Goal: Task Accomplishment & Management: Complete application form

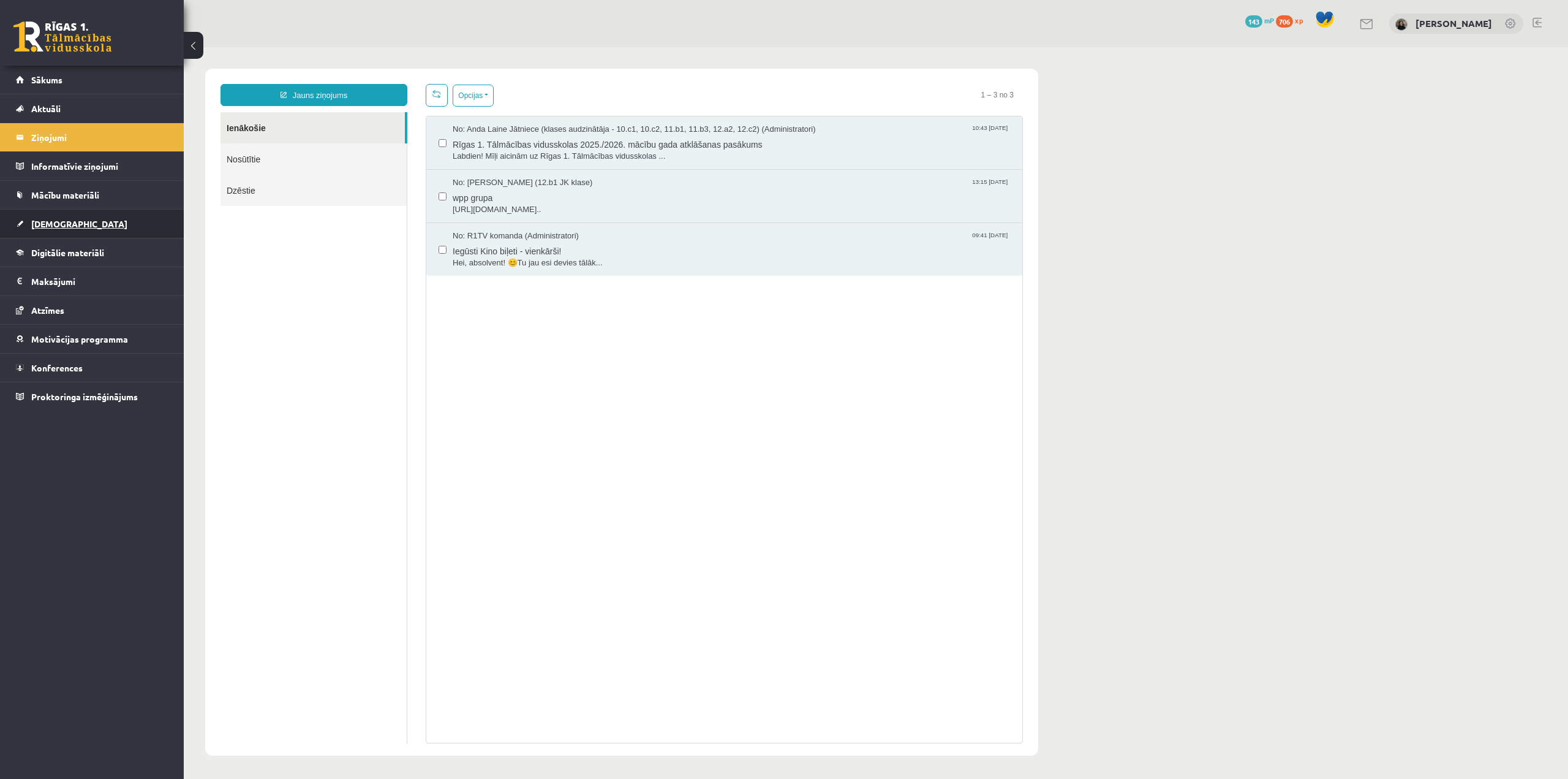
click at [37, 220] on span "[DEMOGRAPHIC_DATA]" at bounding box center [80, 223] width 96 height 11
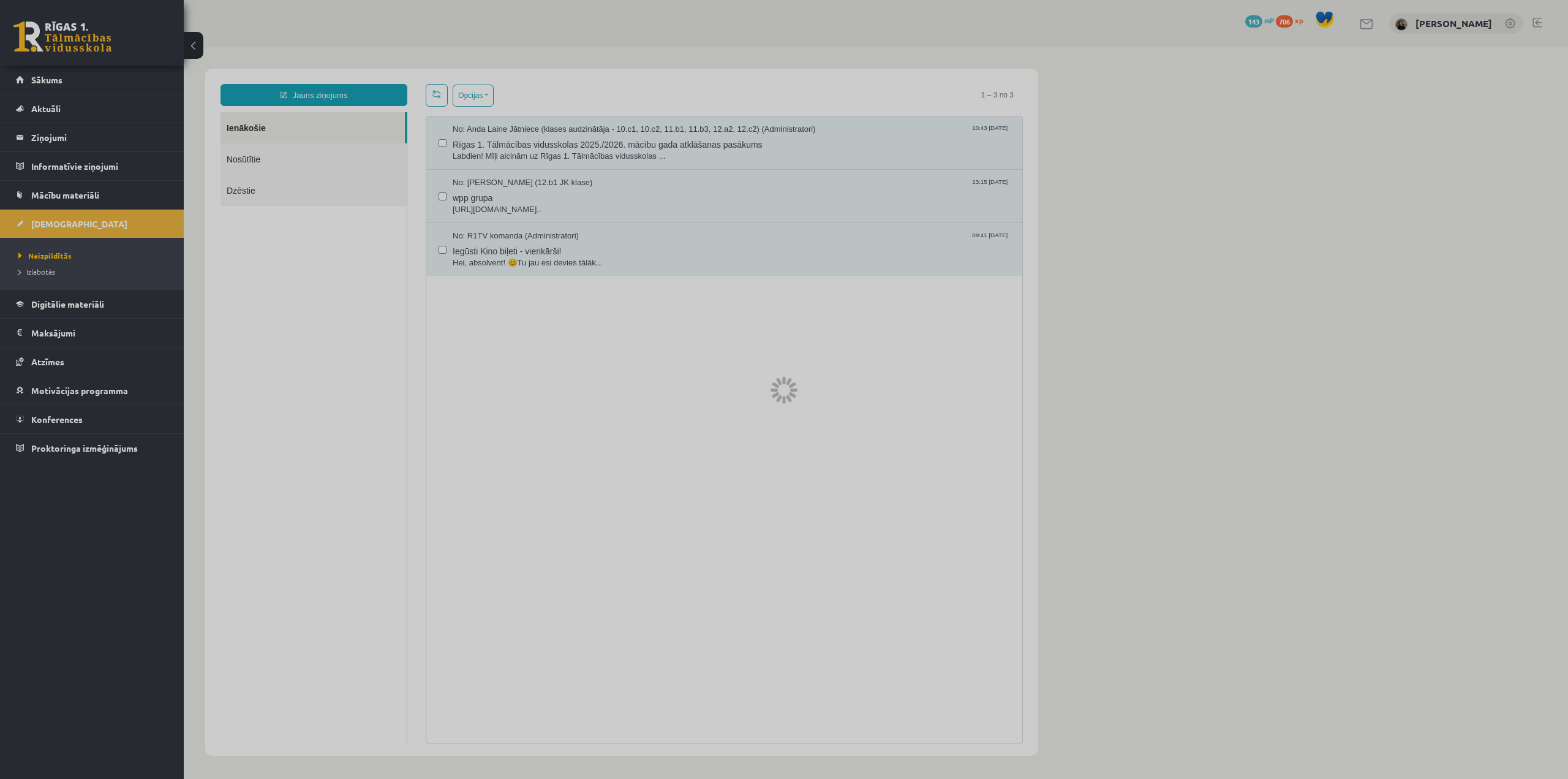
click at [54, 254] on div at bounding box center [784, 390] width 1568 height 779
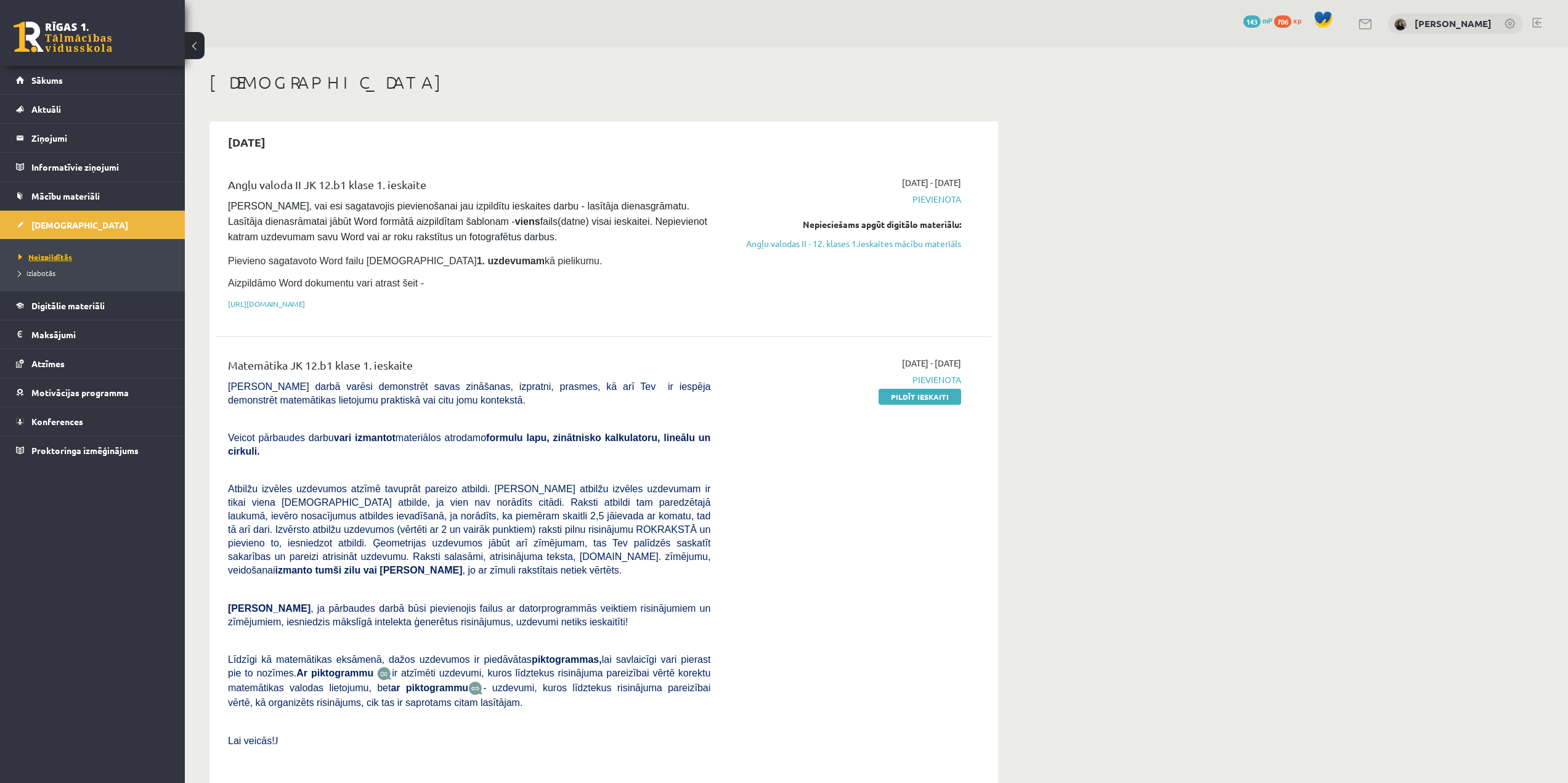
click at [54, 256] on span "Neizpildītās" at bounding box center [45, 256] width 54 height 10
click at [305, 301] on link "[URL][DOMAIN_NAME]" at bounding box center [266, 303] width 77 height 10
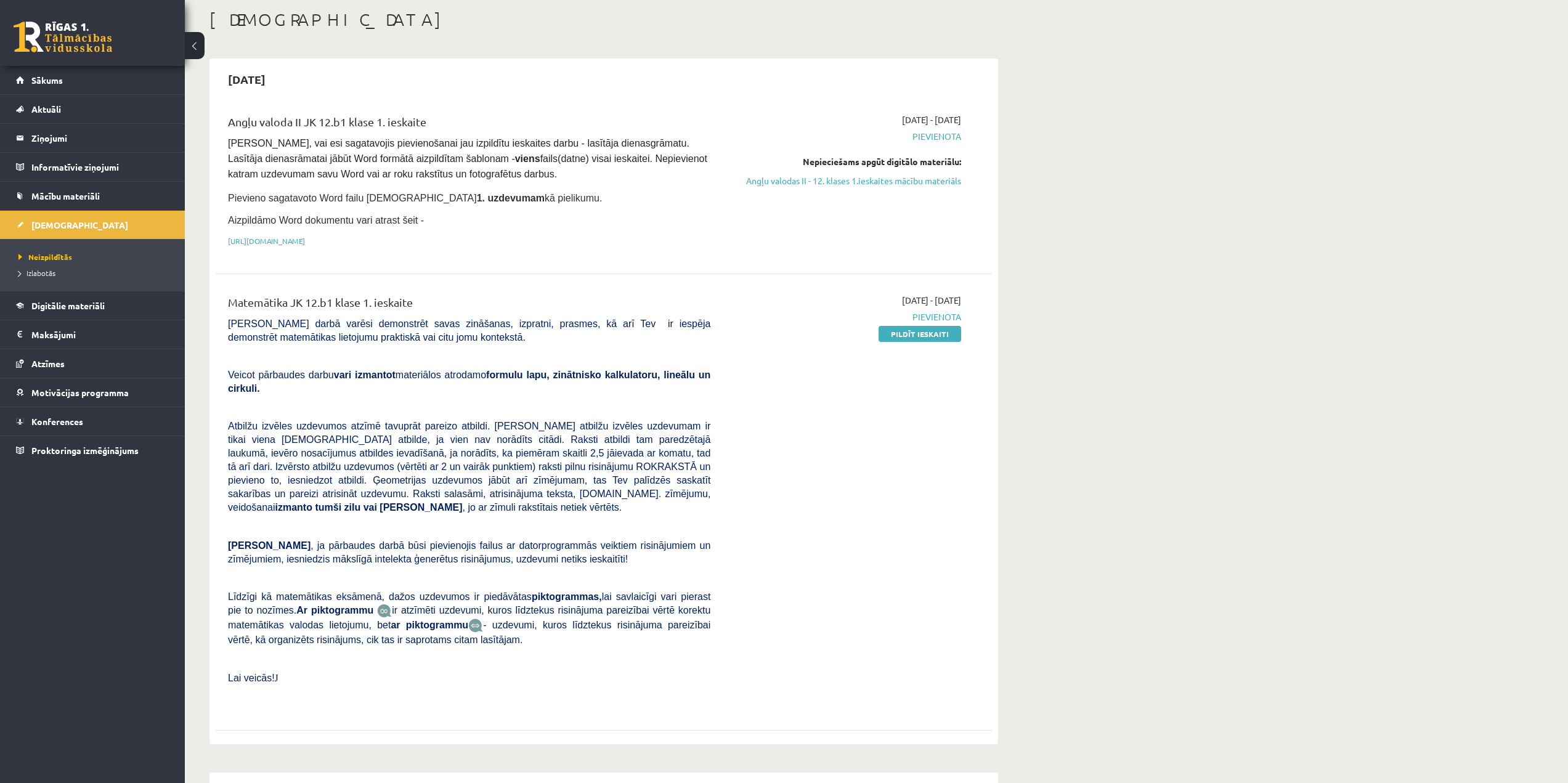
scroll to position [61, 0]
drag, startPoint x: 919, startPoint y: 182, endPoint x: 845, endPoint y: 52, distance: 149.6
click at [637, 184] on link "Angļu valodas II - 12. klases 1.ieskaites mācību materiāls" at bounding box center [844, 181] width 232 height 13
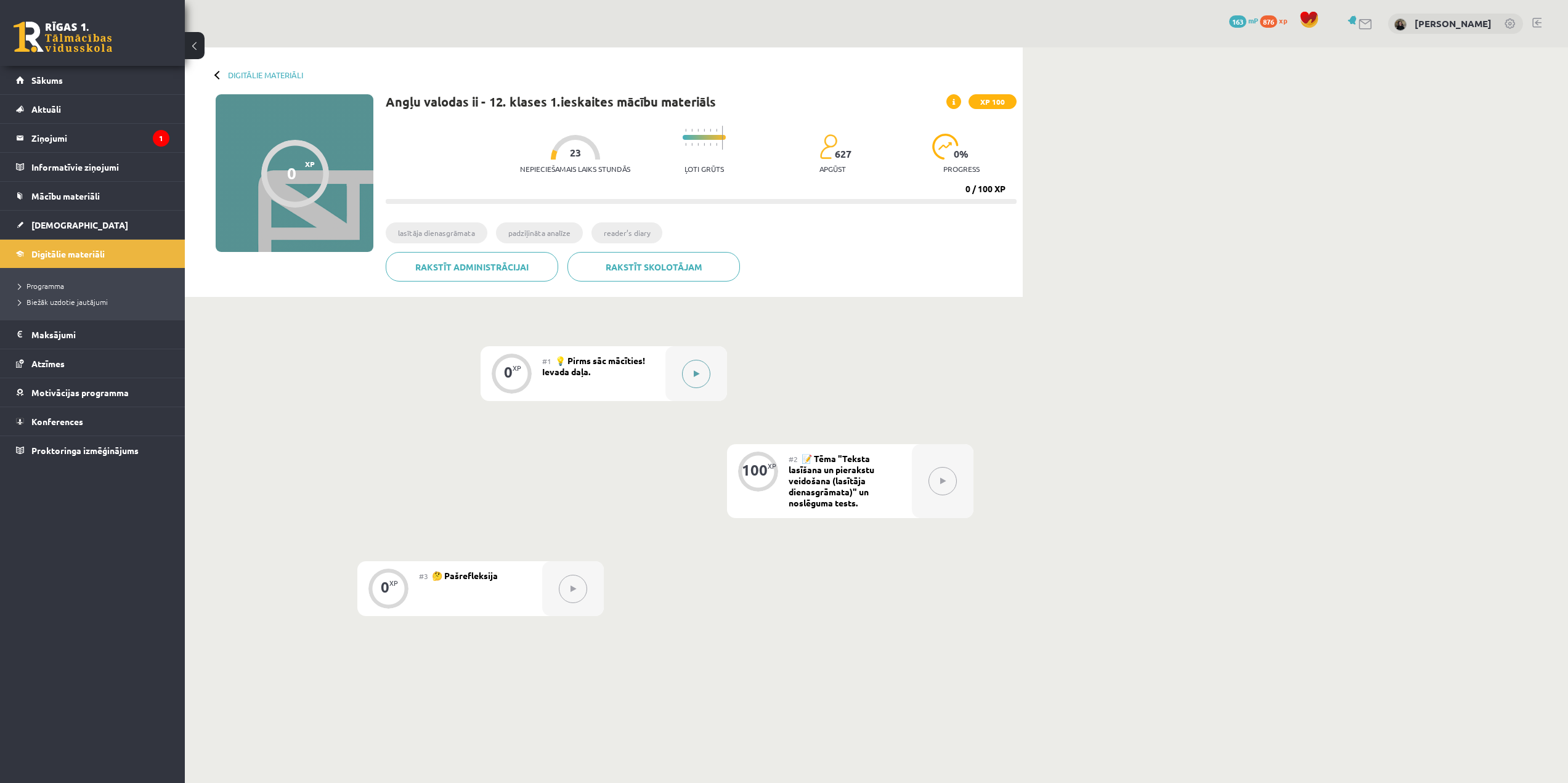
click at [693, 374] on button at bounding box center [696, 373] width 28 height 28
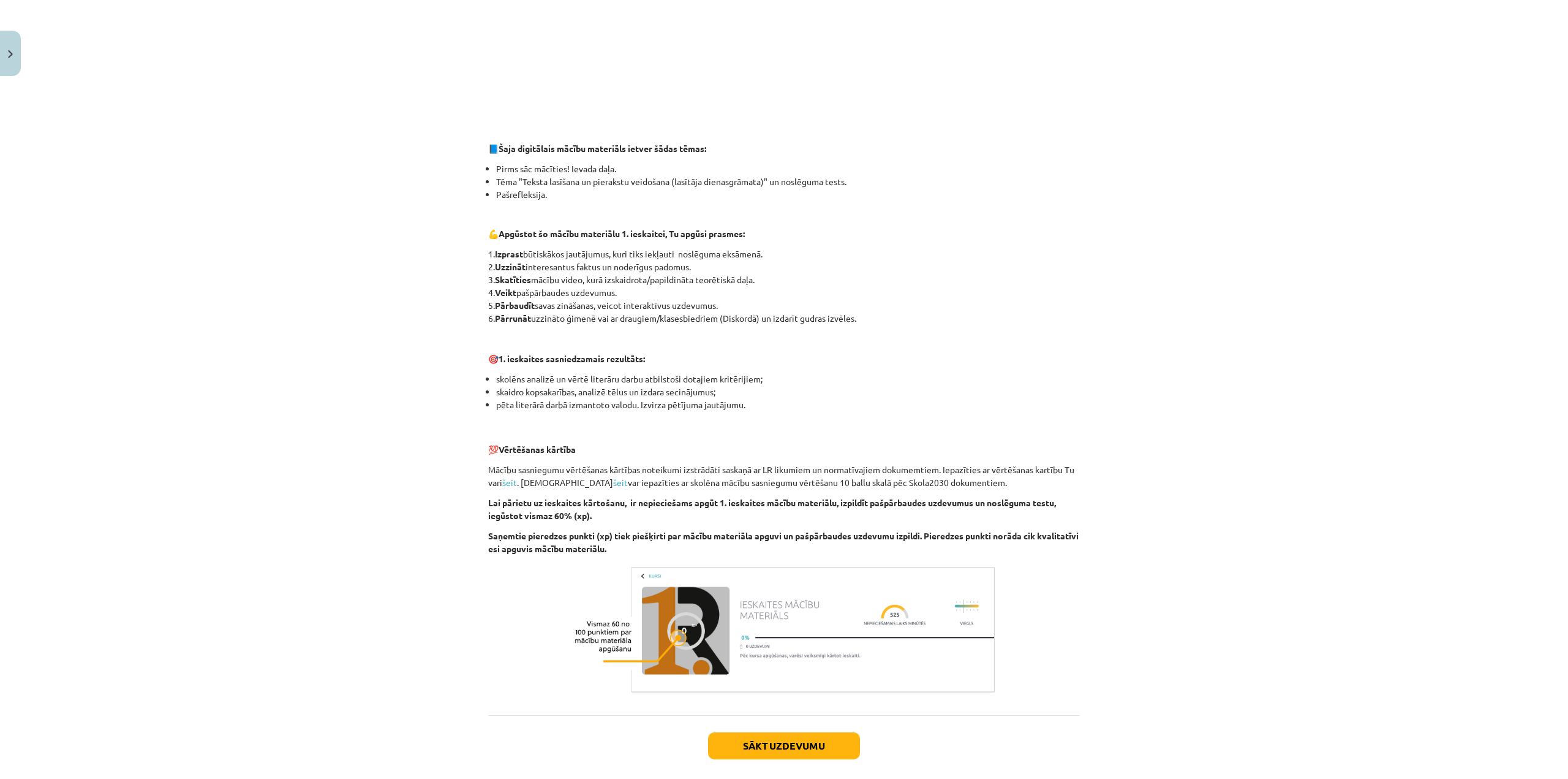
scroll to position [490, 0]
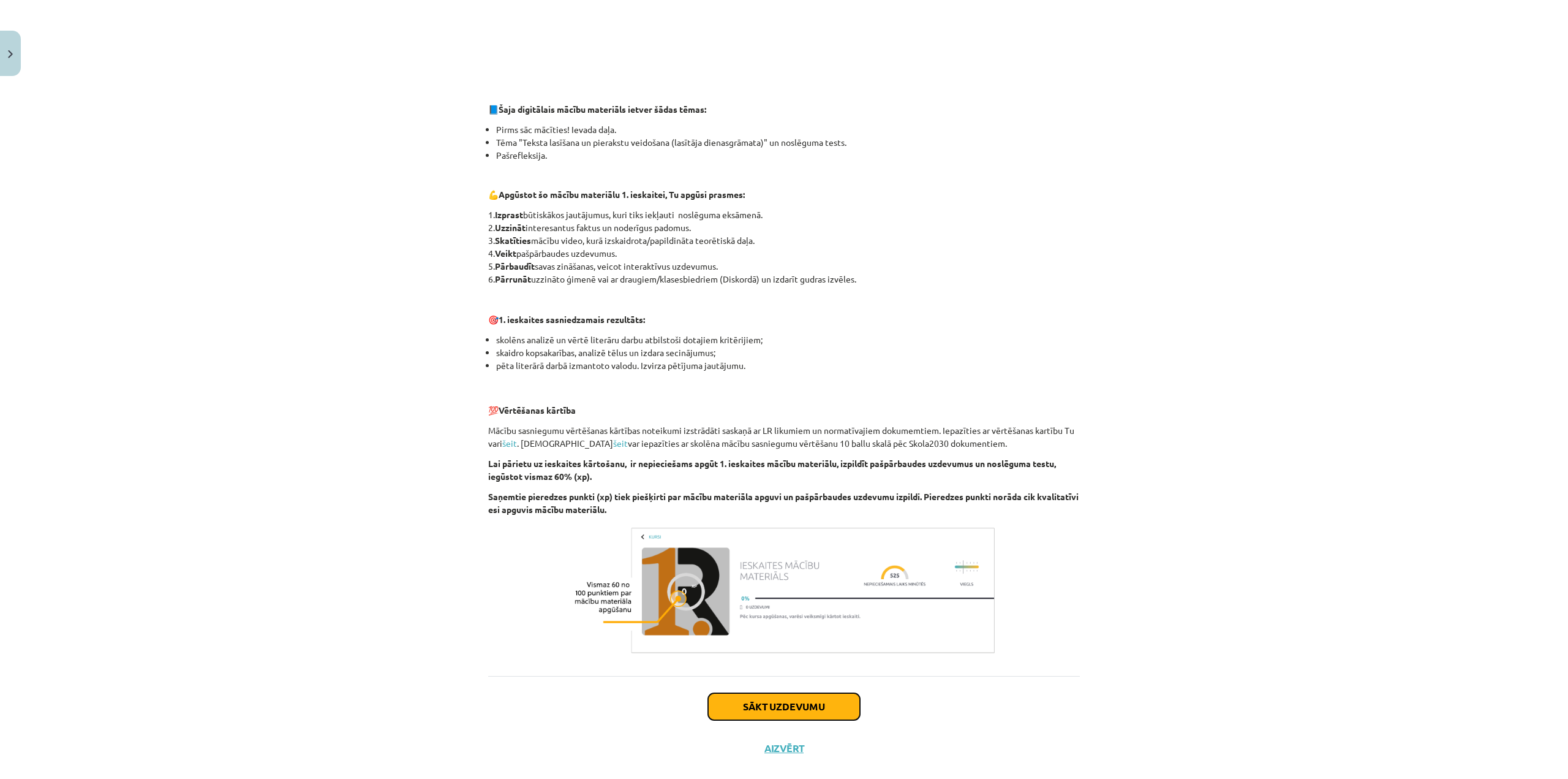
click at [776, 698] on button "Sākt uzdevumu" at bounding box center [784, 706] width 152 height 27
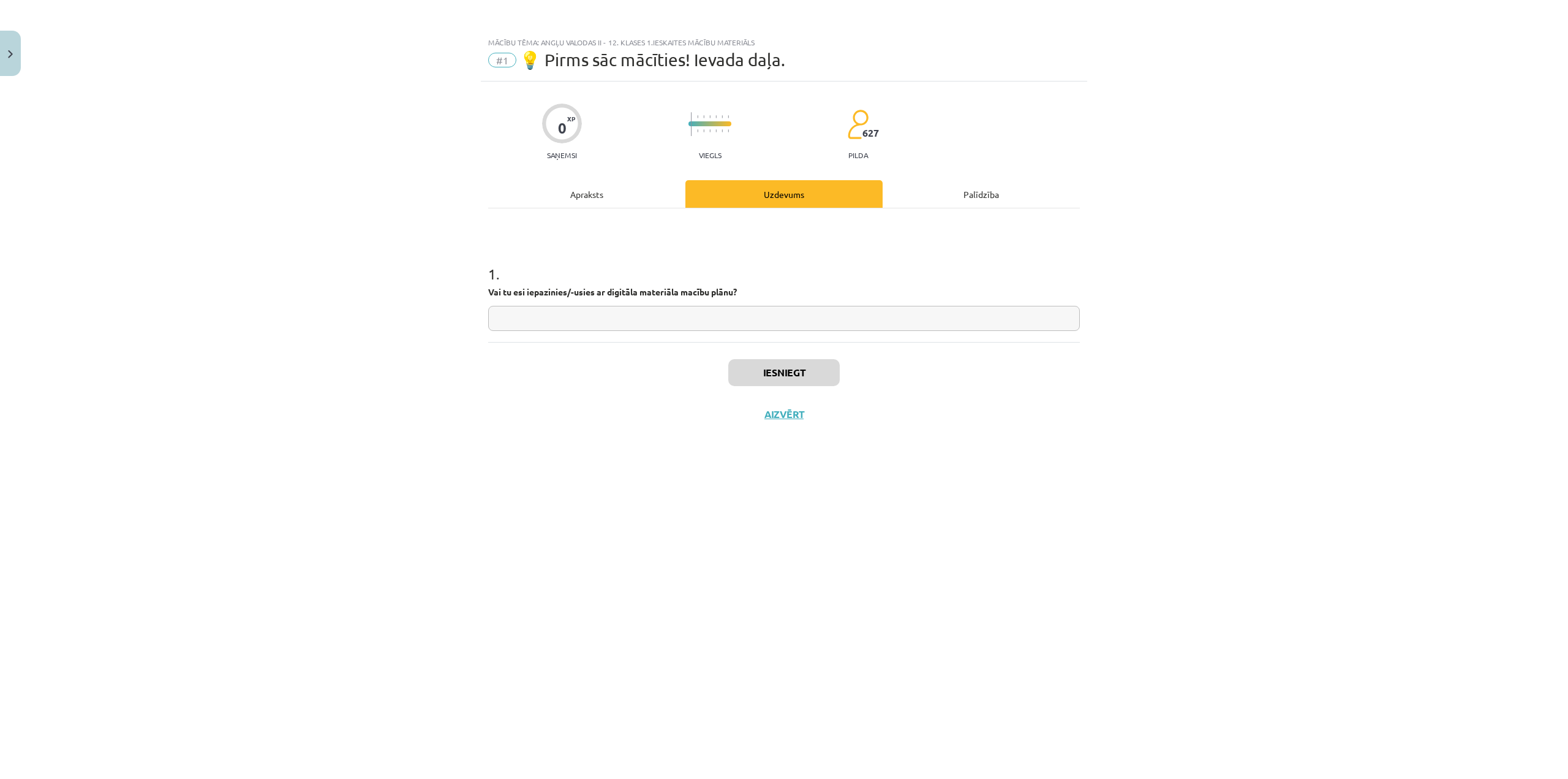
click at [635, 326] on input "text" at bounding box center [783, 318] width 592 height 25
click at [597, 354] on div "Iesniegt Aizvērt" at bounding box center [783, 385] width 592 height 86
click at [598, 318] on input "text" at bounding box center [783, 318] width 592 height 25
type input "**"
click at [819, 370] on button "Iesniegt" at bounding box center [784, 372] width 111 height 27
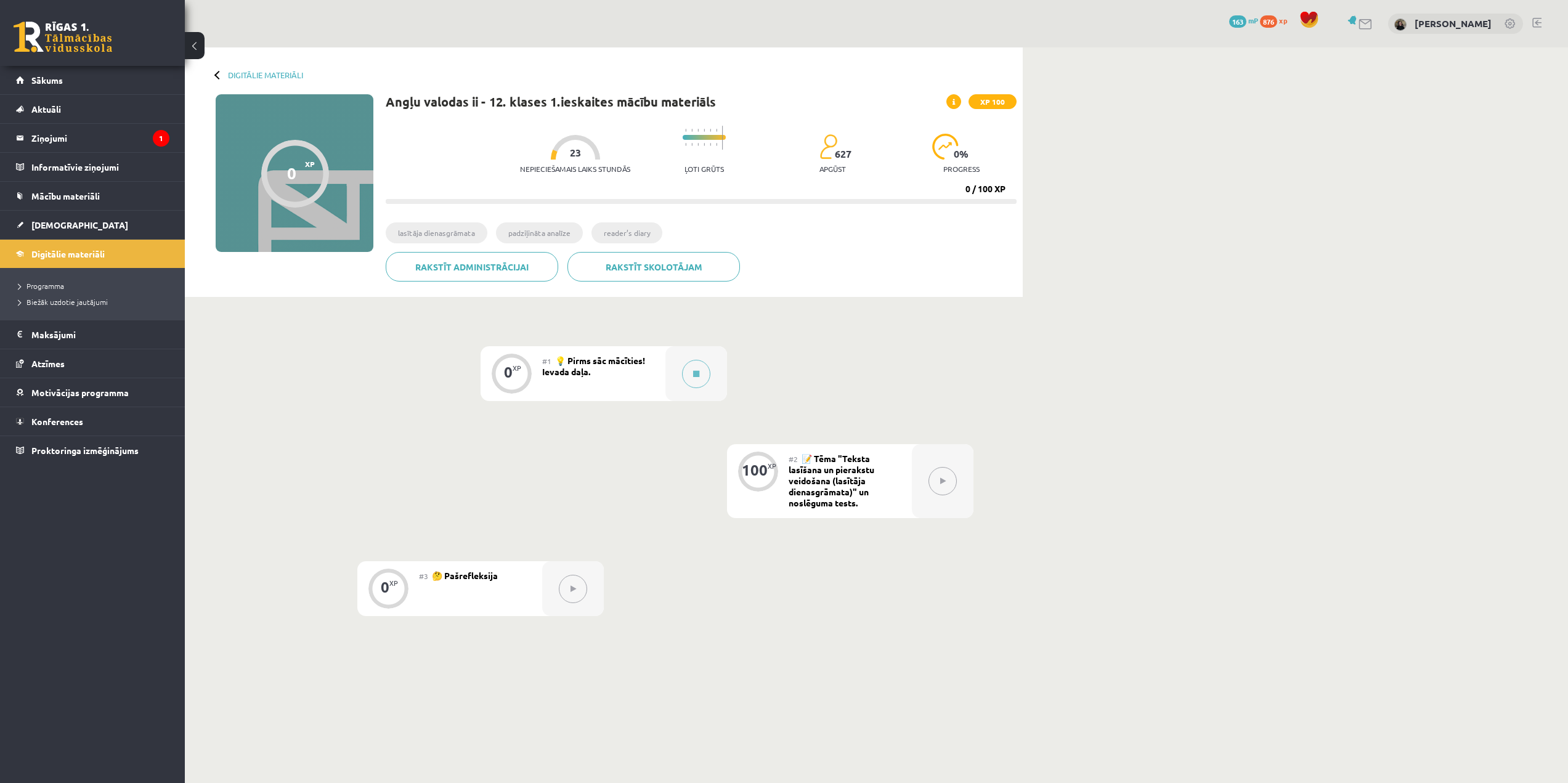
click at [634, 388] on div "#1 💡 Pirms sāc mācīties! Ievada daļa." at bounding box center [603, 373] width 123 height 55
click at [517, 380] on div "0 XP" at bounding box center [511, 372] width 37 height 37
click at [701, 380] on button at bounding box center [696, 373] width 28 height 28
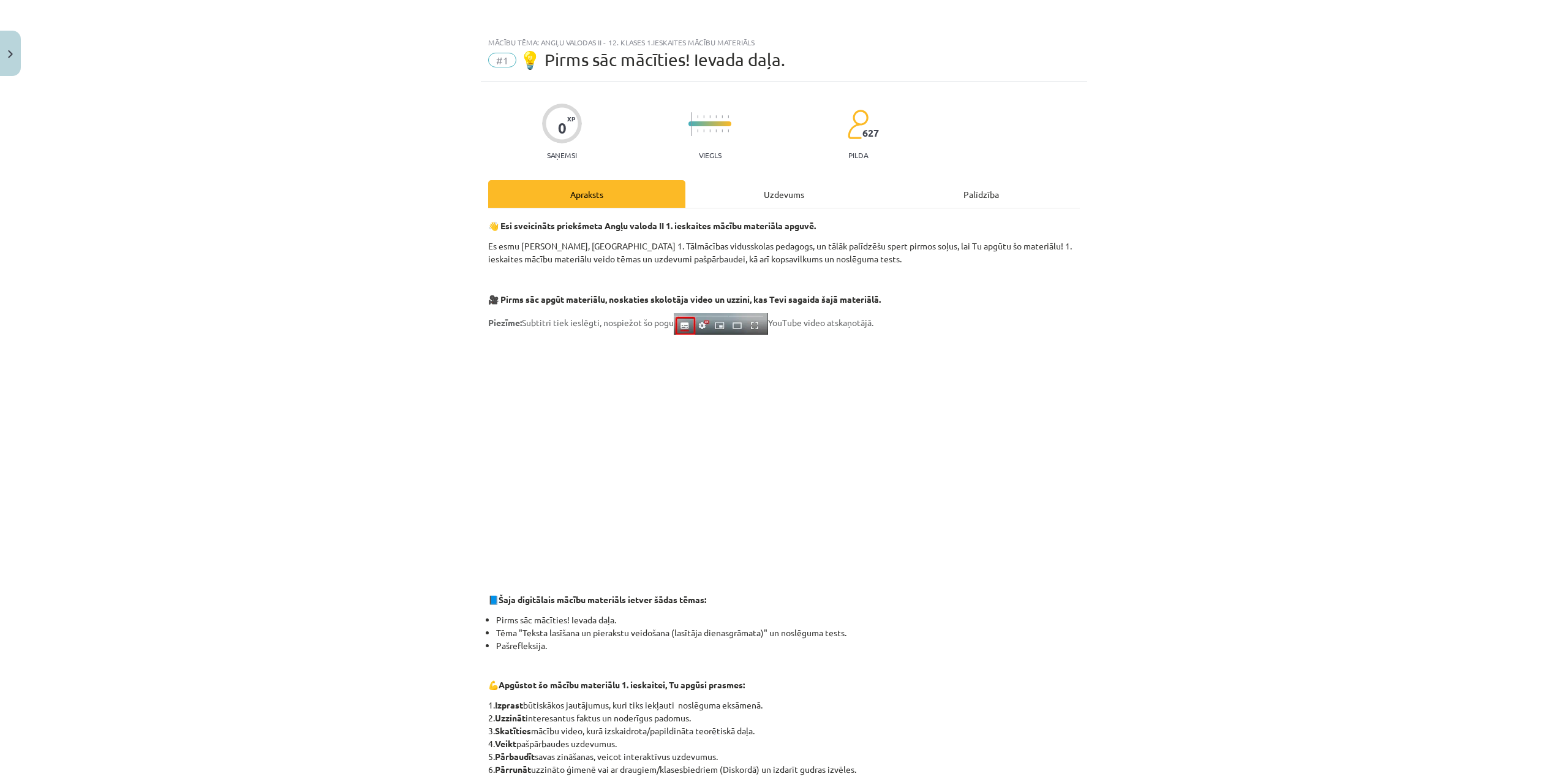
click at [761, 202] on div "Uzdevums" at bounding box center [784, 194] width 197 height 28
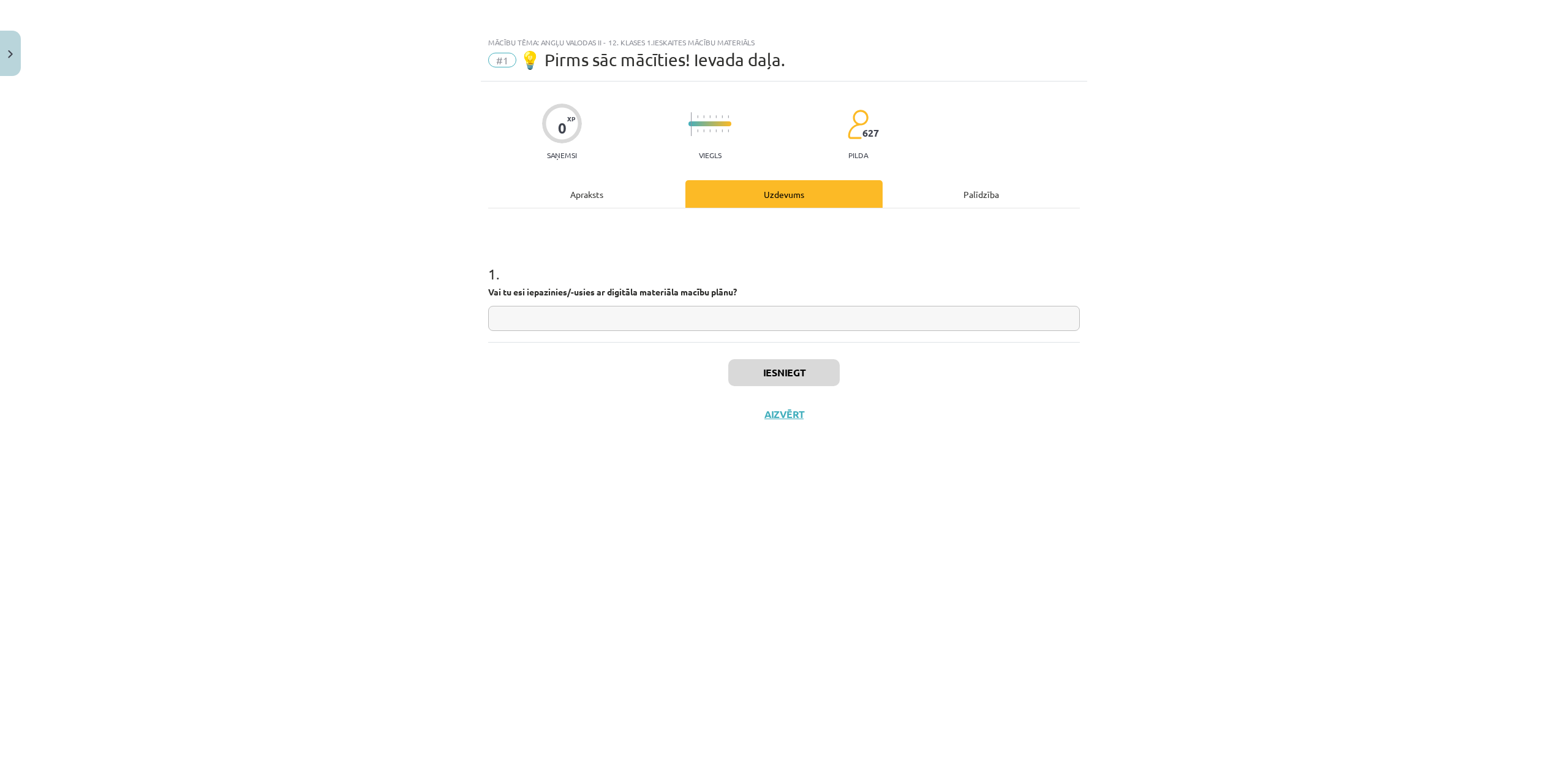
click at [639, 183] on div "Apraksts" at bounding box center [586, 194] width 197 height 28
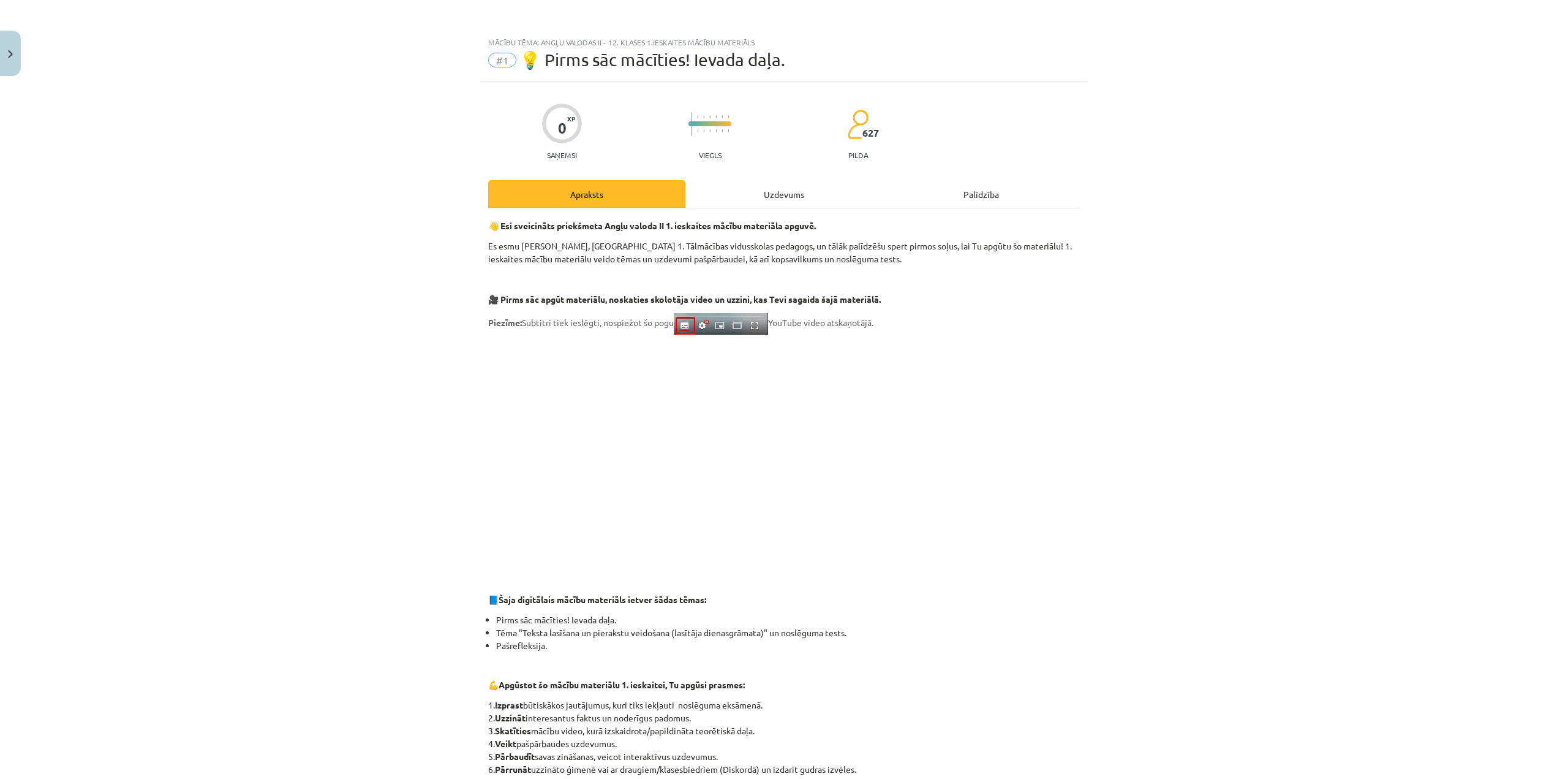
click at [793, 190] on div "Uzdevums" at bounding box center [784, 194] width 197 height 28
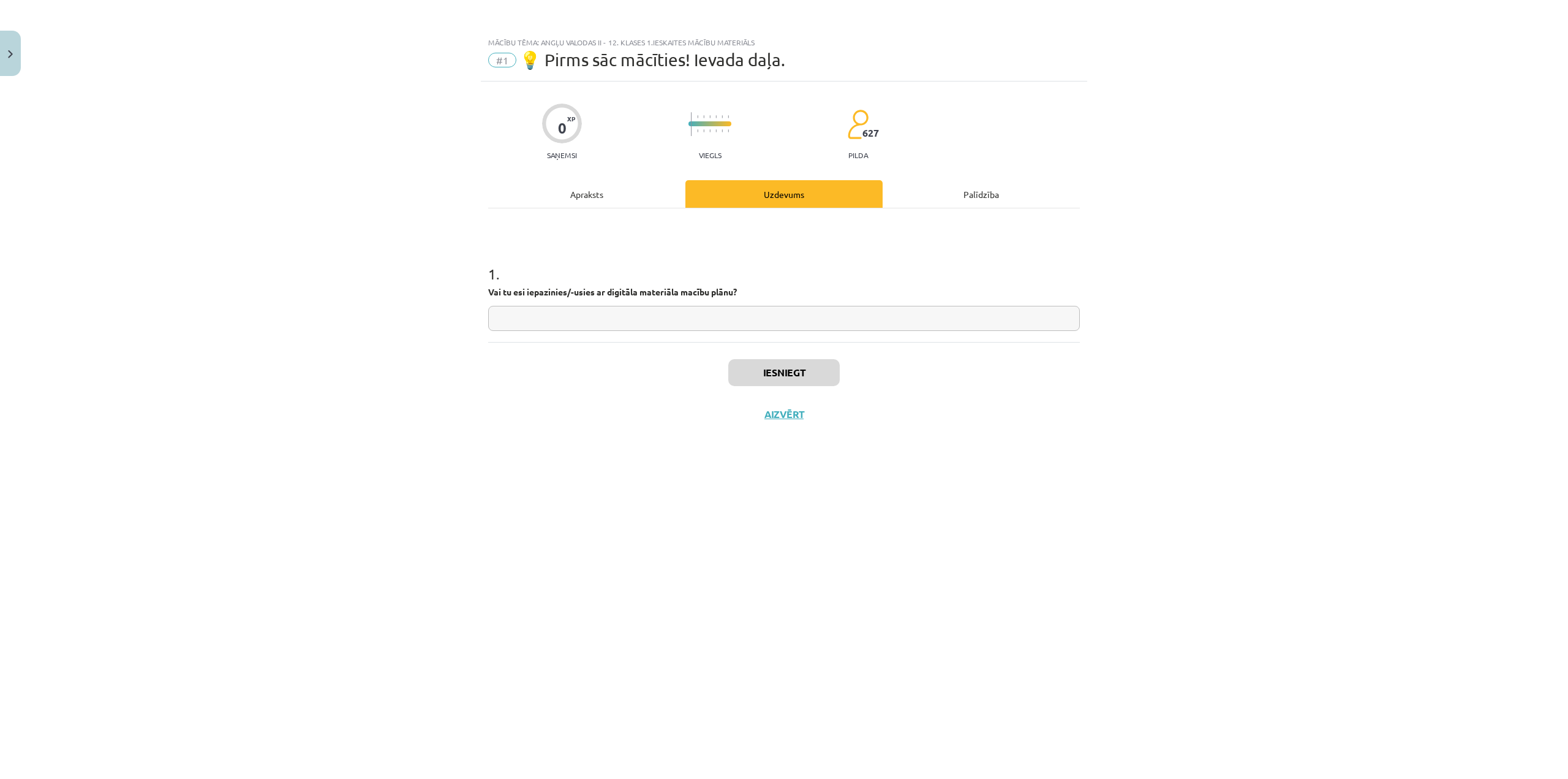
click at [798, 314] on input "text" at bounding box center [783, 318] width 592 height 25
type input "**"
click at [825, 372] on button "Iesniegt" at bounding box center [784, 372] width 111 height 27
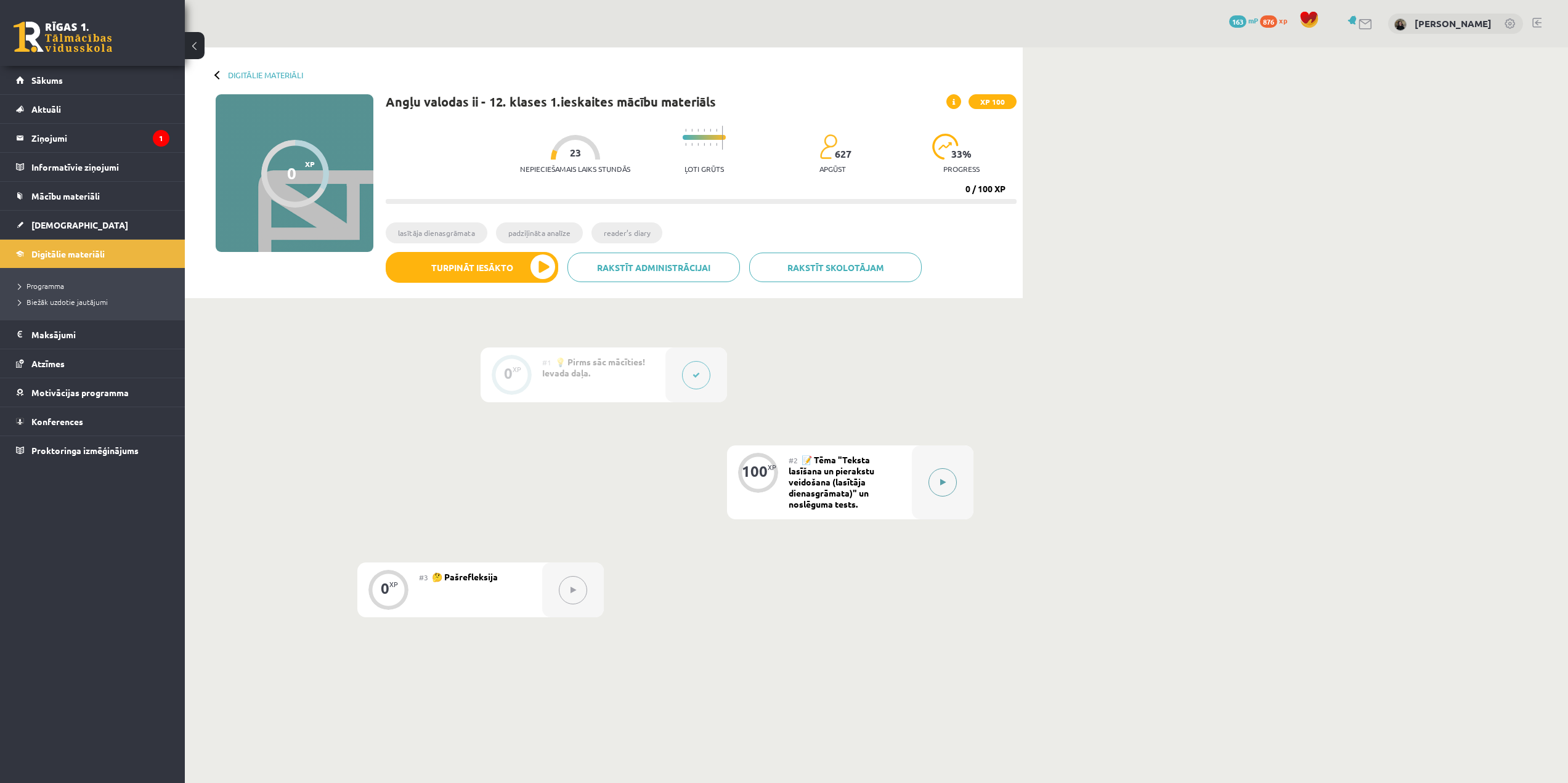
click at [946, 481] on button at bounding box center [942, 481] width 28 height 28
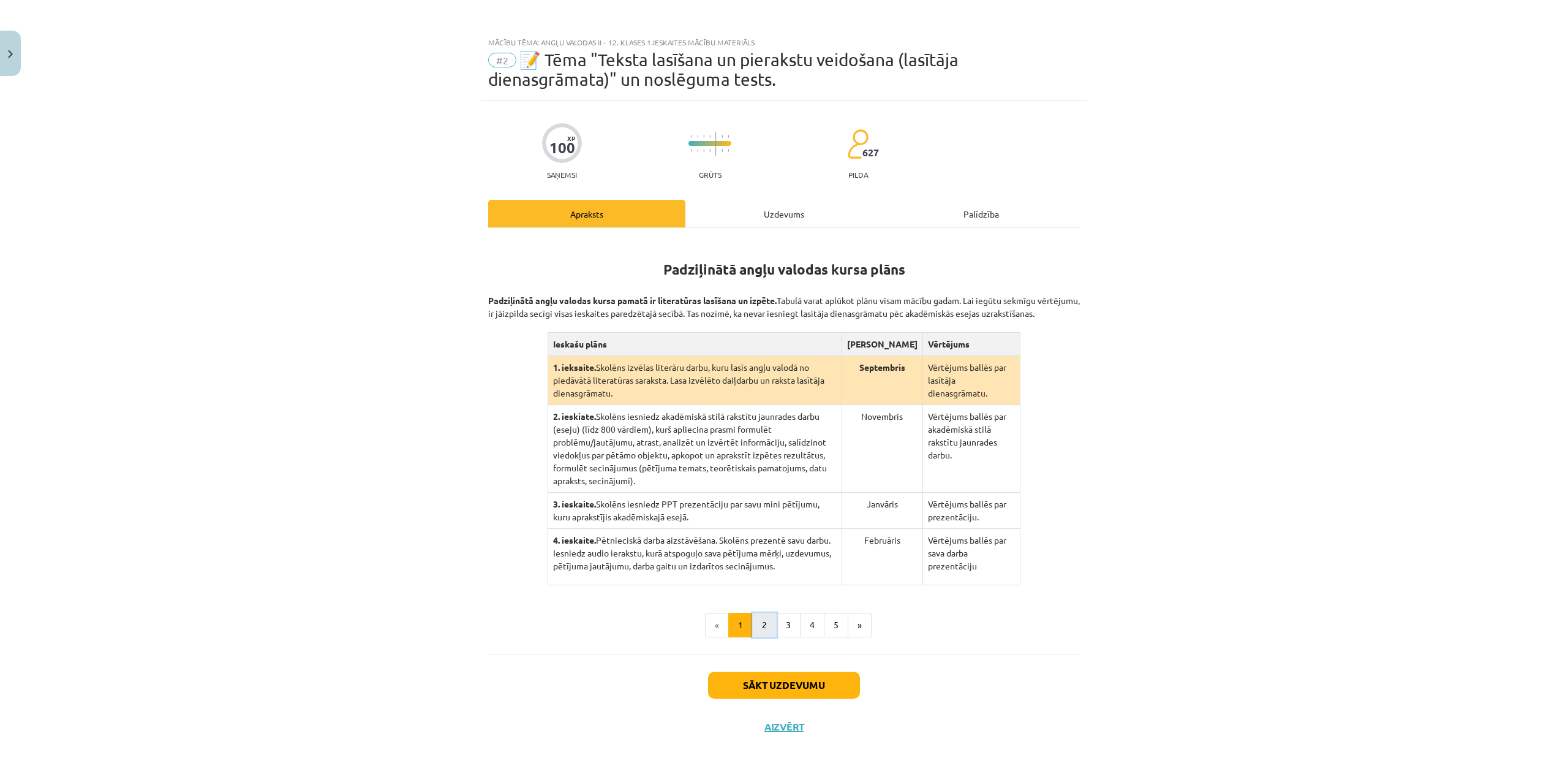
click at [767, 613] on button "2" at bounding box center [764, 625] width 25 height 25
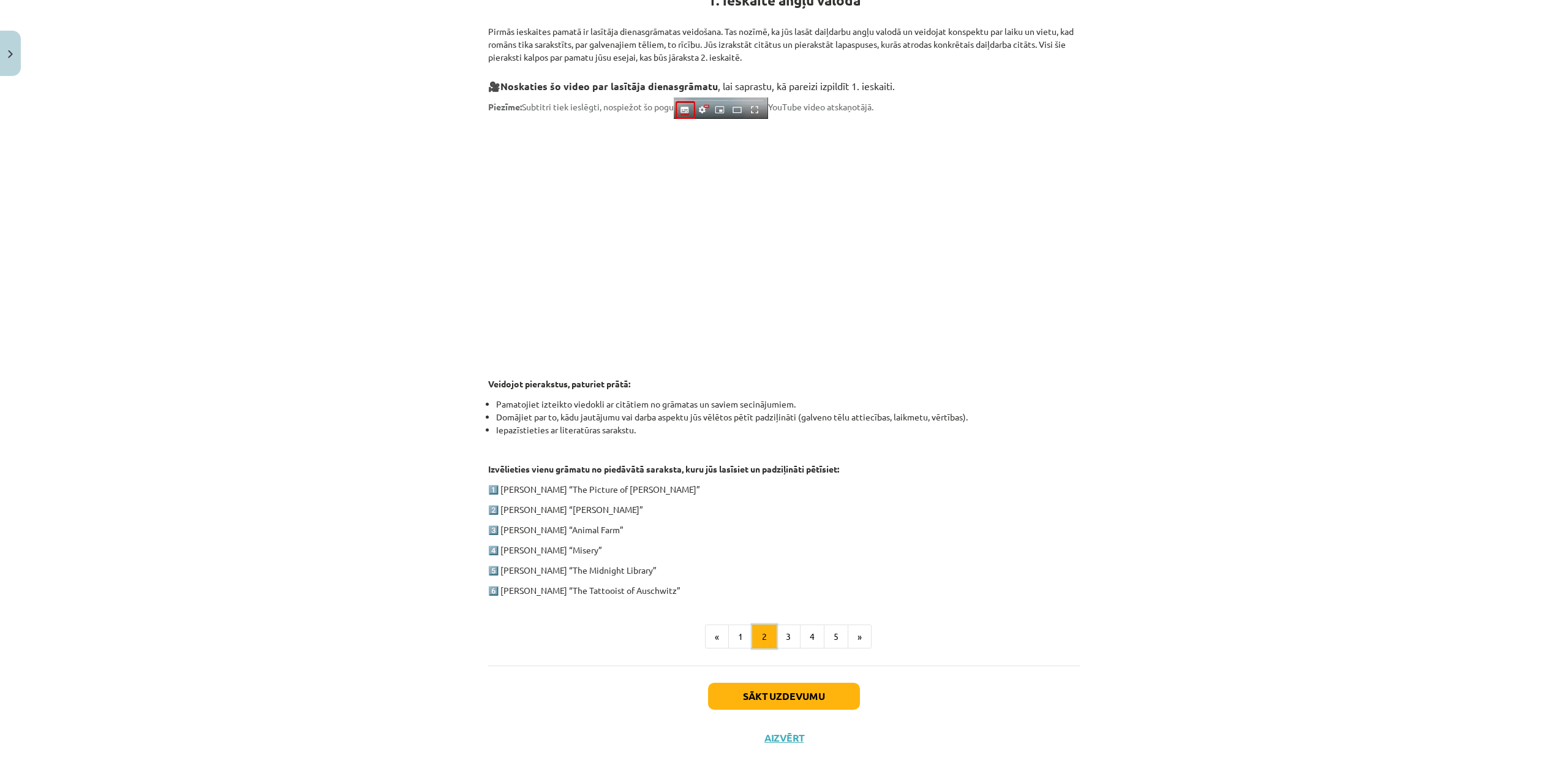
scroll to position [279, 0]
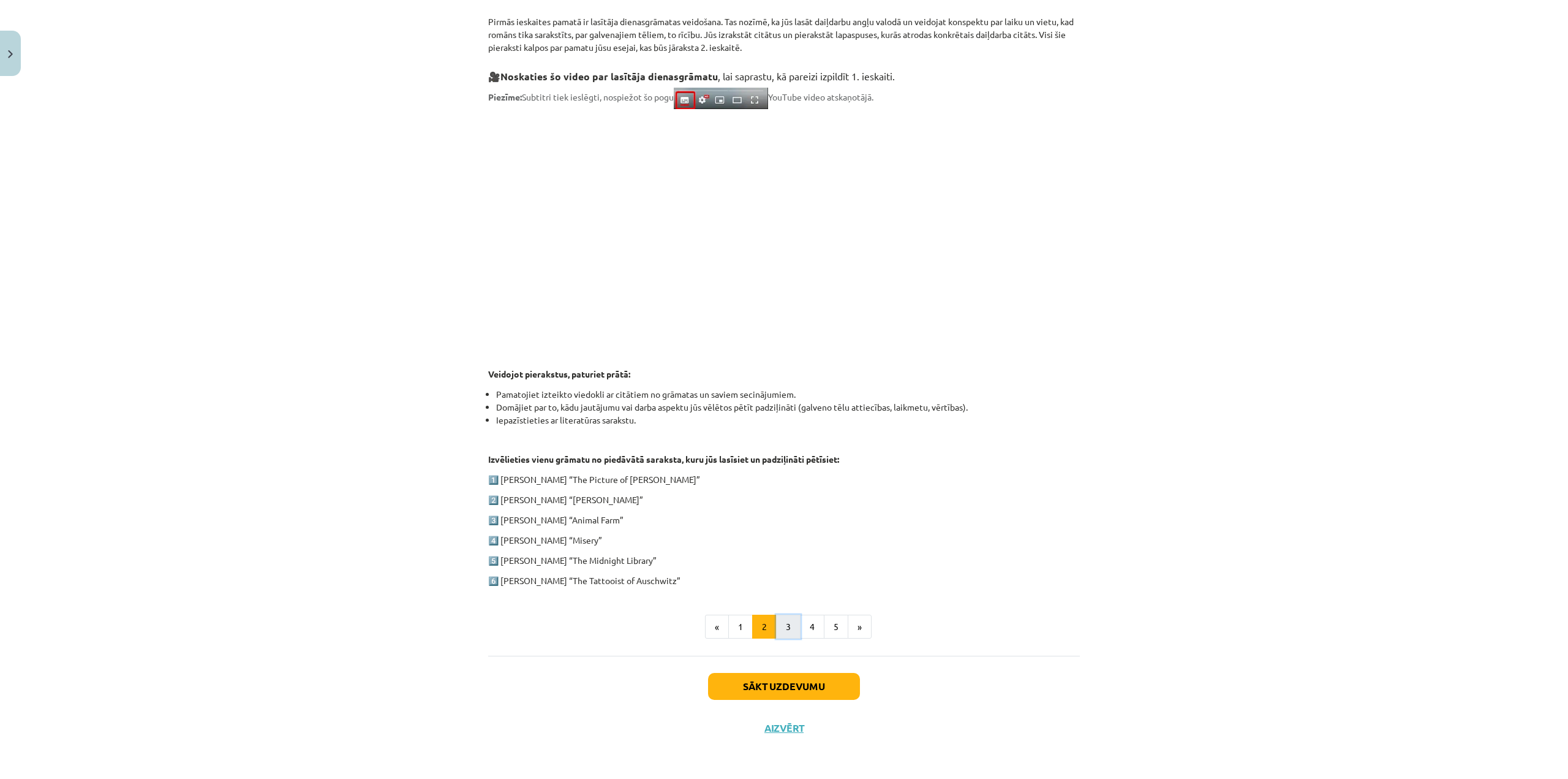
click at [789, 626] on button "3" at bounding box center [788, 626] width 25 height 25
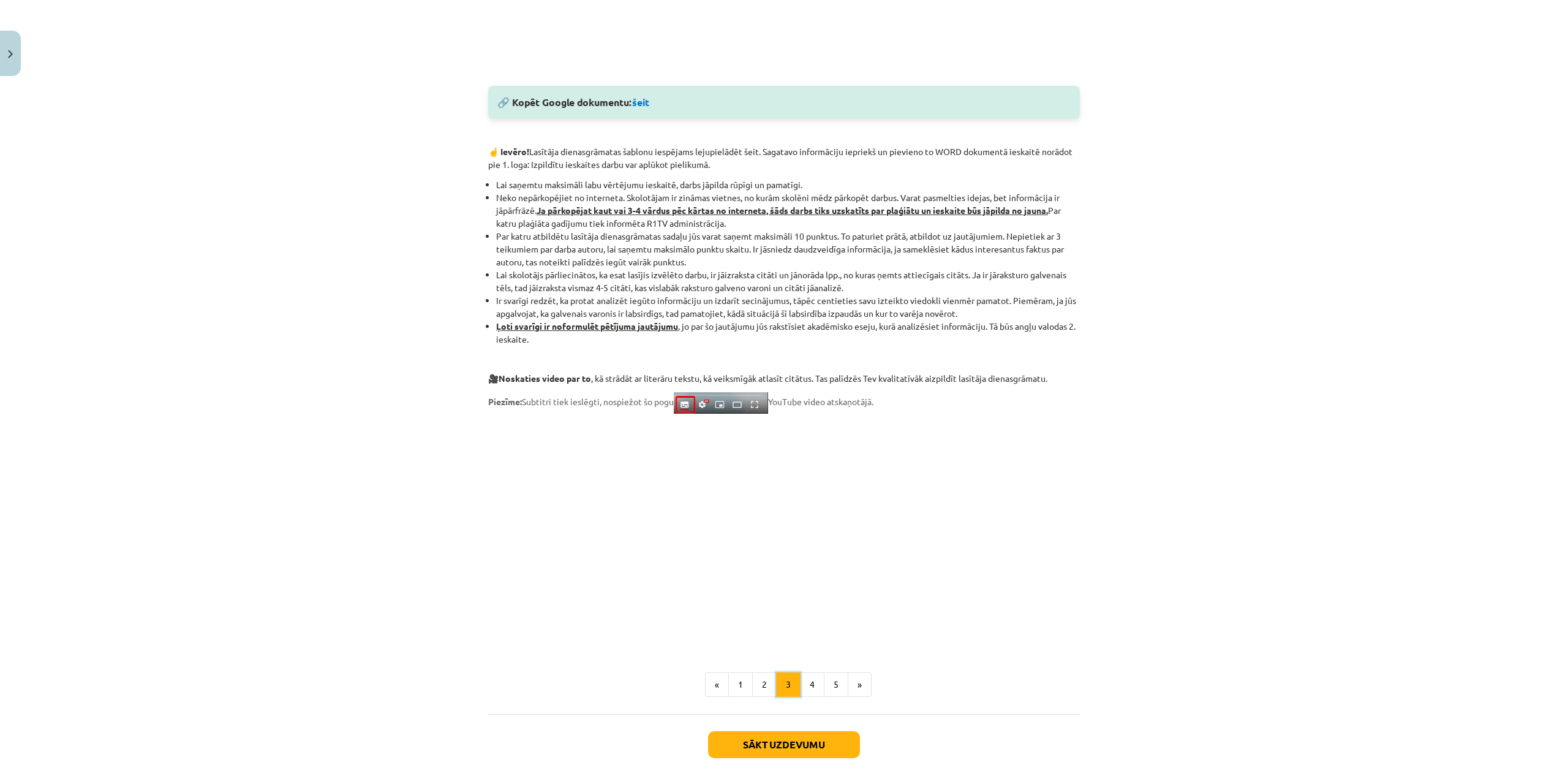
scroll to position [634, 0]
click at [800, 684] on button "4" at bounding box center [812, 685] width 25 height 25
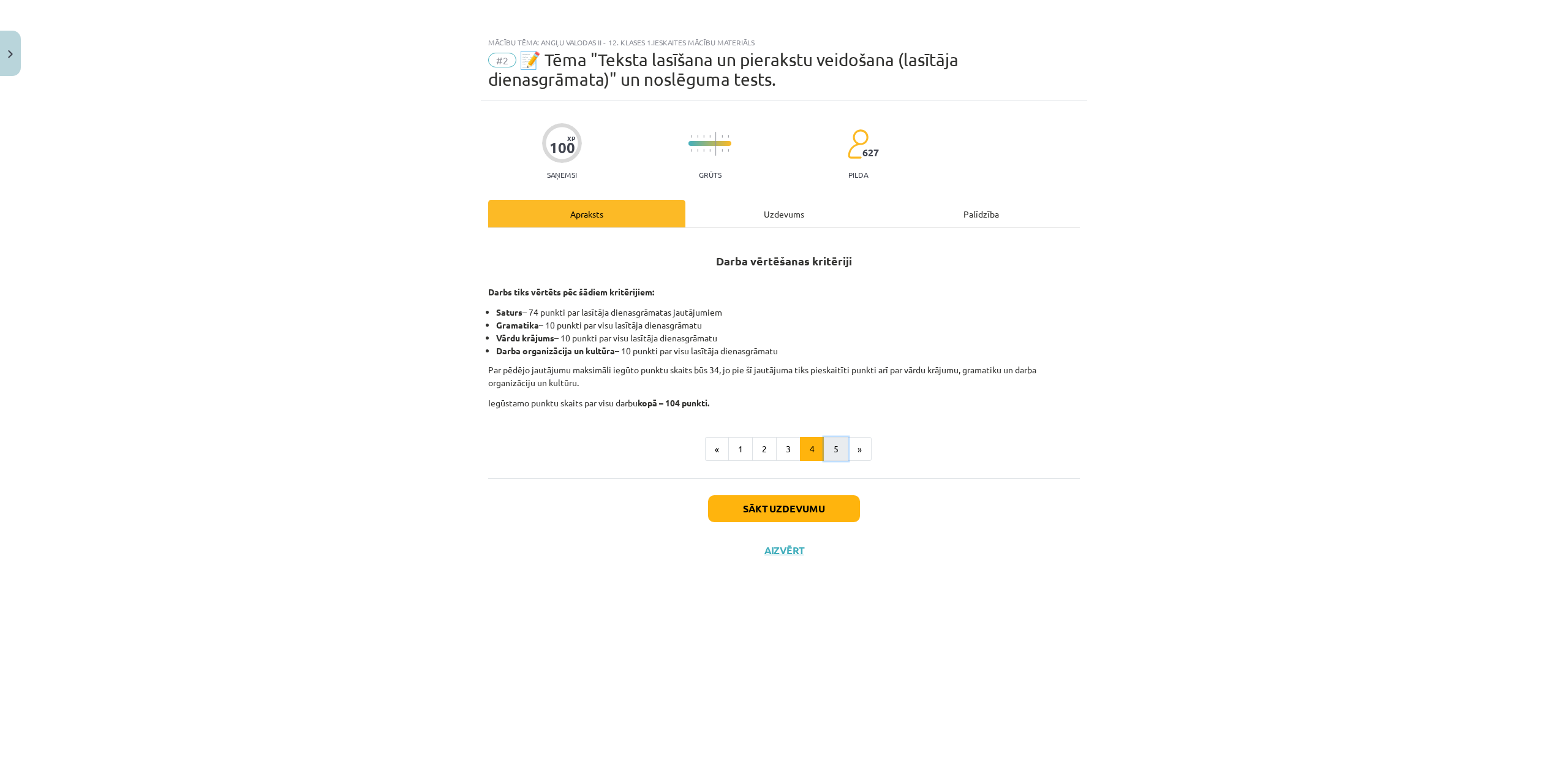
click at [831, 439] on button "5" at bounding box center [836, 449] width 25 height 25
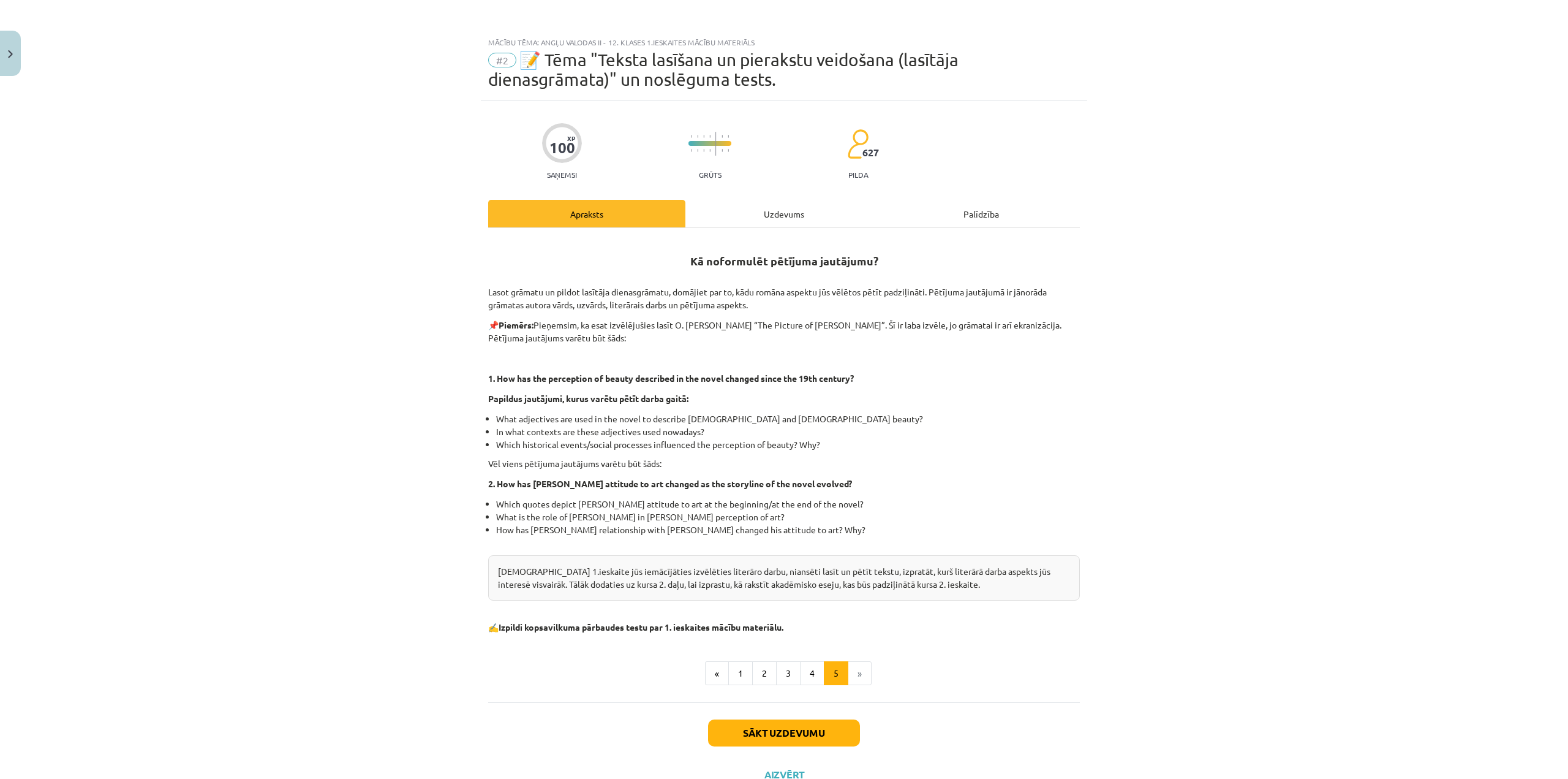
click at [813, 659] on div "Kā noformulēt pētījuma jautājumu? Lasot grāmatu un pildot lasītāja dienasgrāmat…" at bounding box center [783, 462] width 592 height 446
click at [806, 679] on button "4" at bounding box center [812, 673] width 25 height 25
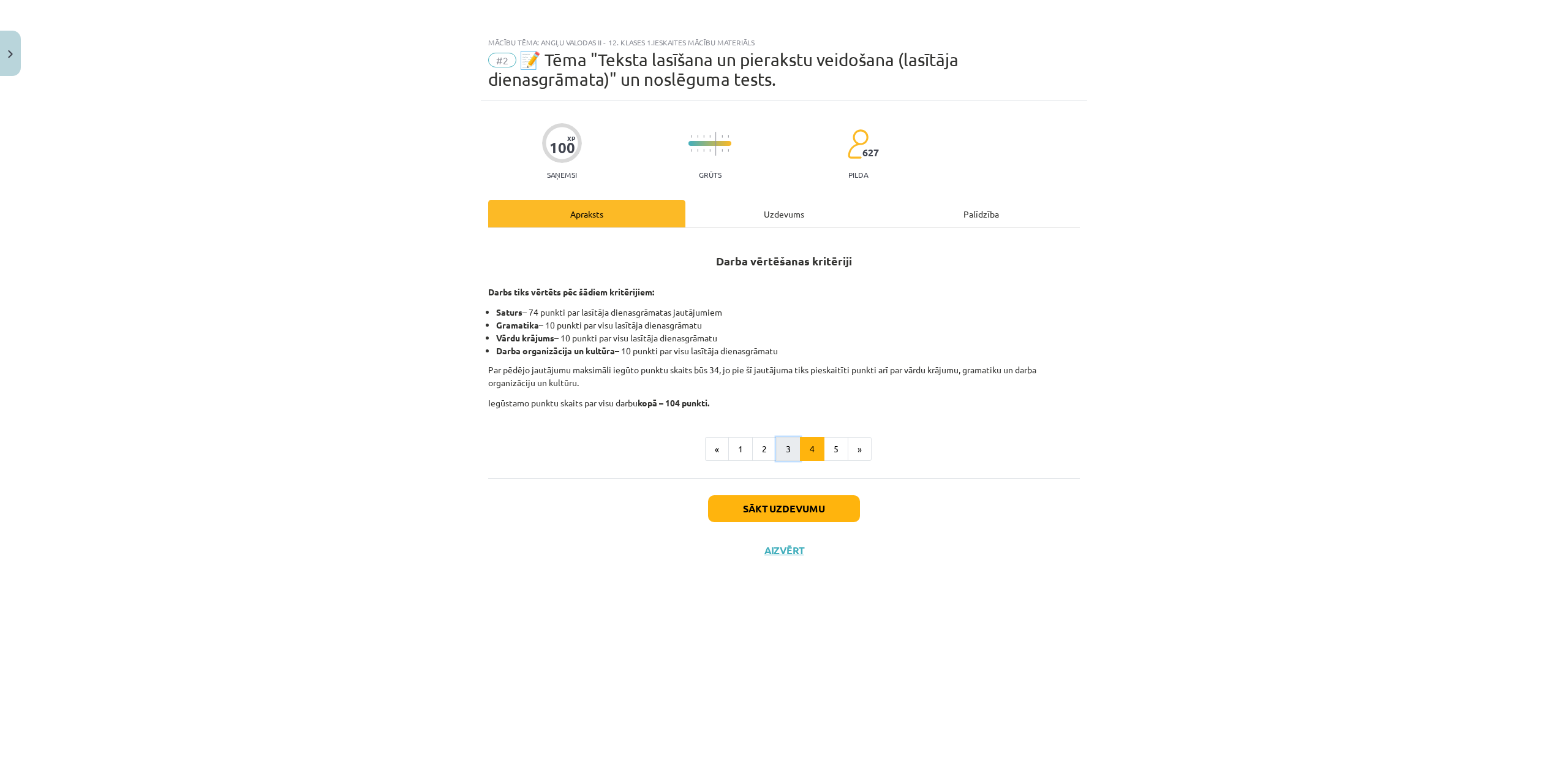
click at [791, 454] on button "3" at bounding box center [788, 449] width 25 height 25
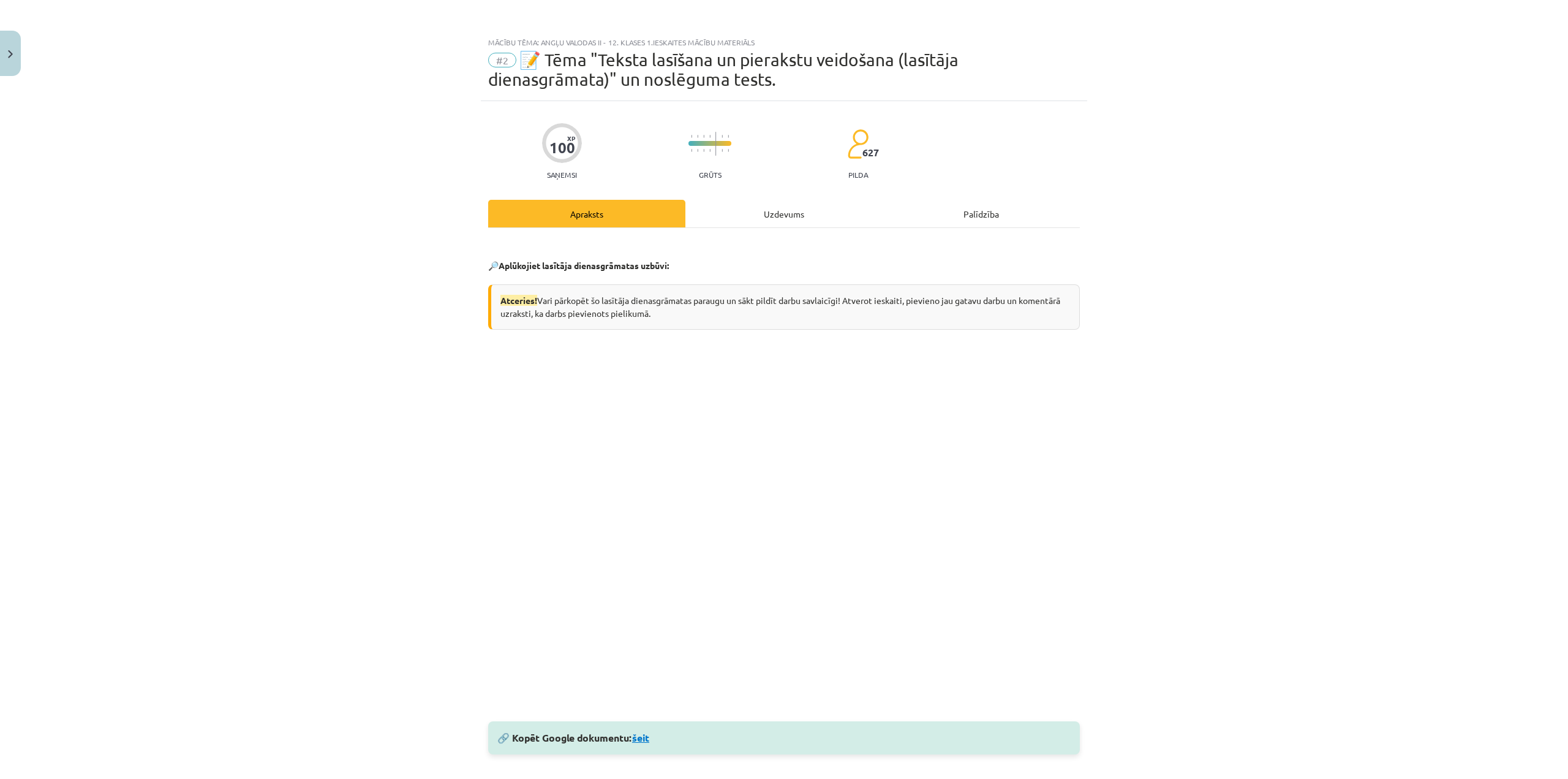
click at [639, 732] on link "šeit" at bounding box center [640, 737] width 17 height 13
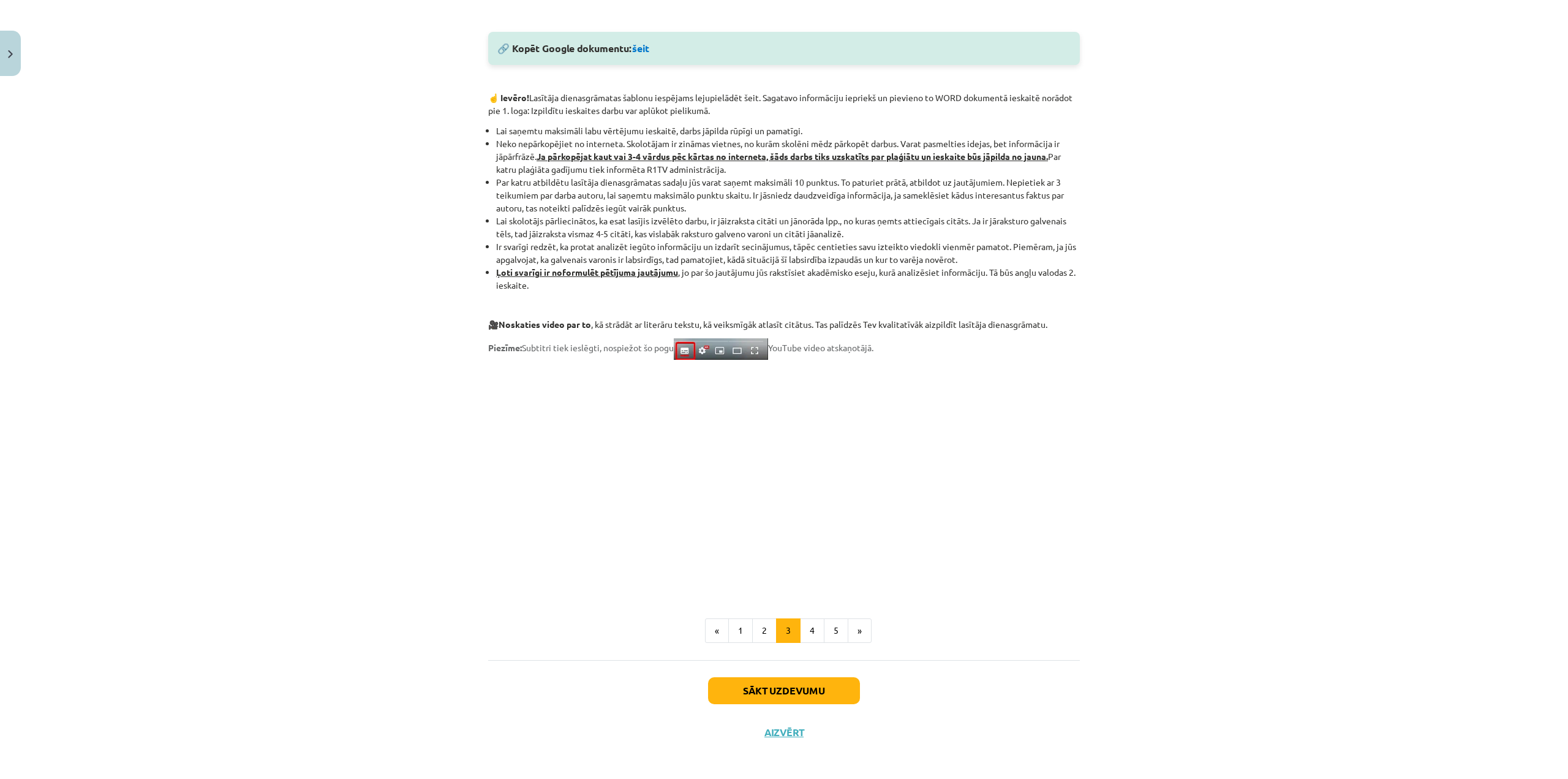
scroll to position [696, 0]
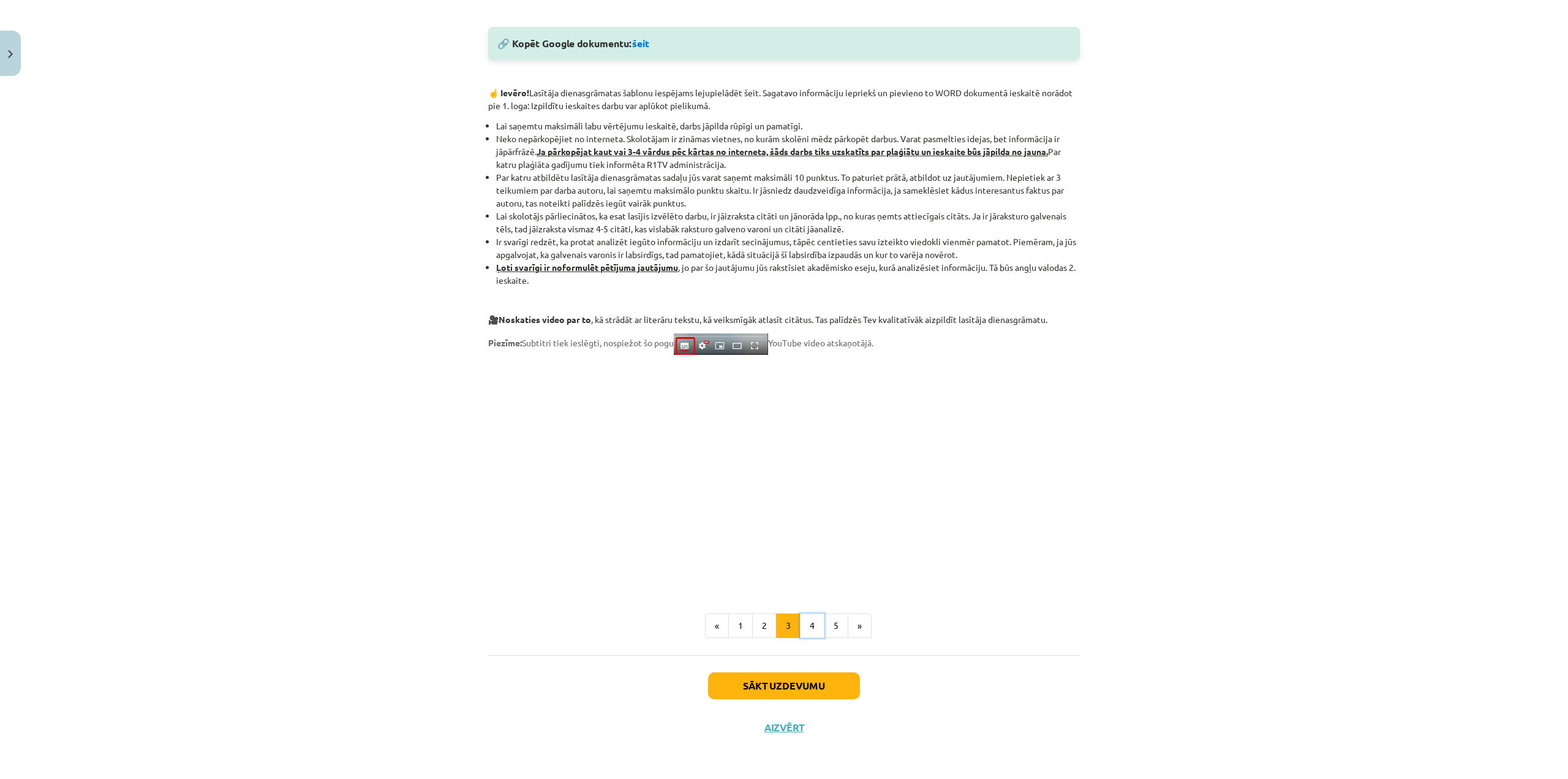
click at [806, 623] on button "4" at bounding box center [812, 626] width 25 height 25
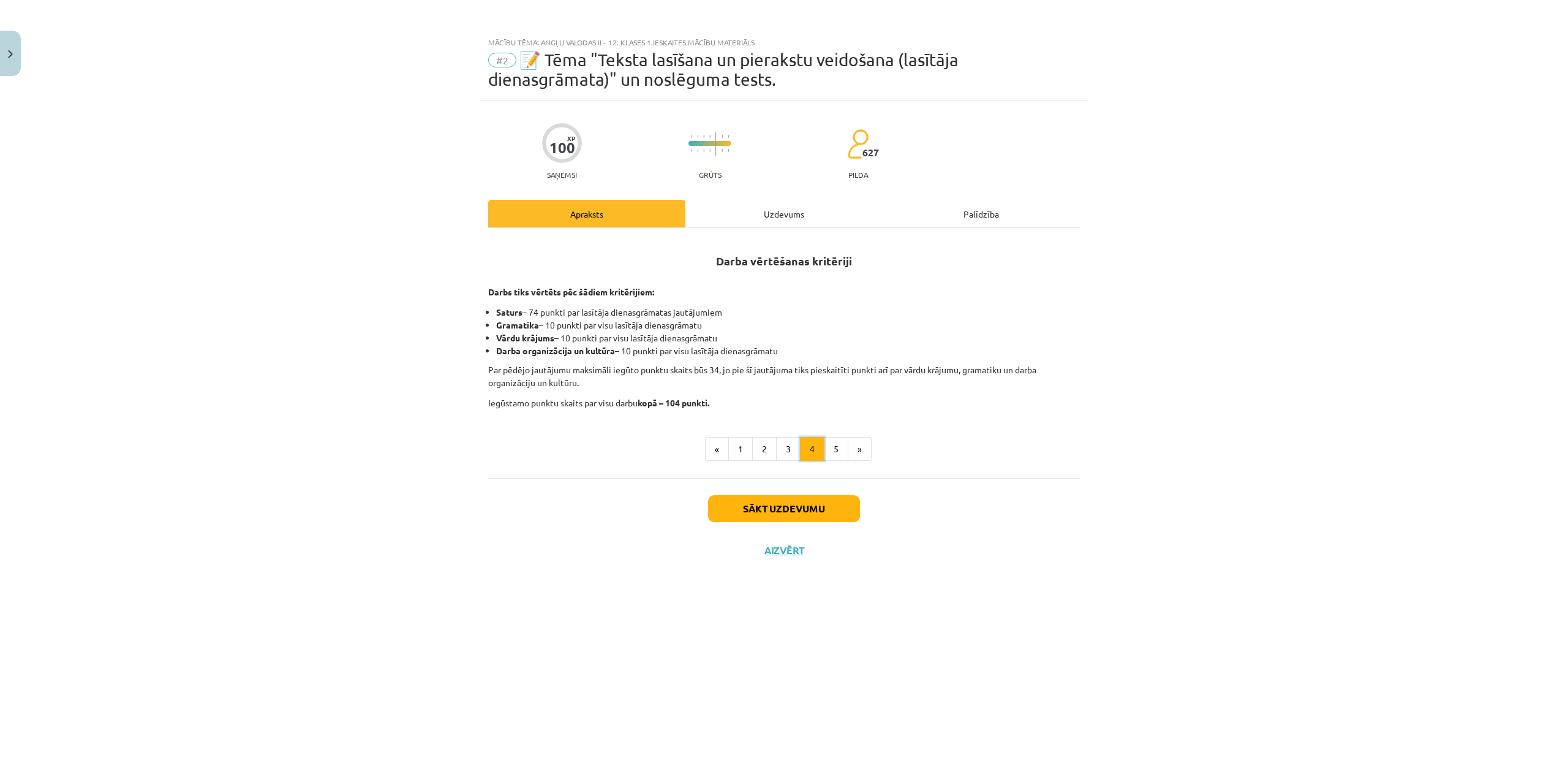
scroll to position [0, 0]
click at [842, 449] on button "5" at bounding box center [836, 449] width 25 height 25
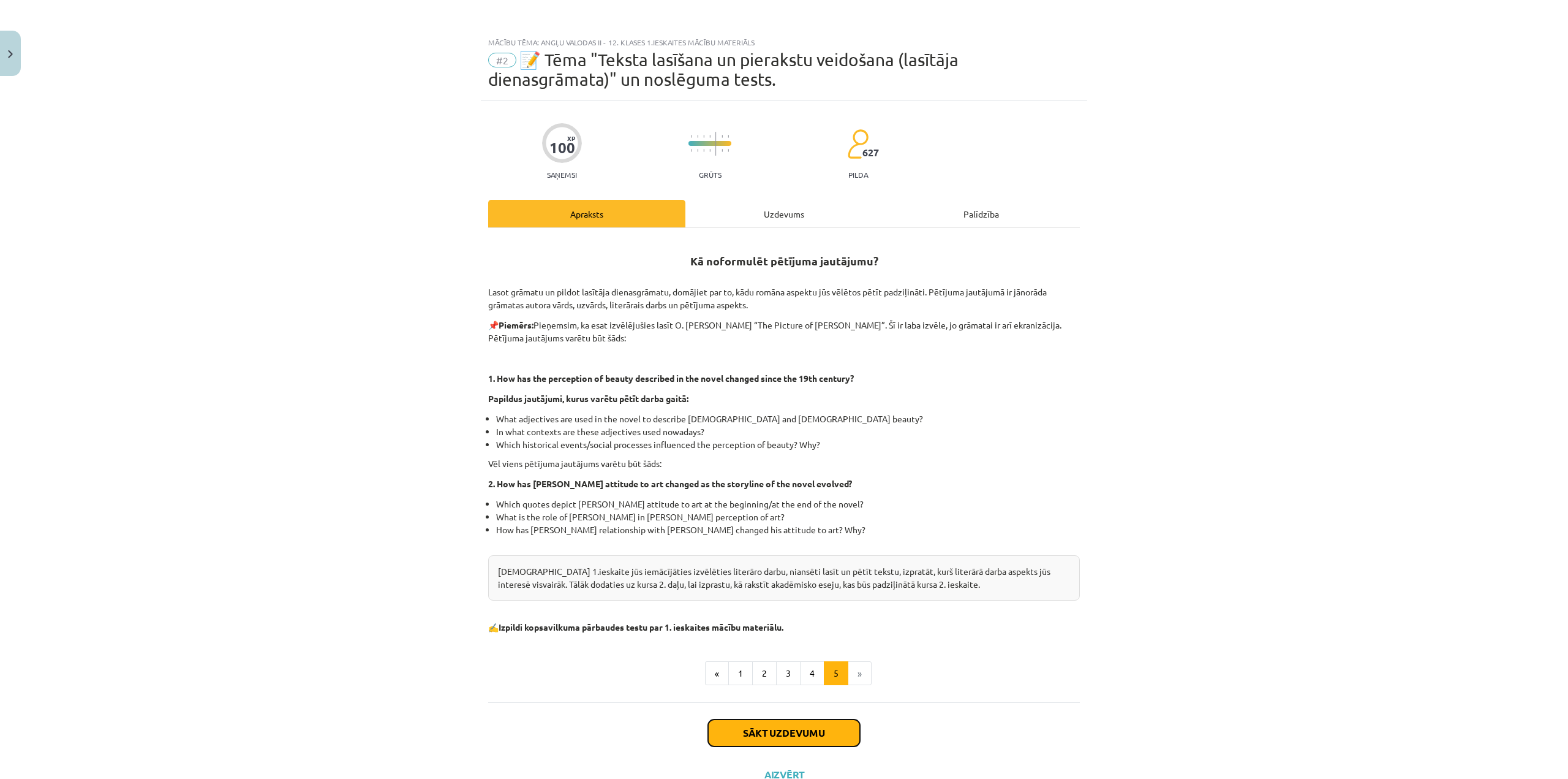
click at [815, 722] on button "Sākt uzdevumu" at bounding box center [784, 733] width 152 height 27
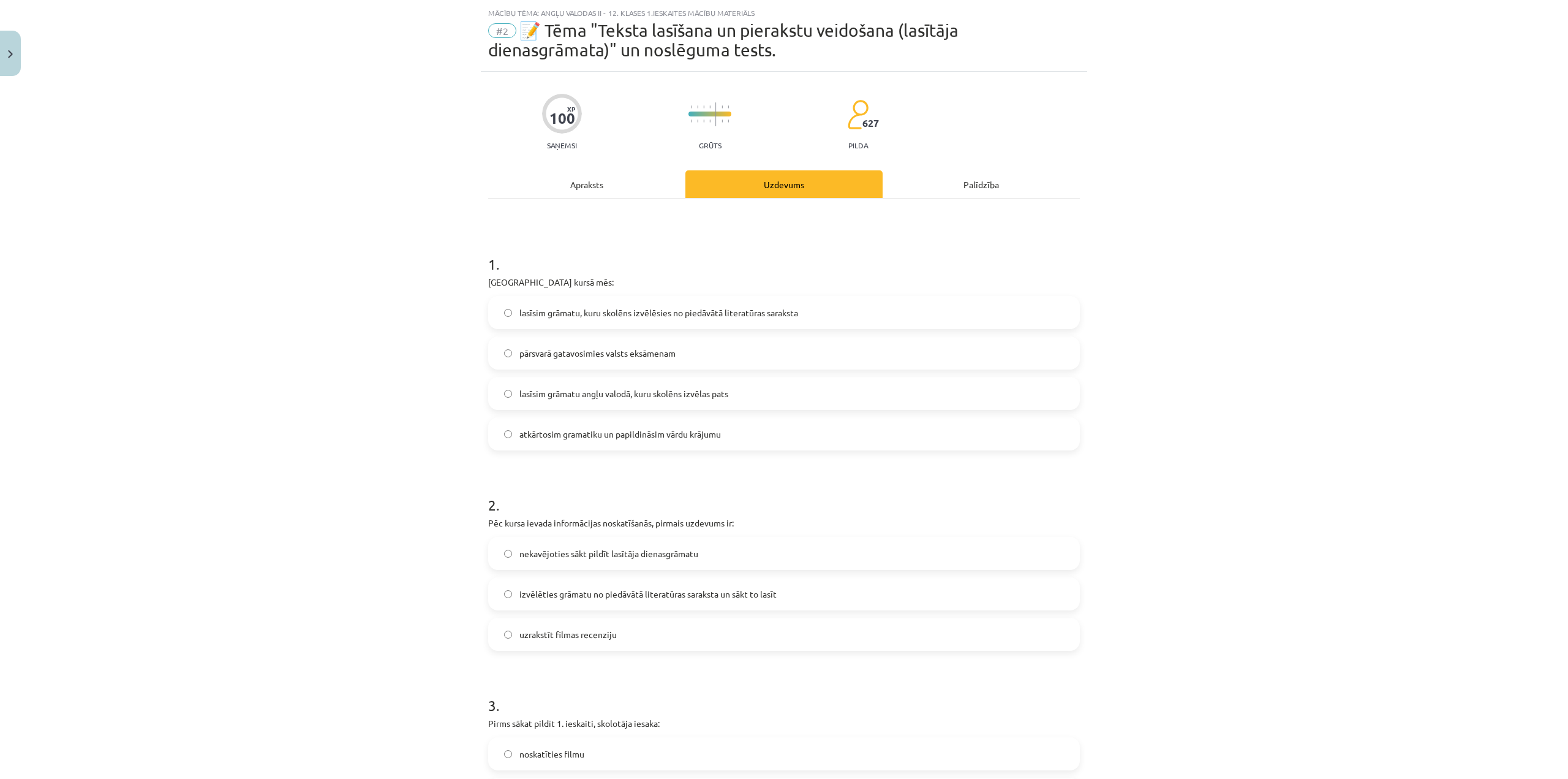
scroll to position [31, 0]
click at [640, 303] on label "lasīsim grāmatu, kuru skolēns izvēlēsies no piedāvātā literatūras saraksta" at bounding box center [784, 311] width 589 height 31
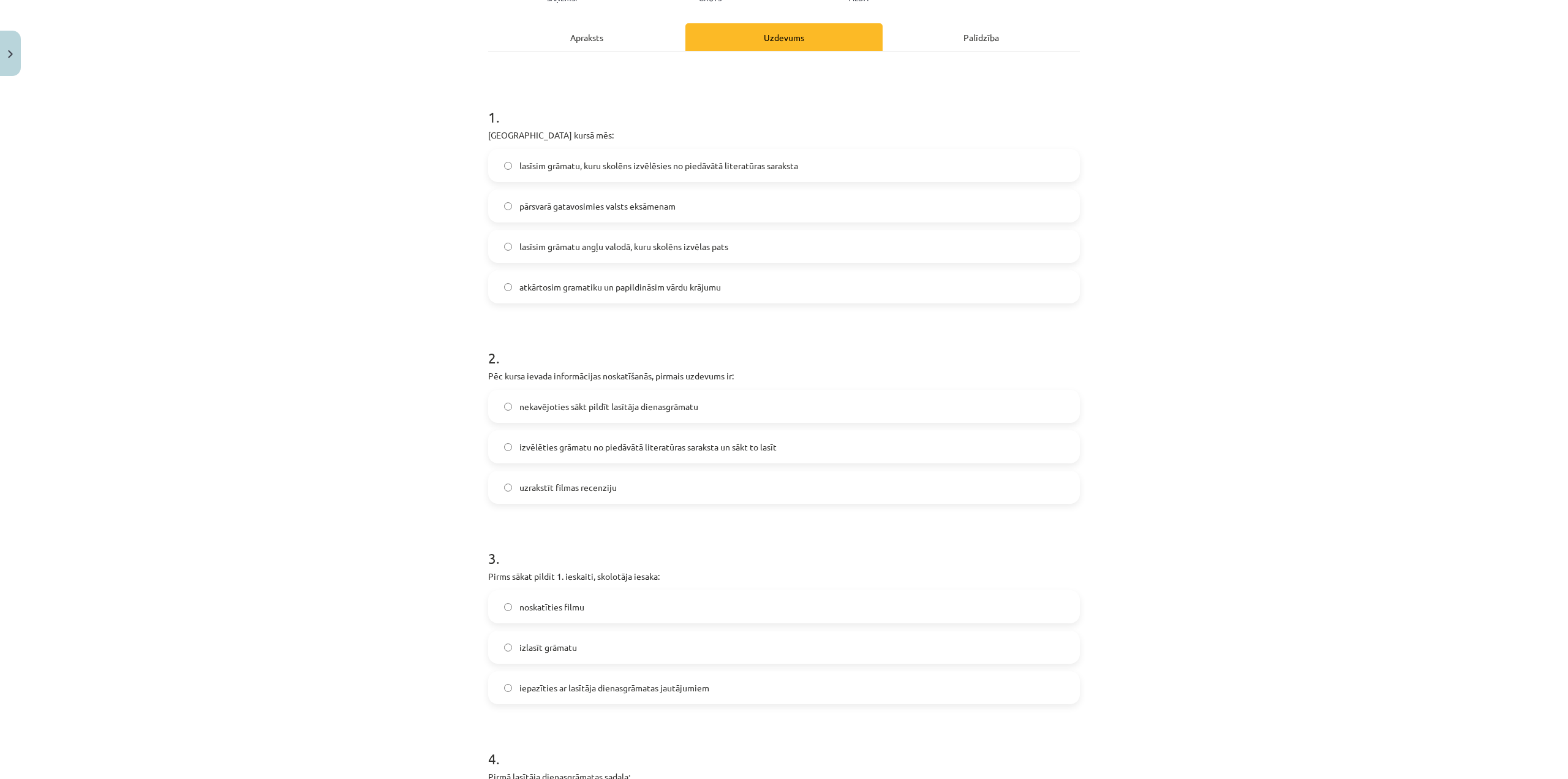
scroll to position [214, 0]
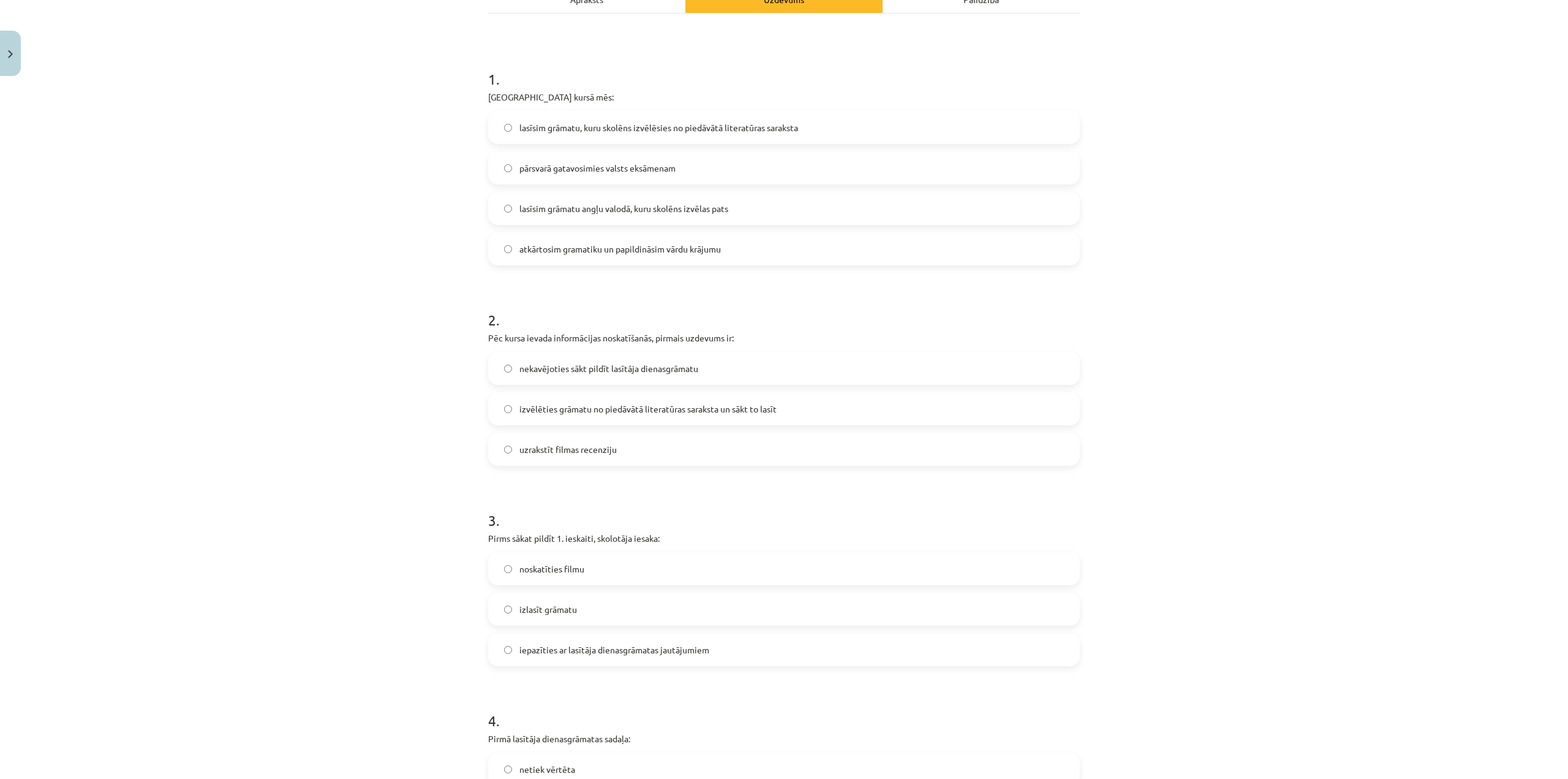
click at [695, 405] on span "izvēlēties grāmatu no piedāvātā literatūras saraksta un sākt to lasīt" at bounding box center [648, 408] width 257 height 13
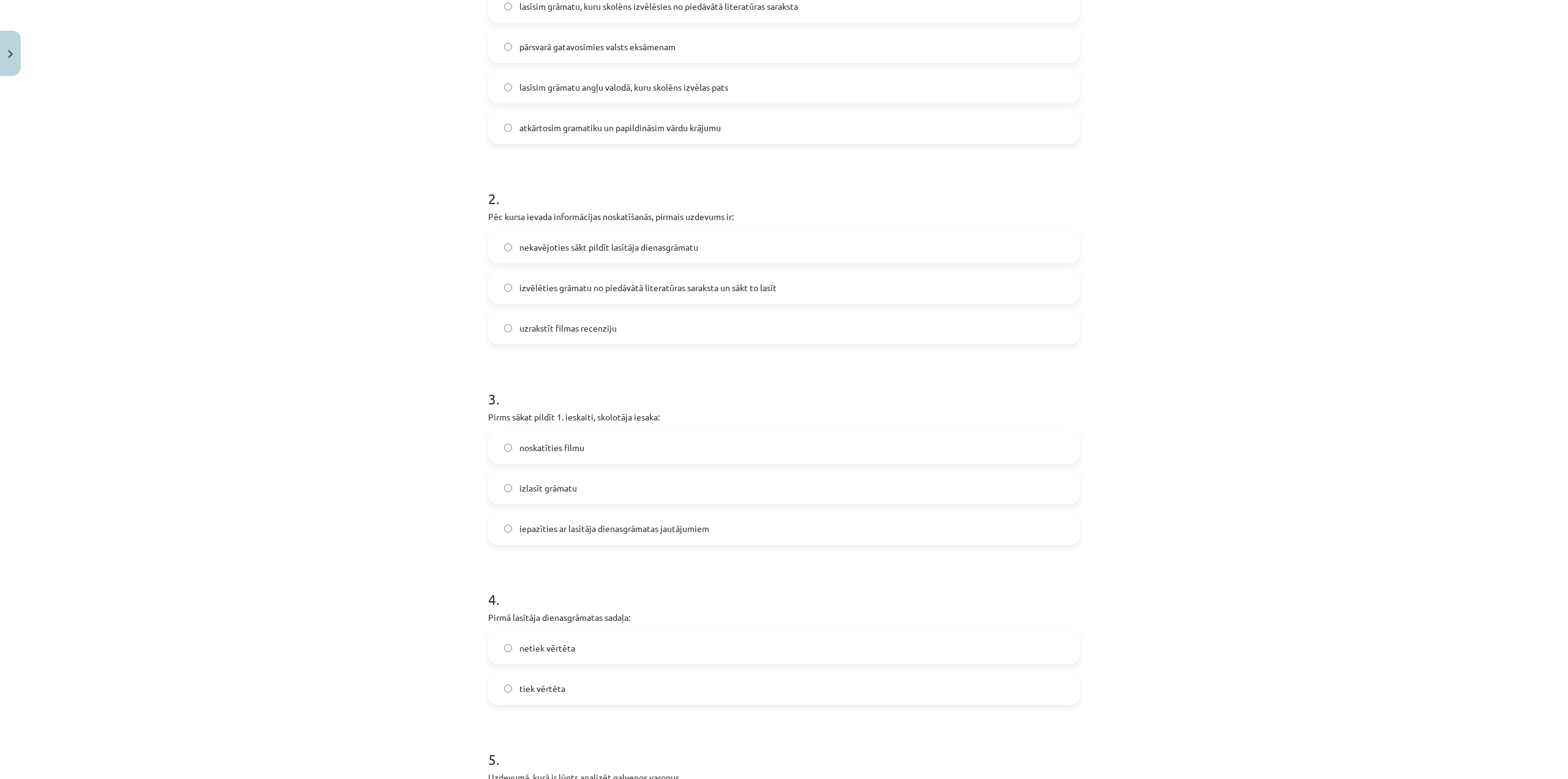
scroll to position [337, 0]
click at [669, 533] on label "iepazīties ar lasītāja dienasgrāmatas jautājumiem" at bounding box center [784, 526] width 589 height 31
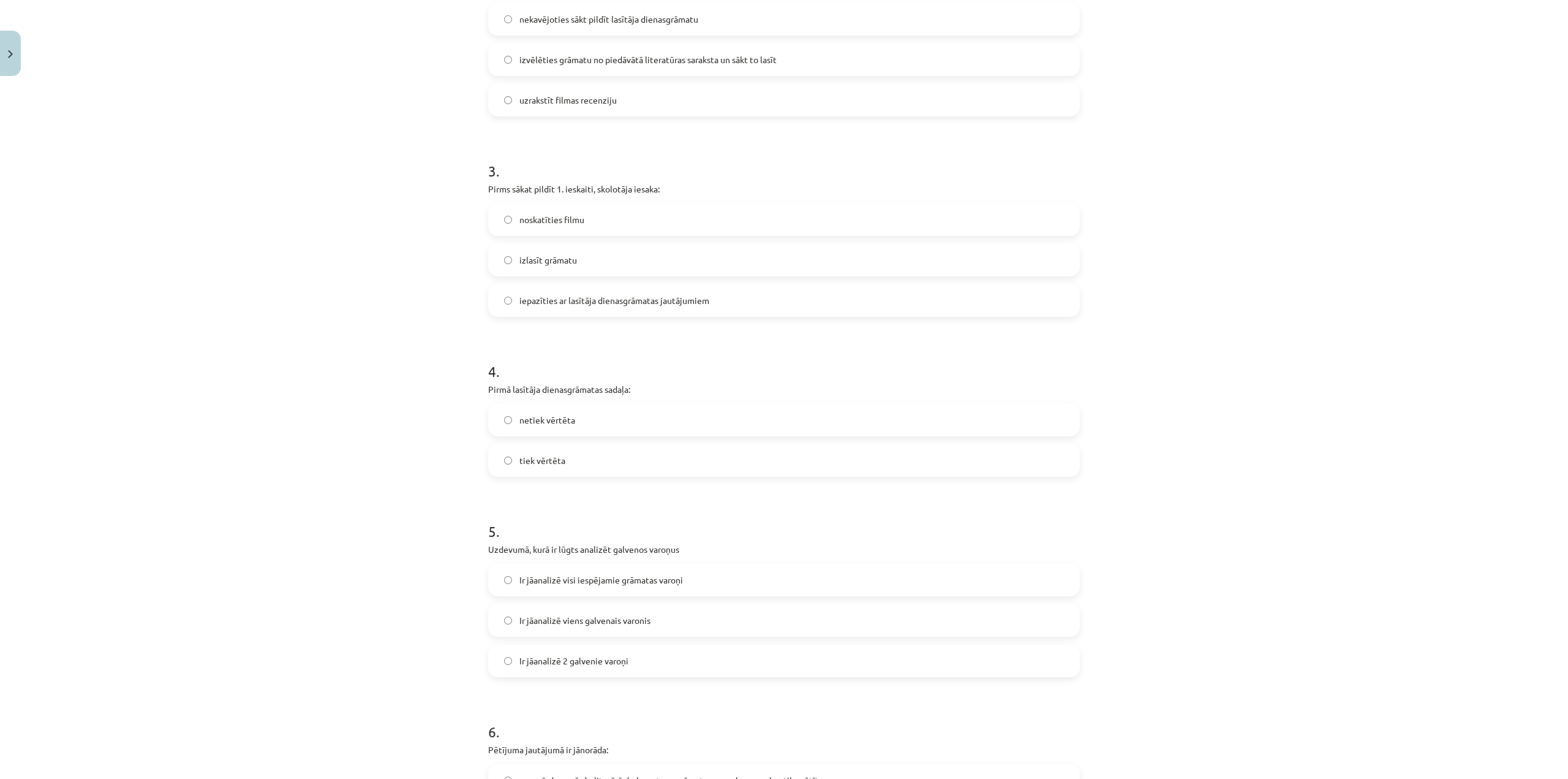
scroll to position [643, 0]
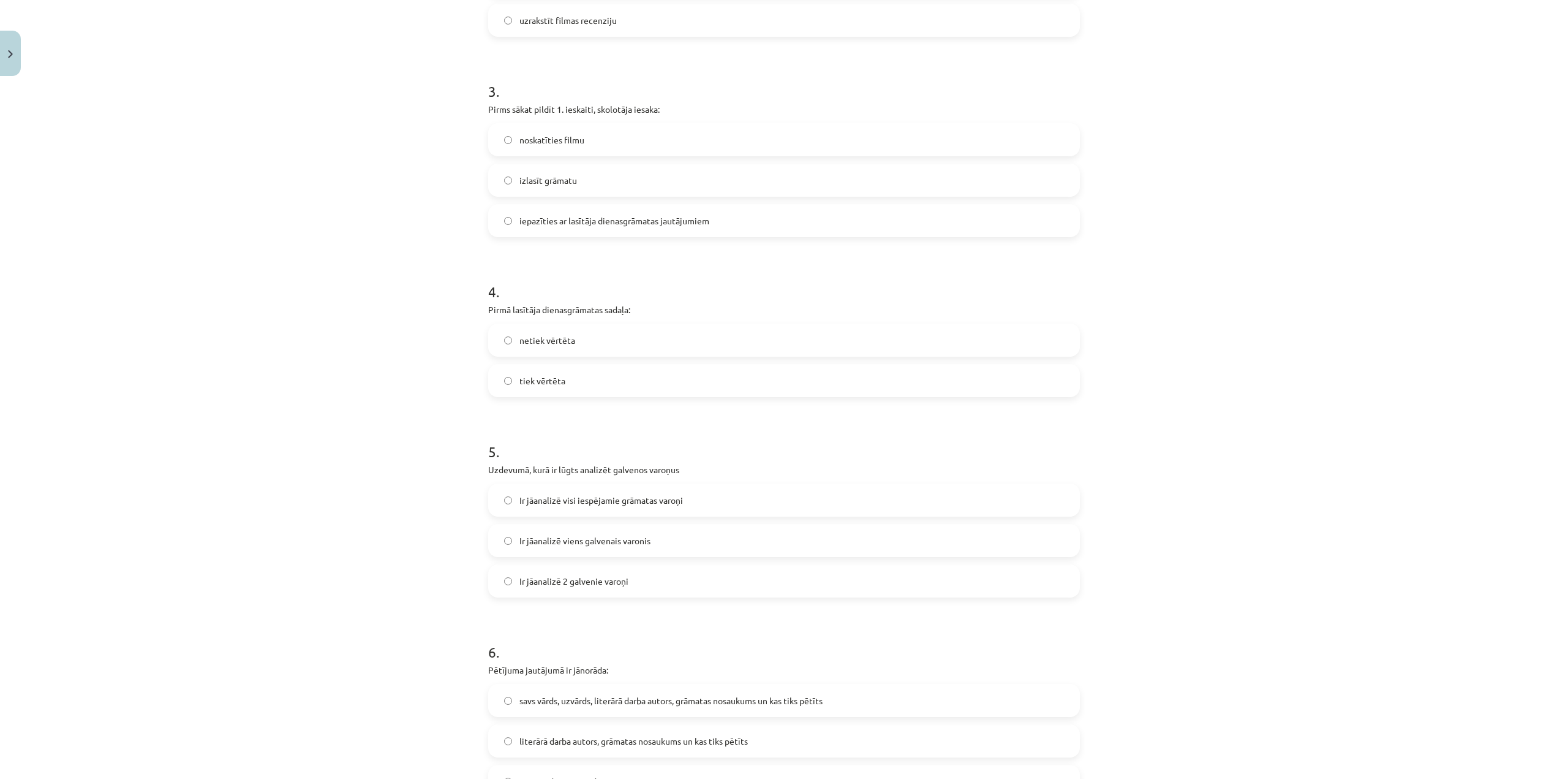
click at [564, 380] on label "tiek vērtēta" at bounding box center [784, 380] width 589 height 31
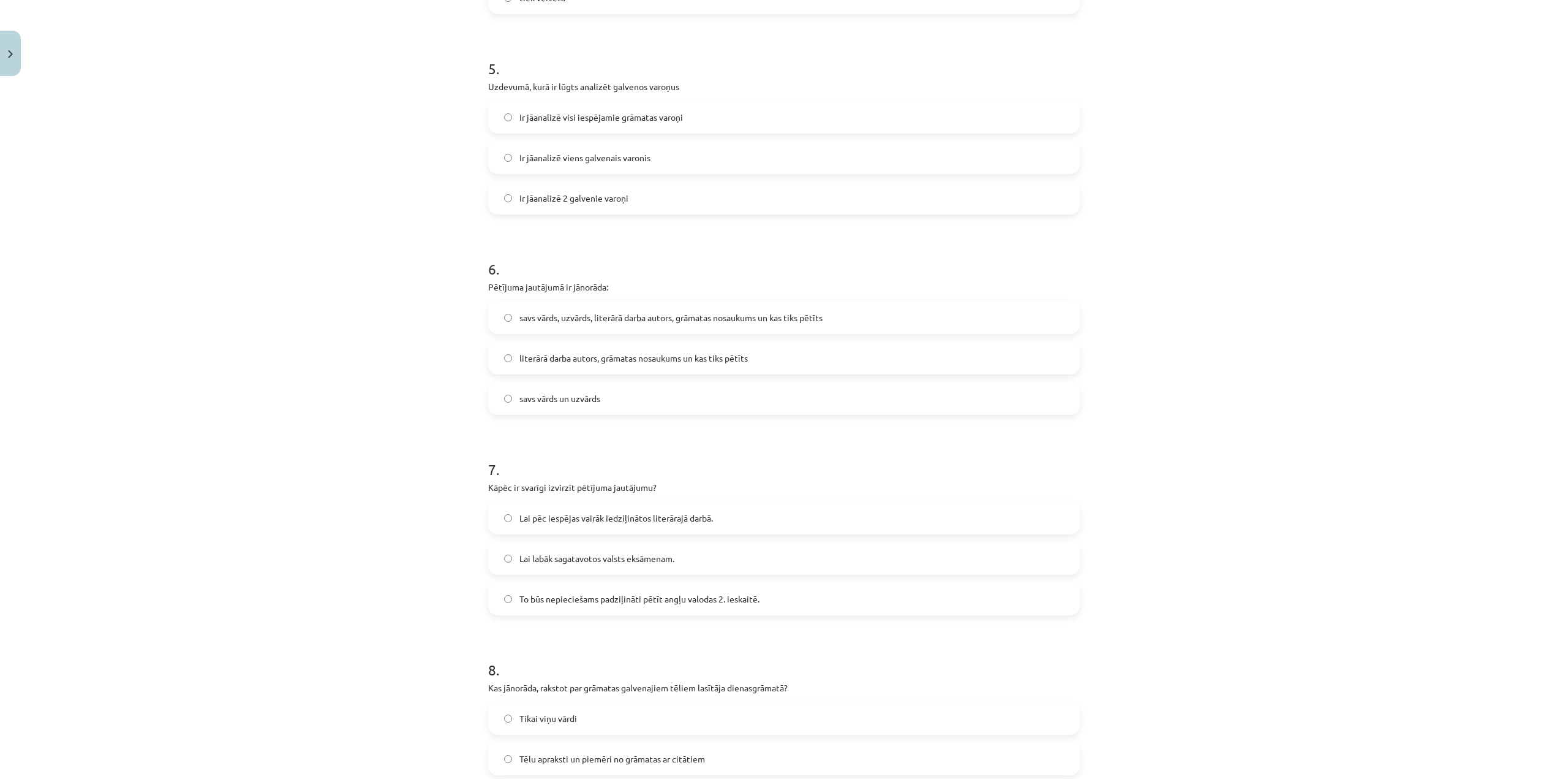
scroll to position [1133, 0]
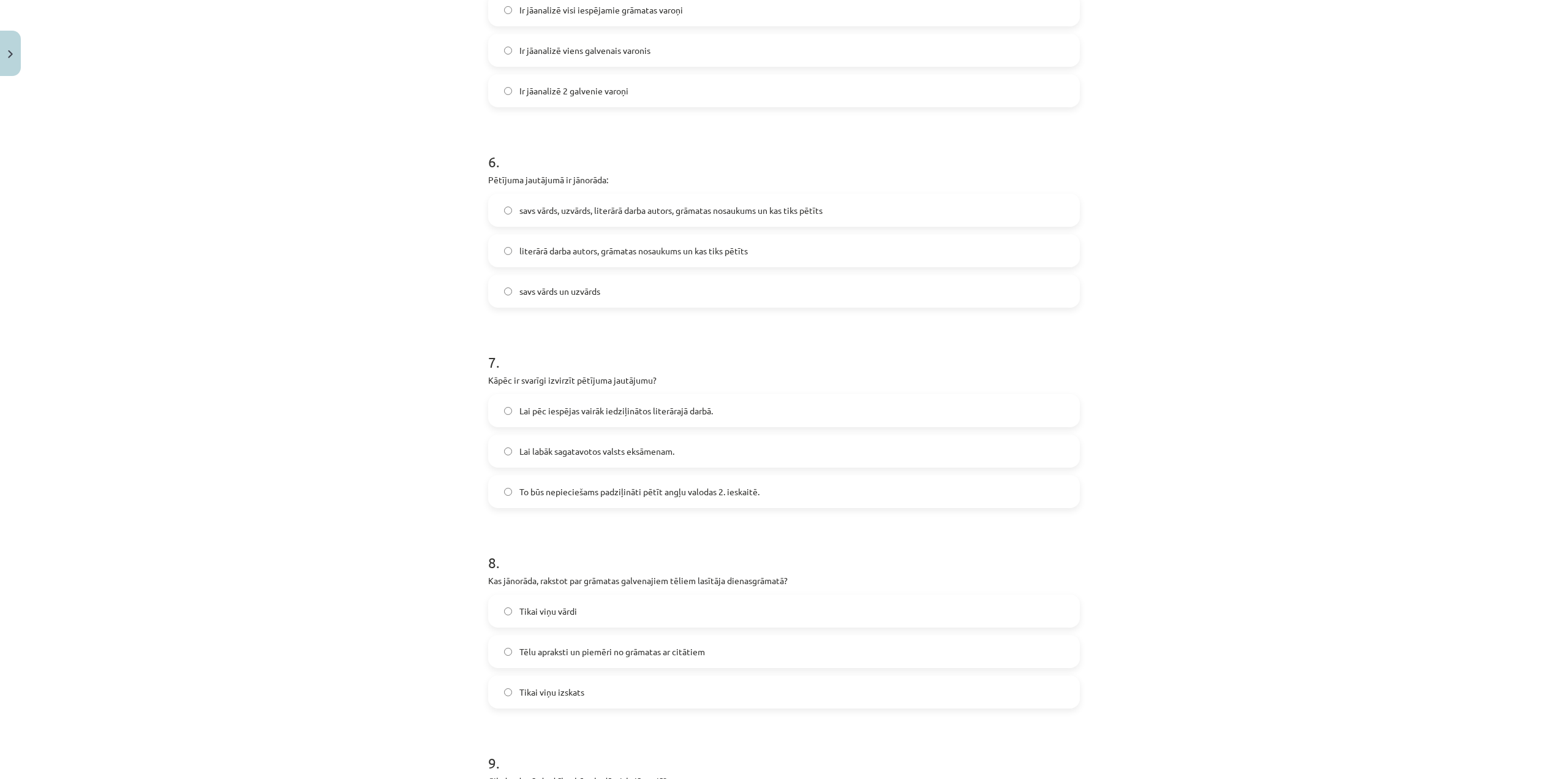
click at [761, 211] on span "savs vārds, uzvārds, literārā darba autors, grāmatas nosaukums un kas tiks pētī…" at bounding box center [670, 210] width 303 height 13
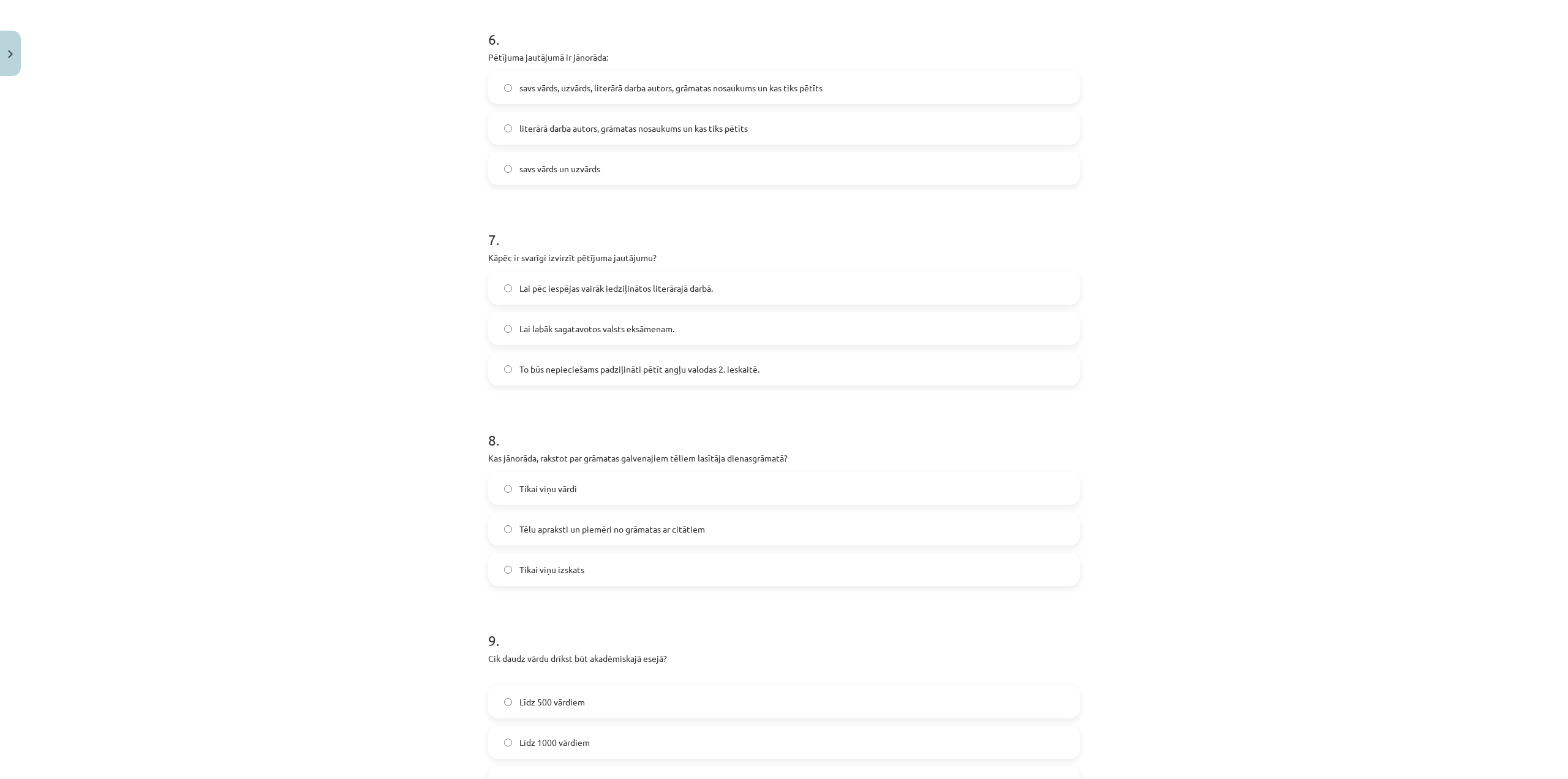
click at [658, 375] on label "To būs nepieciešams padziļināti pētīt angļu valodas 2. ieskaitē." at bounding box center [784, 368] width 589 height 31
click at [632, 526] on span "Tēlu apraksti un piemēri no grāmatas ar citātiem" at bounding box center [612, 529] width 186 height 13
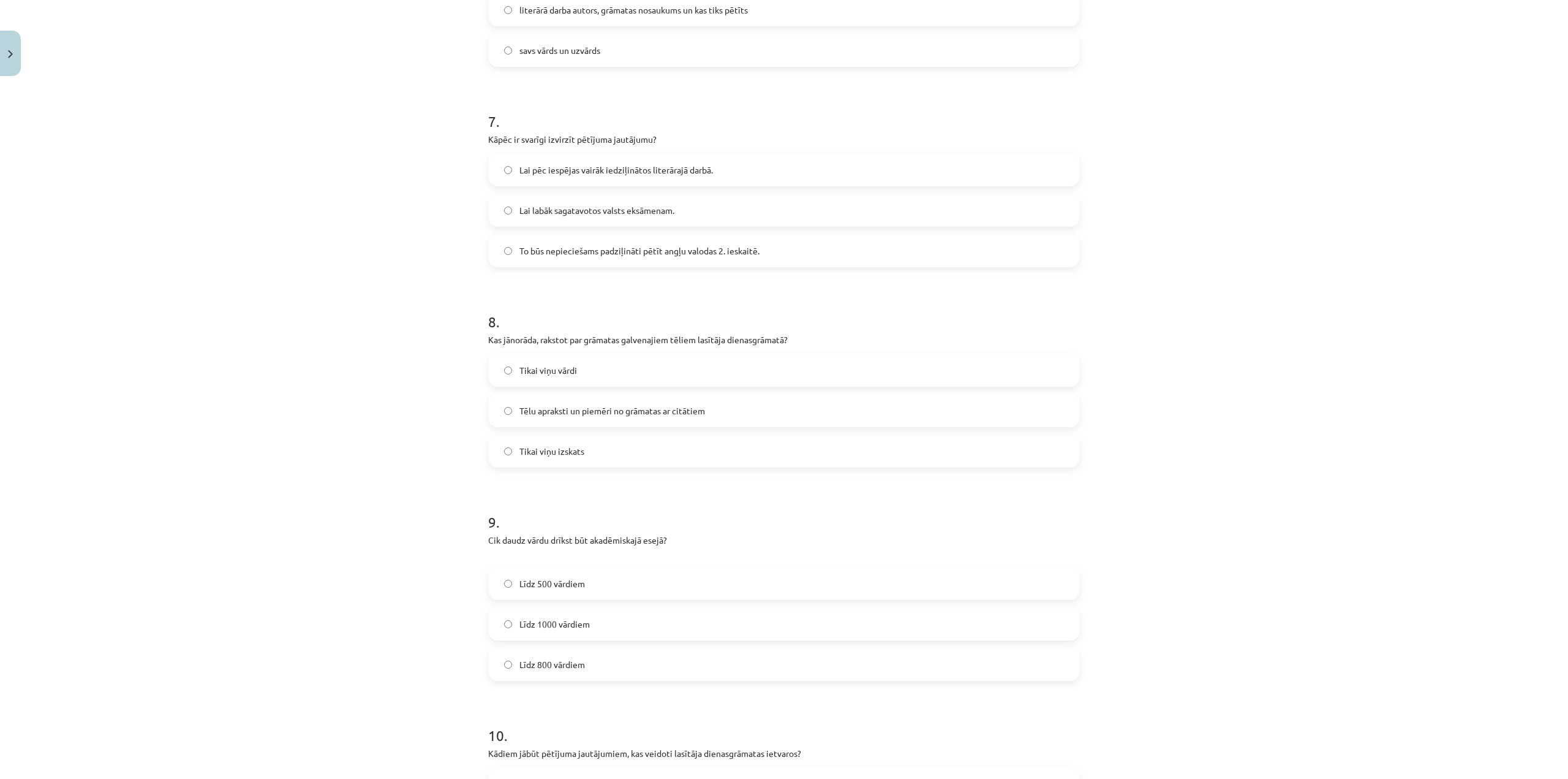
scroll to position [1440, 0]
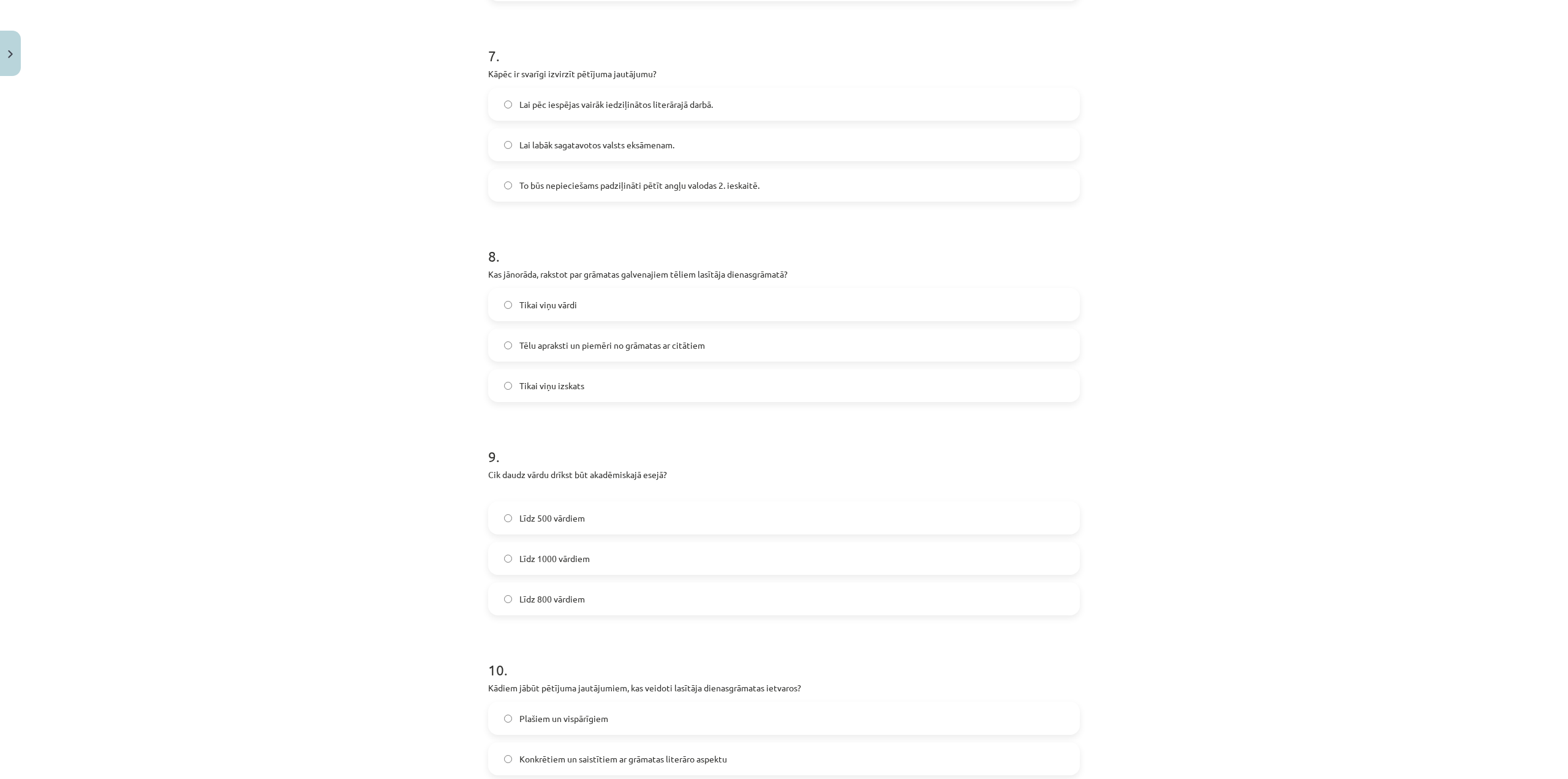
click at [616, 593] on label "Līdz 800 vārdiem" at bounding box center [784, 599] width 589 height 31
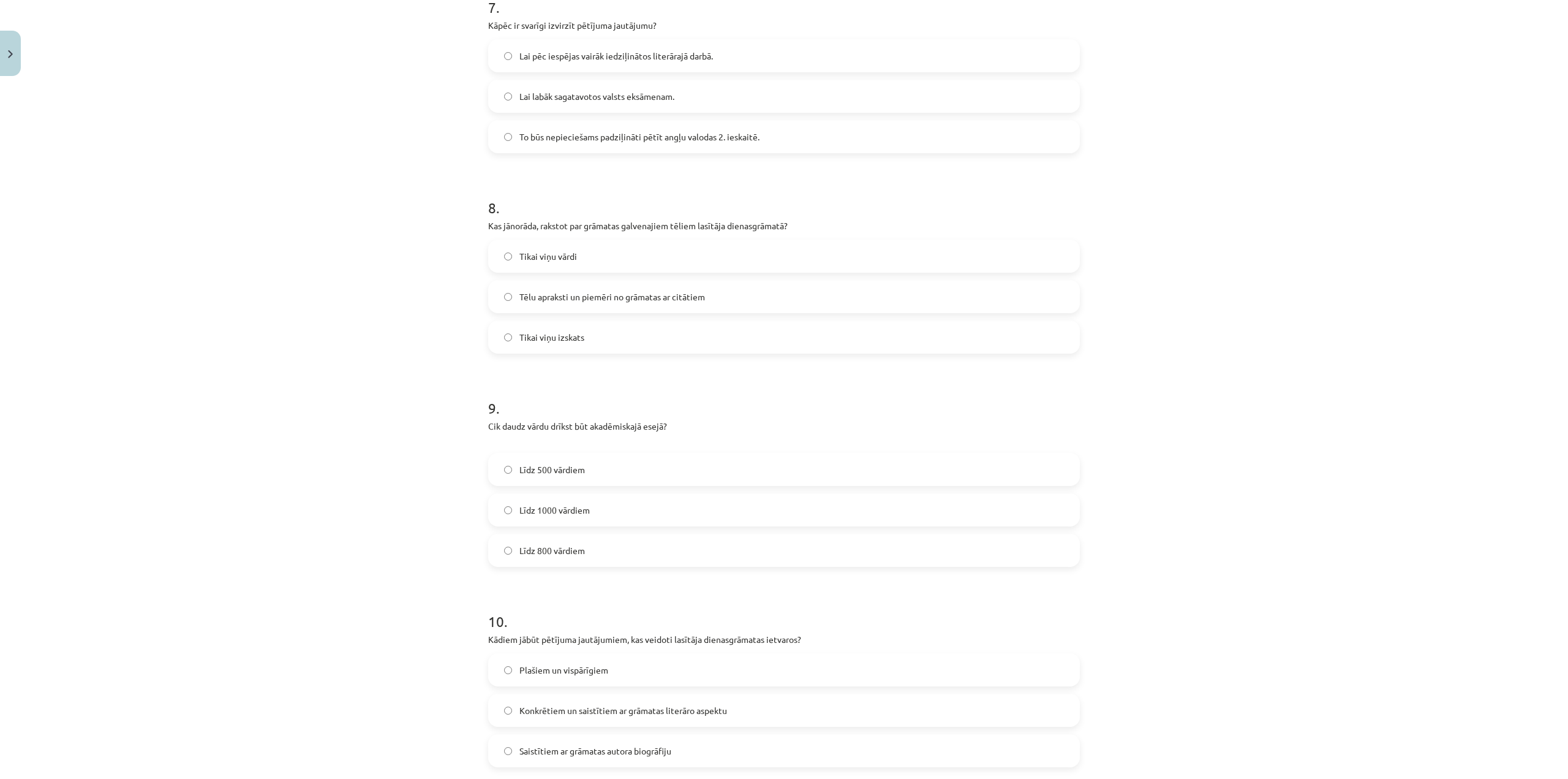
scroll to position [1619, 0]
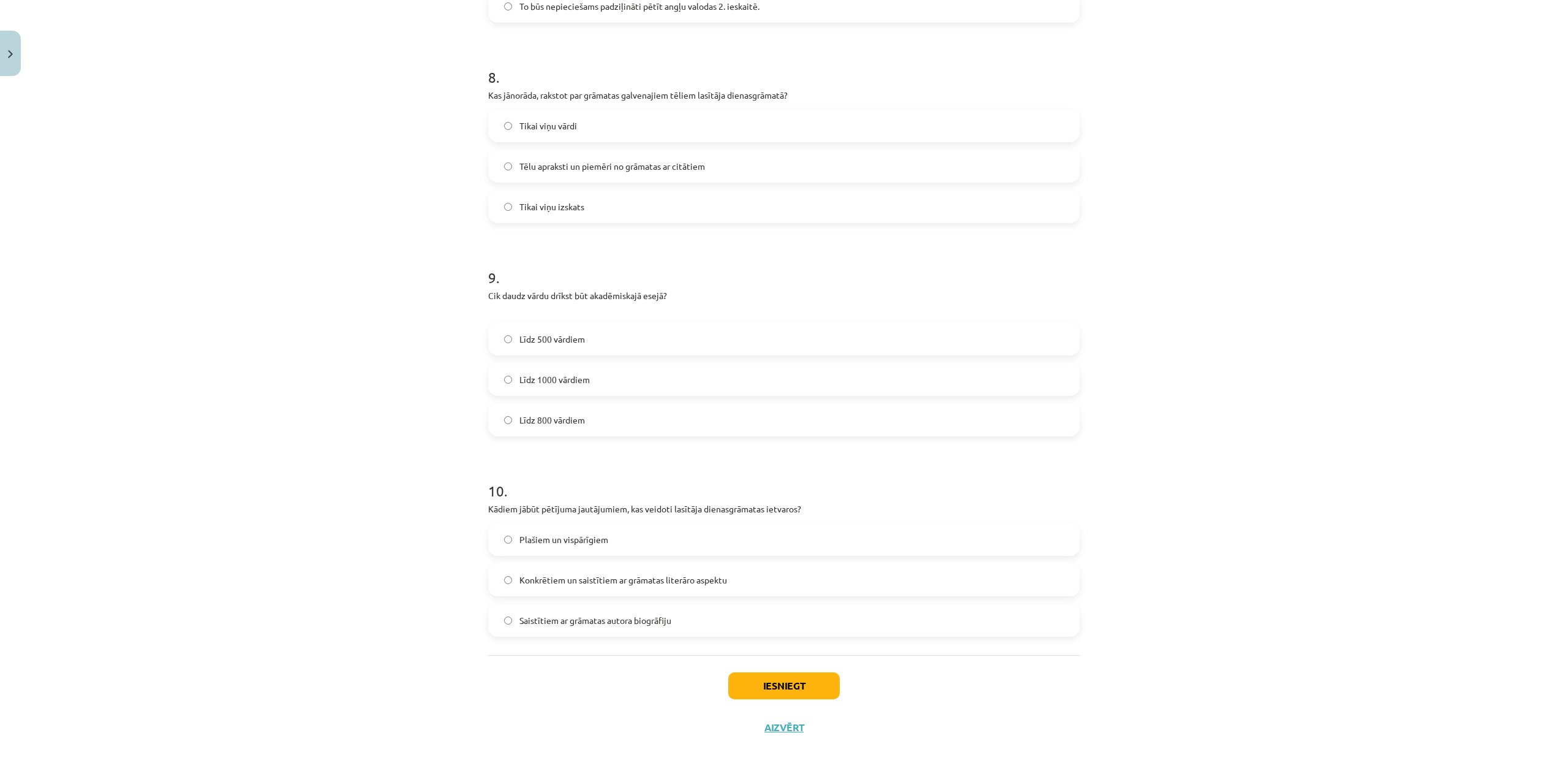
click at [769, 577] on label "Konkrētiem un saistītiem ar grāmatas literāro aspektu" at bounding box center [784, 579] width 589 height 31
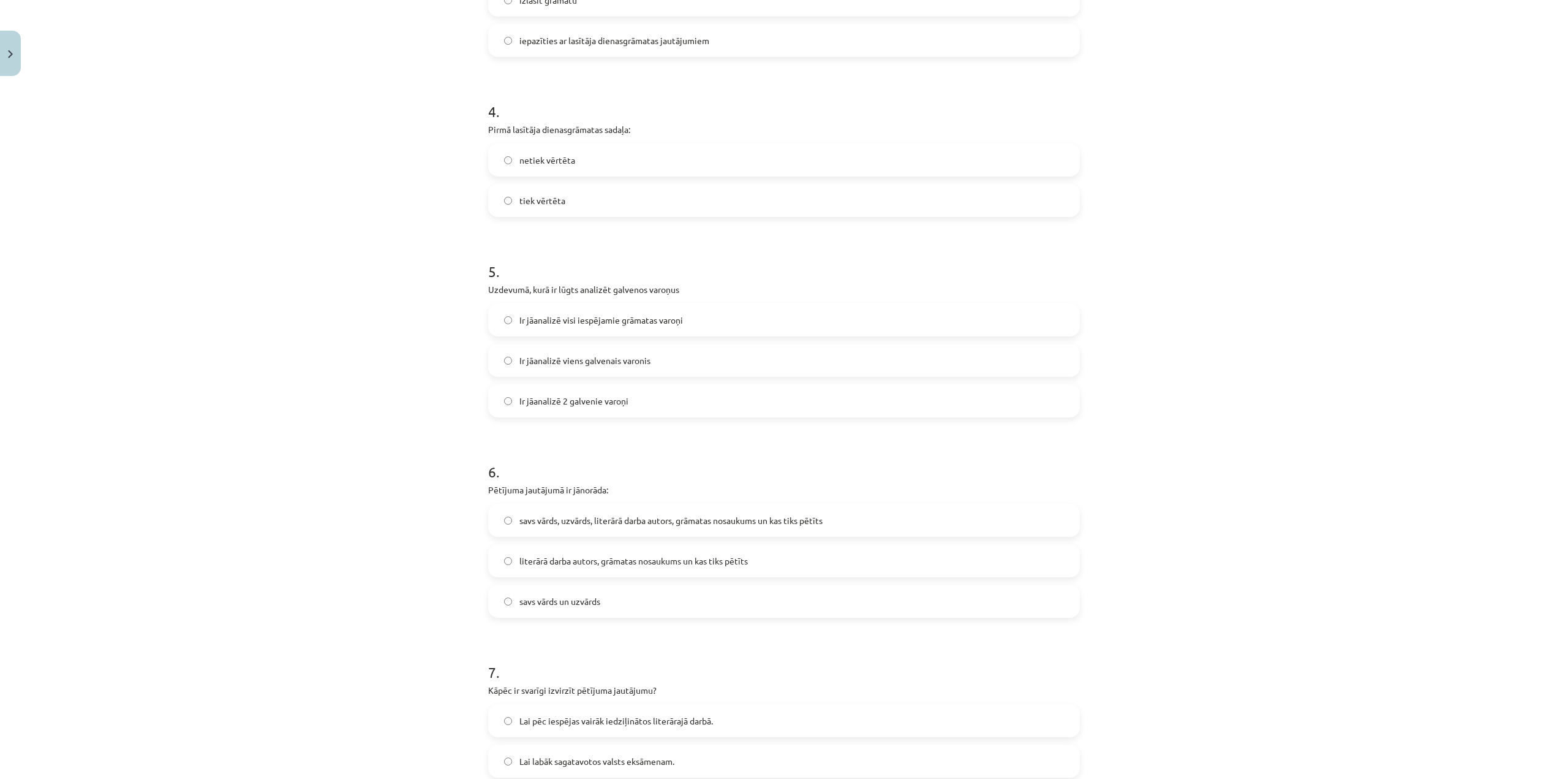
scroll to position [822, 0]
click at [663, 363] on label "Ir jāanalizē viens galvenais varonis" at bounding box center [784, 361] width 589 height 31
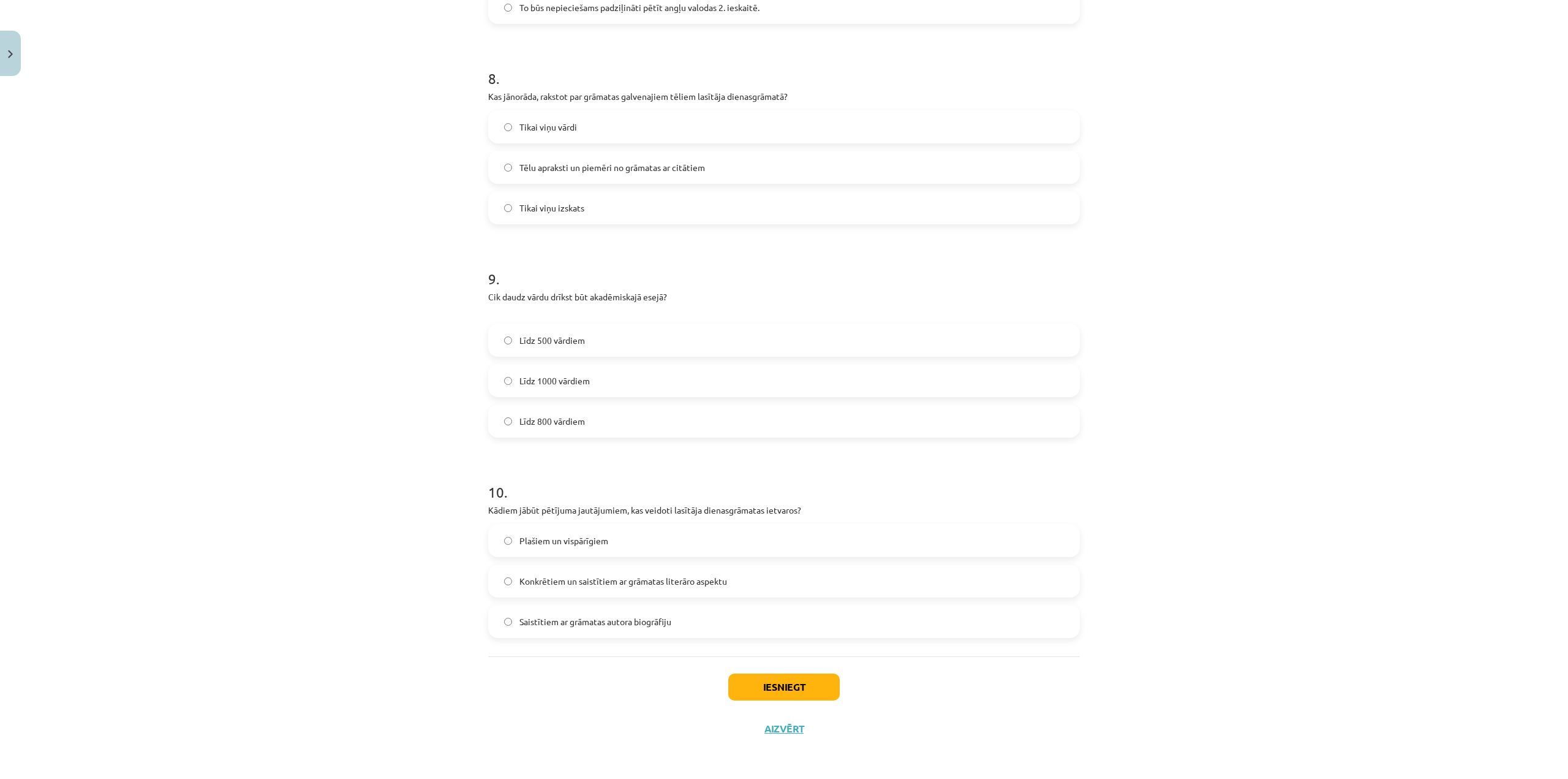
scroll to position [1619, 0]
click at [836, 680] on button "Iesniegt" at bounding box center [784, 686] width 111 height 27
click at [780, 680] on button "Iesniegt" at bounding box center [784, 686] width 111 height 27
click at [761, 689] on button "Iesniegt" at bounding box center [784, 686] width 111 height 27
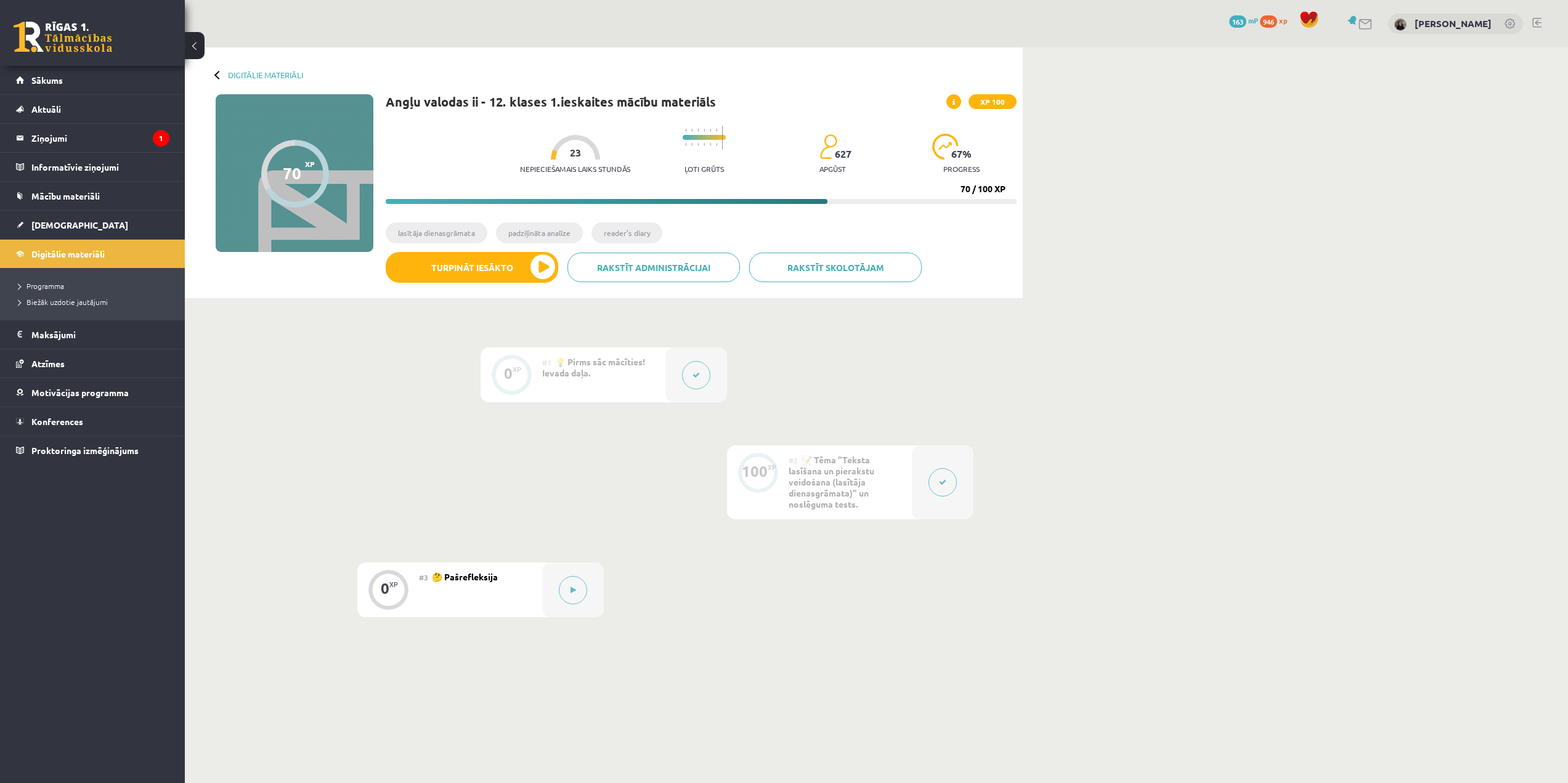
click at [938, 488] on button at bounding box center [942, 481] width 28 height 28
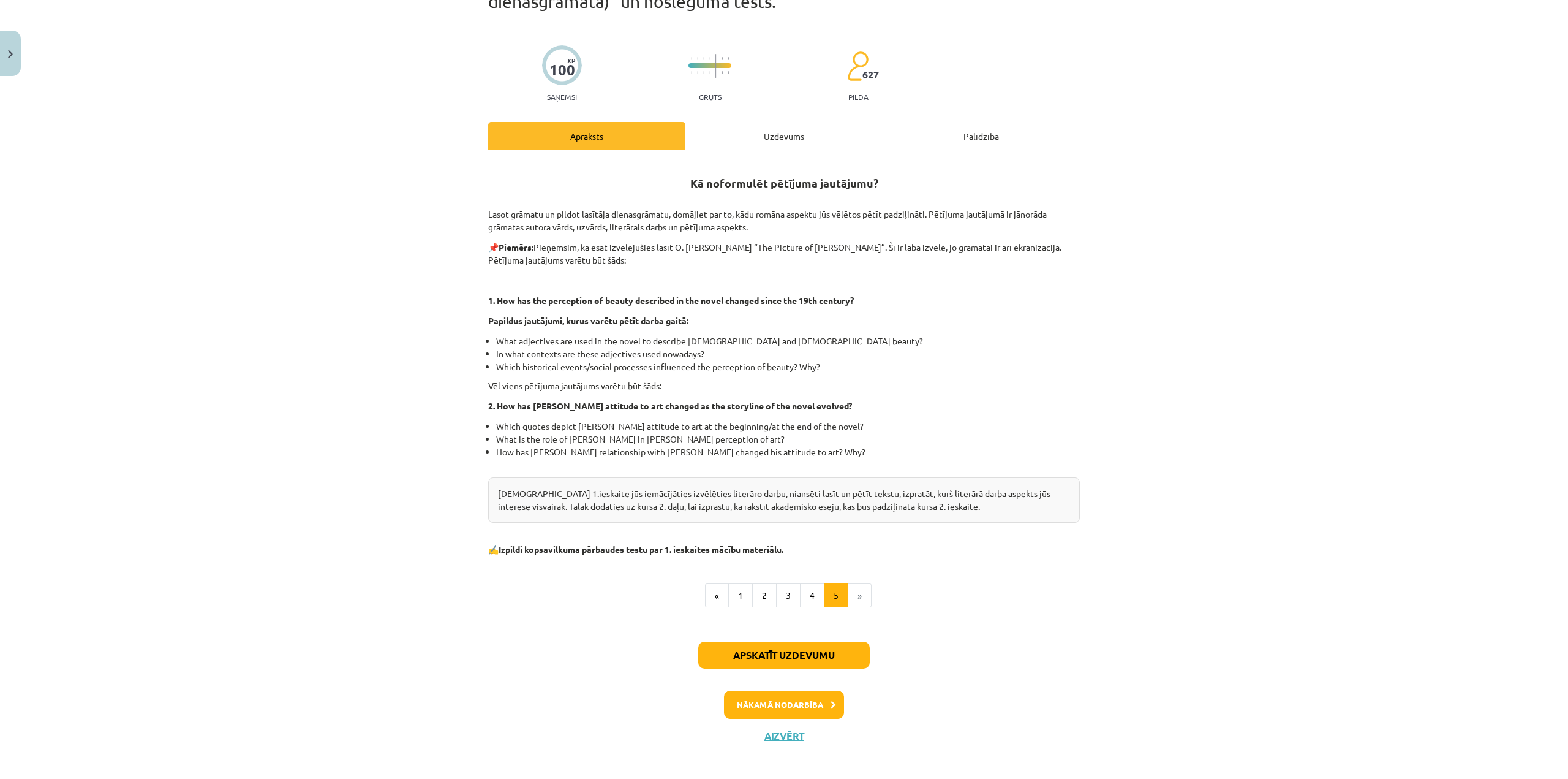
scroll to position [86, 0]
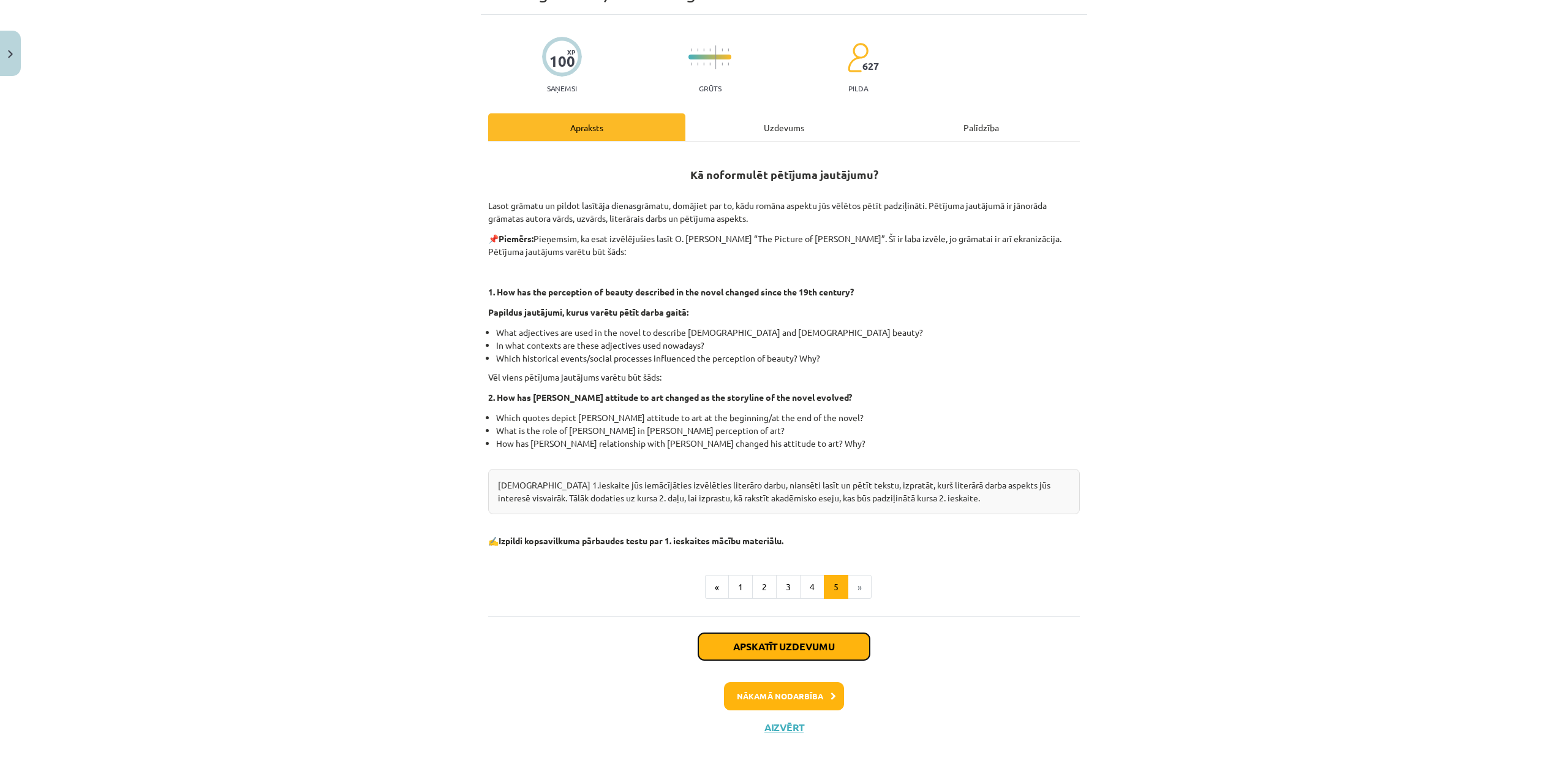
click at [798, 647] on button "Apskatīt uzdevumu" at bounding box center [784, 647] width 171 height 27
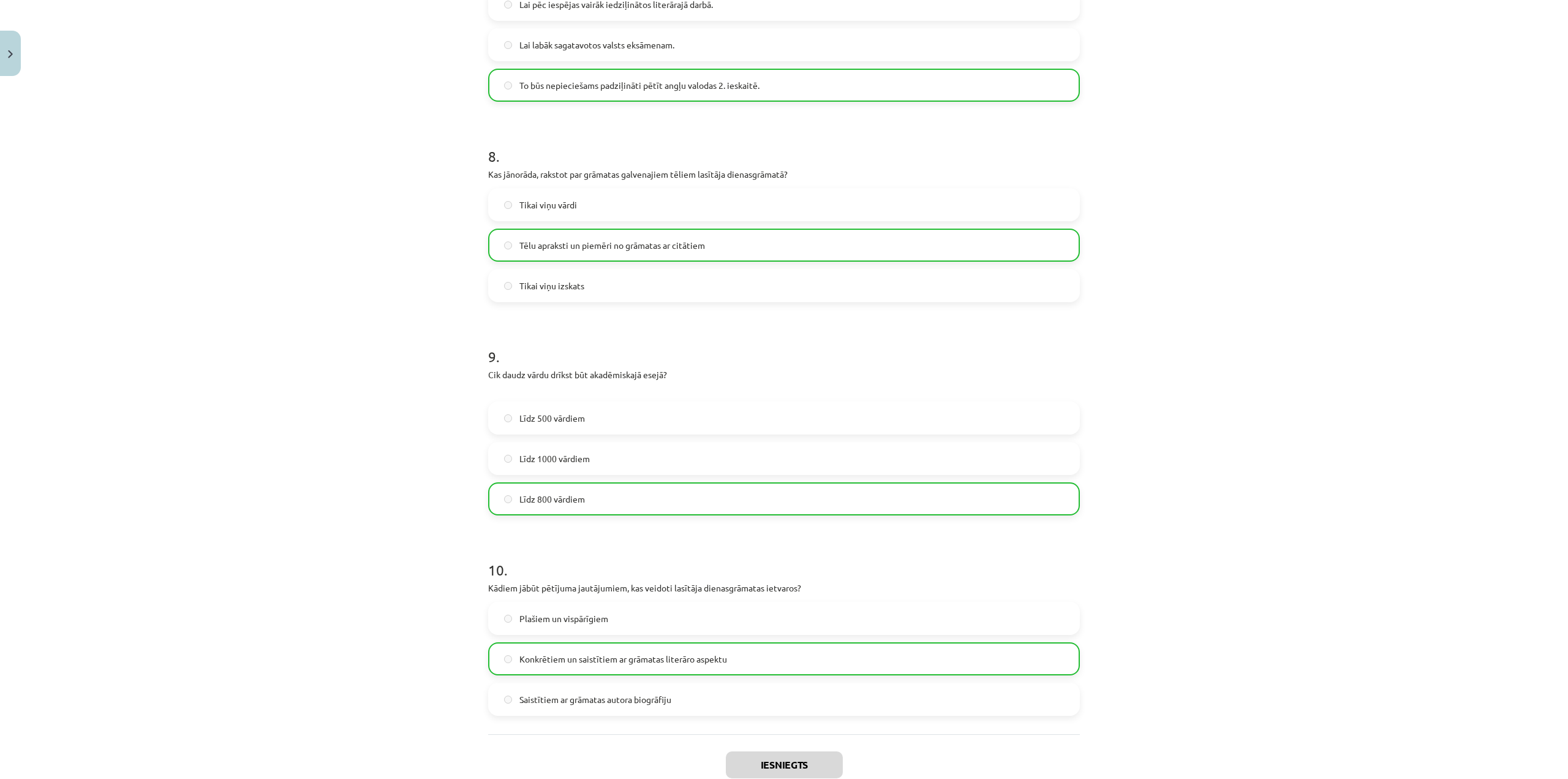
scroll to position [1658, 0]
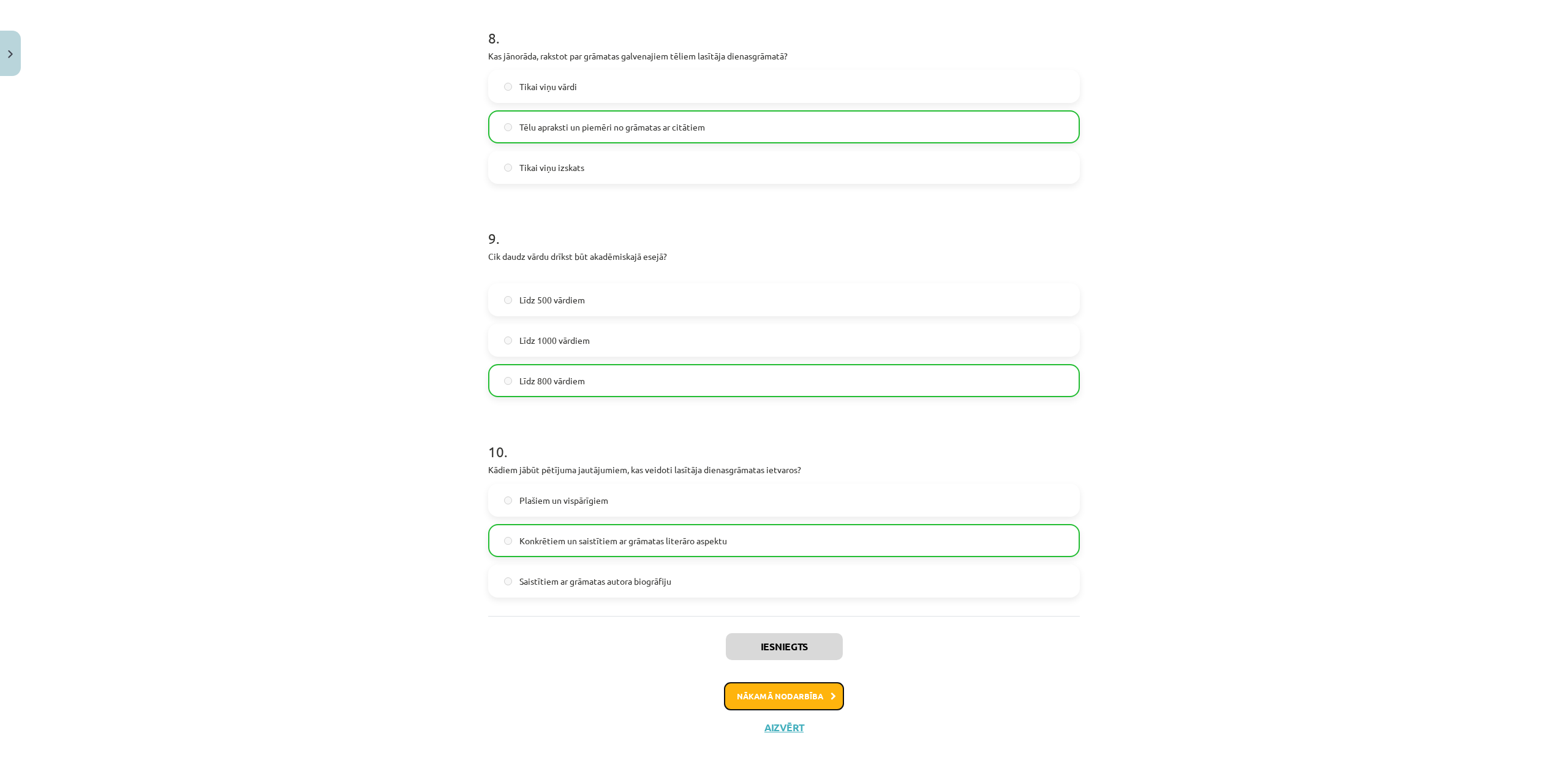
click at [813, 693] on button "Nākamā nodarbība" at bounding box center [784, 696] width 120 height 28
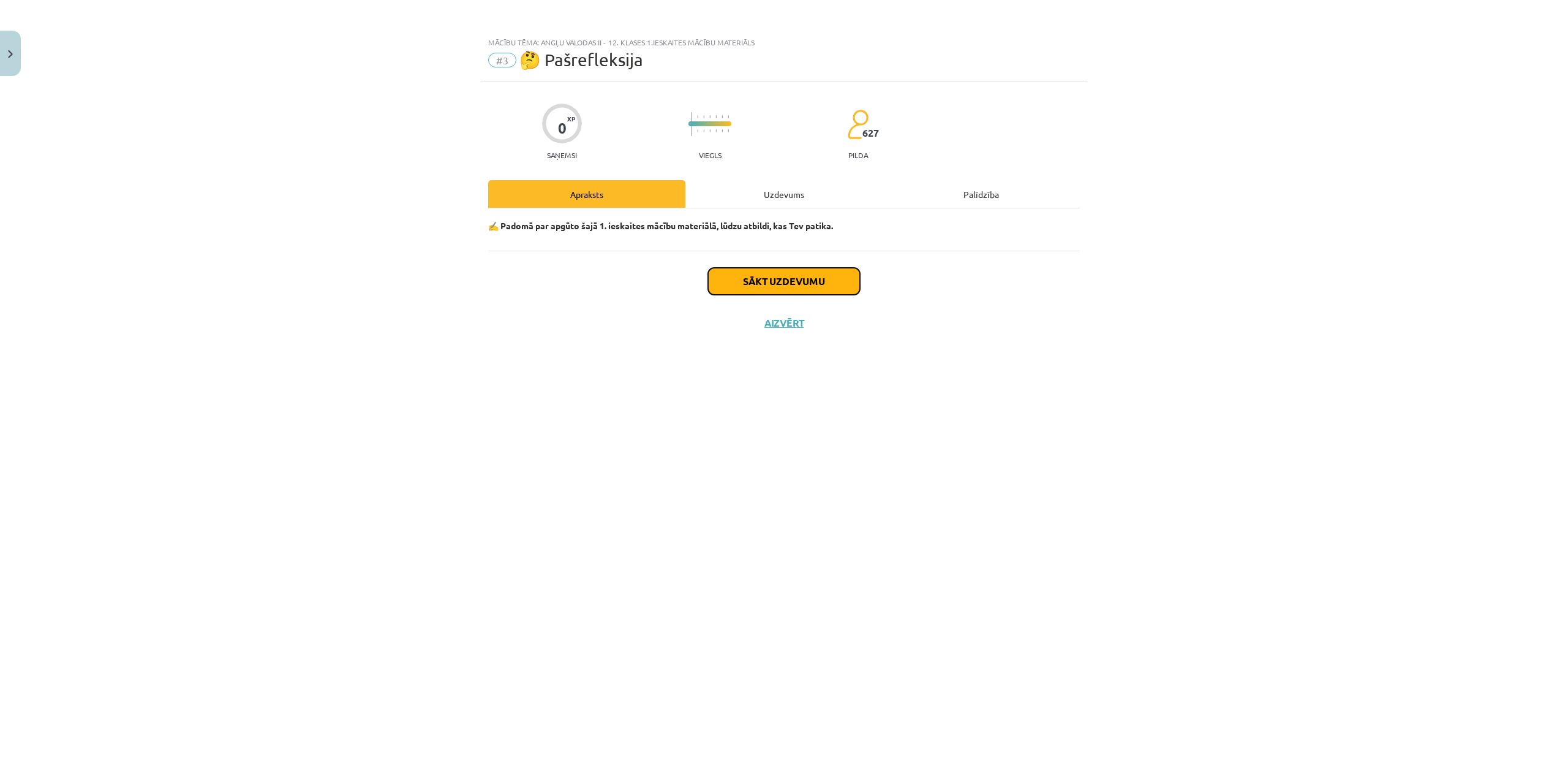
click at [825, 278] on button "Sākt uzdevumu" at bounding box center [784, 281] width 152 height 27
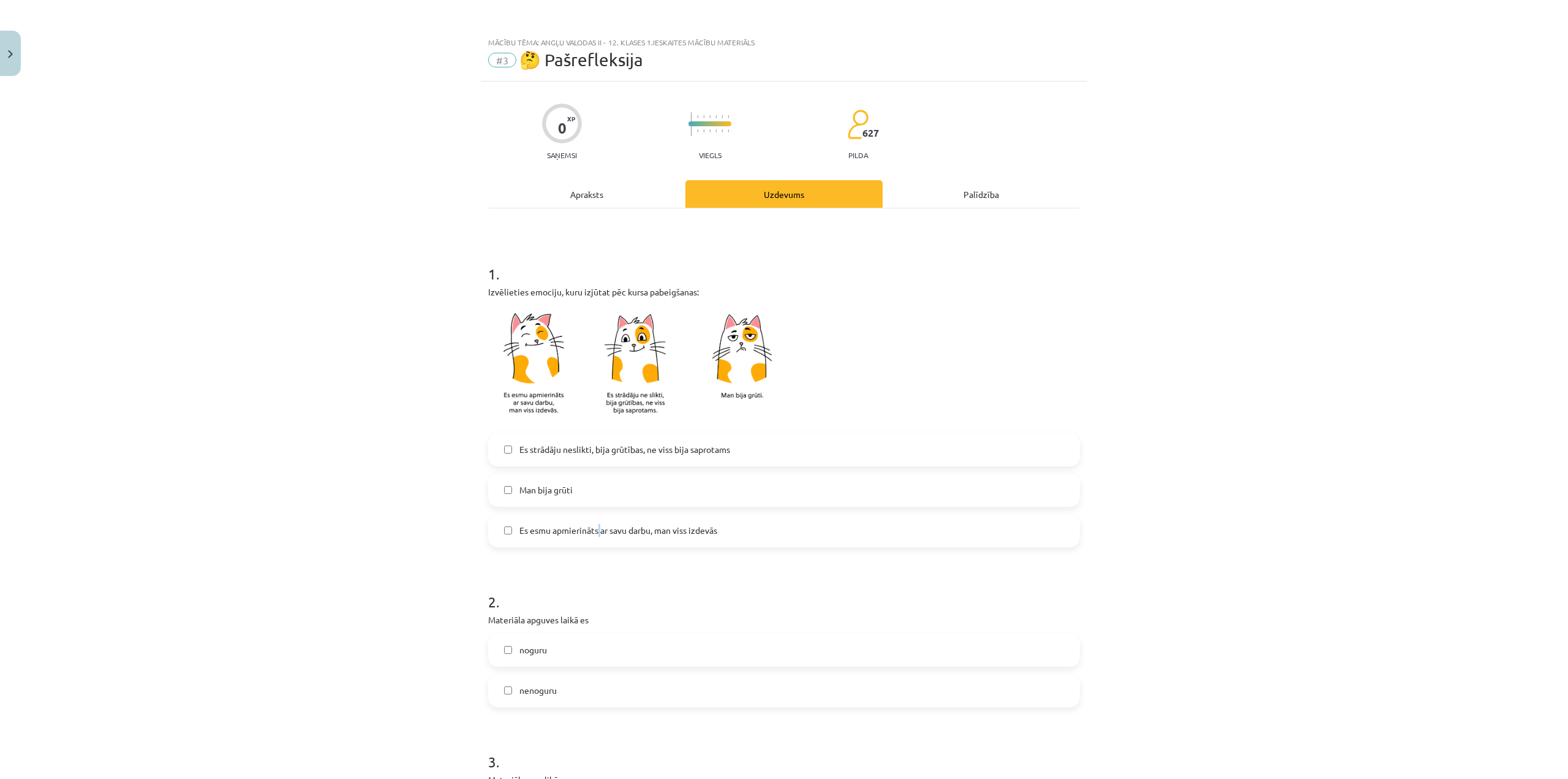
click at [596, 538] on label "Es esmu apmierināts ar savu darbu, man viss izdevās" at bounding box center [784, 530] width 589 height 31
click at [491, 532] on label "Es esmu apmierināts ar savu darbu, man viss izdevās" at bounding box center [784, 530] width 589 height 31
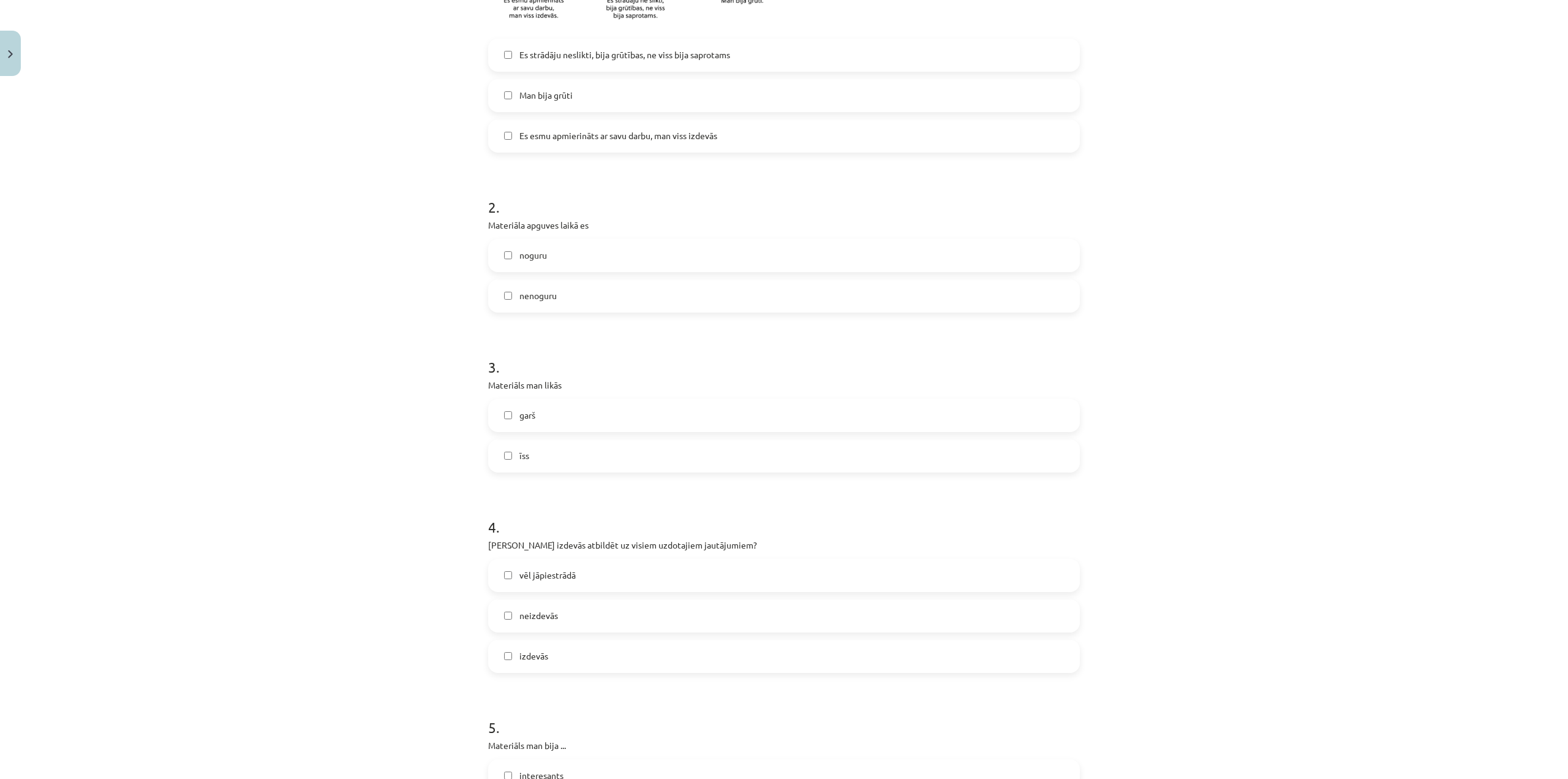
scroll to position [322, 0]
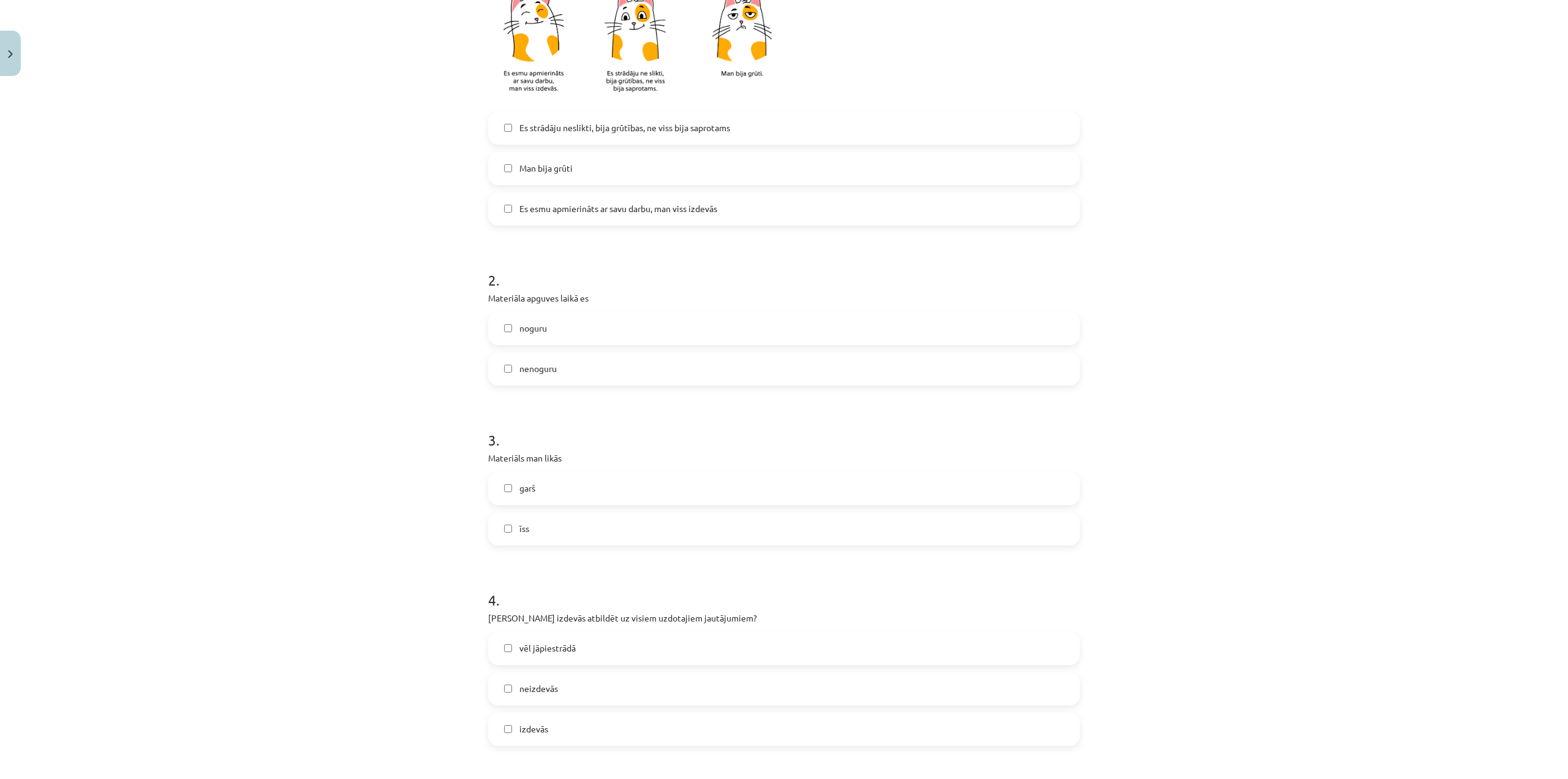
click at [511, 372] on label "nenoguru" at bounding box center [784, 368] width 589 height 31
click at [523, 533] on span "īss" at bounding box center [524, 528] width 10 height 13
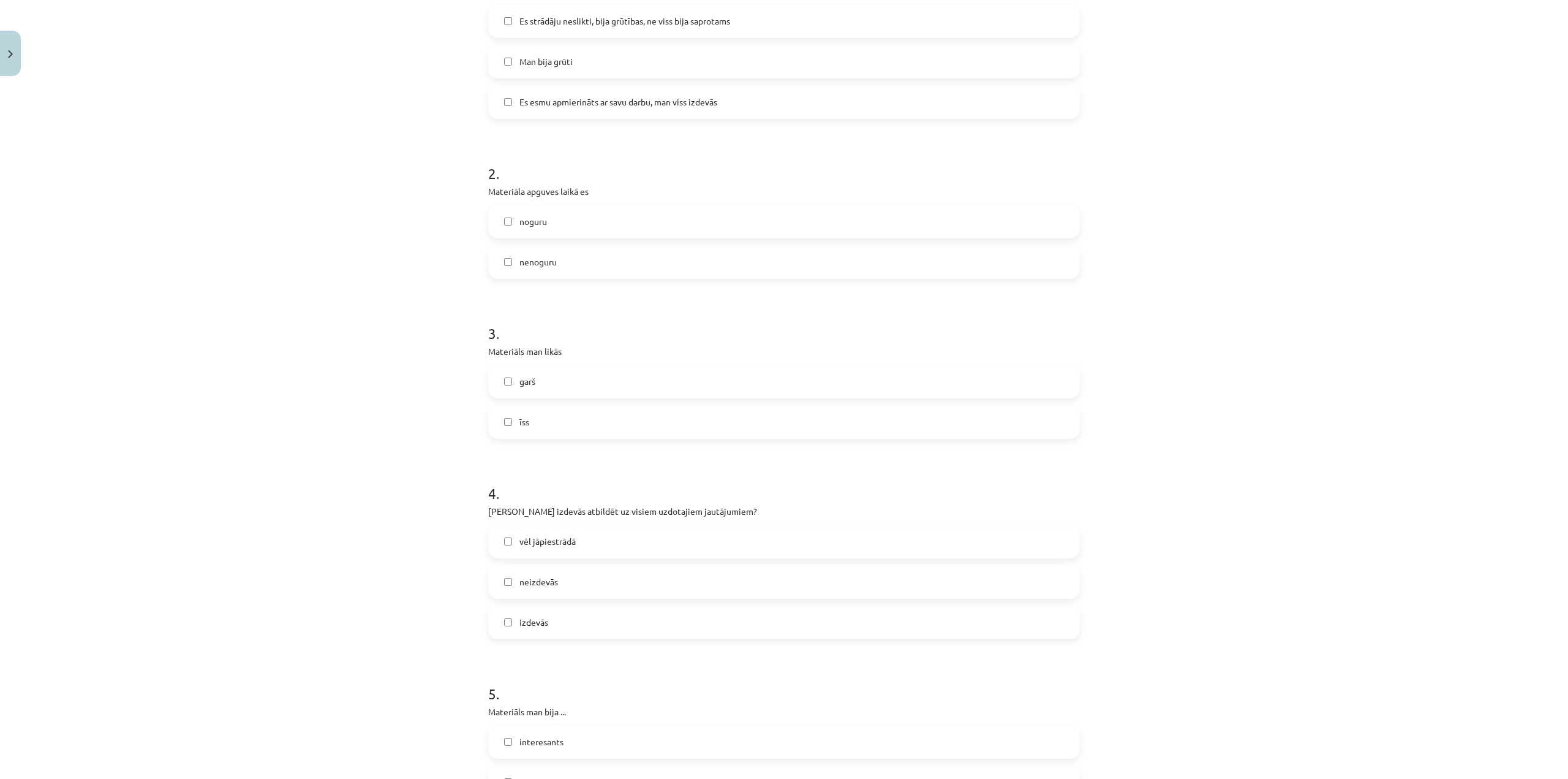
scroll to position [444, 0]
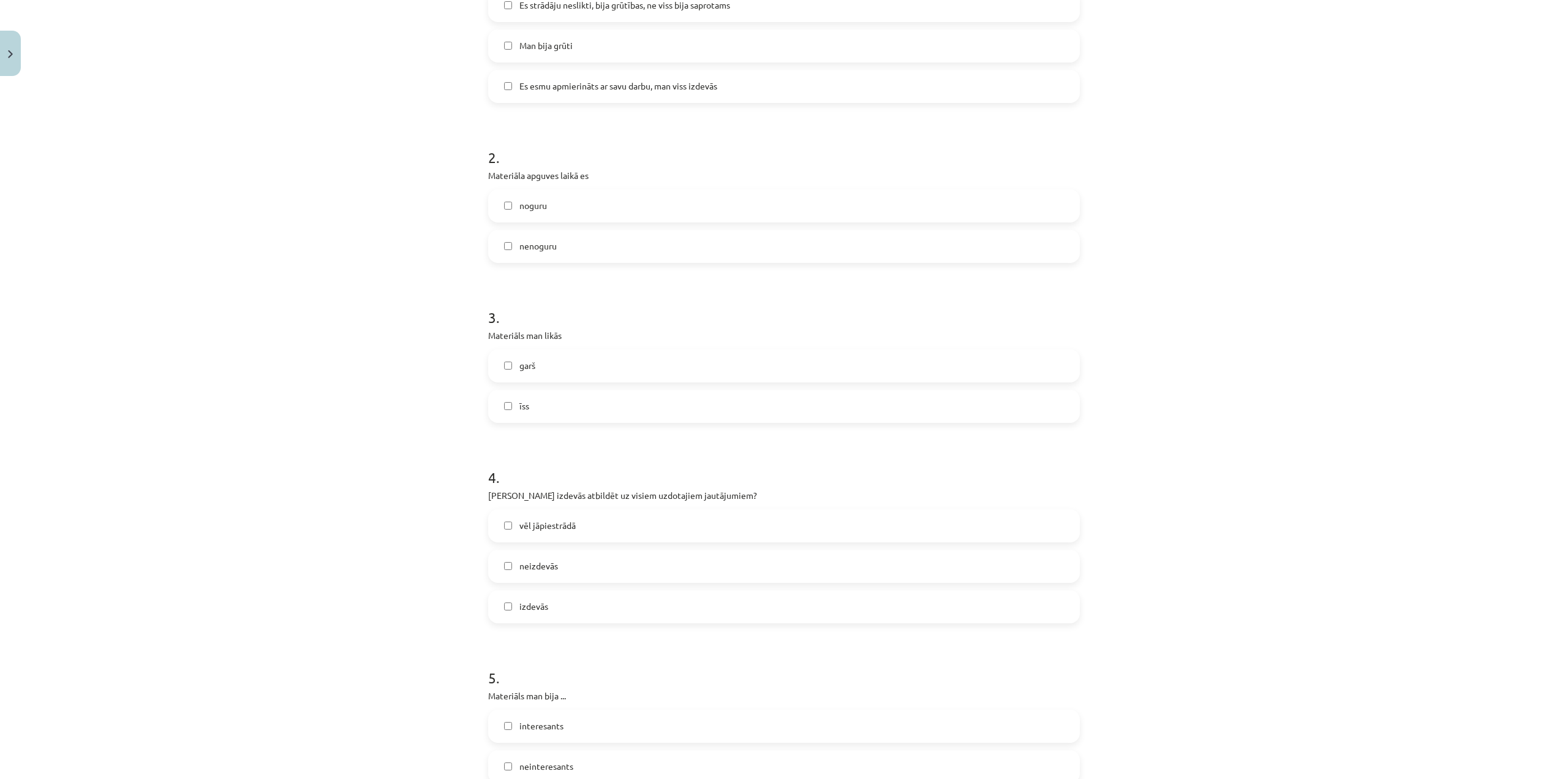
click at [521, 535] on label "vēl jāpiestrādā" at bounding box center [784, 526] width 589 height 31
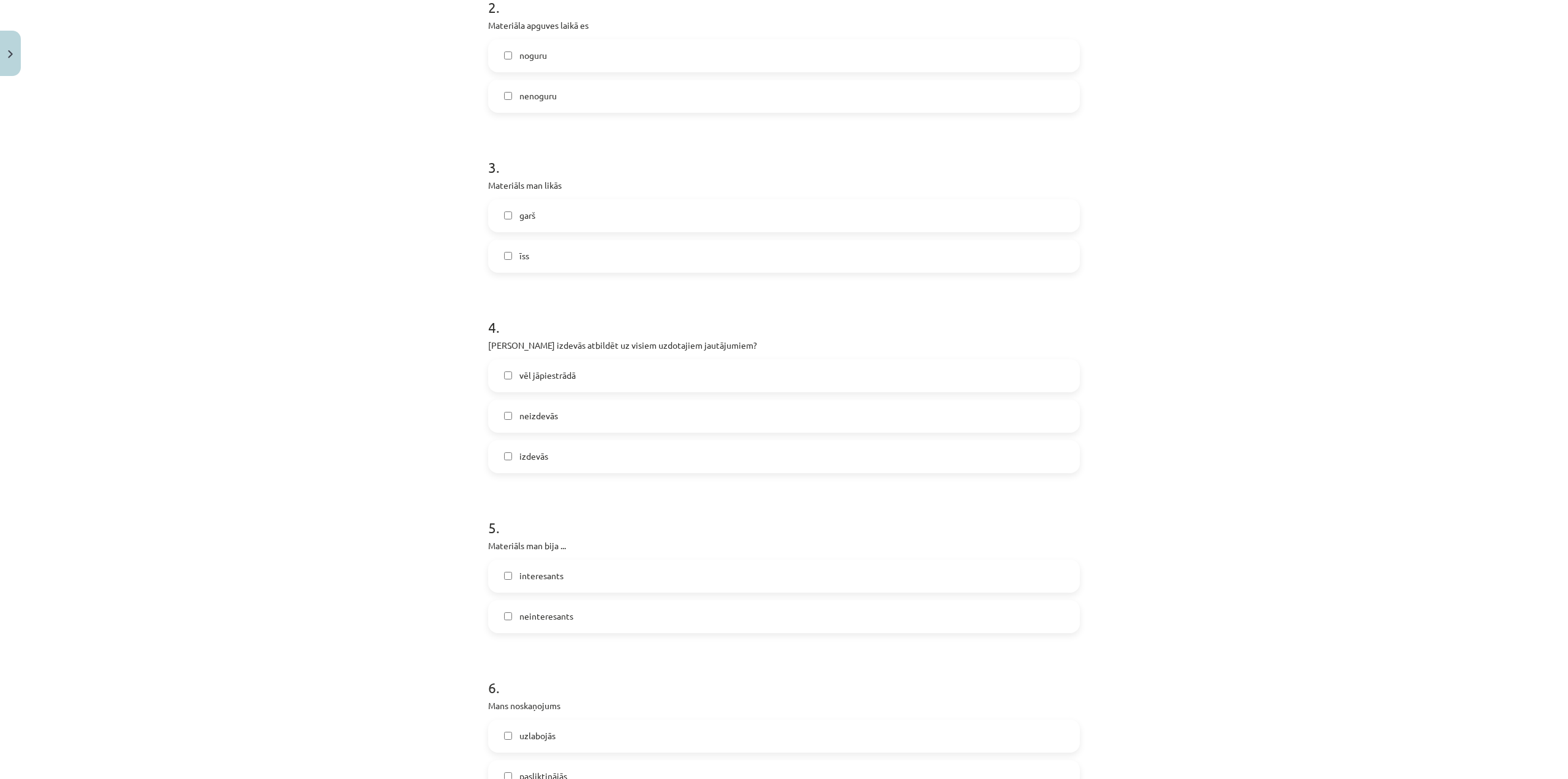
scroll to position [690, 0]
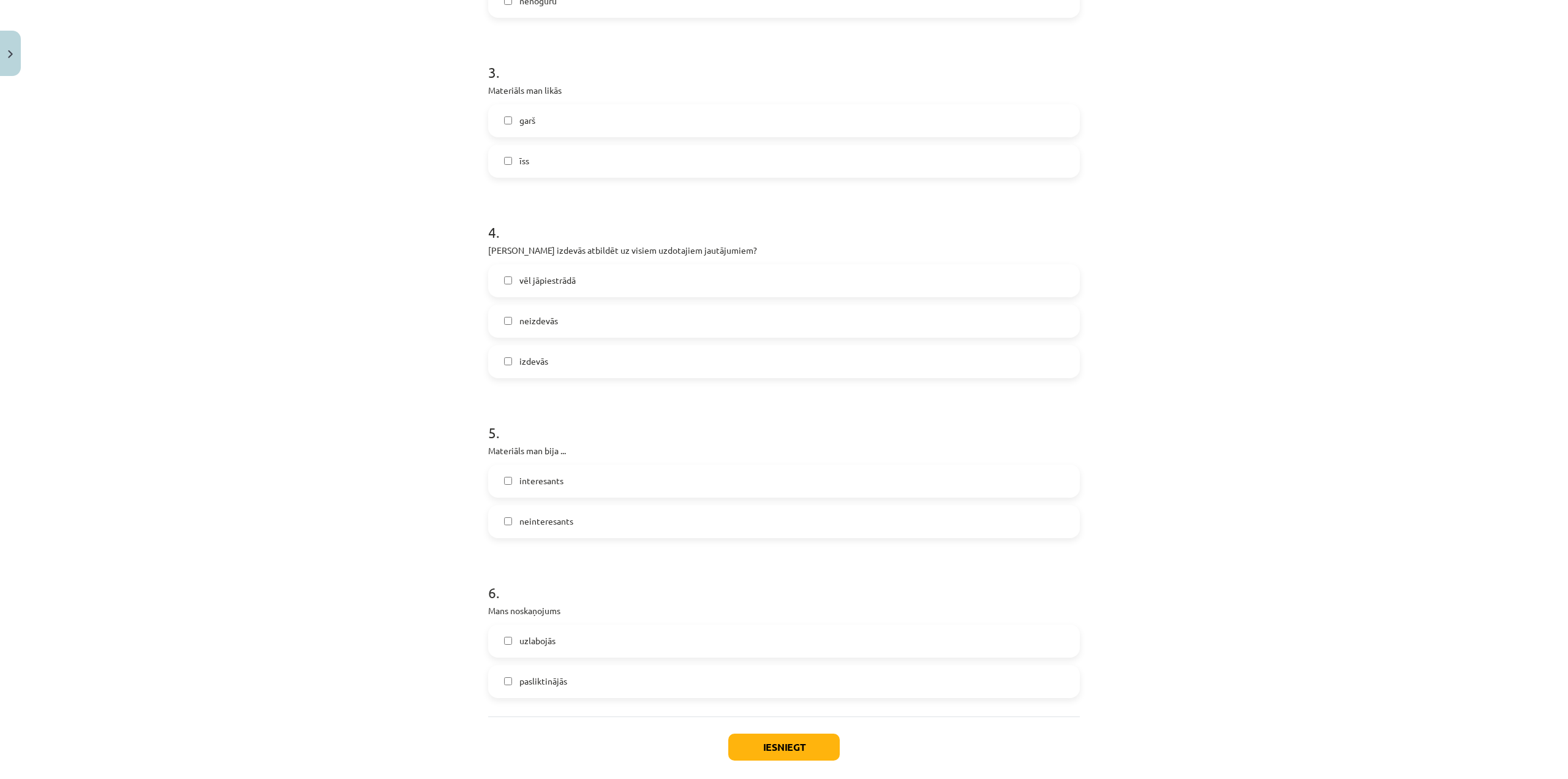
click at [545, 484] on span "interesants" at bounding box center [541, 480] width 44 height 13
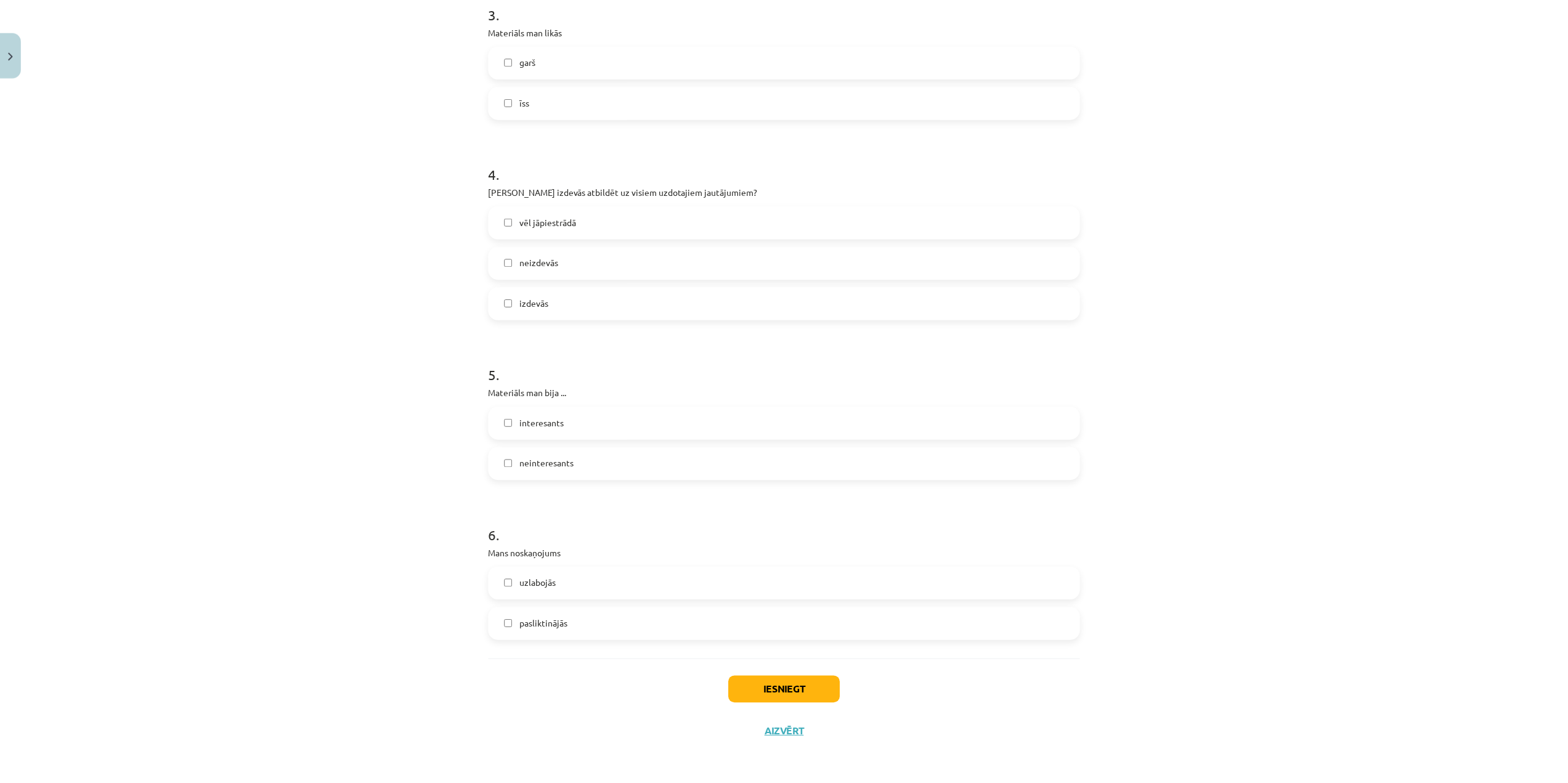
scroll to position [754, 0]
click at [527, 582] on span "uzlabojās" at bounding box center [541, 582] width 36 height 13
click at [816, 692] on button "Iesniegt" at bounding box center [789, 689] width 112 height 27
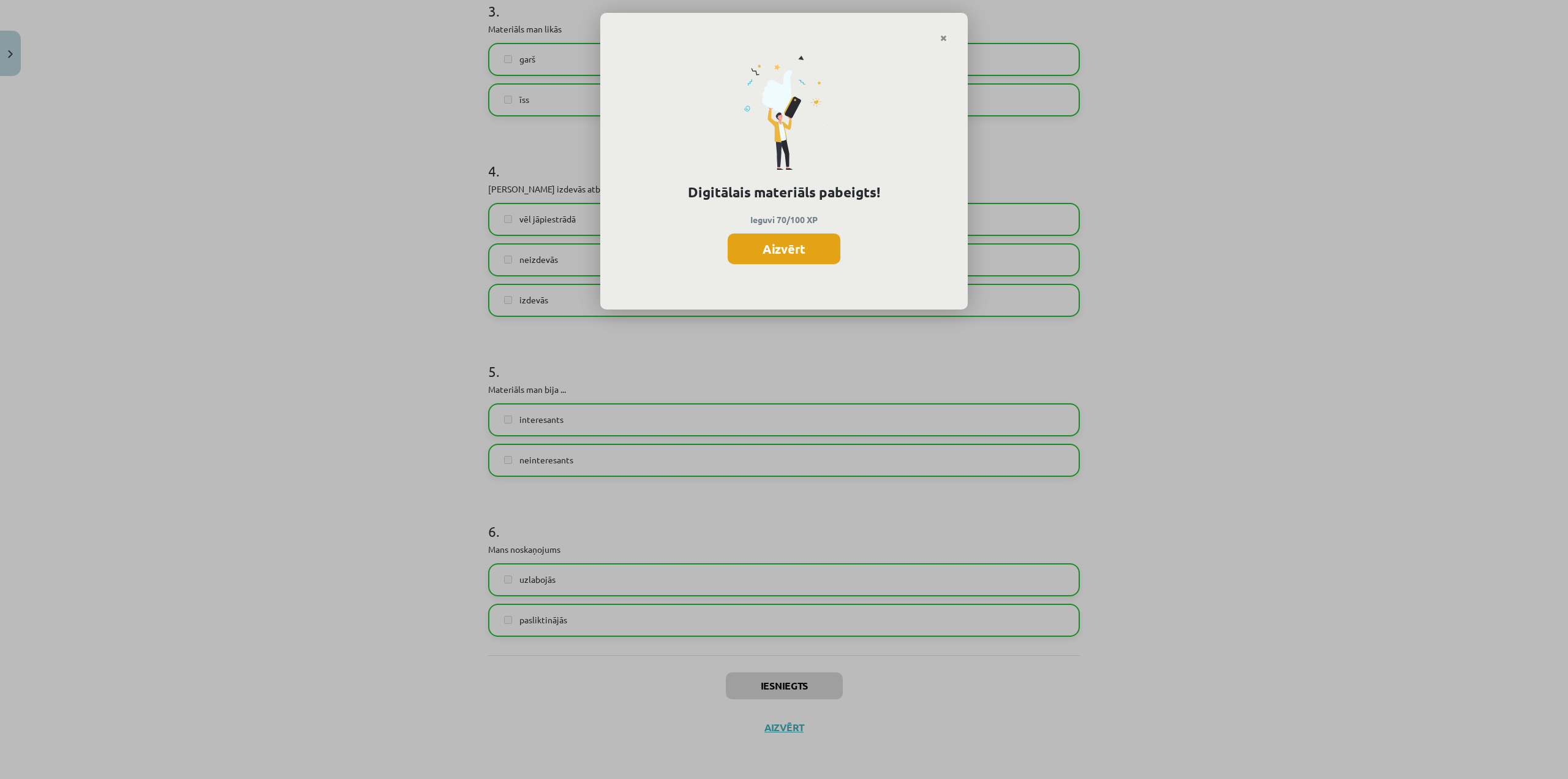
click at [813, 246] on button "Aizvērt" at bounding box center [784, 248] width 113 height 31
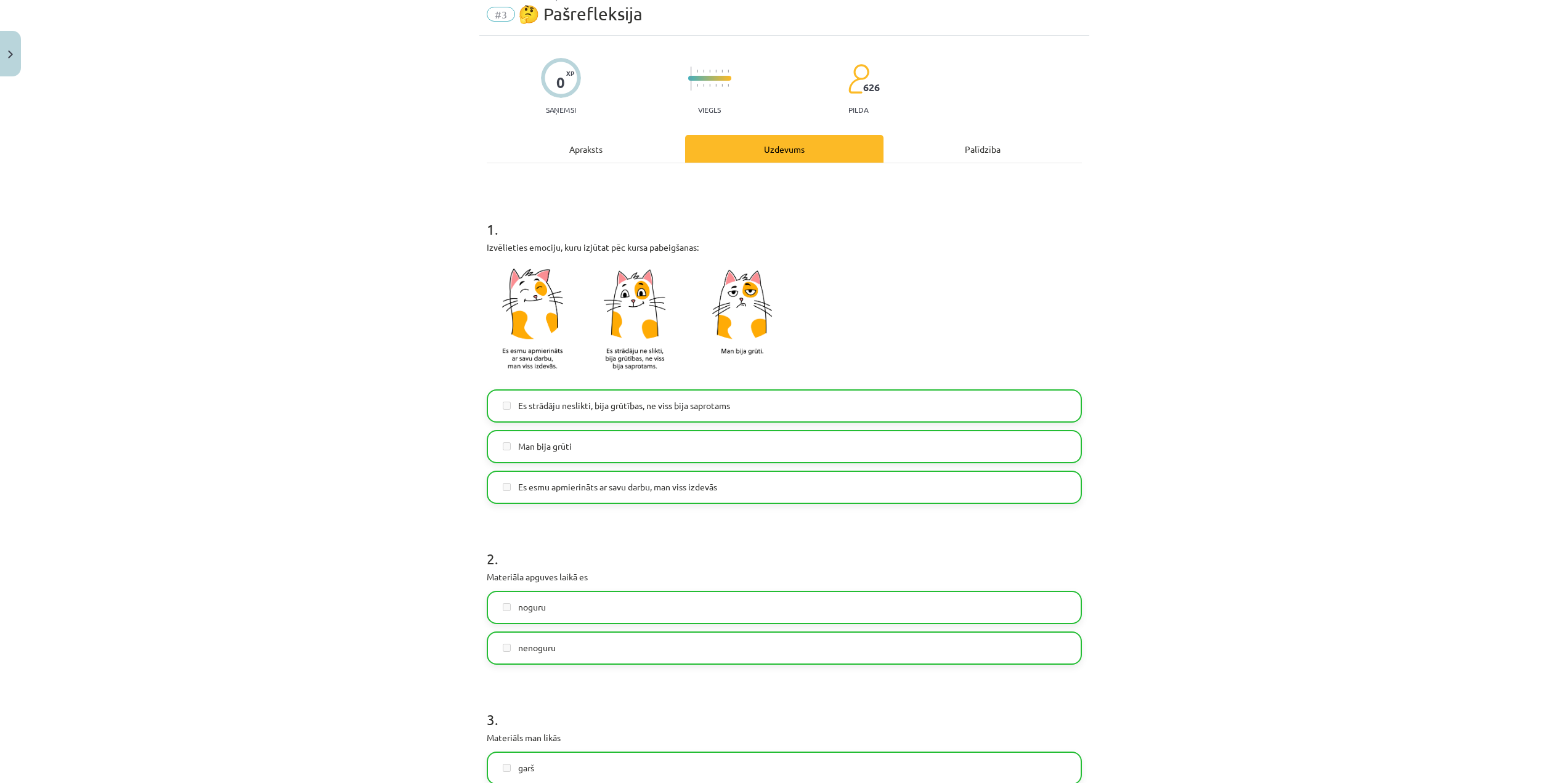
scroll to position [0, 0]
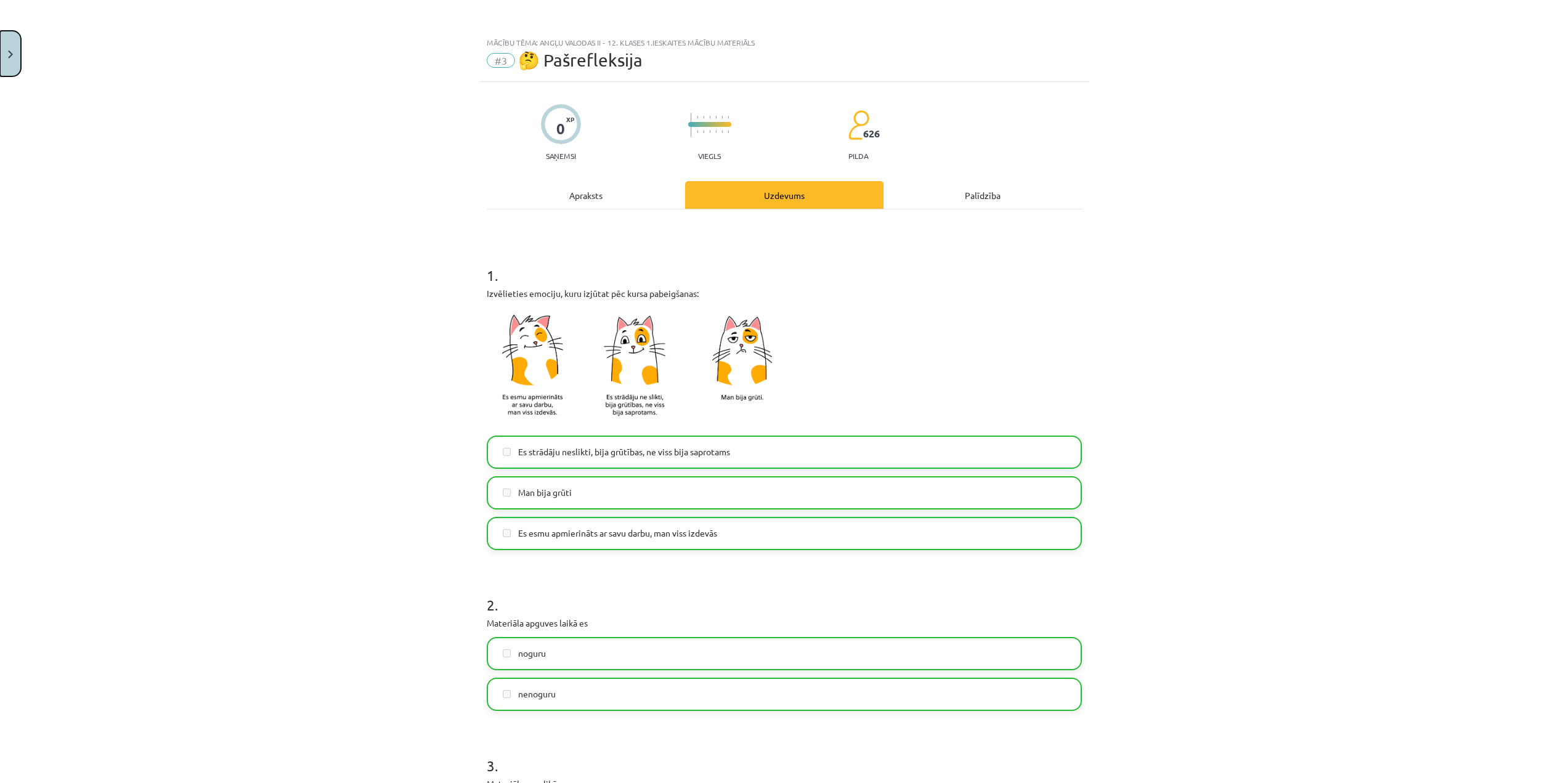
click at [16, 54] on button "Close" at bounding box center [11, 54] width 21 height 45
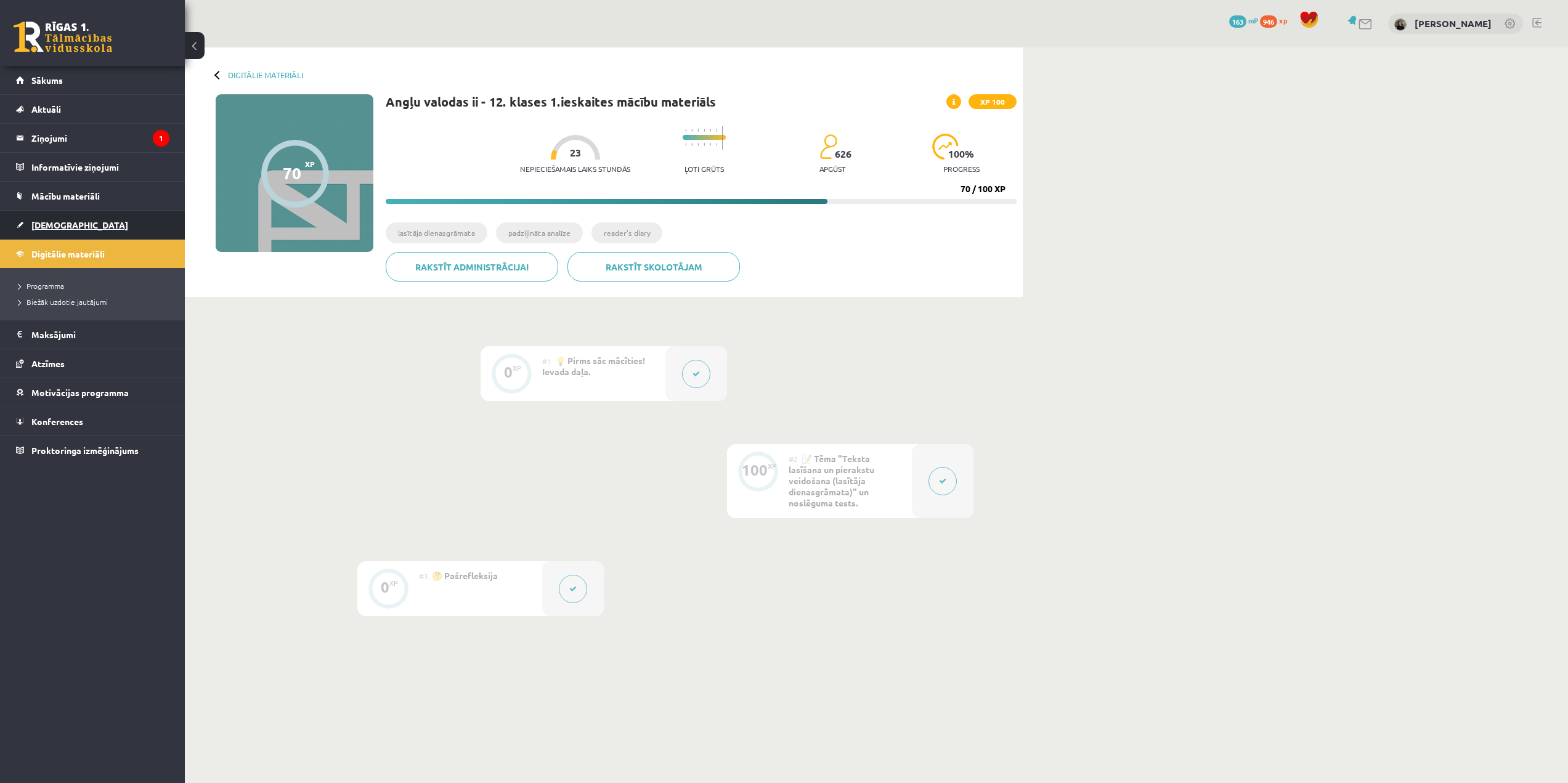
click at [72, 221] on link "[DEMOGRAPHIC_DATA]" at bounding box center [92, 224] width 153 height 28
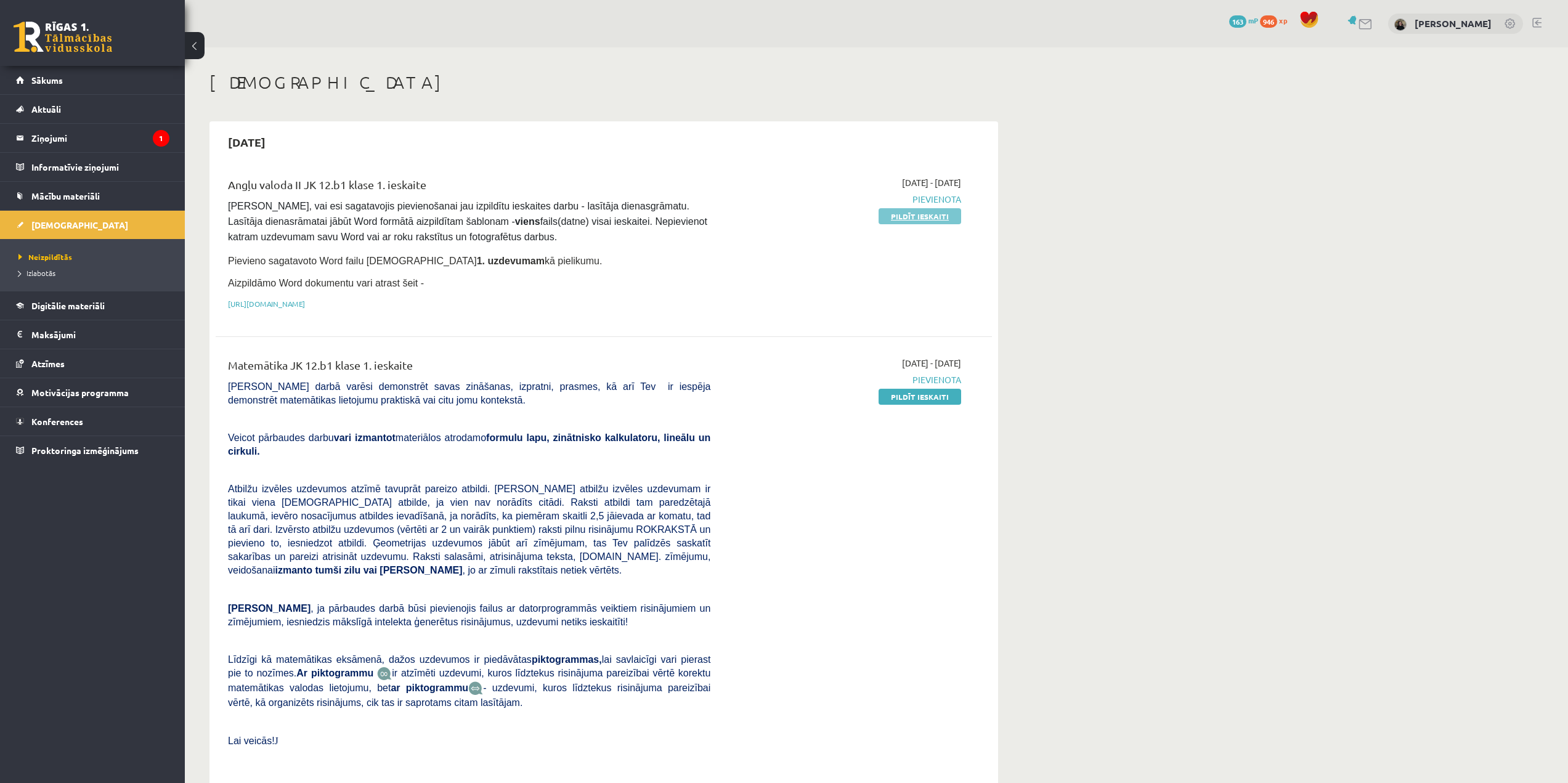
click at [912, 220] on link "Pildīt ieskaiti" at bounding box center [919, 215] width 82 height 16
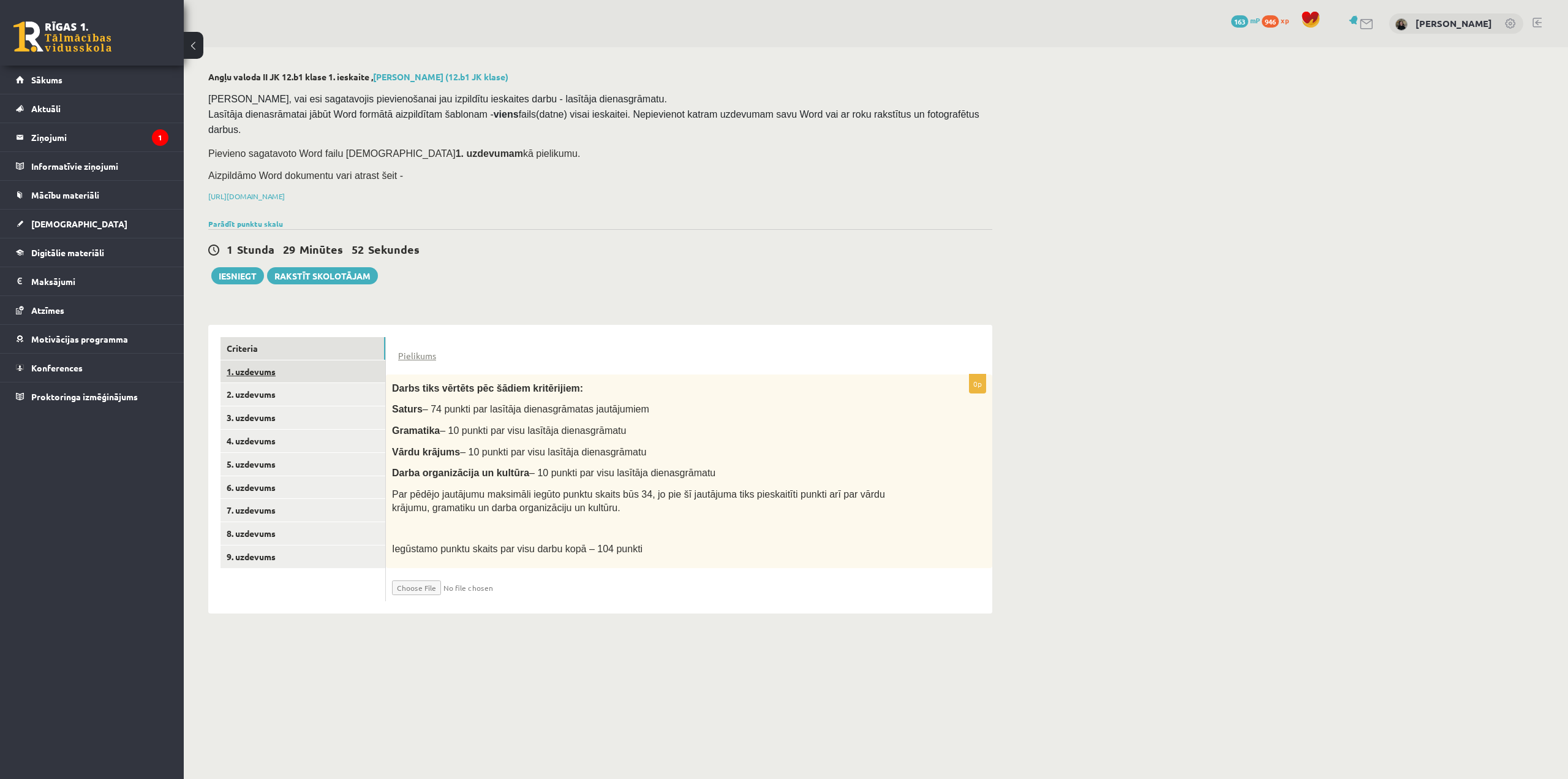
click at [342, 360] on link "1. uzdevums" at bounding box center [302, 371] width 165 height 23
click at [256, 337] on link "Criteria" at bounding box center [302, 348] width 165 height 23
click at [247, 360] on link "1. uzdevums" at bounding box center [302, 371] width 165 height 23
click at [285, 191] on link "[URL][DOMAIN_NAME]" at bounding box center [247, 196] width 77 height 10
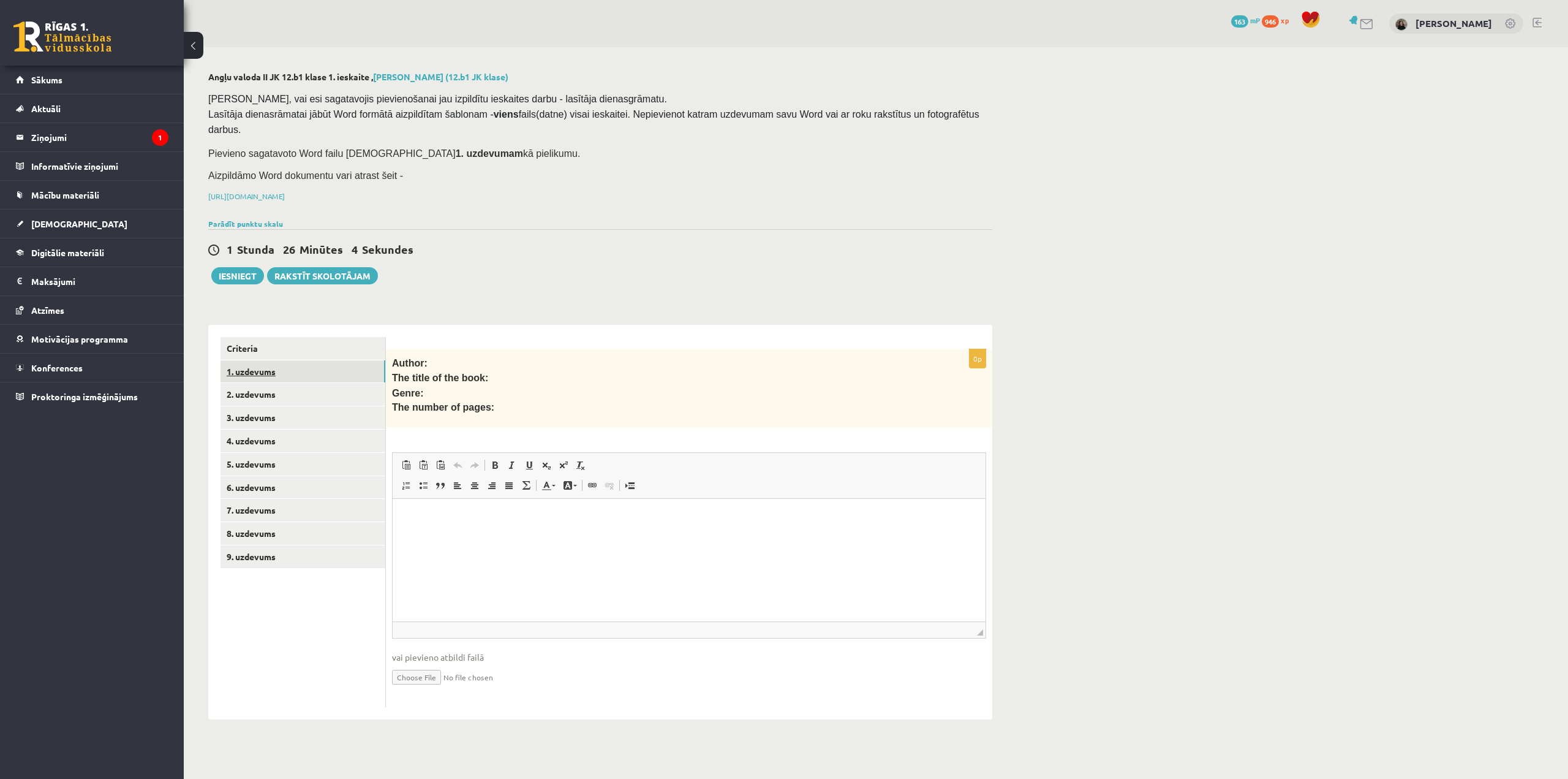
click at [289, 360] on link "1. uzdevums" at bounding box center [302, 371] width 165 height 23
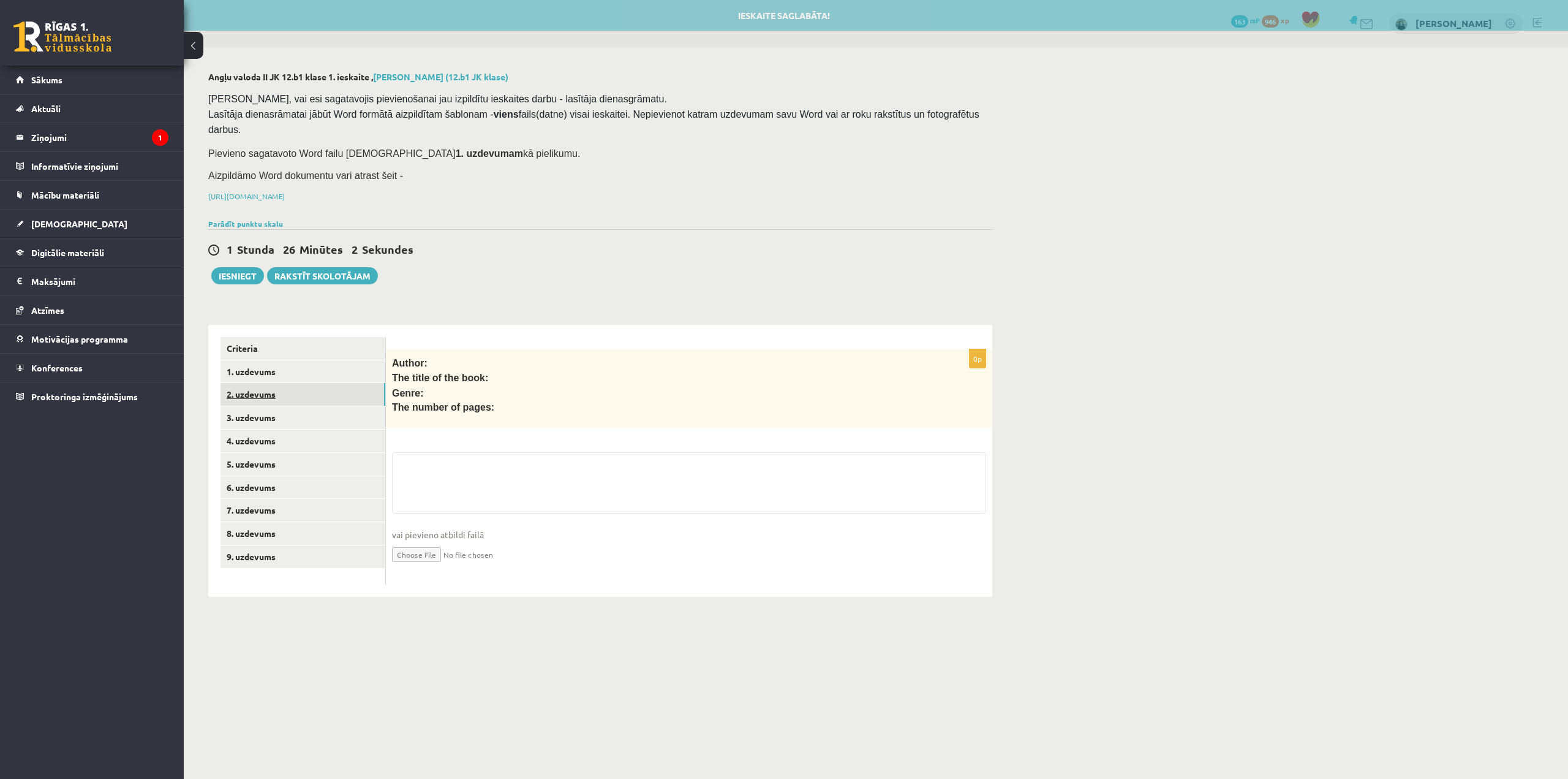
click at [286, 389] on link "2. uzdevums" at bounding box center [302, 394] width 165 height 23
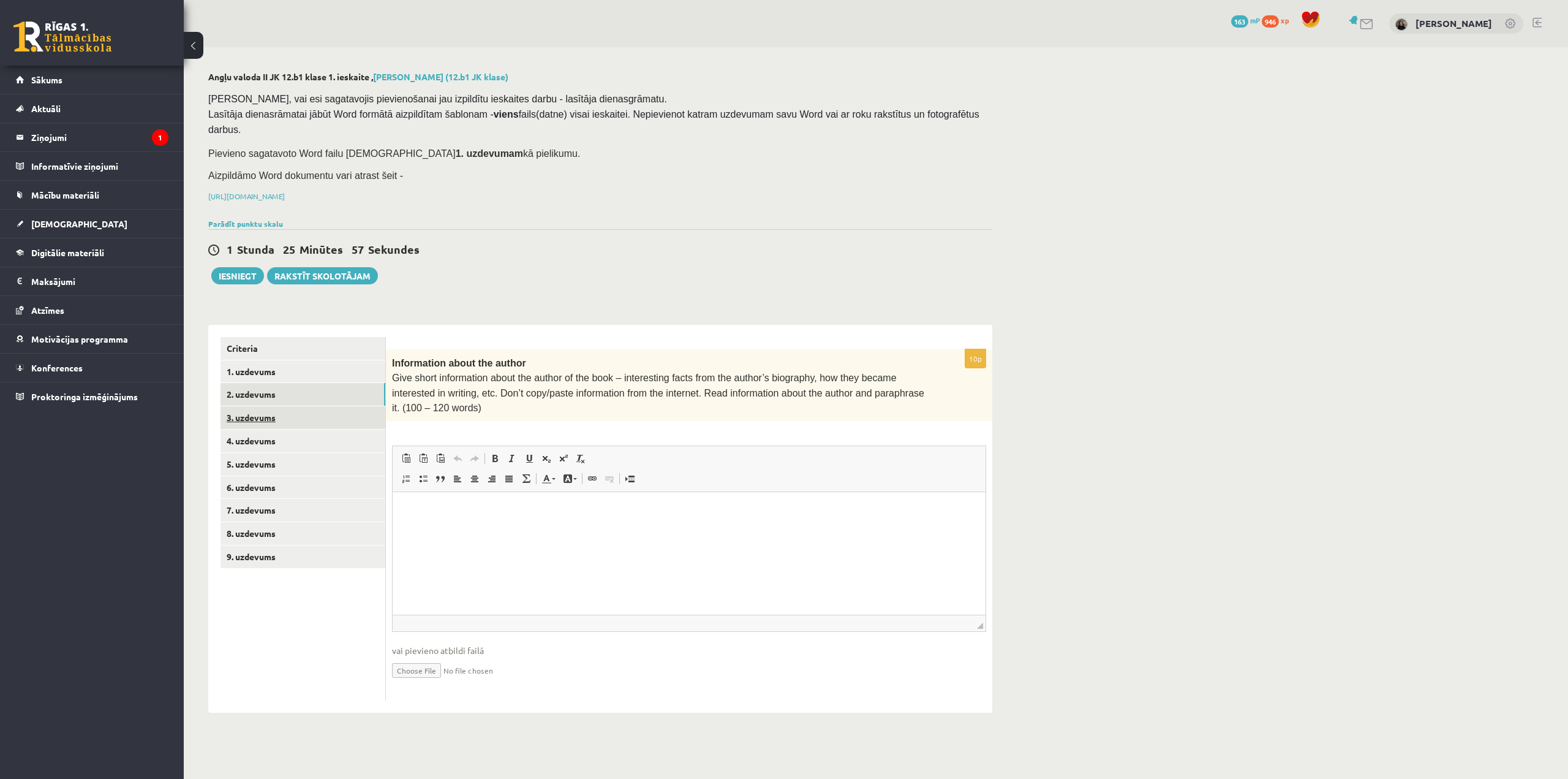
click at [320, 406] on link "3. uzdevums" at bounding box center [302, 417] width 165 height 23
click at [259, 429] on link "4. uzdevums" at bounding box center [302, 441] width 165 height 23
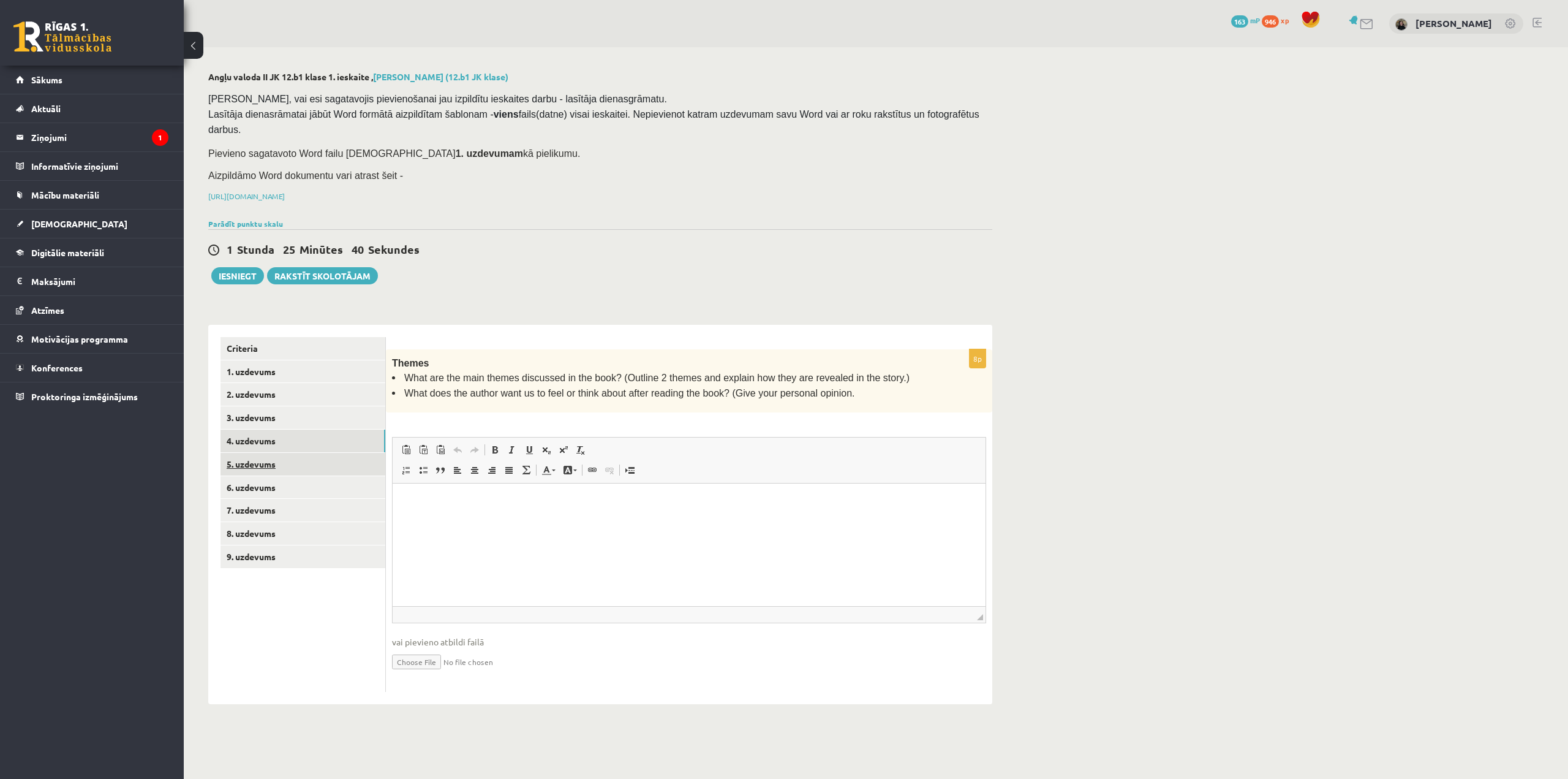
click at [280, 453] on link "5. uzdevums" at bounding box center [302, 464] width 165 height 23
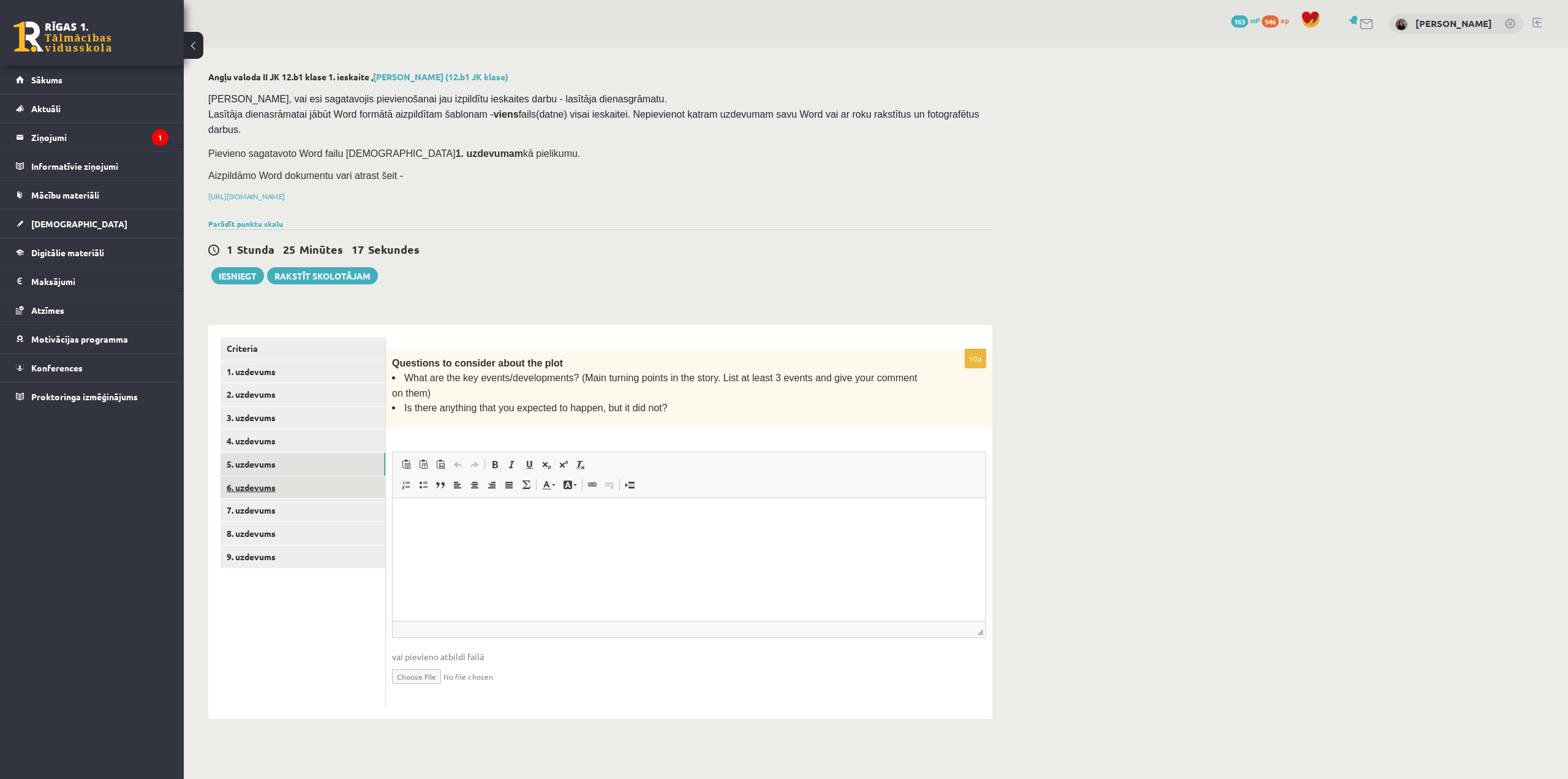
click at [250, 476] on link "6. uzdevums" at bounding box center [302, 487] width 165 height 23
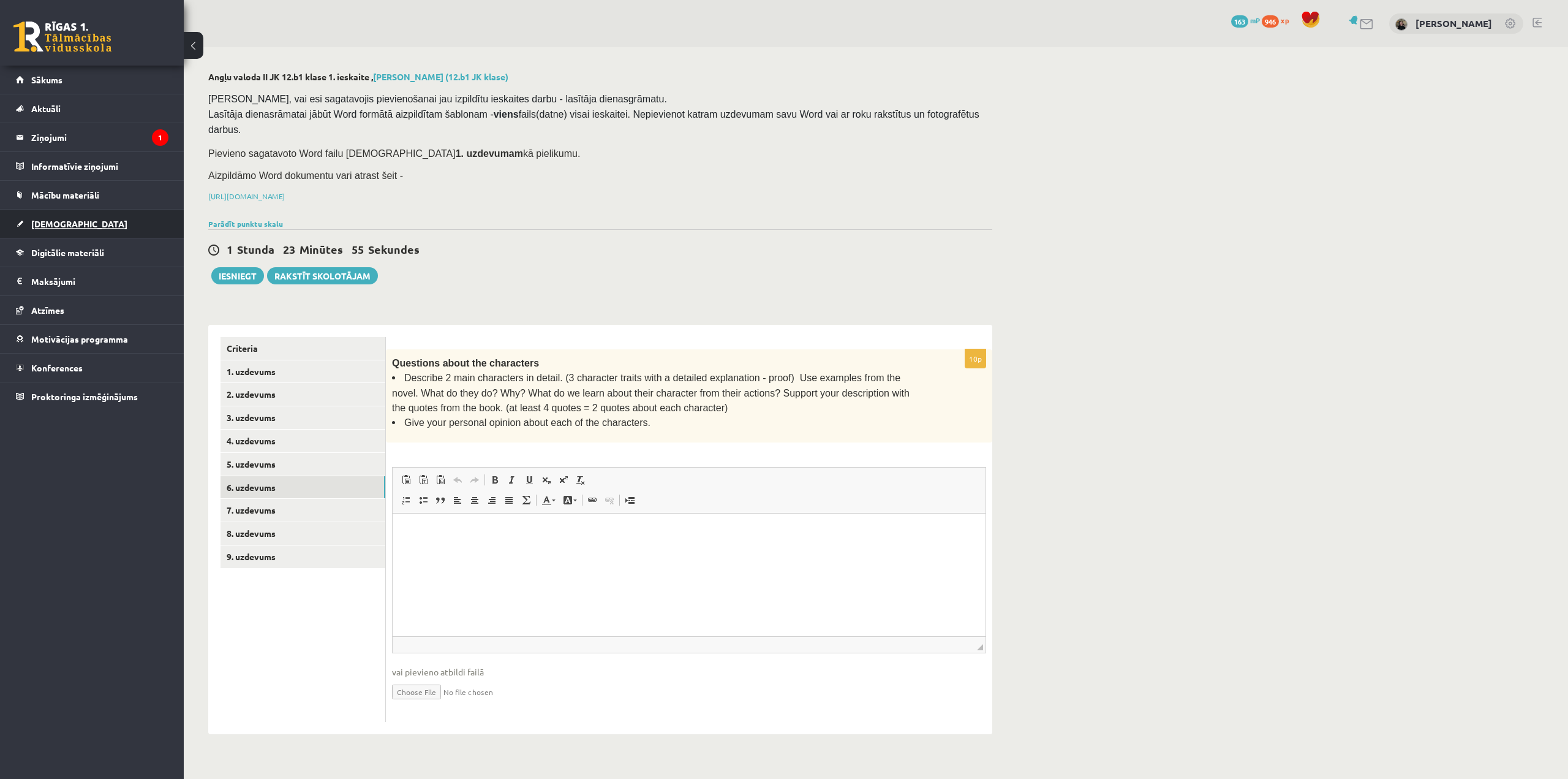
click at [84, 217] on link "[DEMOGRAPHIC_DATA]" at bounding box center [92, 223] width 153 height 28
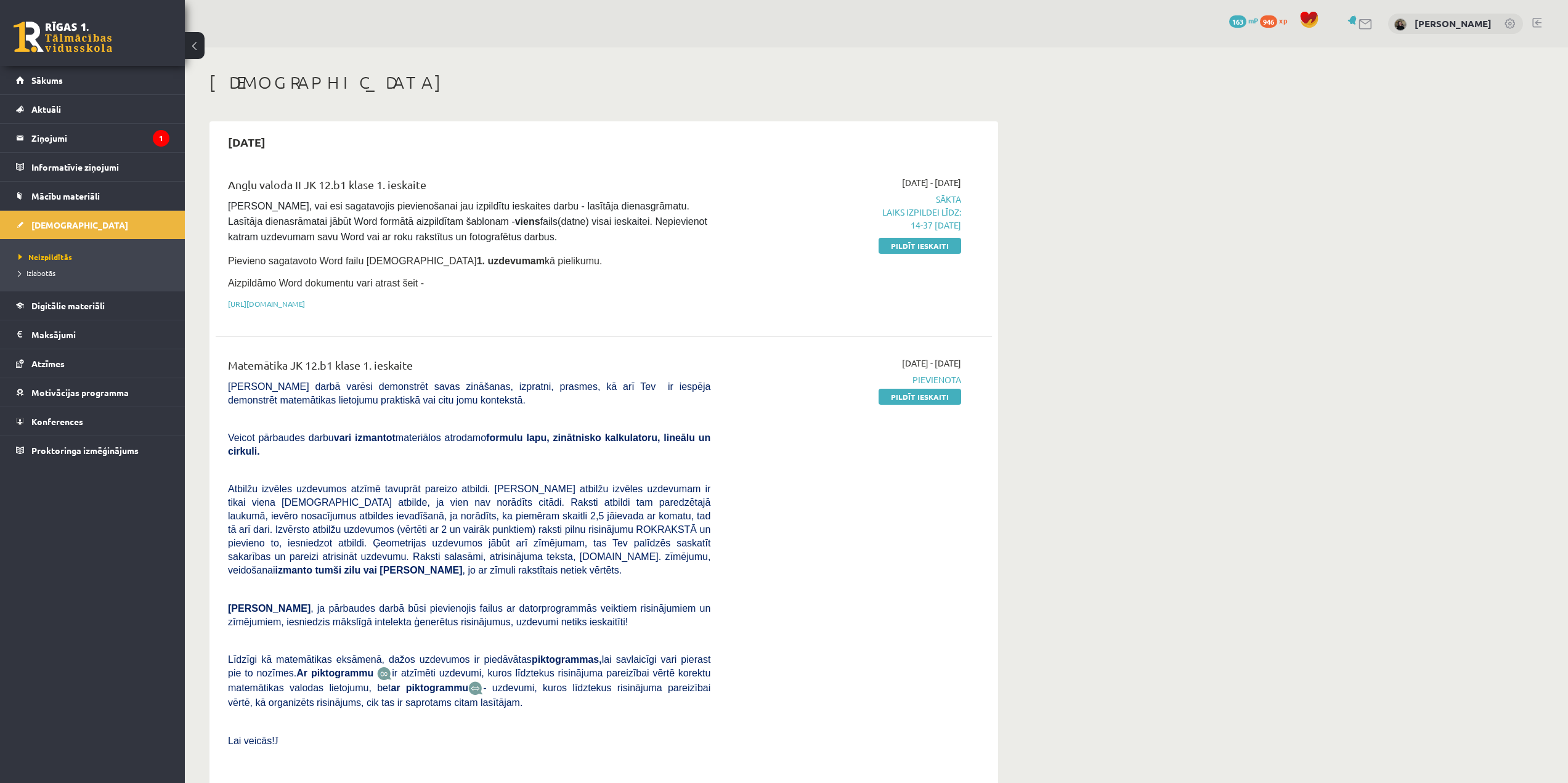
click at [1558, 773] on div at bounding box center [1558, 773] width 0 height 0
click at [901, 249] on link "Pildīt ieskaiti" at bounding box center [919, 245] width 82 height 16
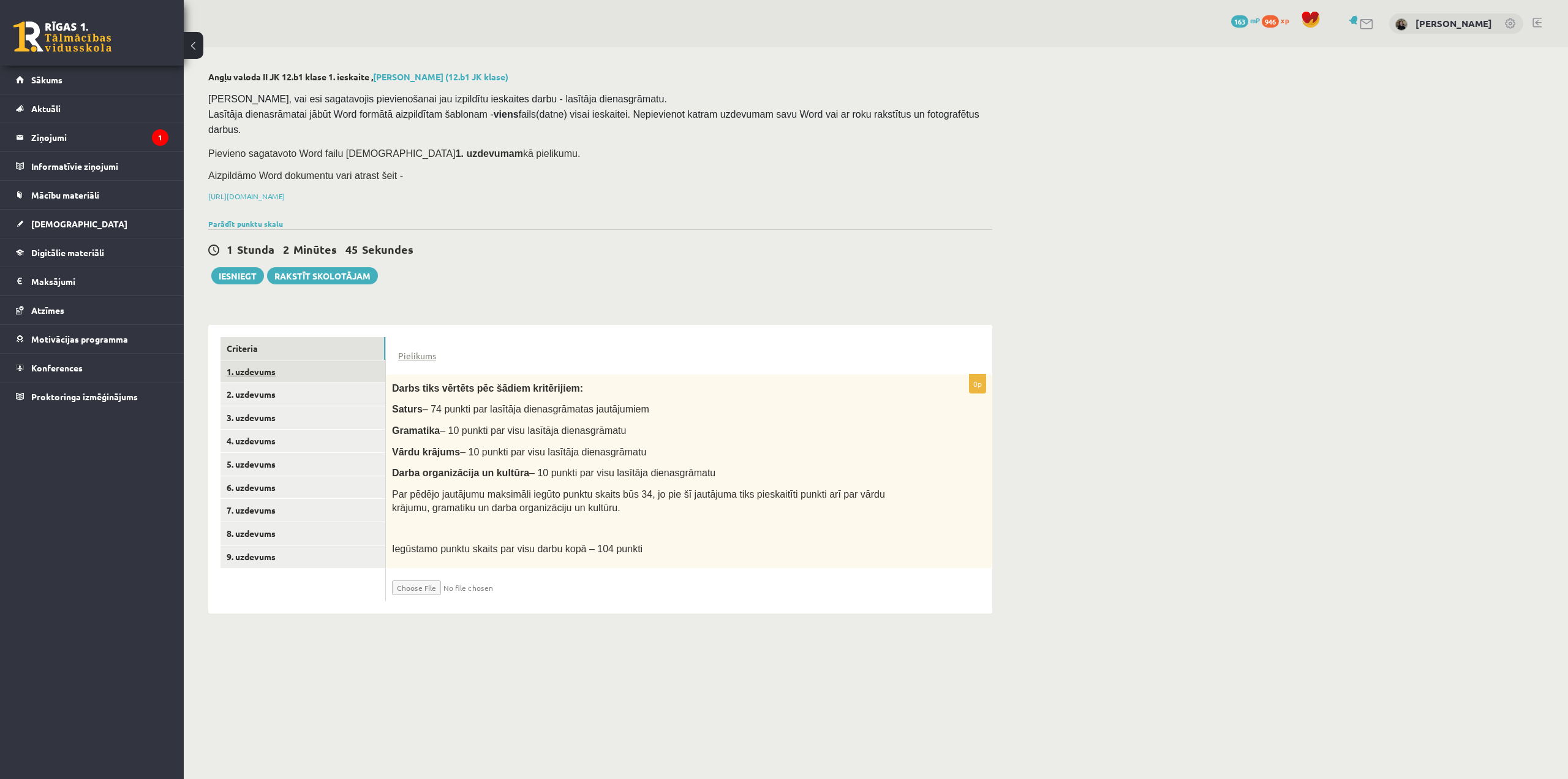
click at [250, 360] on link "1. uzdevums" at bounding box center [302, 371] width 165 height 23
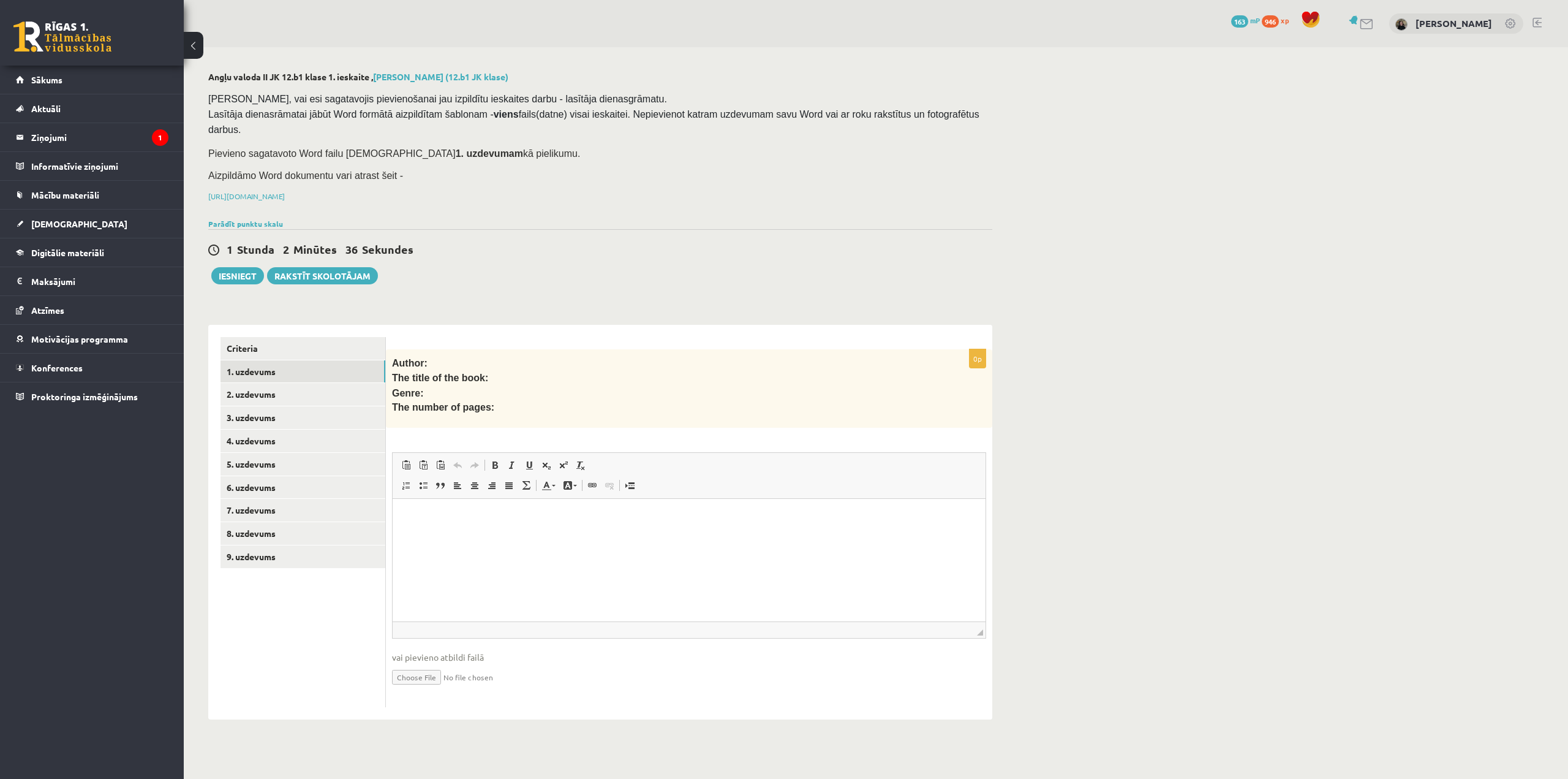
click at [431, 663] on input "file" at bounding box center [689, 675] width 594 height 25
type input "**********"
click at [248, 267] on button "Iesniegt" at bounding box center [238, 275] width 53 height 17
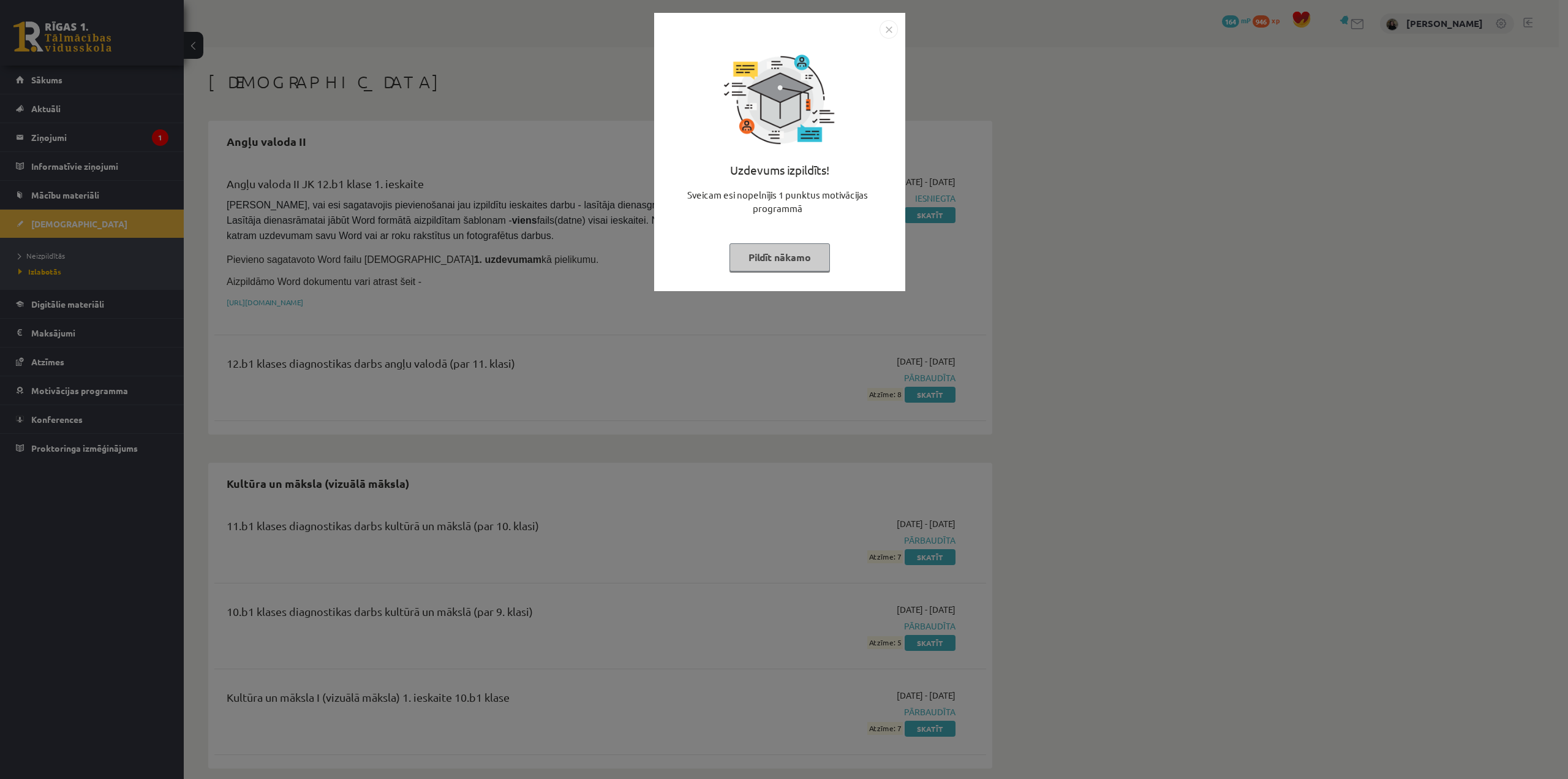
click at [893, 32] on img "Close" at bounding box center [888, 29] width 18 height 18
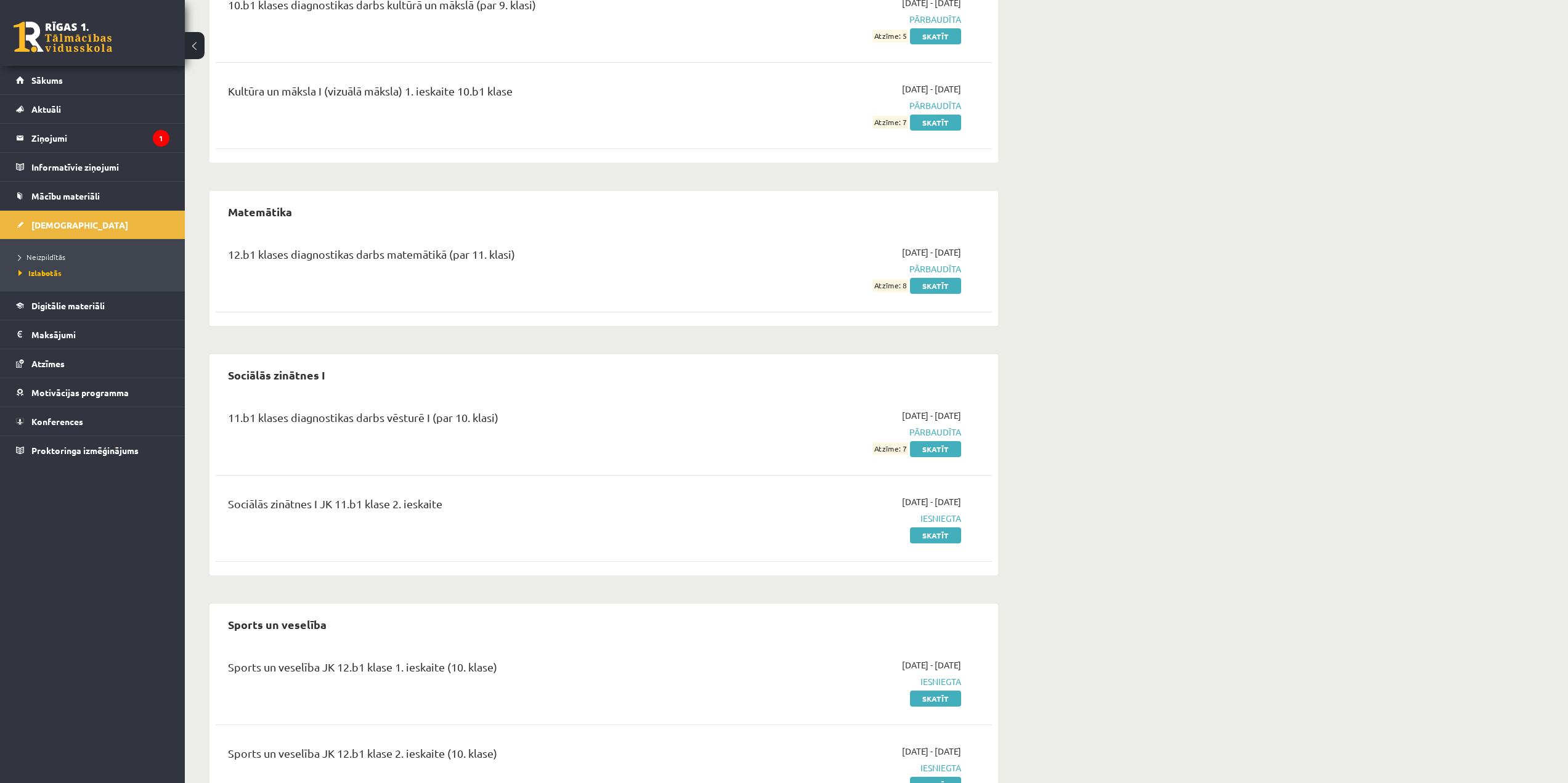
scroll to position [673, 0]
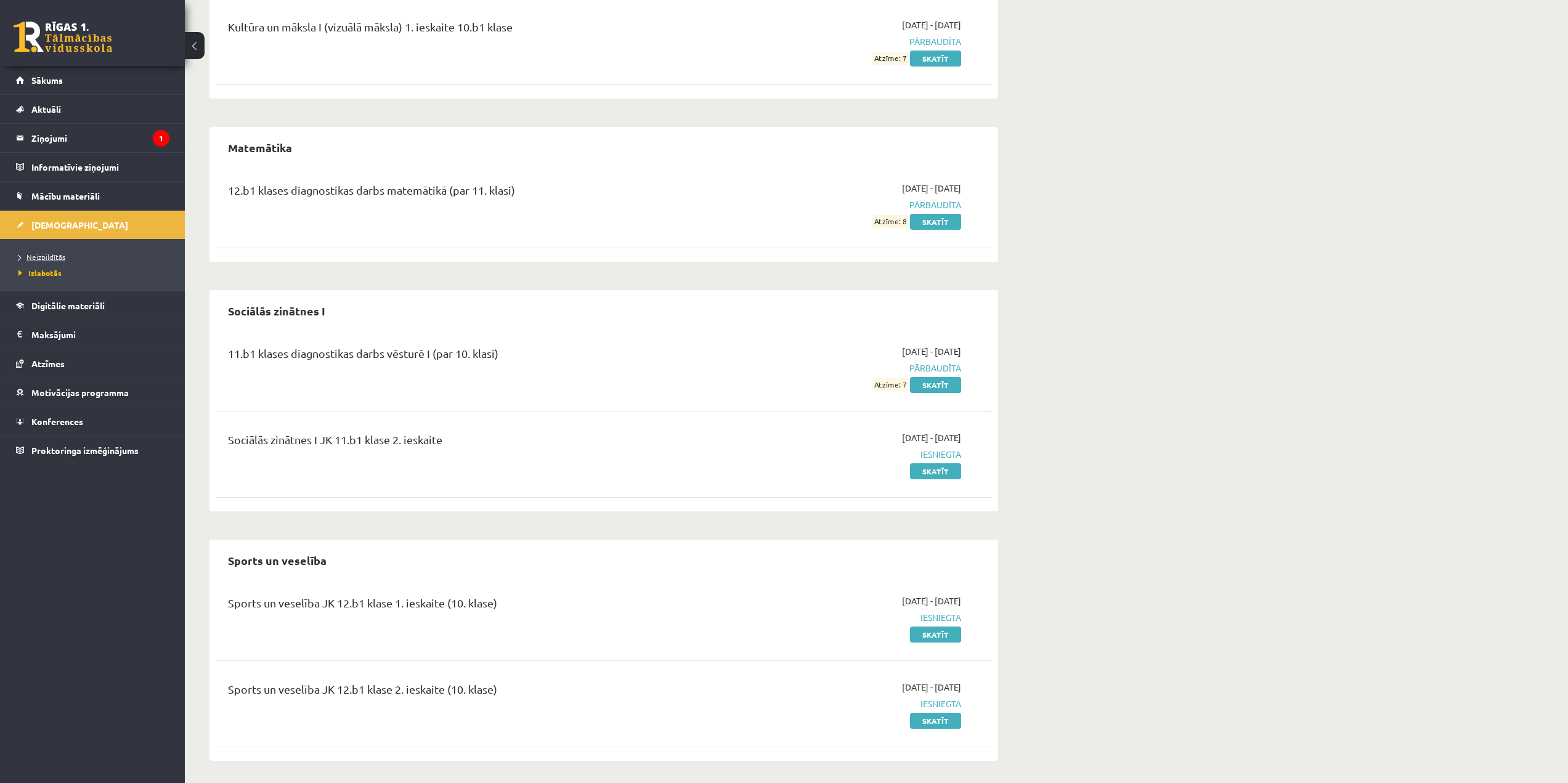
click at [29, 255] on span "Neizpildītās" at bounding box center [42, 256] width 47 height 10
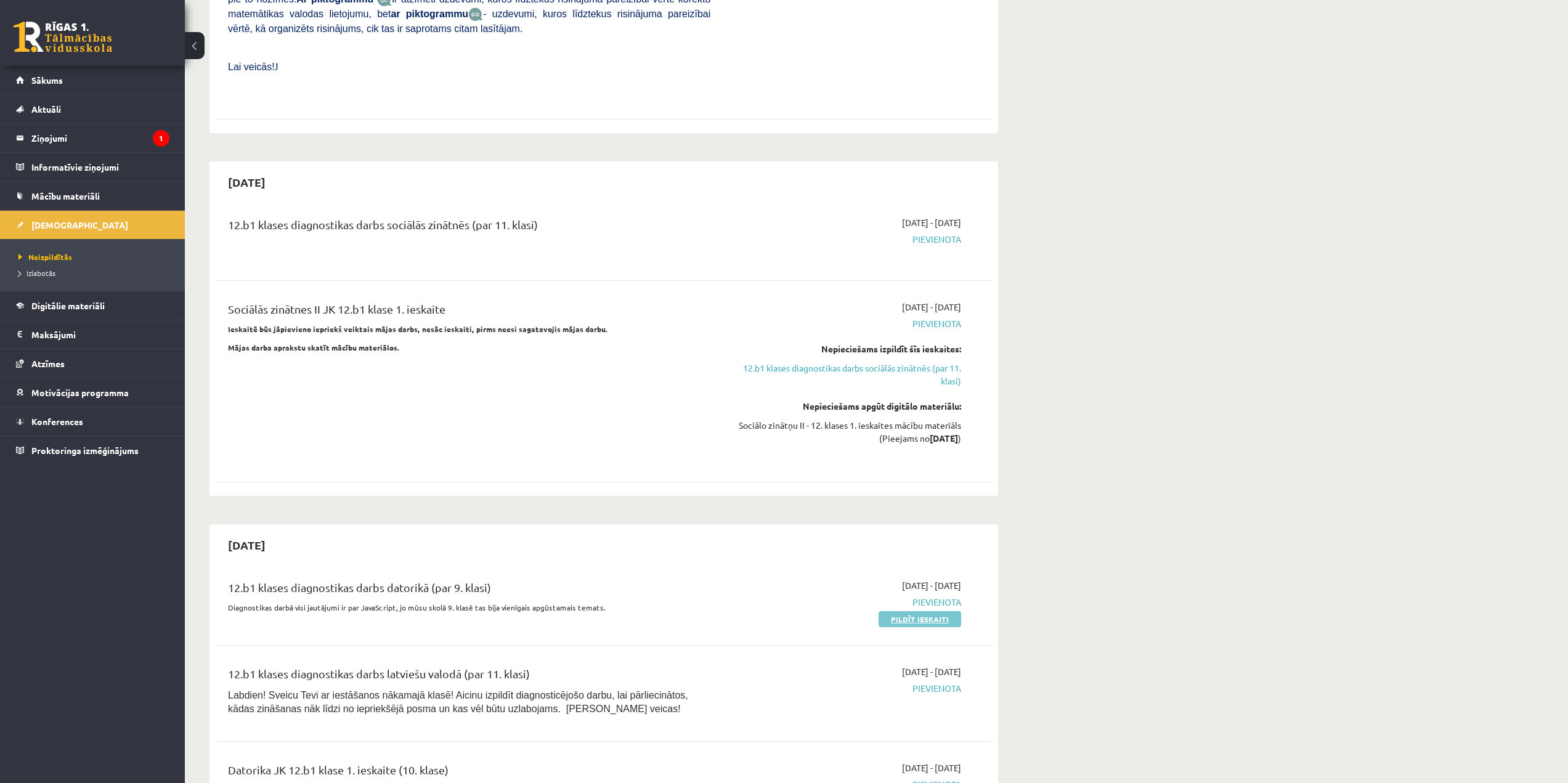
click at [902, 611] on link "Pildīt ieskaiti" at bounding box center [919, 618] width 82 height 16
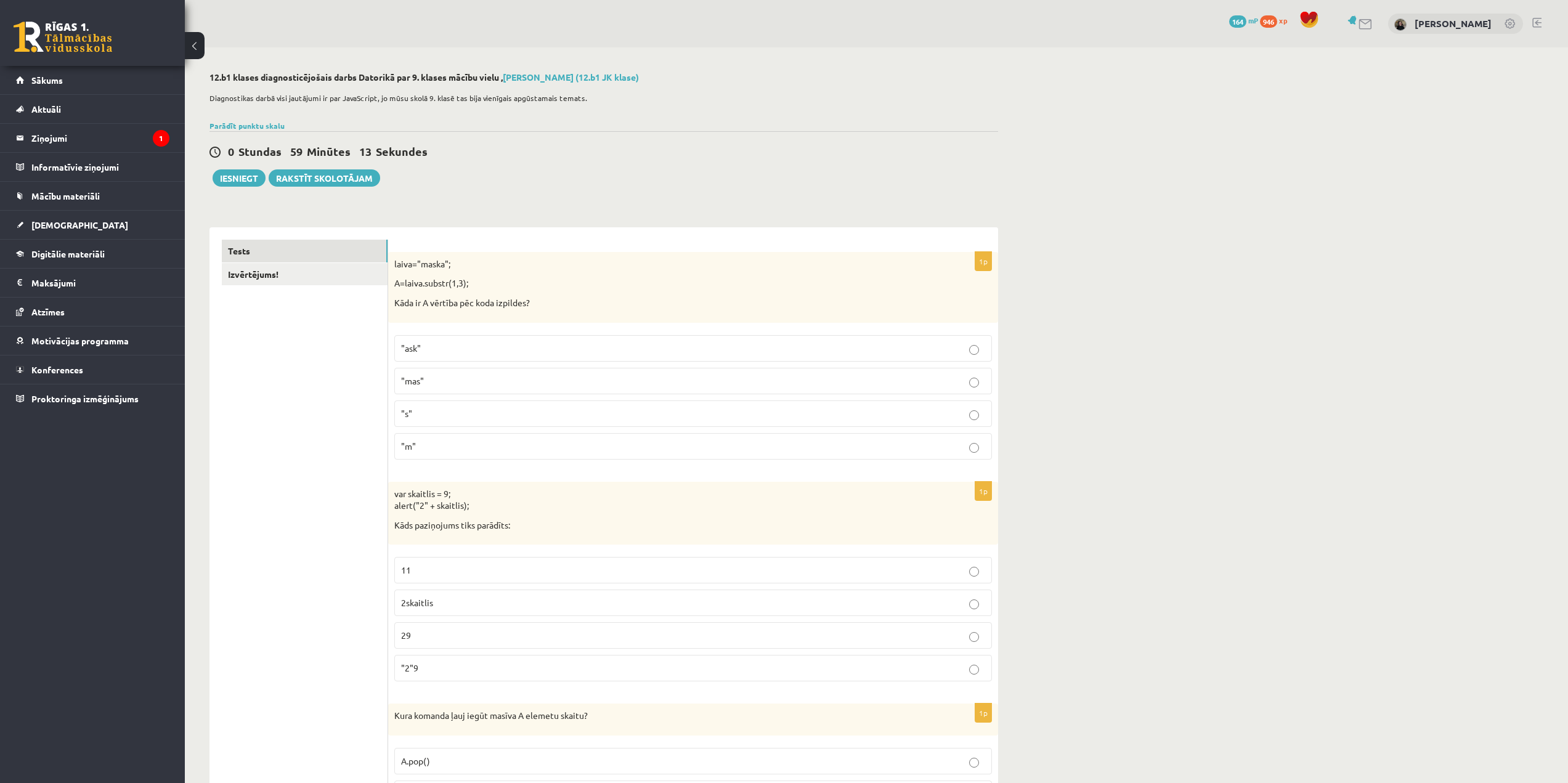
click at [541, 565] on p "11" at bounding box center [693, 569] width 584 height 13
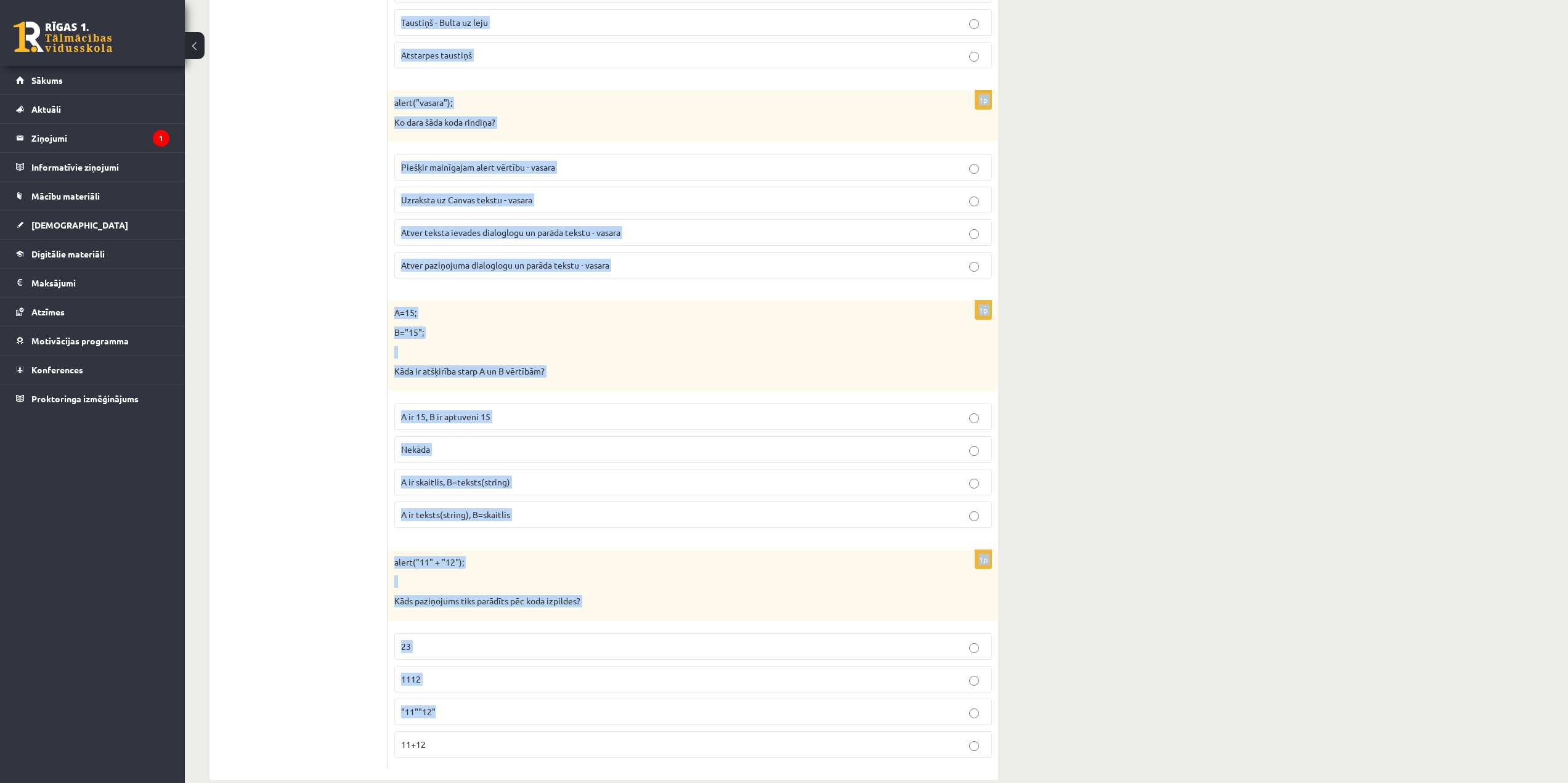
scroll to position [5912, 0]
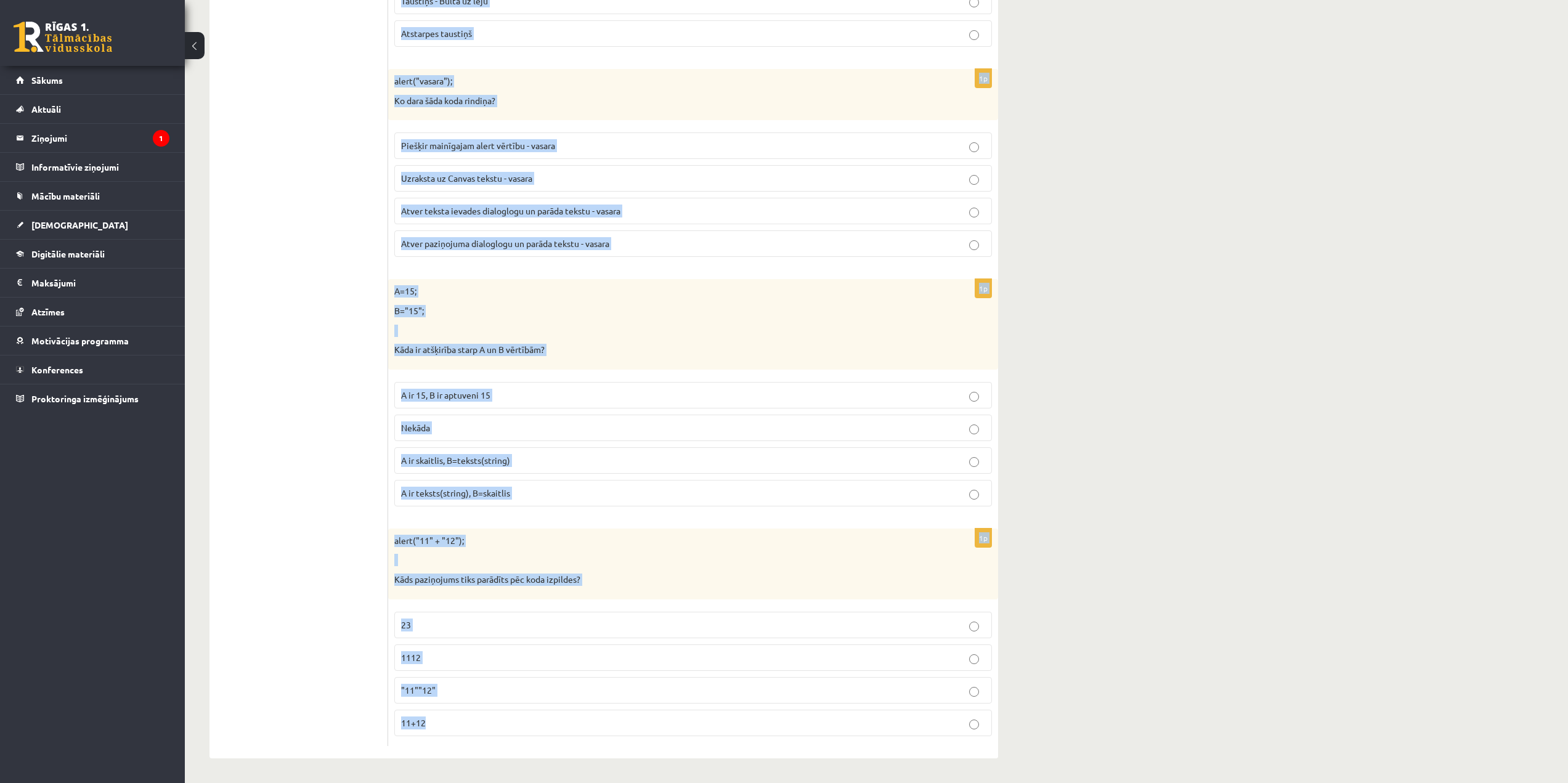
drag, startPoint x: 394, startPoint y: 78, endPoint x: 779, endPoint y: 720, distance: 748.6
copy form "lorem="ipsum"; D=sitam.consec(9,6); Adip el S doeiusm tem inci utlabore? "etd" …"
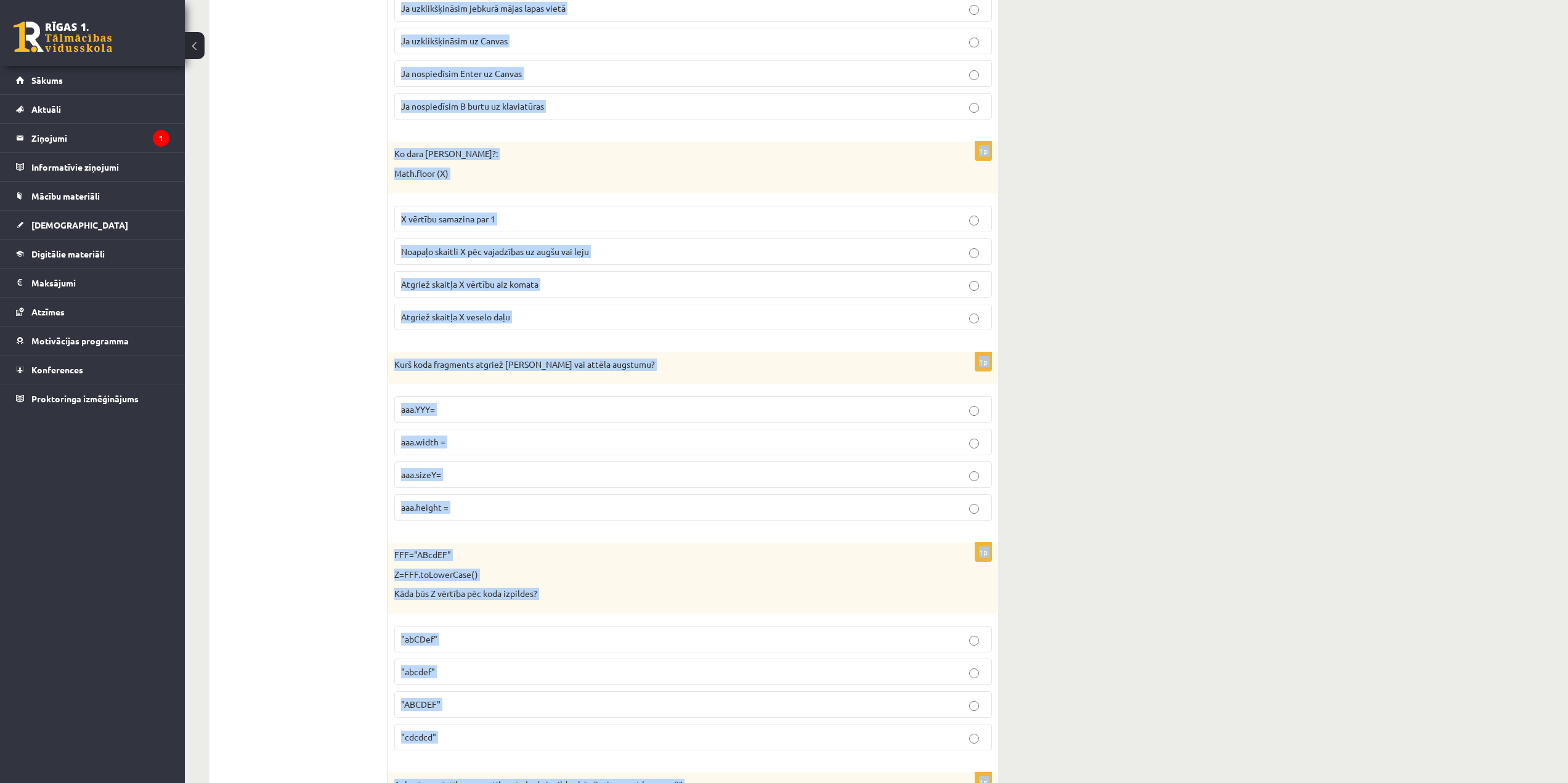
scroll to position [0, 0]
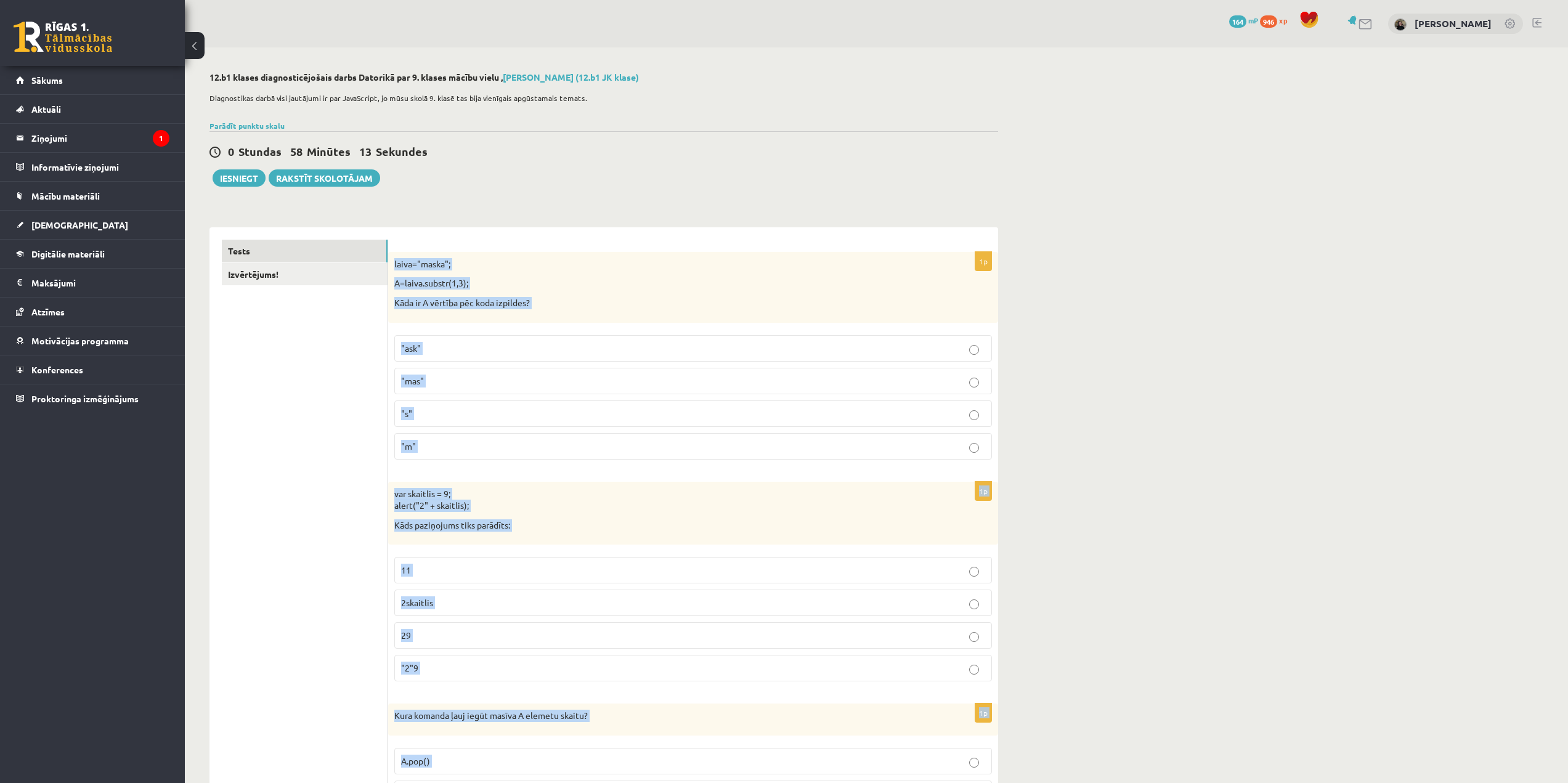
click at [977, 344] on p ""ask"" at bounding box center [693, 348] width 584 height 13
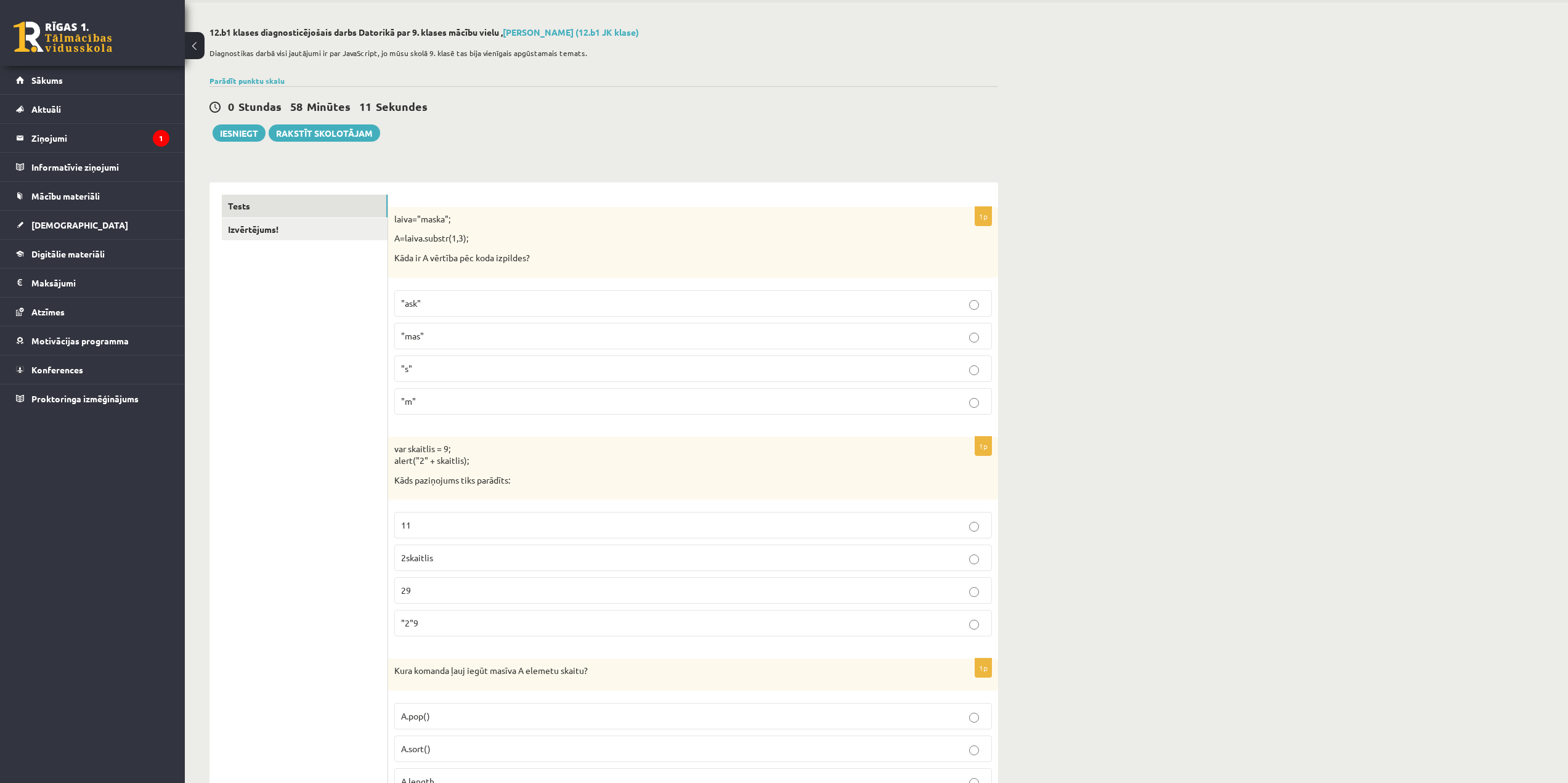
scroll to position [246, 0]
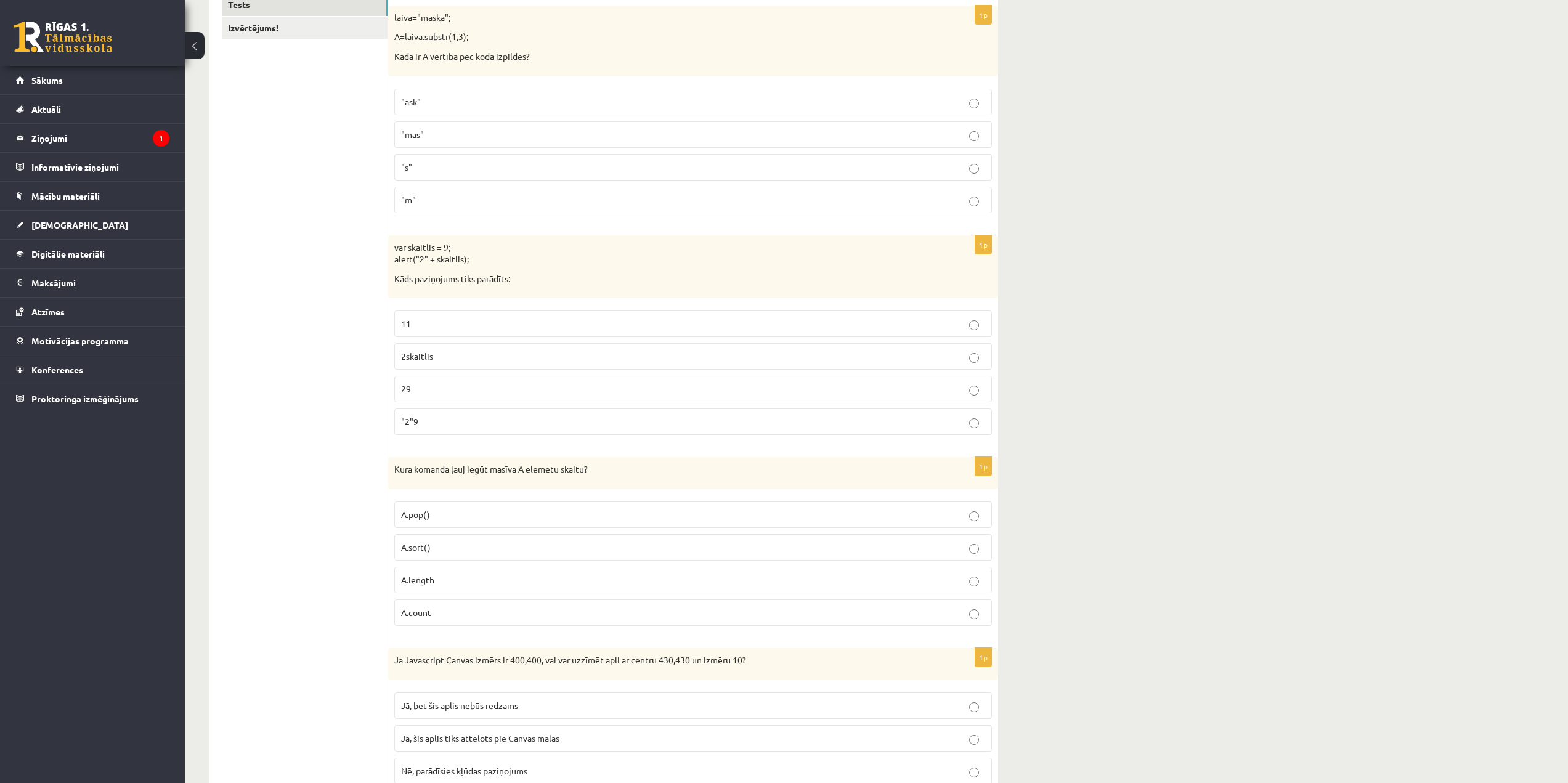
click at [943, 590] on label "A.length" at bounding box center [693, 580] width 597 height 26
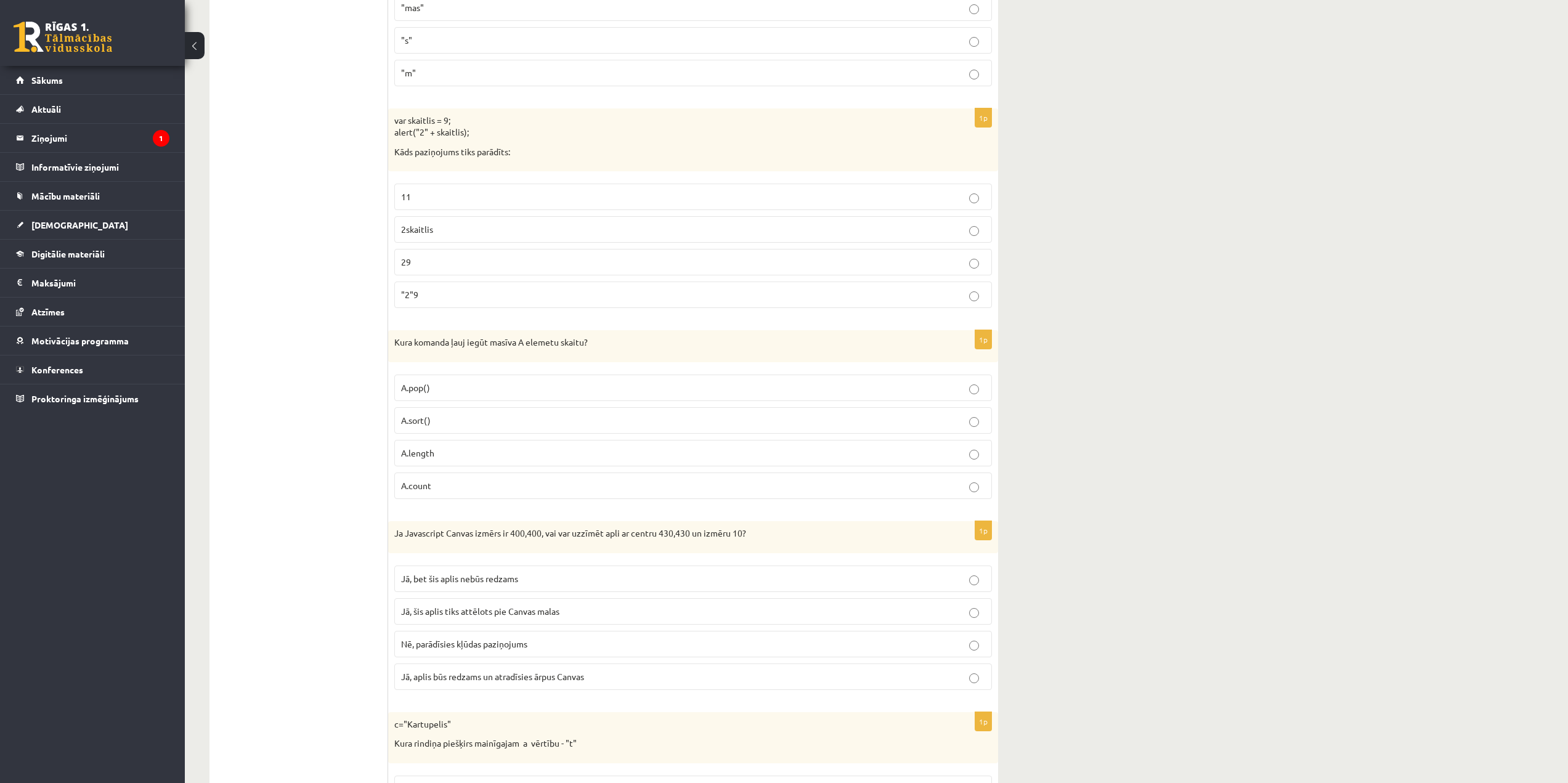
scroll to position [431, 0]
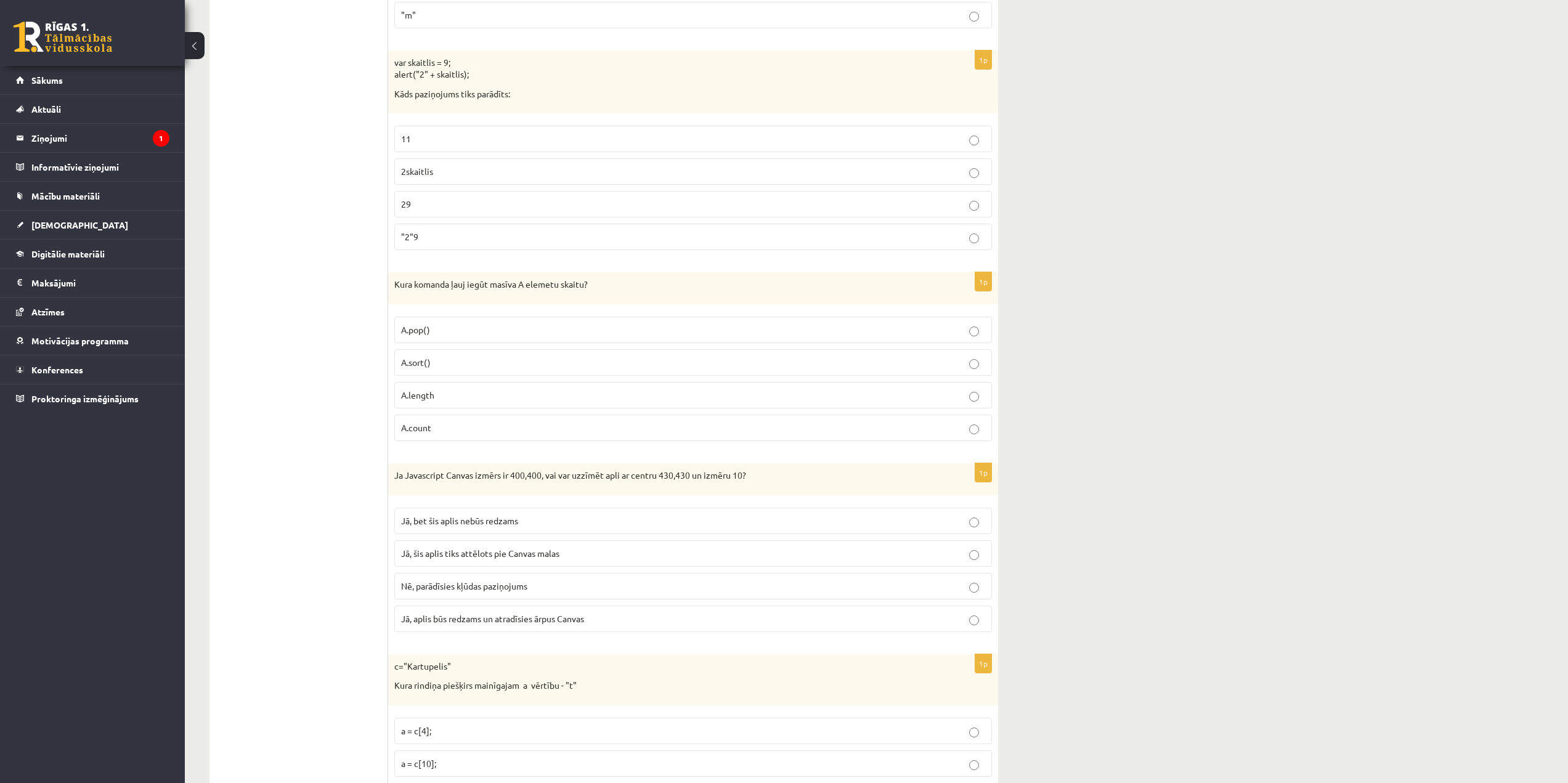
click at [693, 510] on label "Jā, bet šis aplis nebūs redzams" at bounding box center [693, 520] width 597 height 26
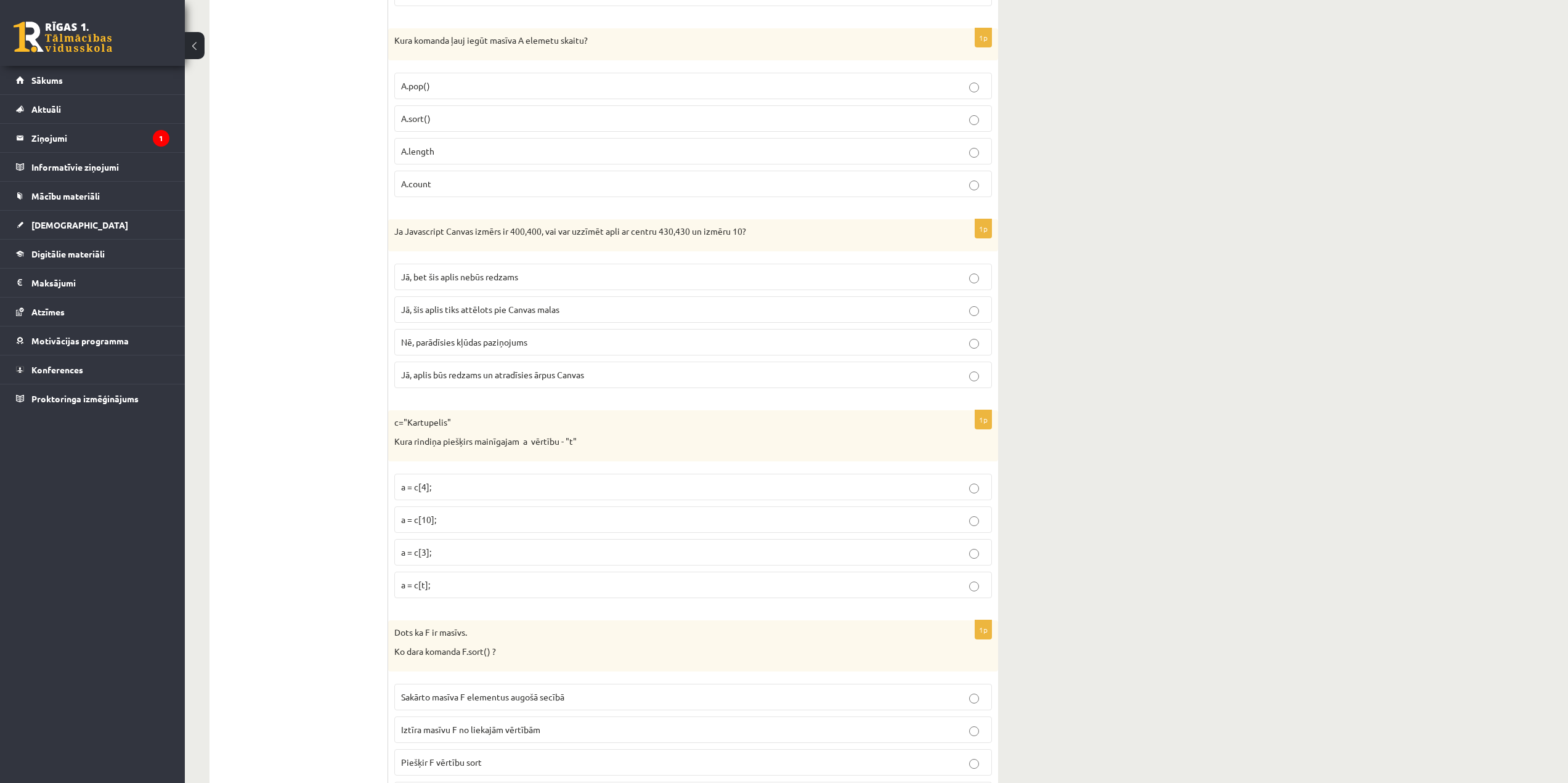
scroll to position [677, 0]
click at [445, 553] on p "a = c[3];" at bounding box center [693, 549] width 584 height 13
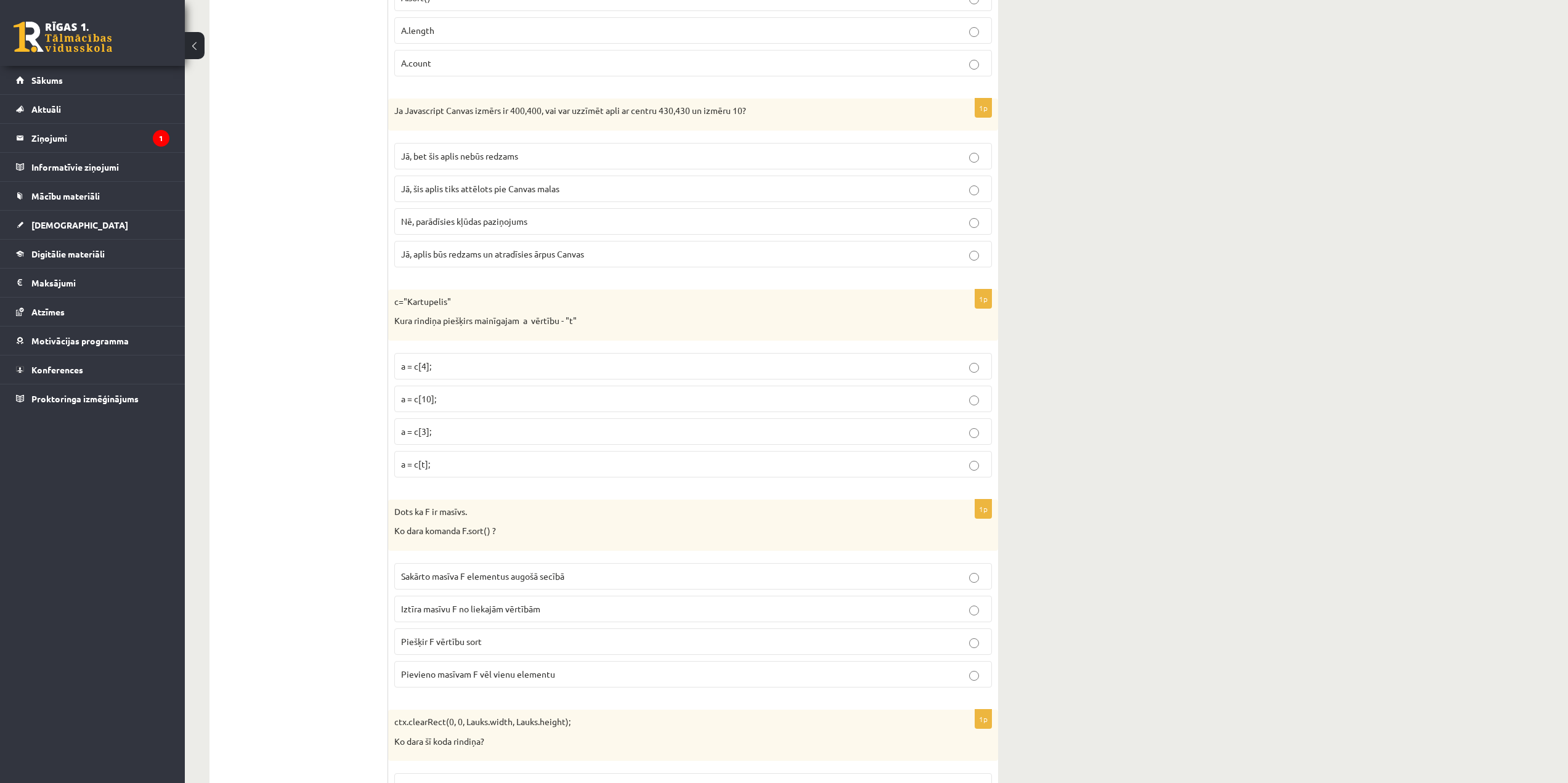
scroll to position [862, 0]
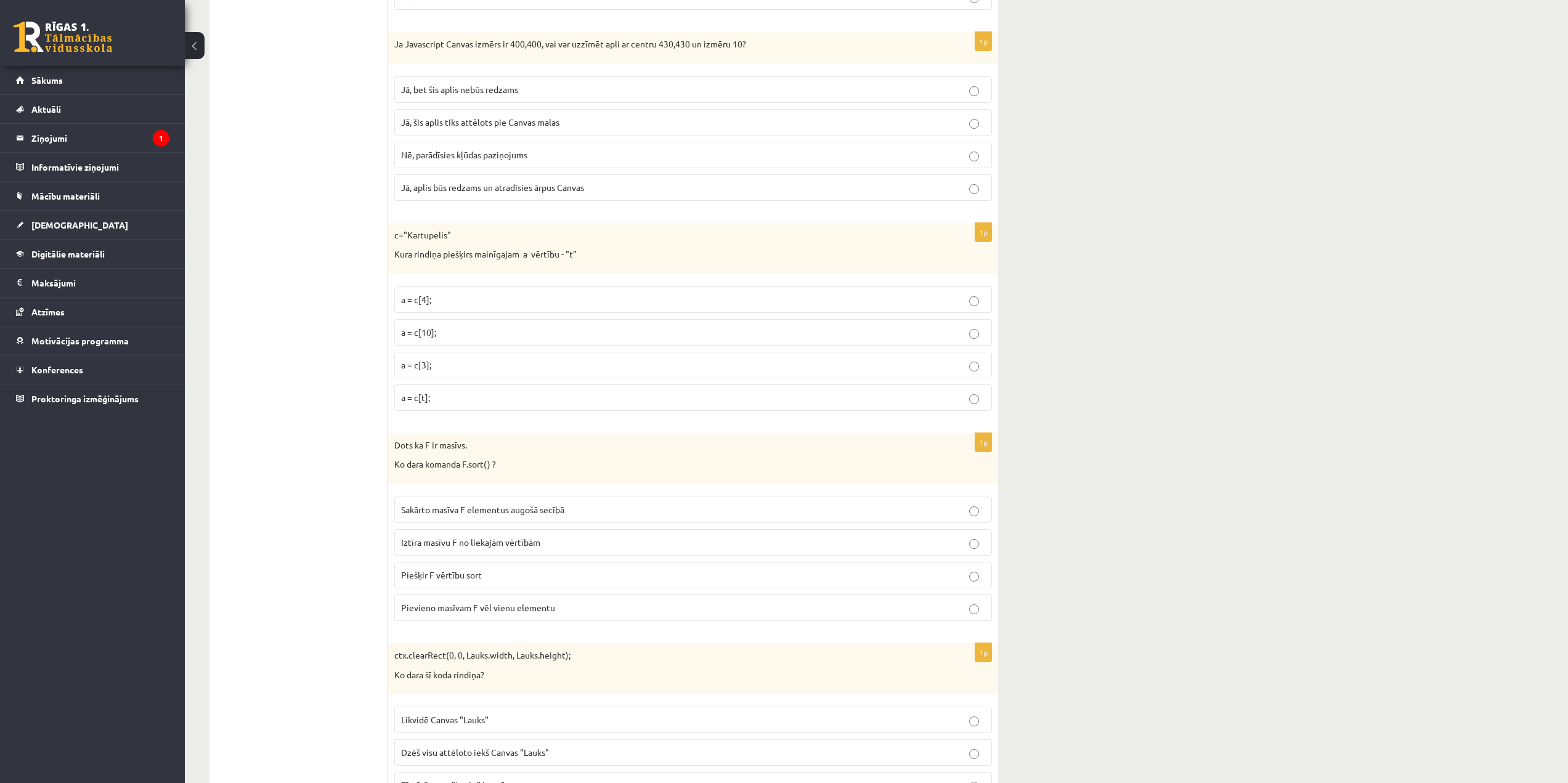
click at [550, 515] on p "Sakārto masīva F elementus augošā secībā" at bounding box center [693, 509] width 584 height 13
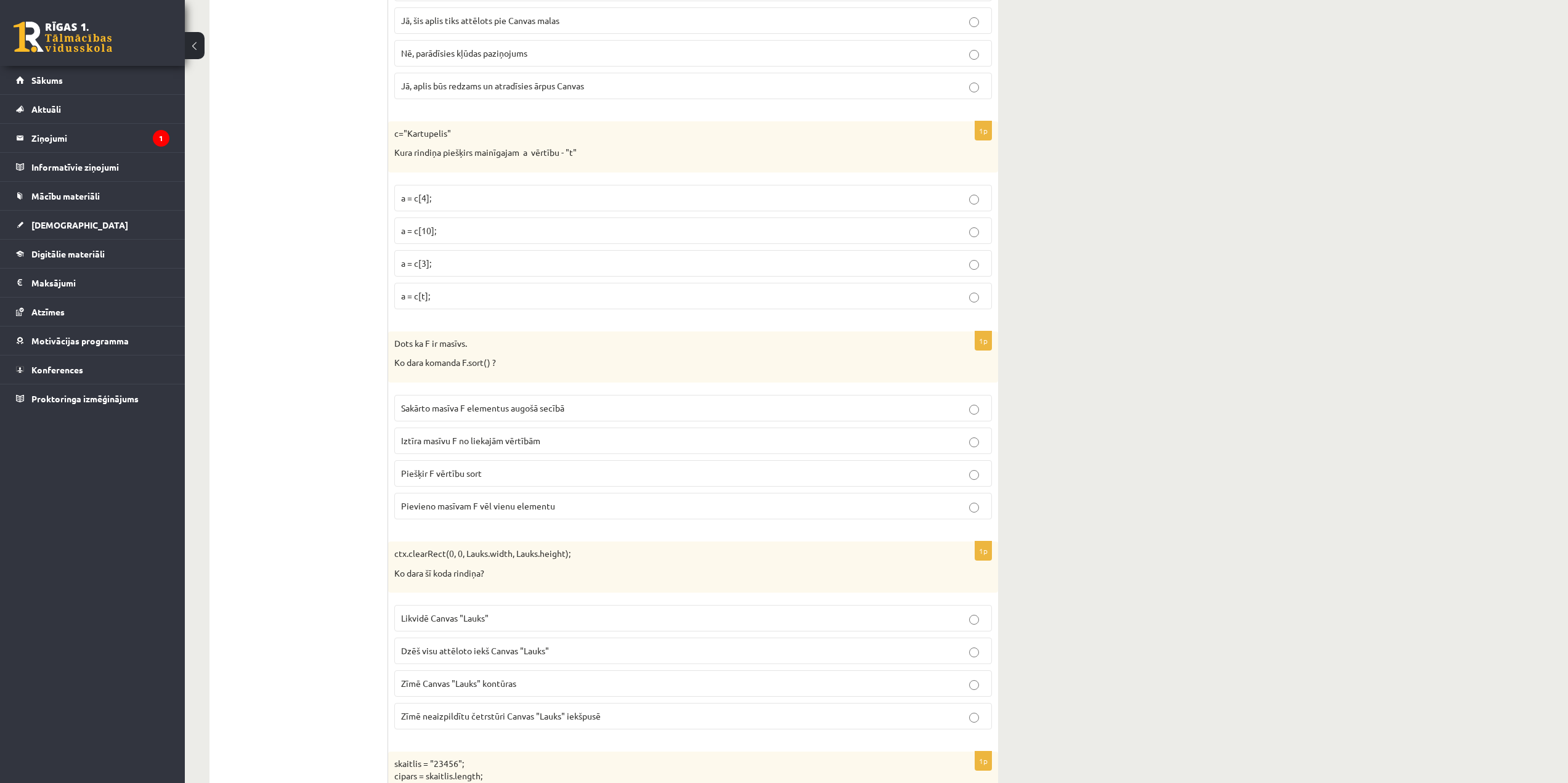
scroll to position [986, 0]
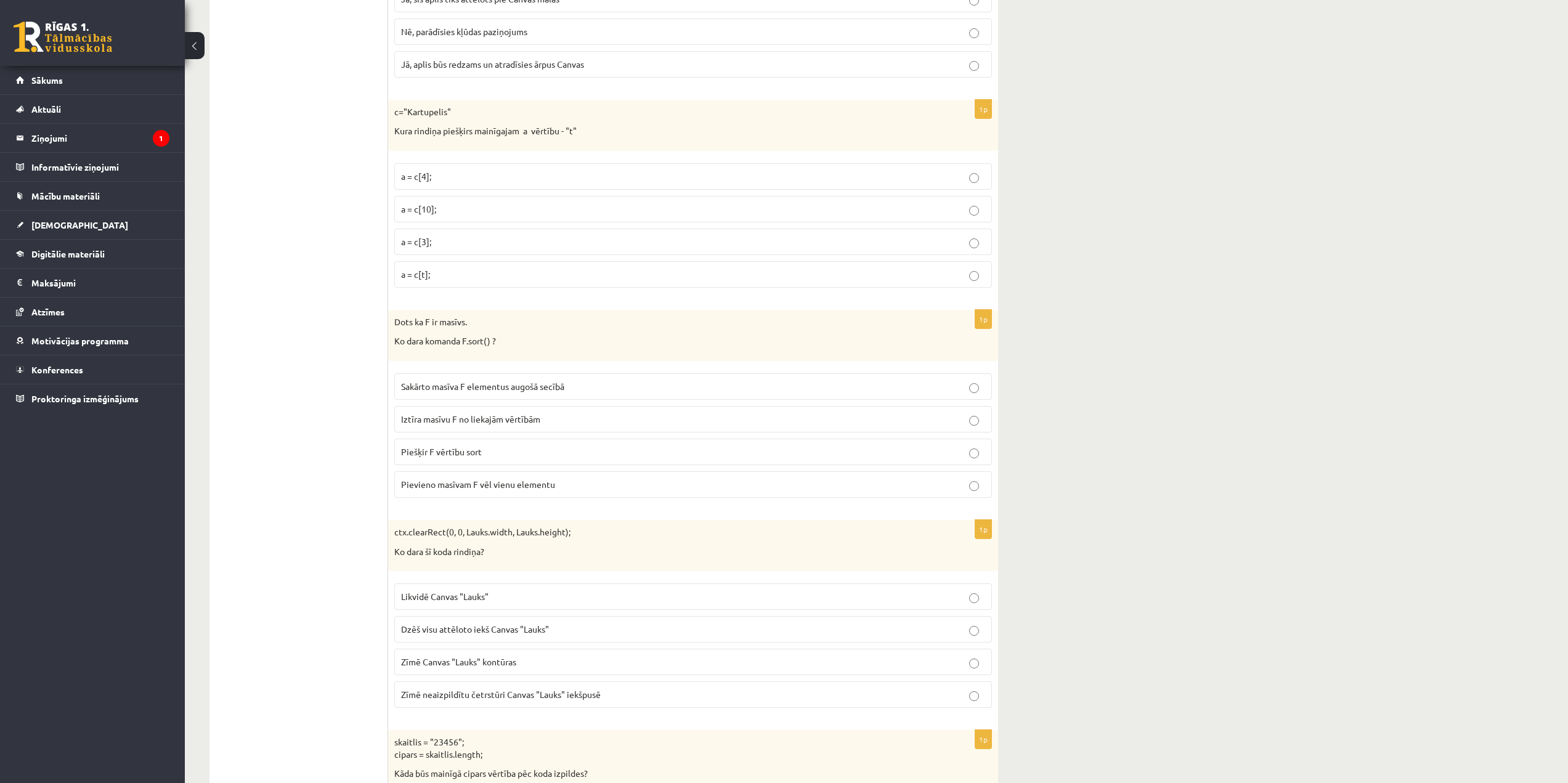
click at [542, 634] on span "Dzēš visu attēloto iekš Canvas "Lauks"" at bounding box center [475, 629] width 148 height 11
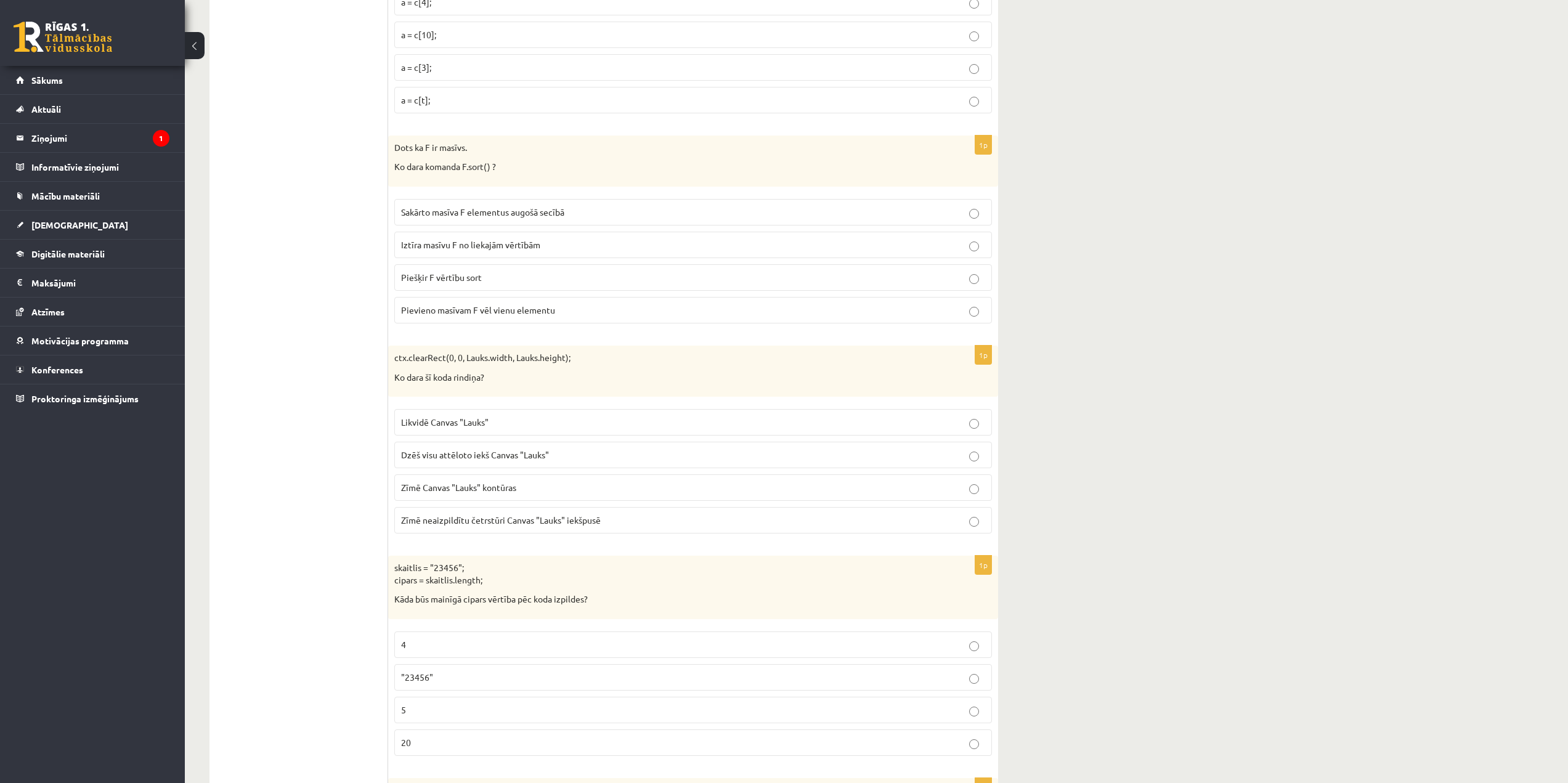
scroll to position [1170, 0]
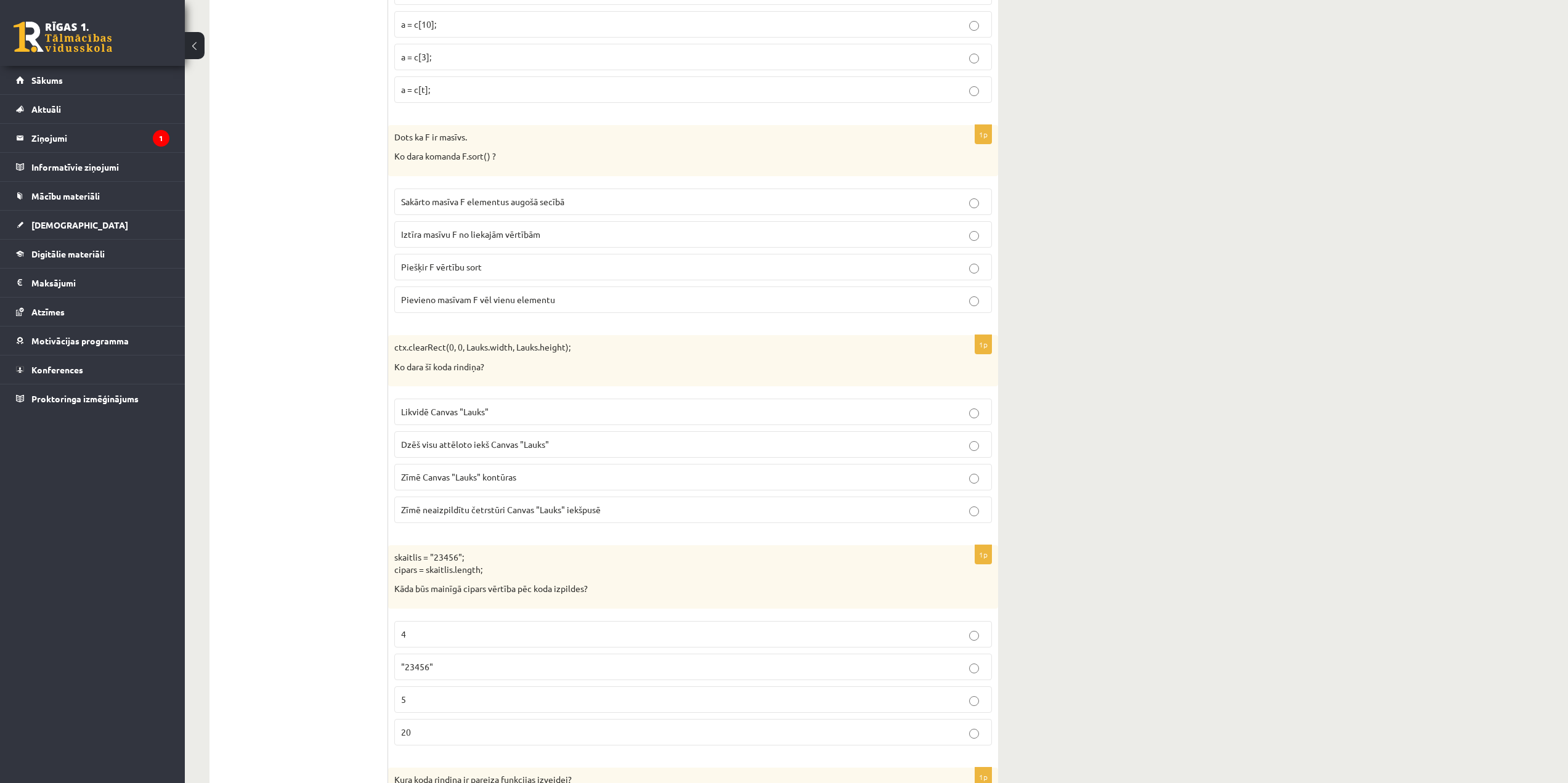
click at [420, 697] on p "5" at bounding box center [693, 699] width 584 height 13
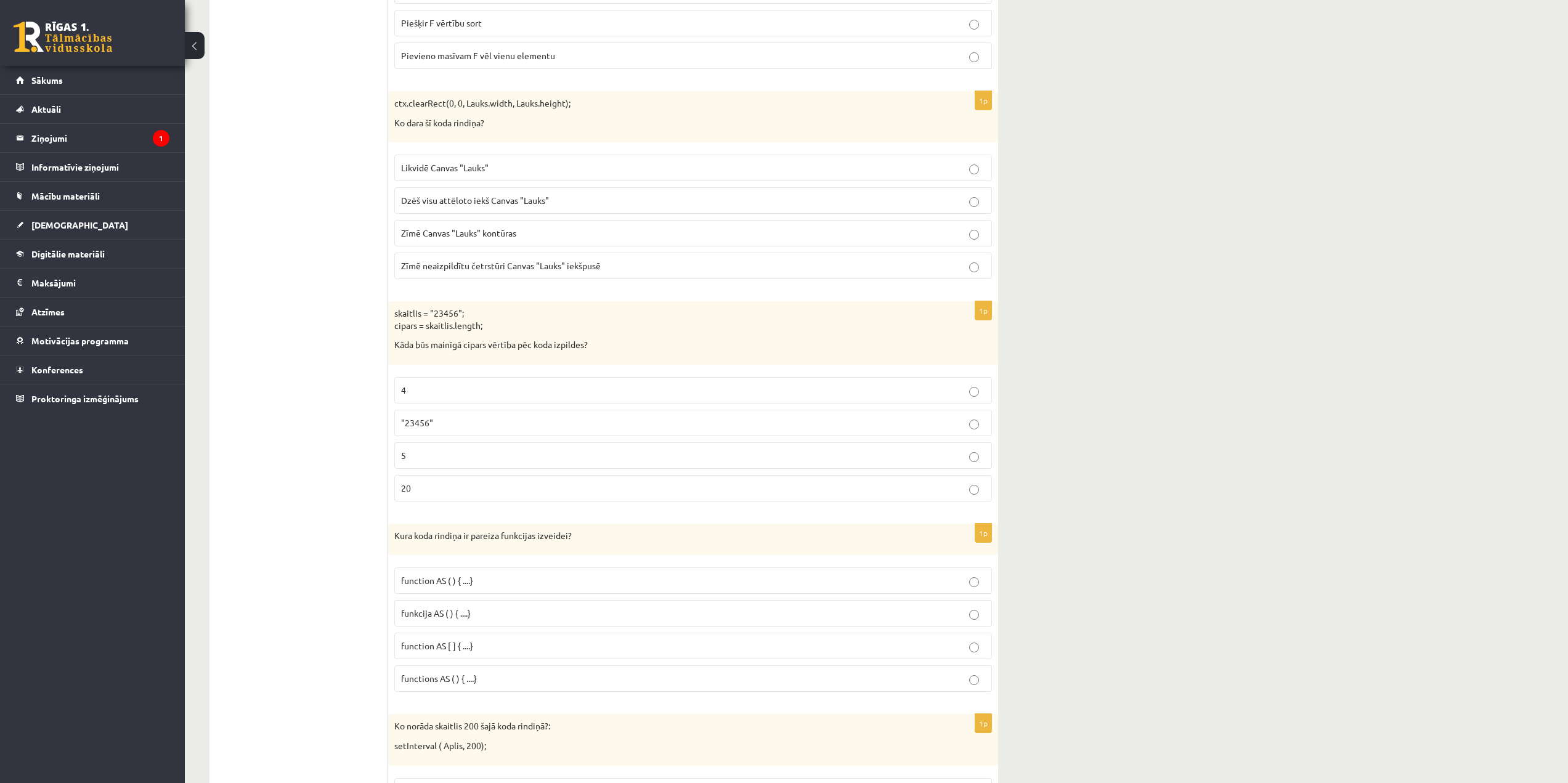
scroll to position [1416, 0]
click at [462, 584] on p "function AS ( ) { ....}" at bounding box center [693, 577] width 584 height 13
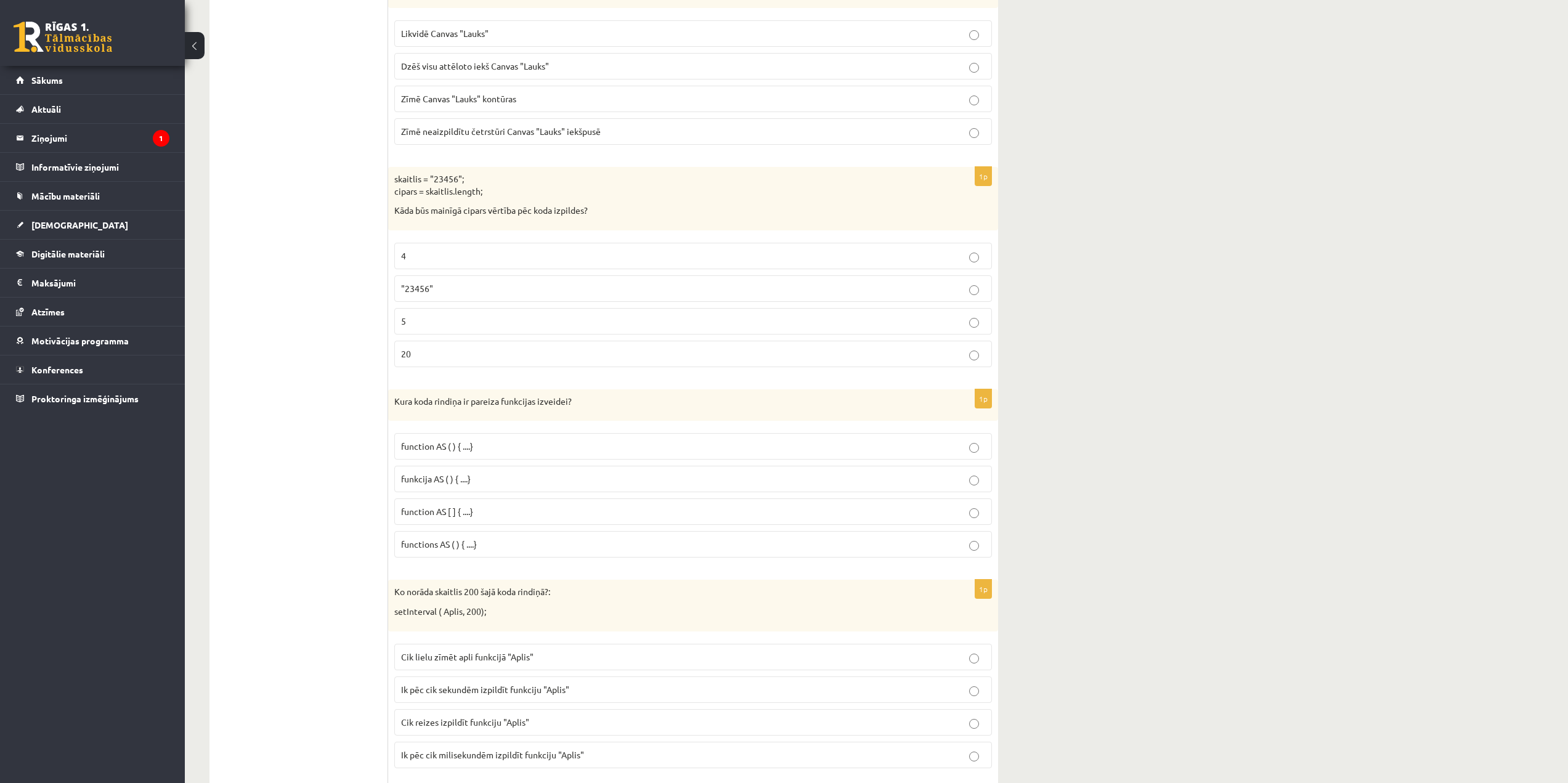
scroll to position [1601, 0]
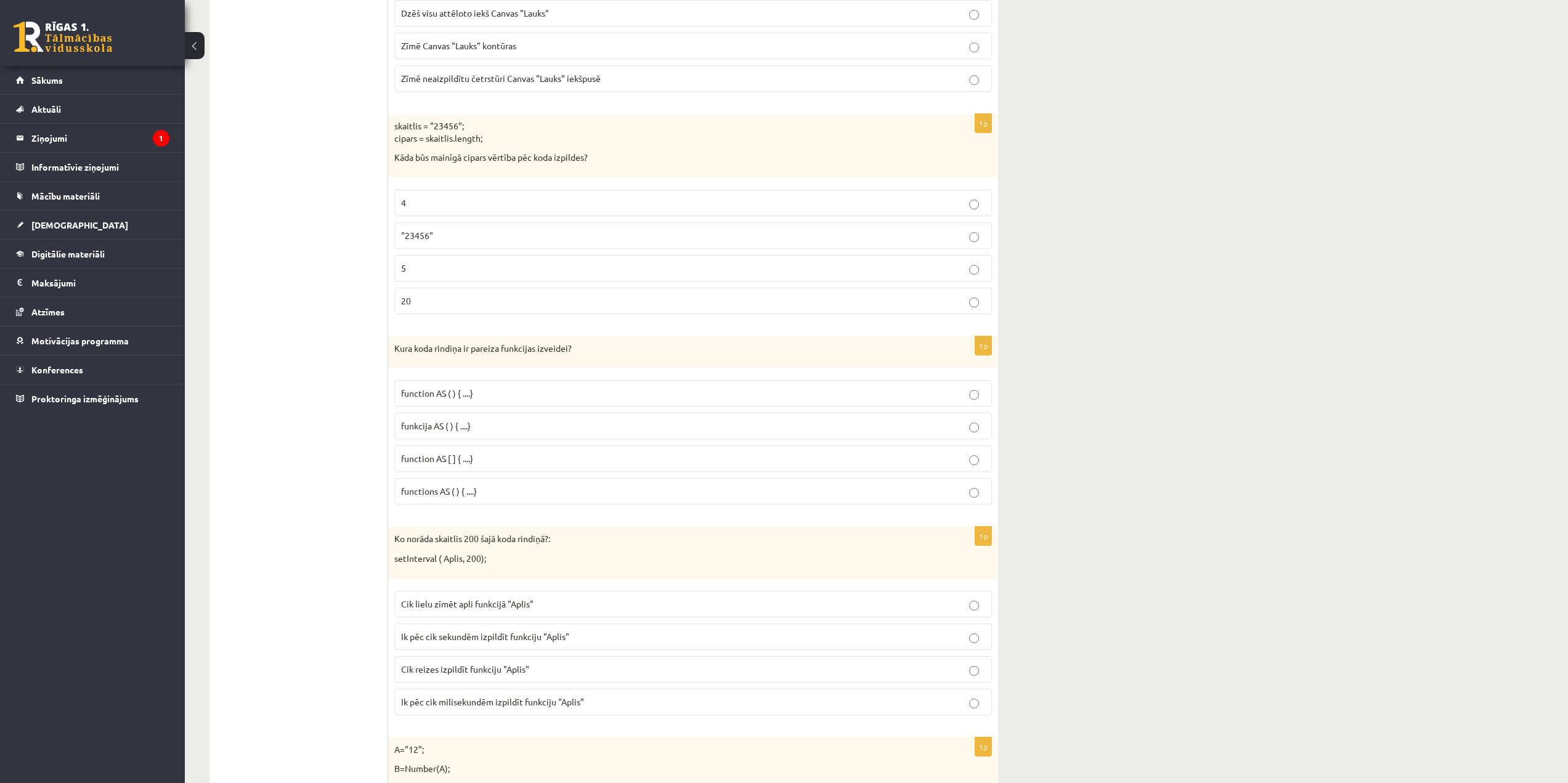
click at [452, 713] on label "Ik pēc cik milisekundēm izpildīt funkciju "Aplis"" at bounding box center [693, 701] width 597 height 26
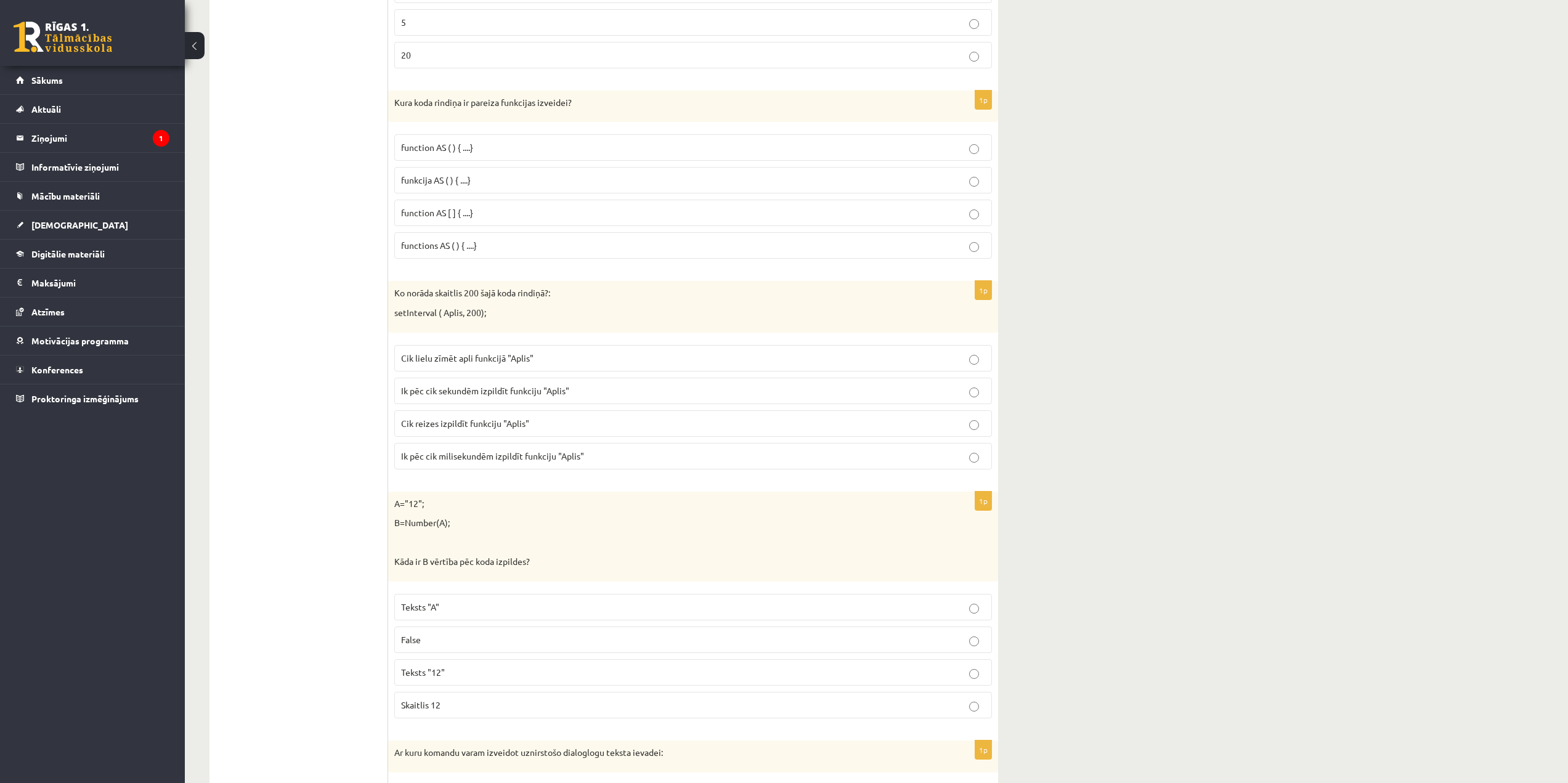
scroll to position [1847, 0]
click at [525, 710] on p "Skaitlis 12" at bounding box center [693, 704] width 584 height 13
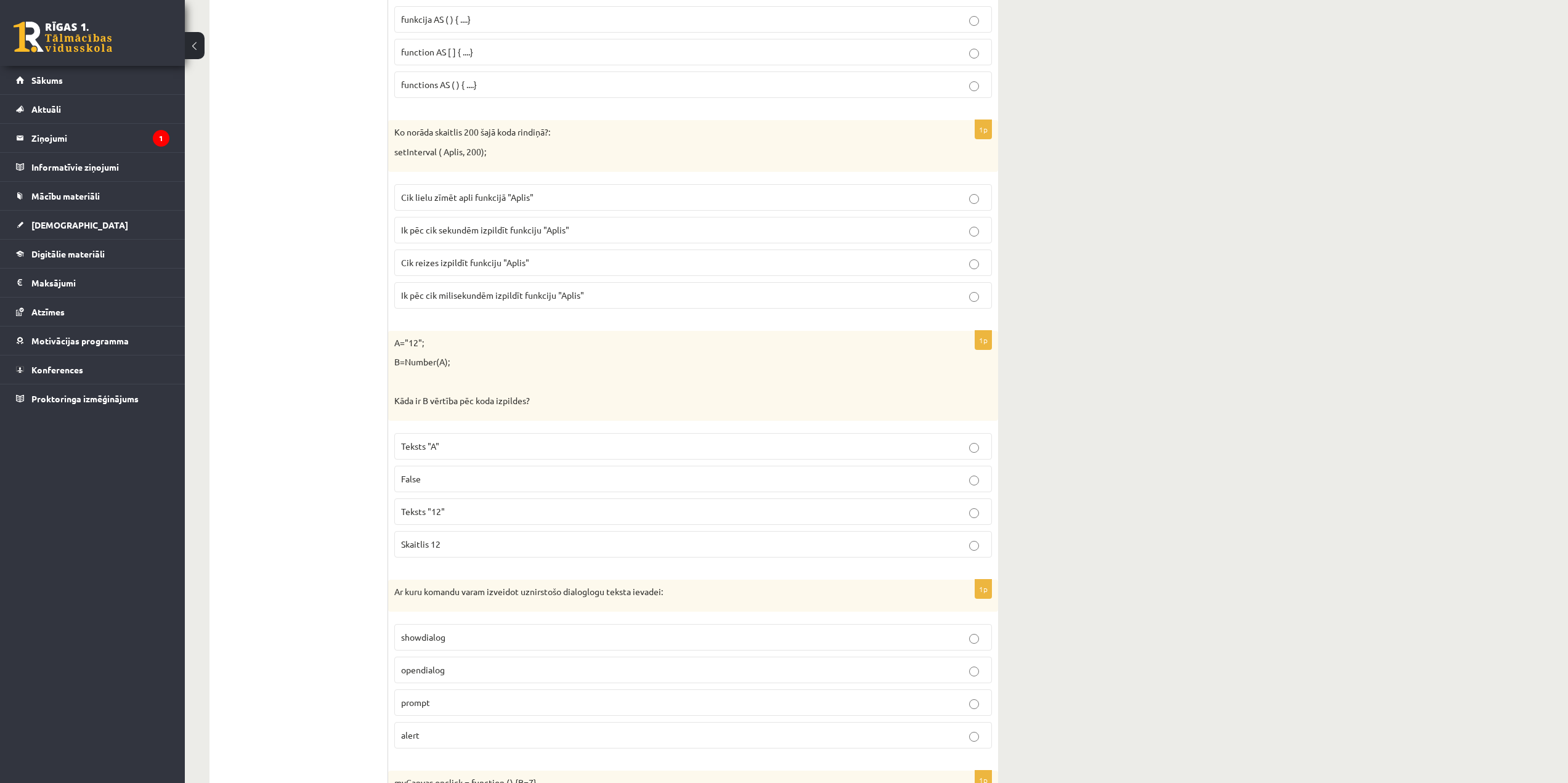
scroll to position [2032, 0]
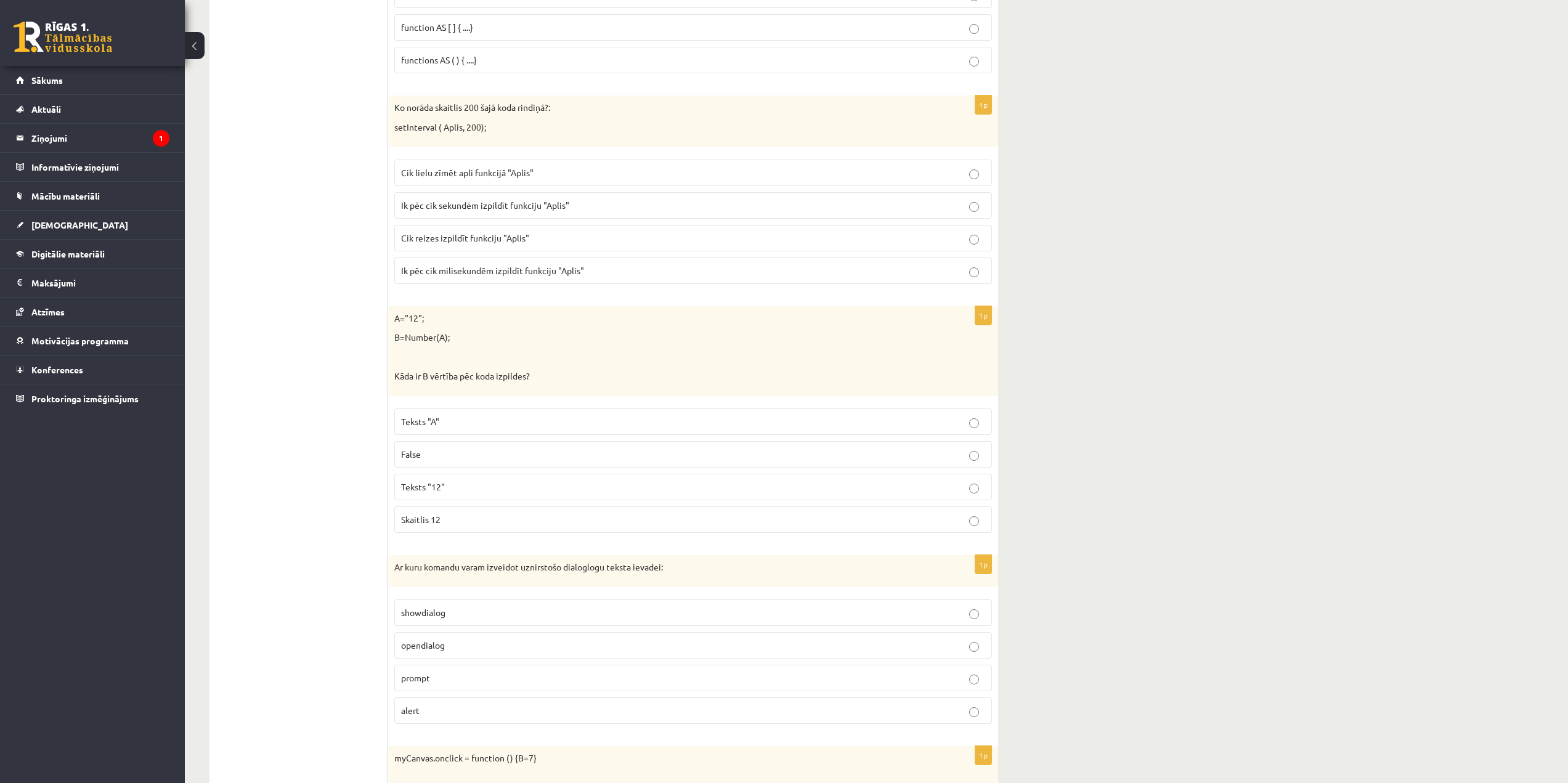
click at [537, 679] on p "prompt" at bounding box center [693, 677] width 584 height 13
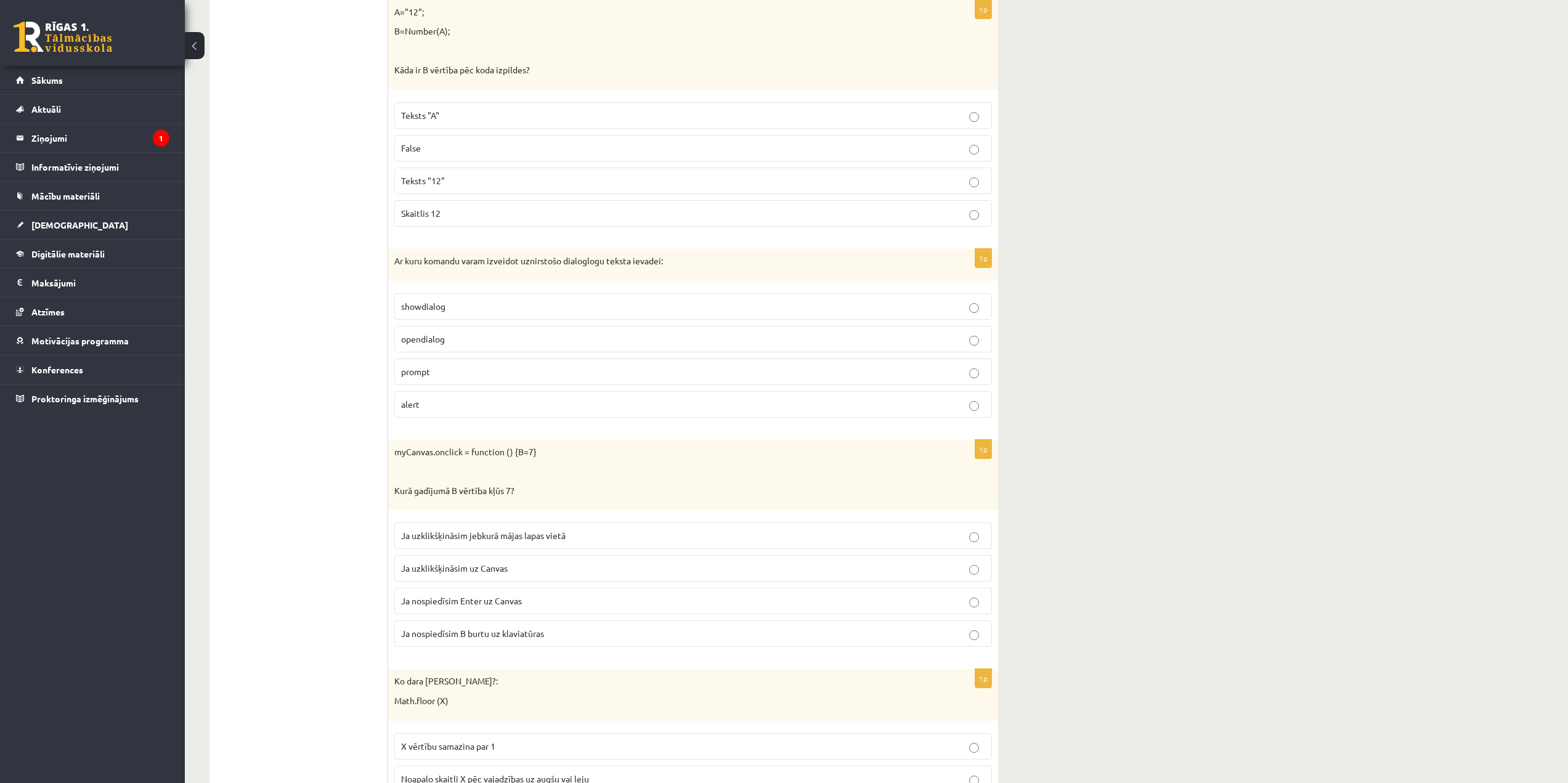
scroll to position [2340, 0]
click at [513, 570] on p "Ja uzklikšķināsim uz Canvas" at bounding box center [693, 566] width 584 height 13
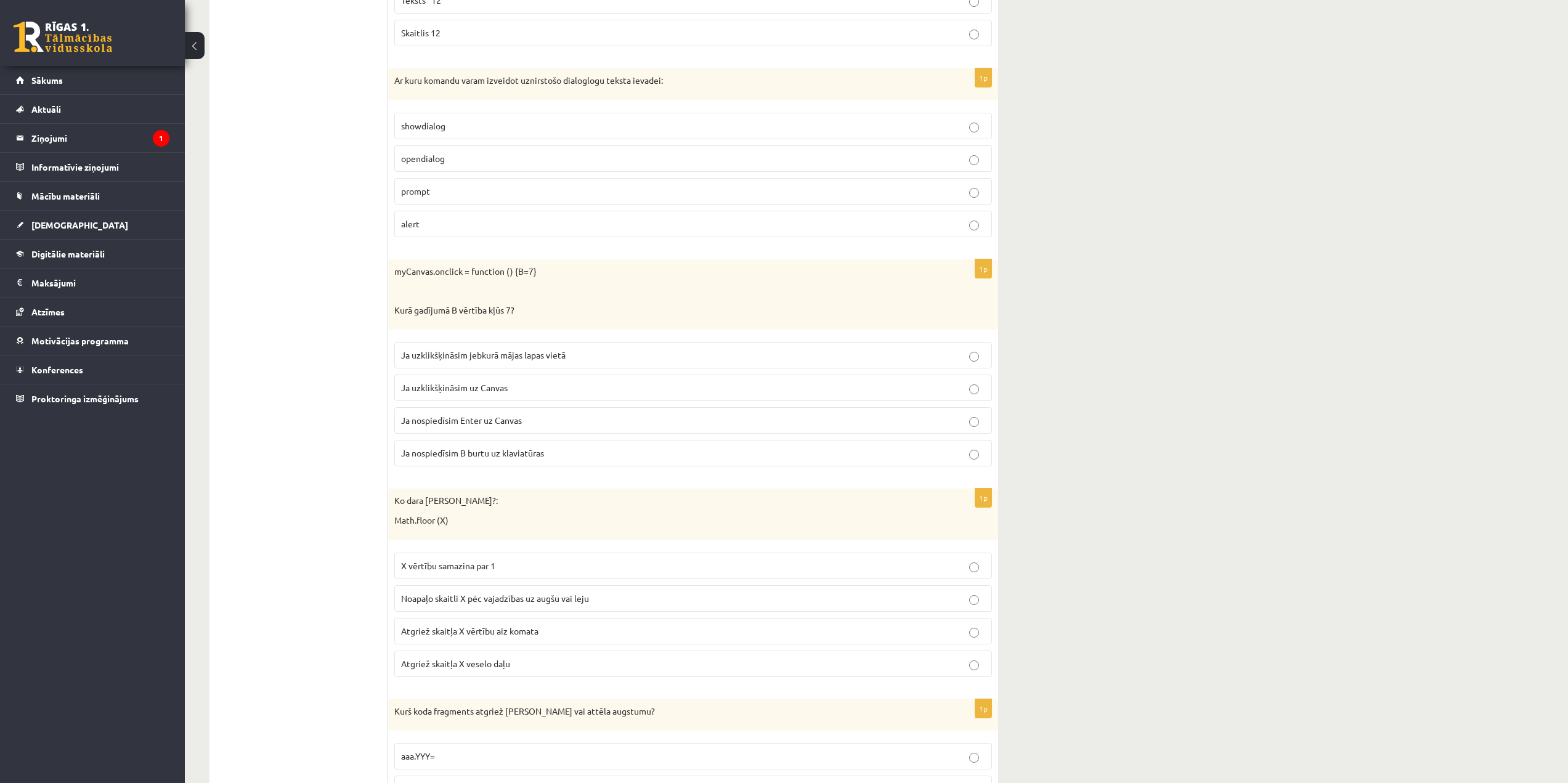
scroll to position [2524, 0]
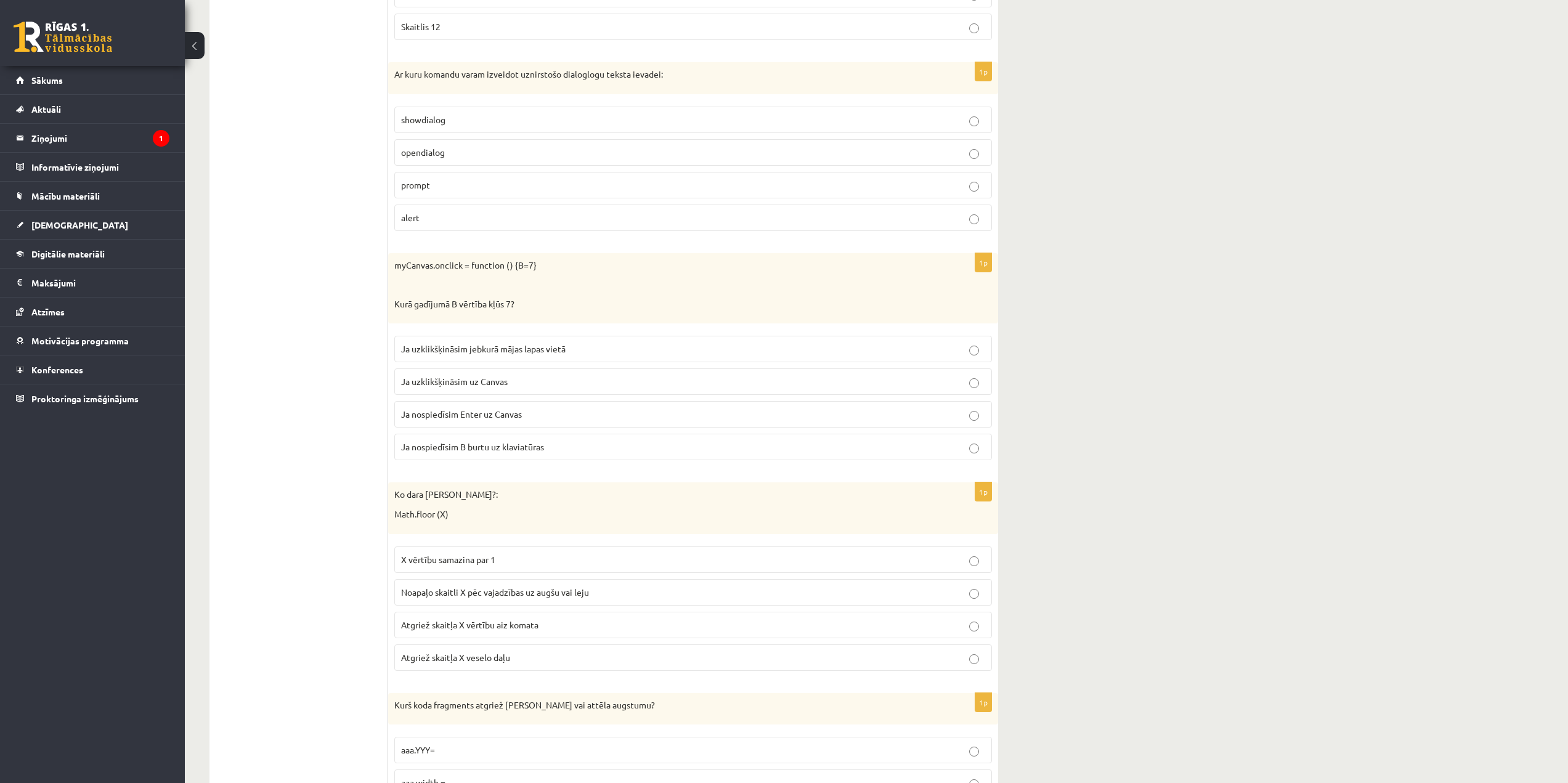
click at [477, 651] on p "Atgriež skaitļa X veselo daļu" at bounding box center [693, 657] width 584 height 13
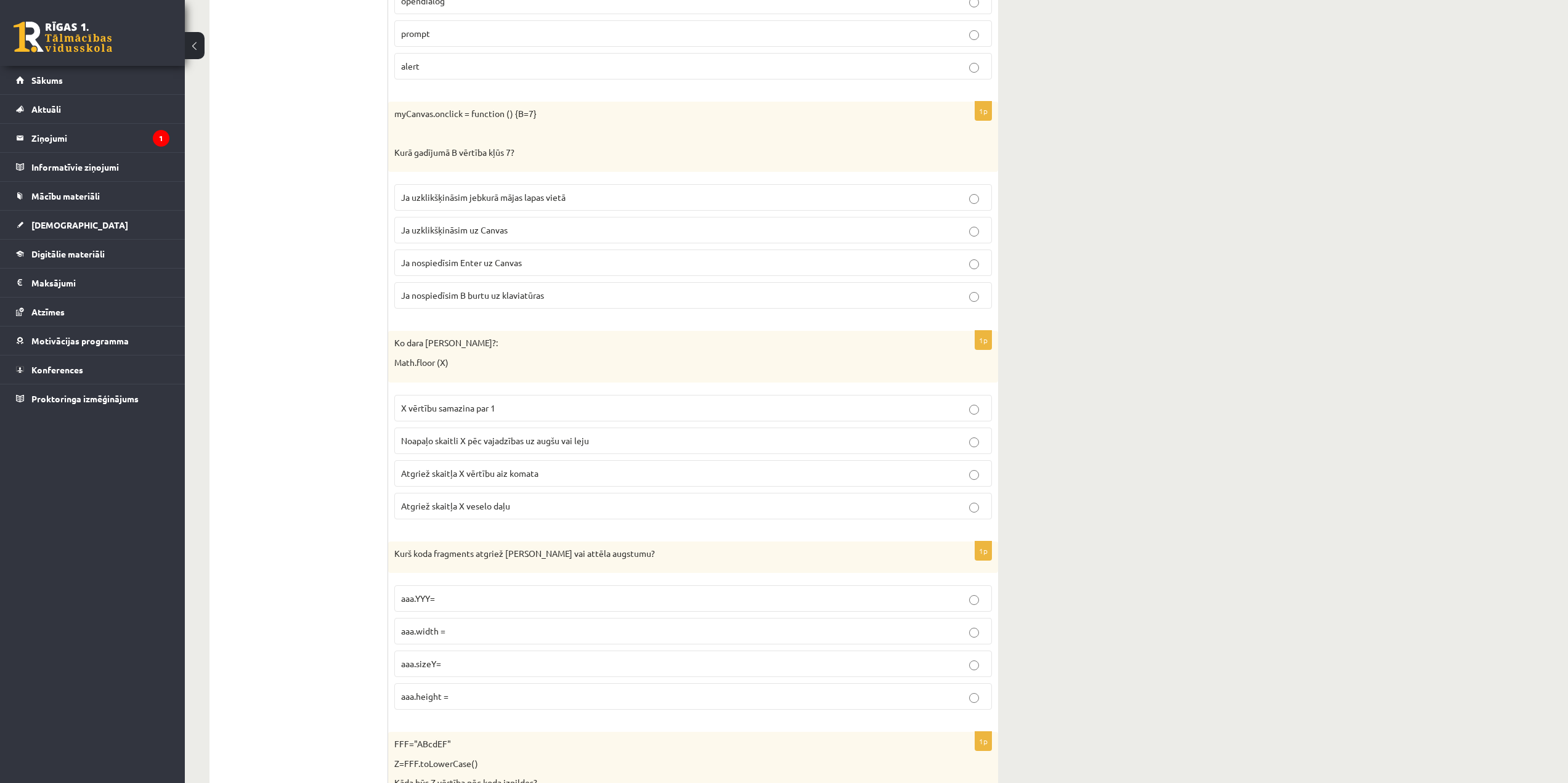
scroll to position [2771, 0]
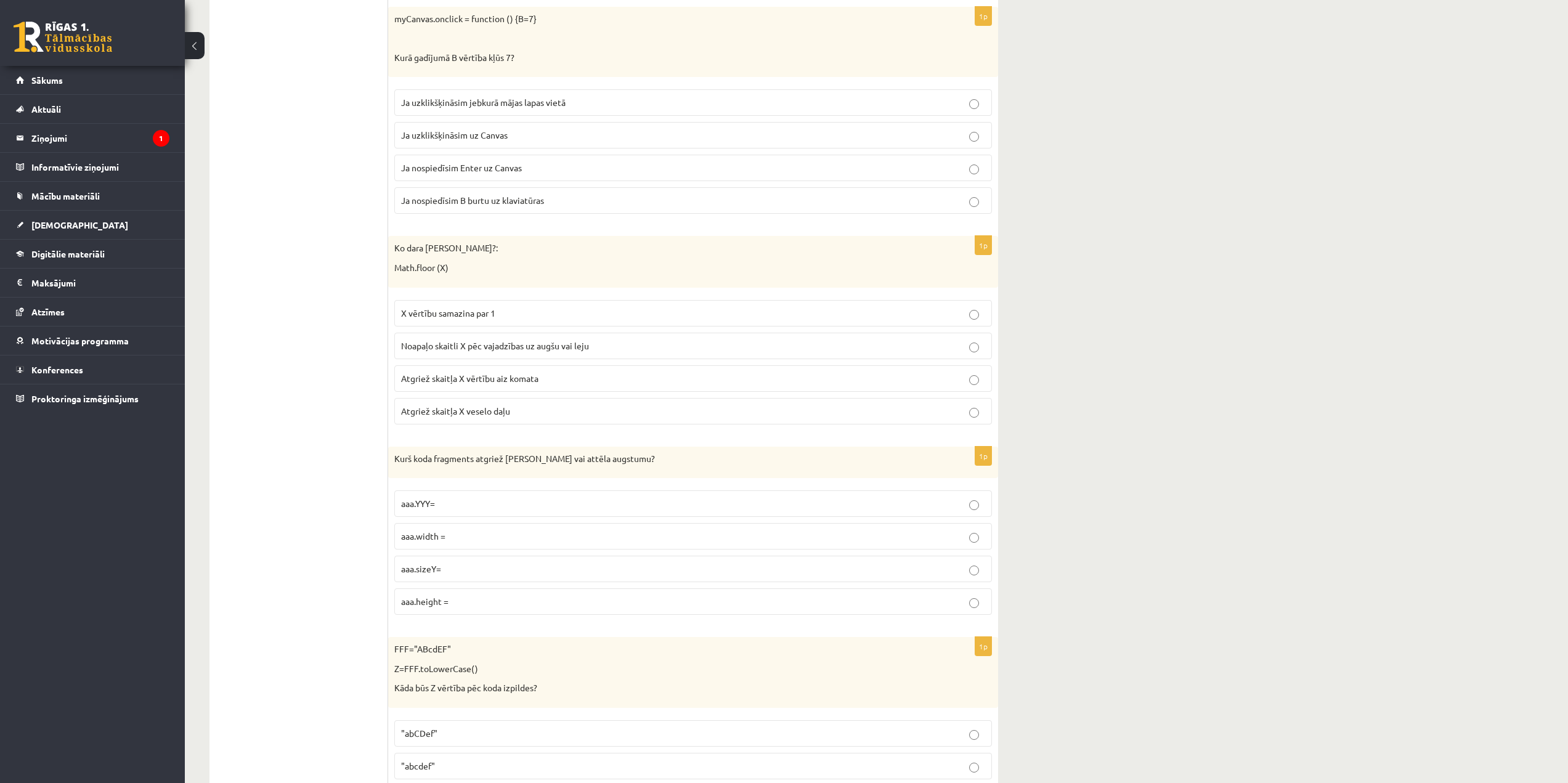
click at [406, 602] on span "aaa.height =" at bounding box center [424, 601] width 48 height 11
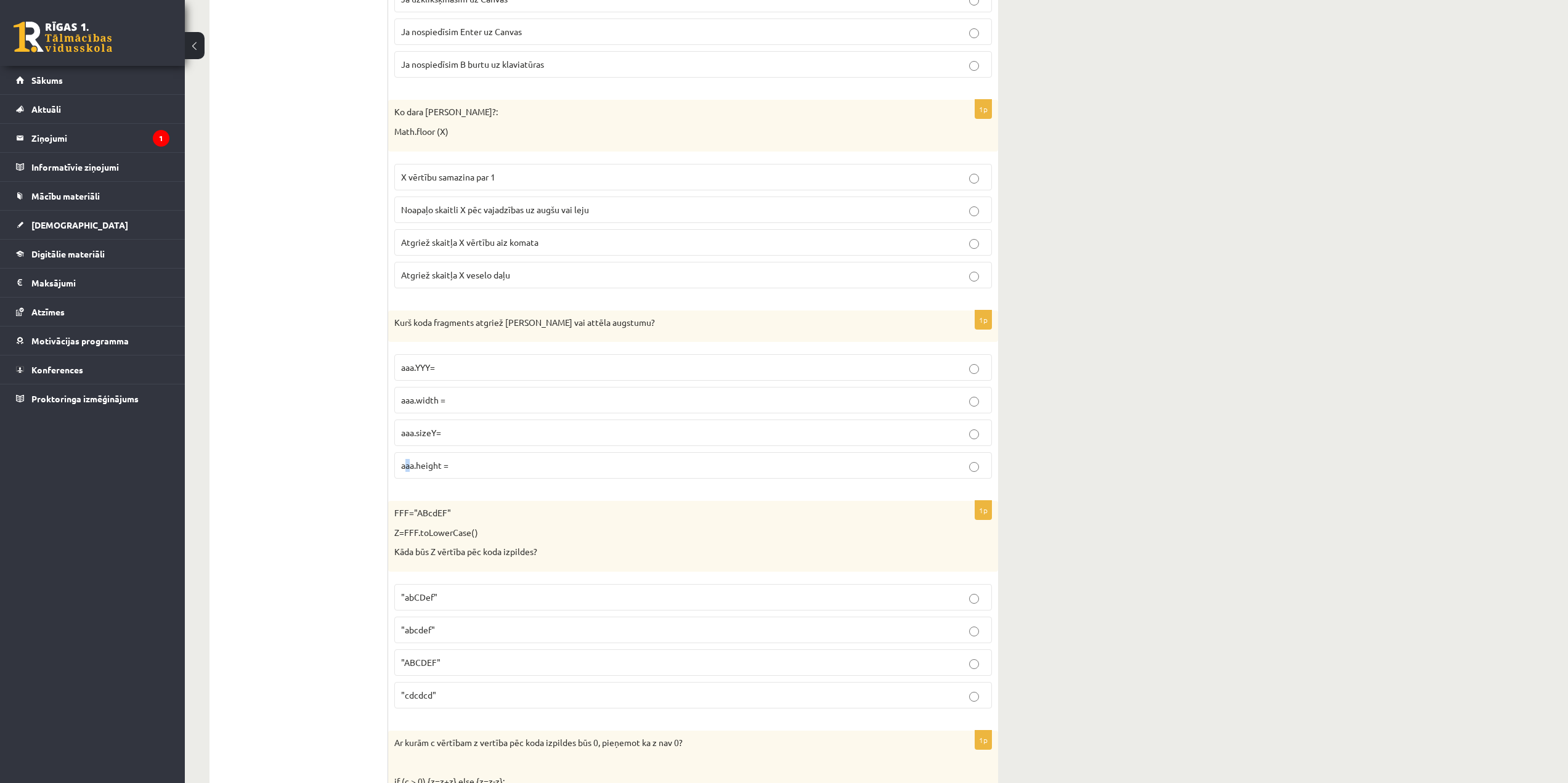
scroll to position [2956, 0]
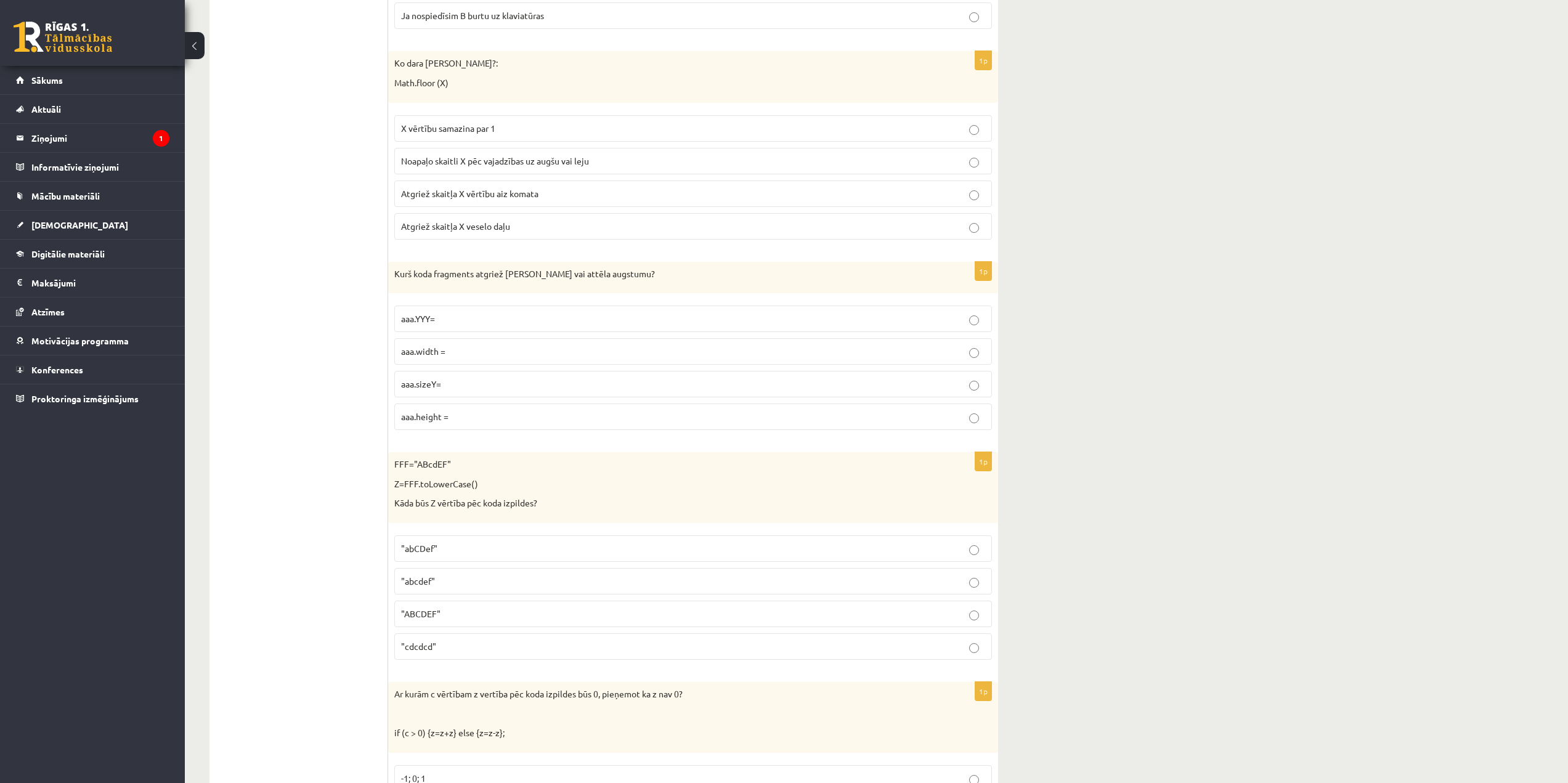
click at [716, 434] on fieldset "aaa.YYY= aaa.width = aaa.sizeY= aaa.height =" at bounding box center [693, 367] width 597 height 135
click at [724, 425] on label "aaa.height =" at bounding box center [693, 416] width 597 height 26
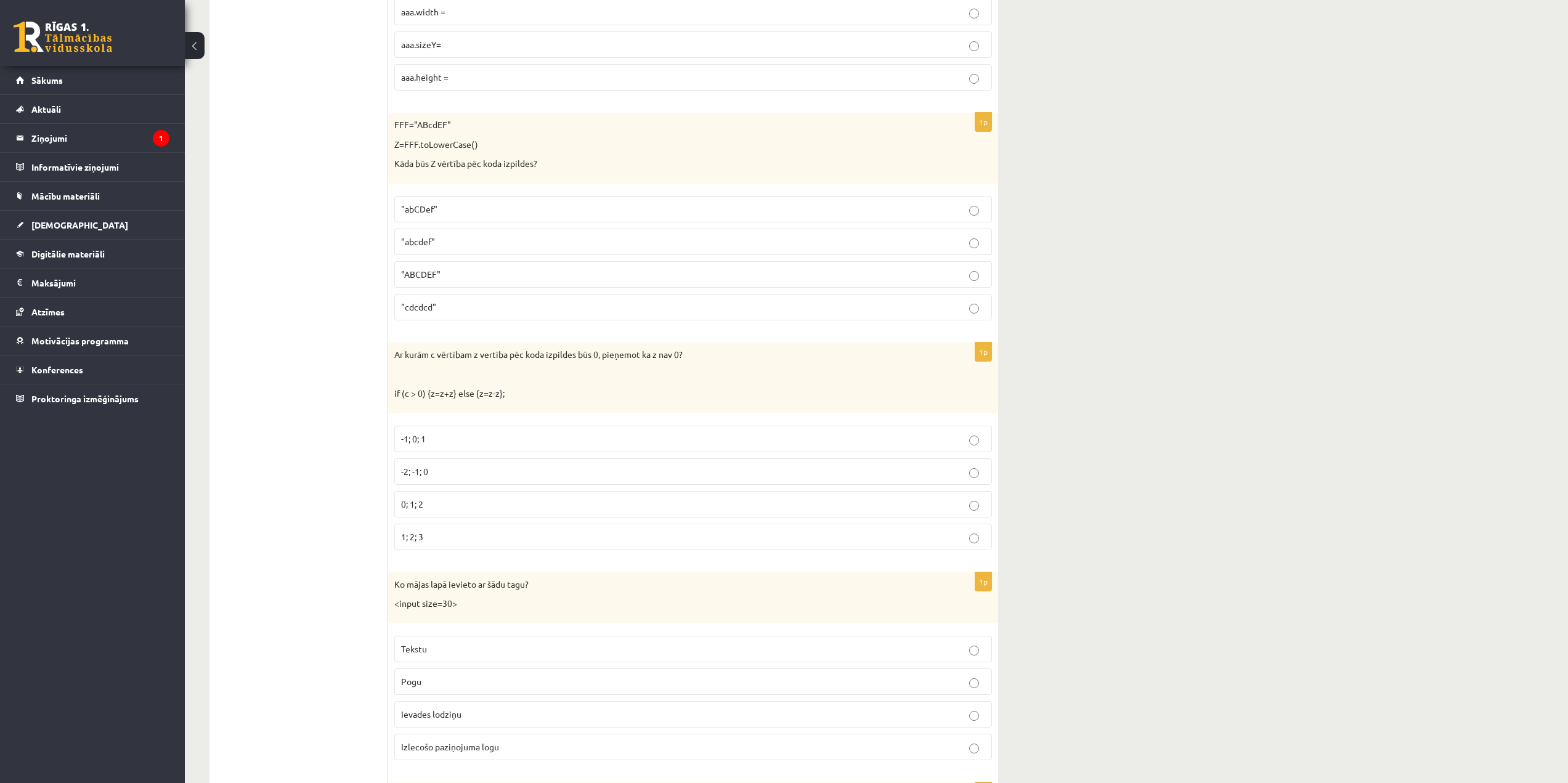
scroll to position [3202, 0]
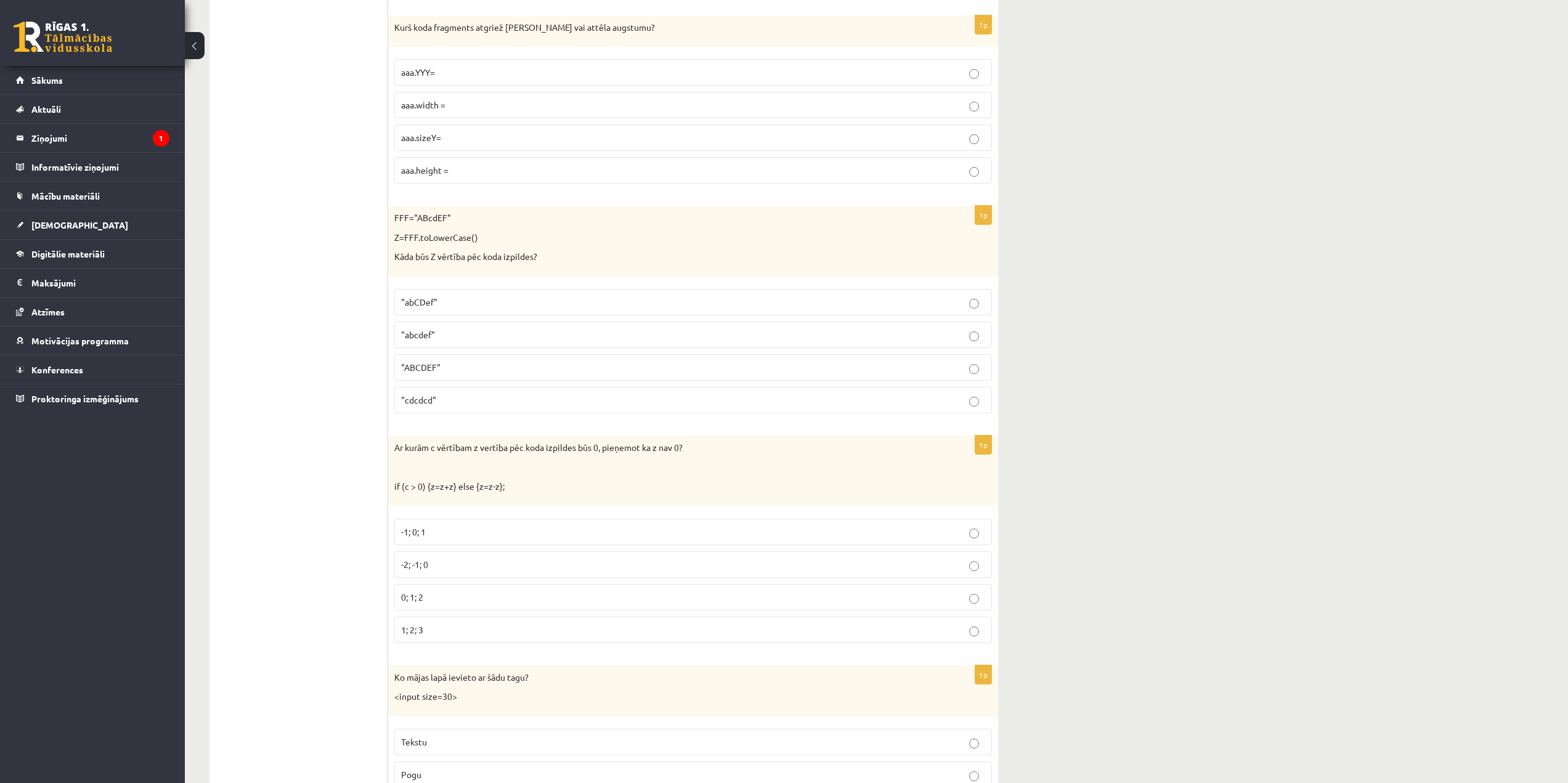
click at [523, 336] on p ""abcdef"" at bounding box center [693, 334] width 584 height 13
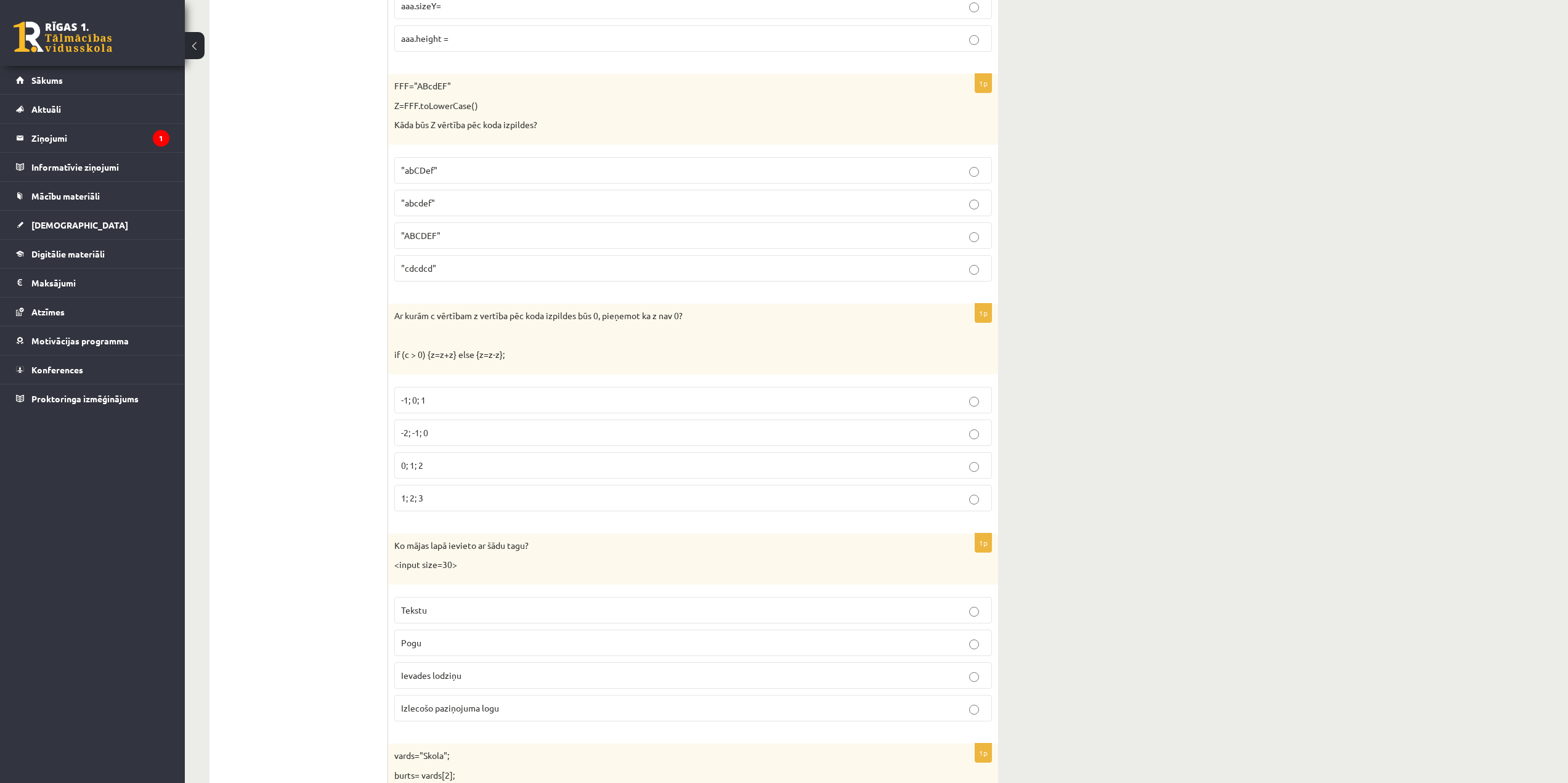
scroll to position [3387, 0]
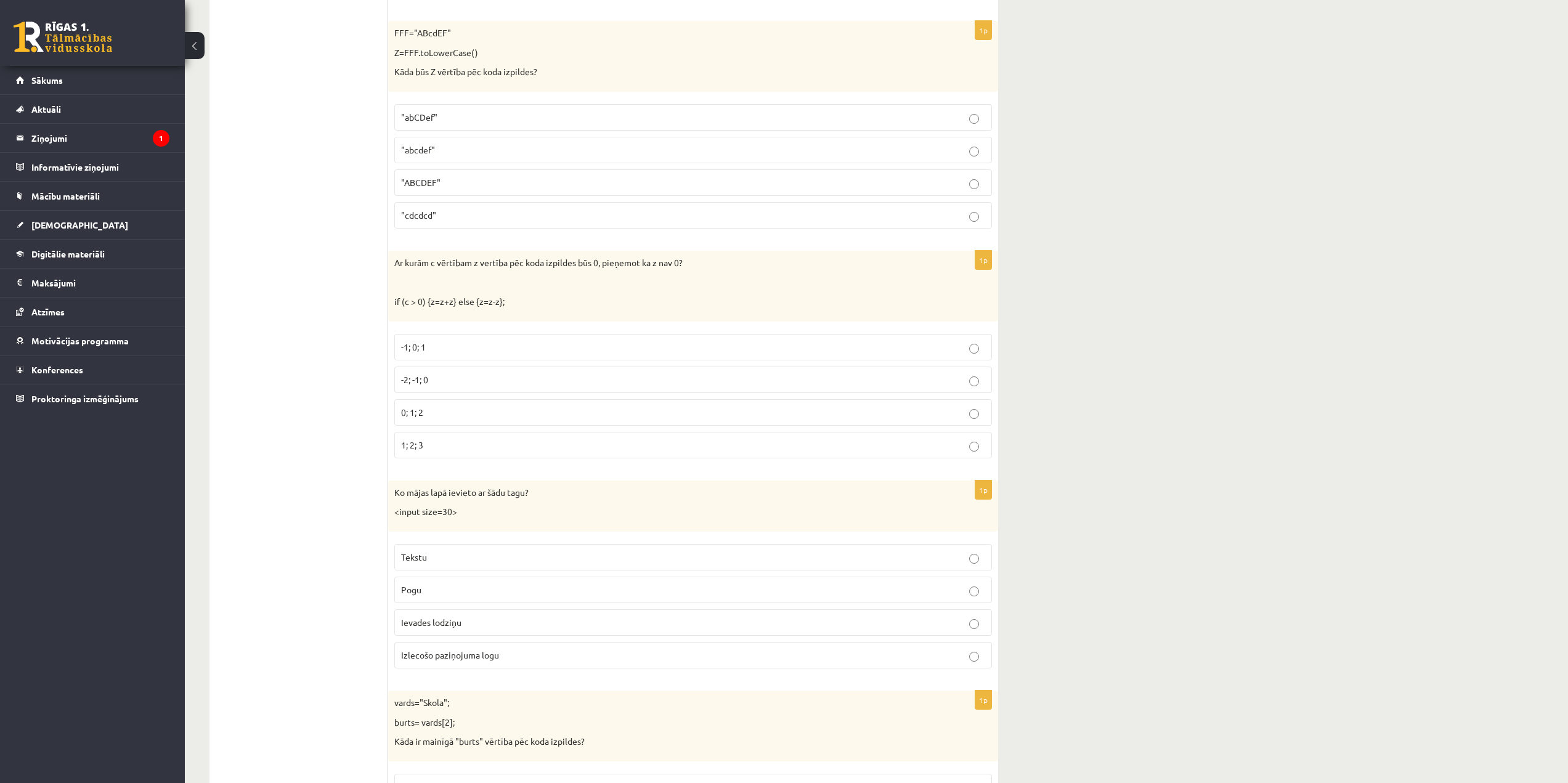
click at [534, 346] on p "-1; 0; 1" at bounding box center [693, 347] width 584 height 13
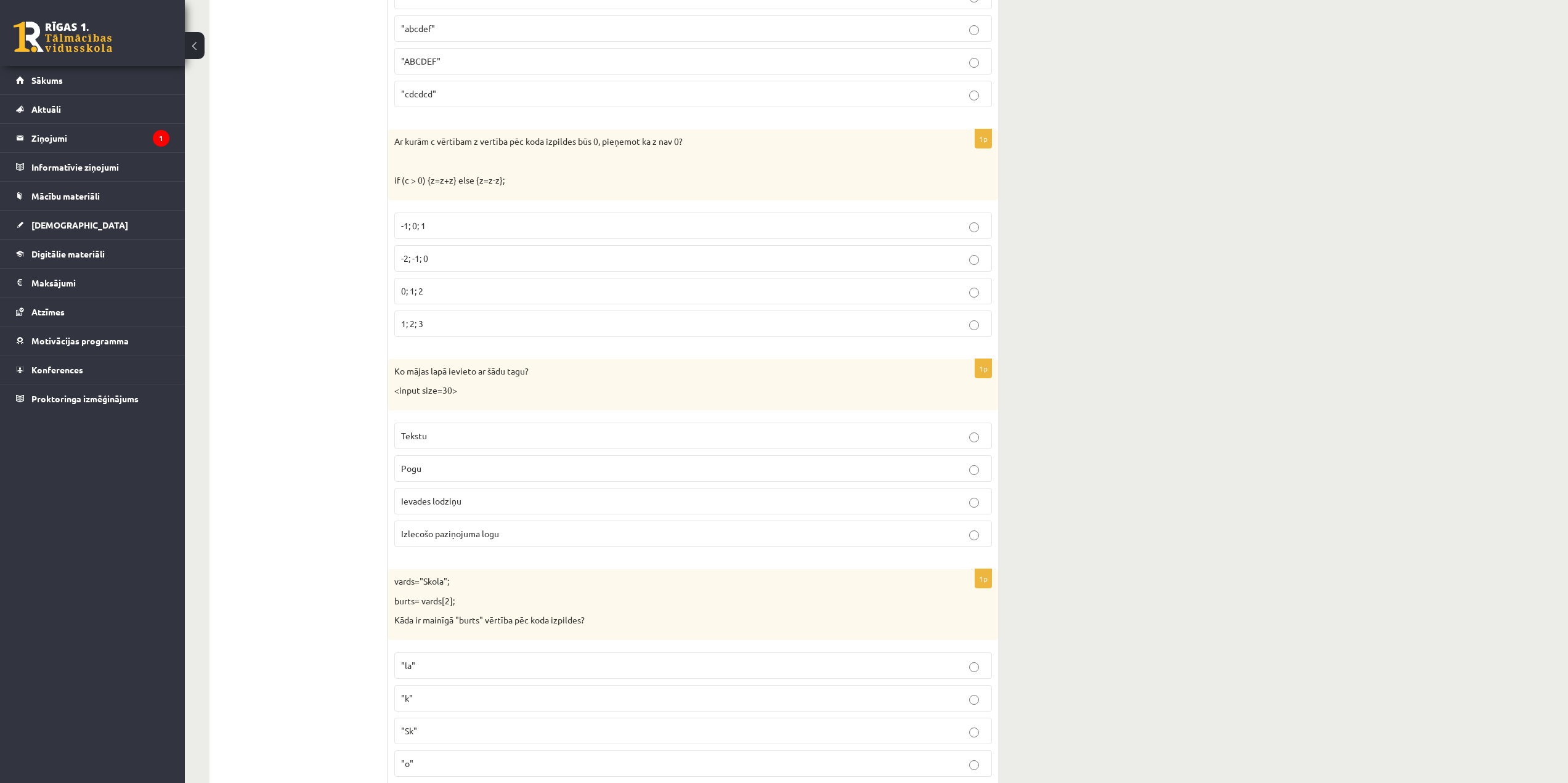
scroll to position [3572, 0]
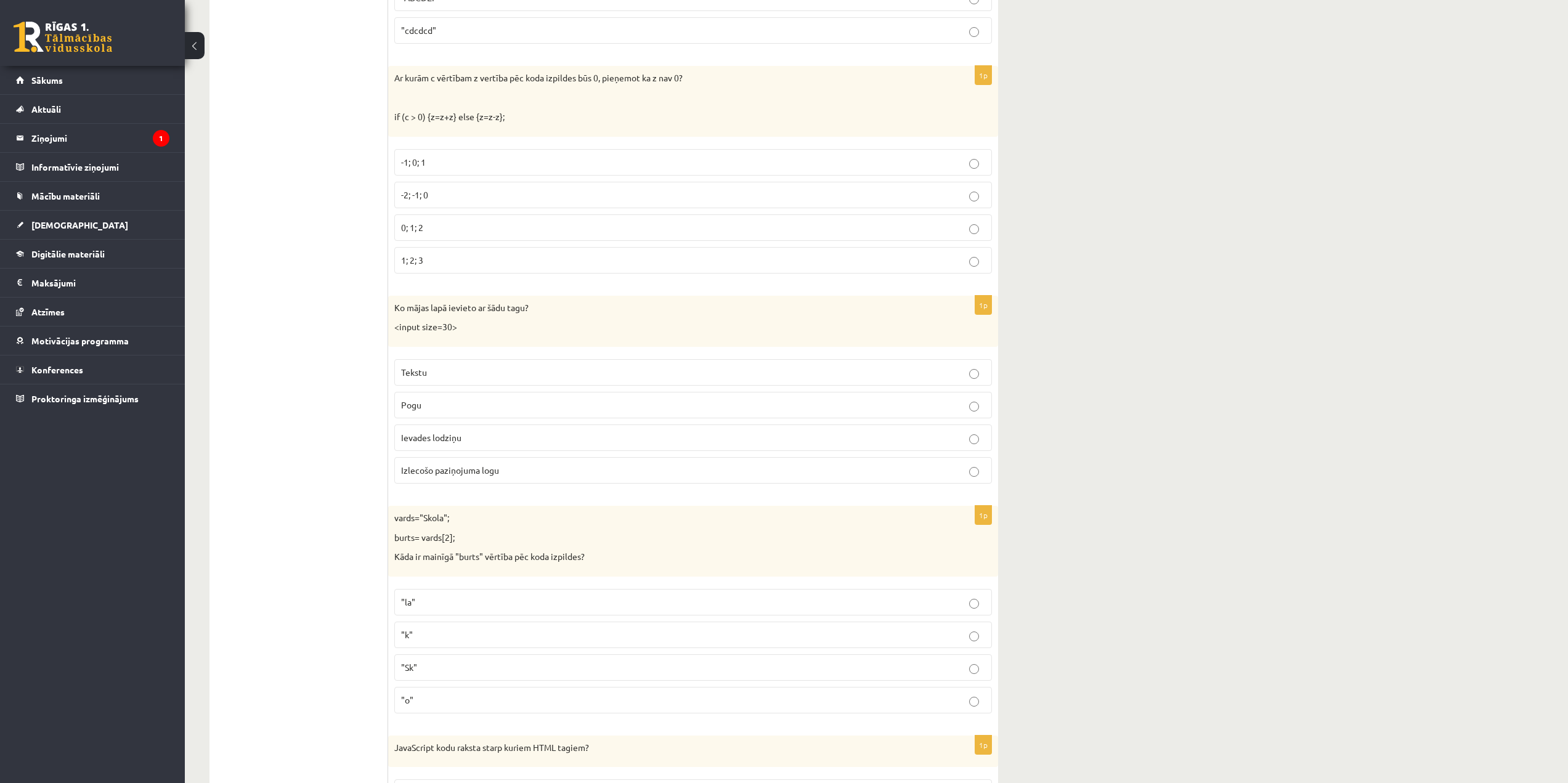
click at [467, 437] on p "Ievades lodziņu" at bounding box center [693, 437] width 584 height 13
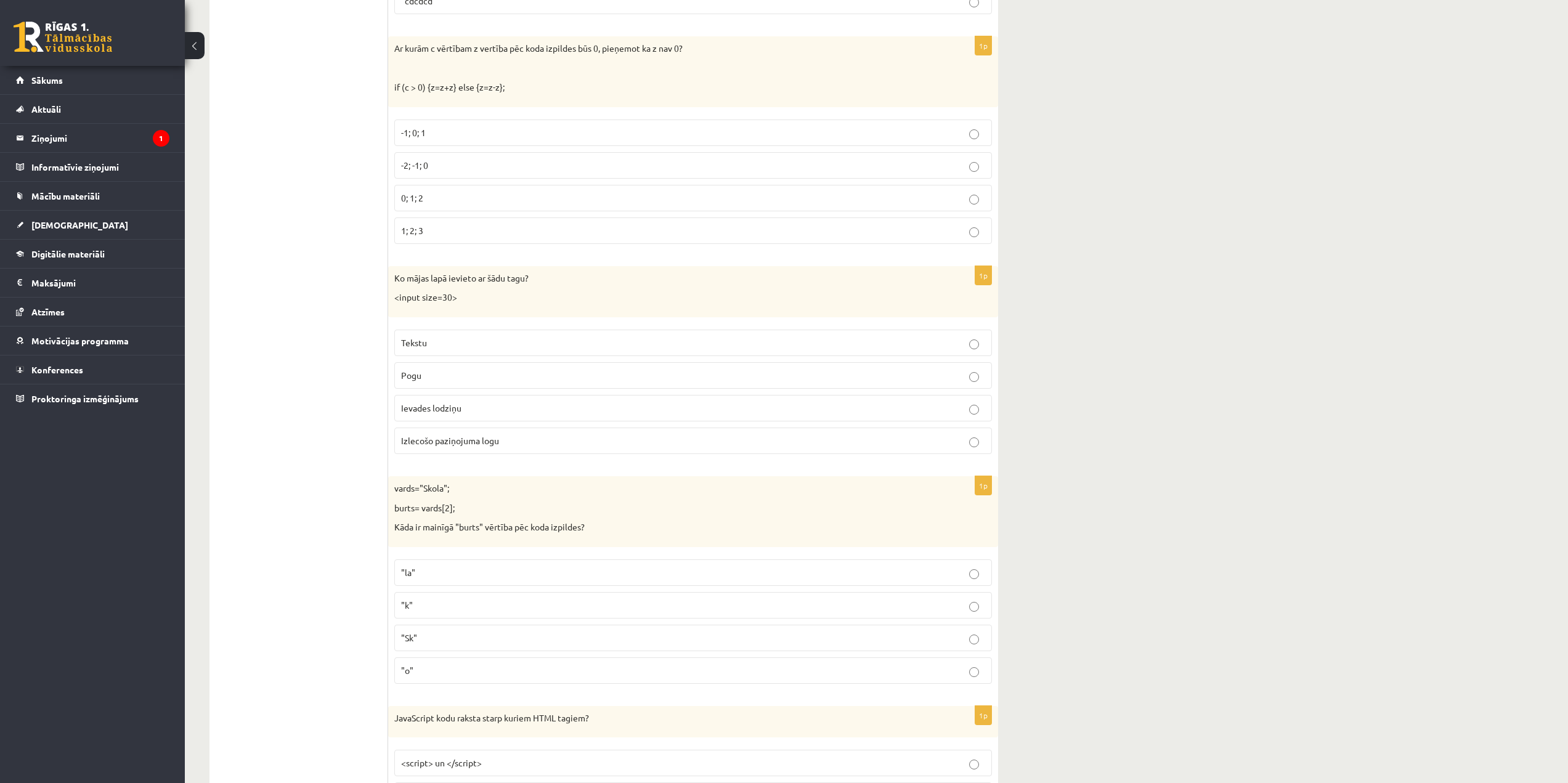
scroll to position [3756, 0]
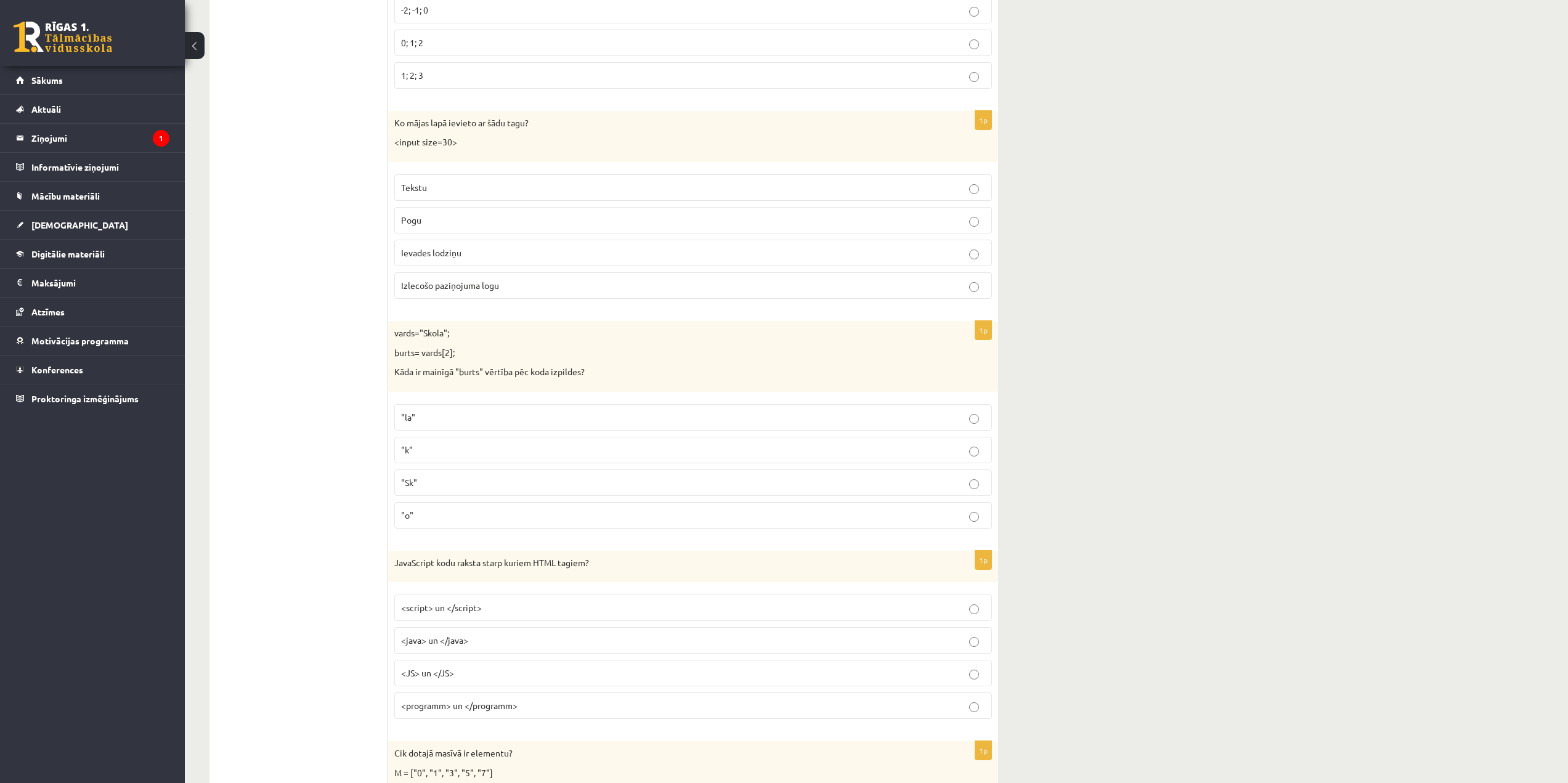
click at [455, 519] on p ""o"" at bounding box center [693, 515] width 584 height 13
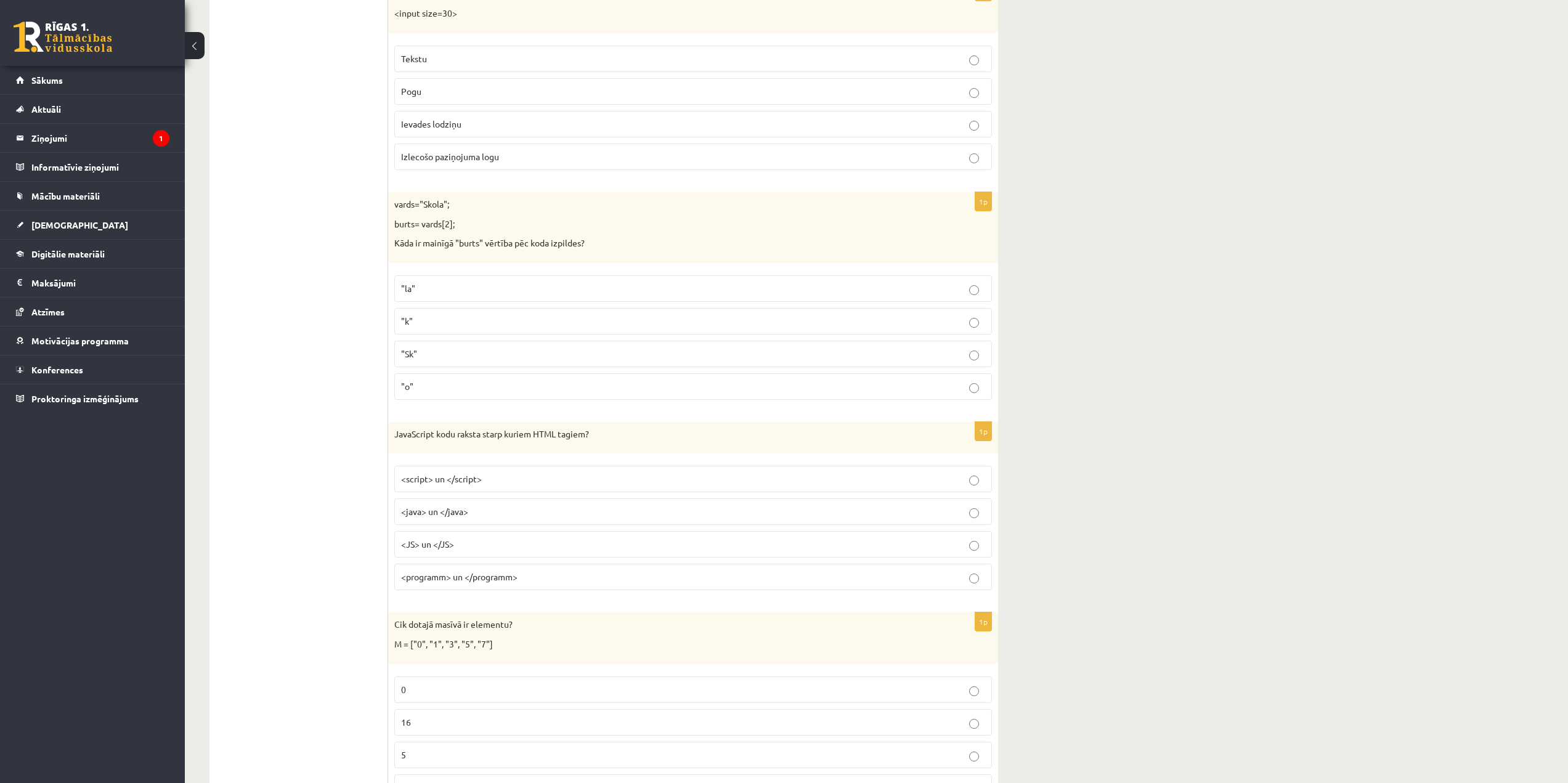
scroll to position [3941, 0]
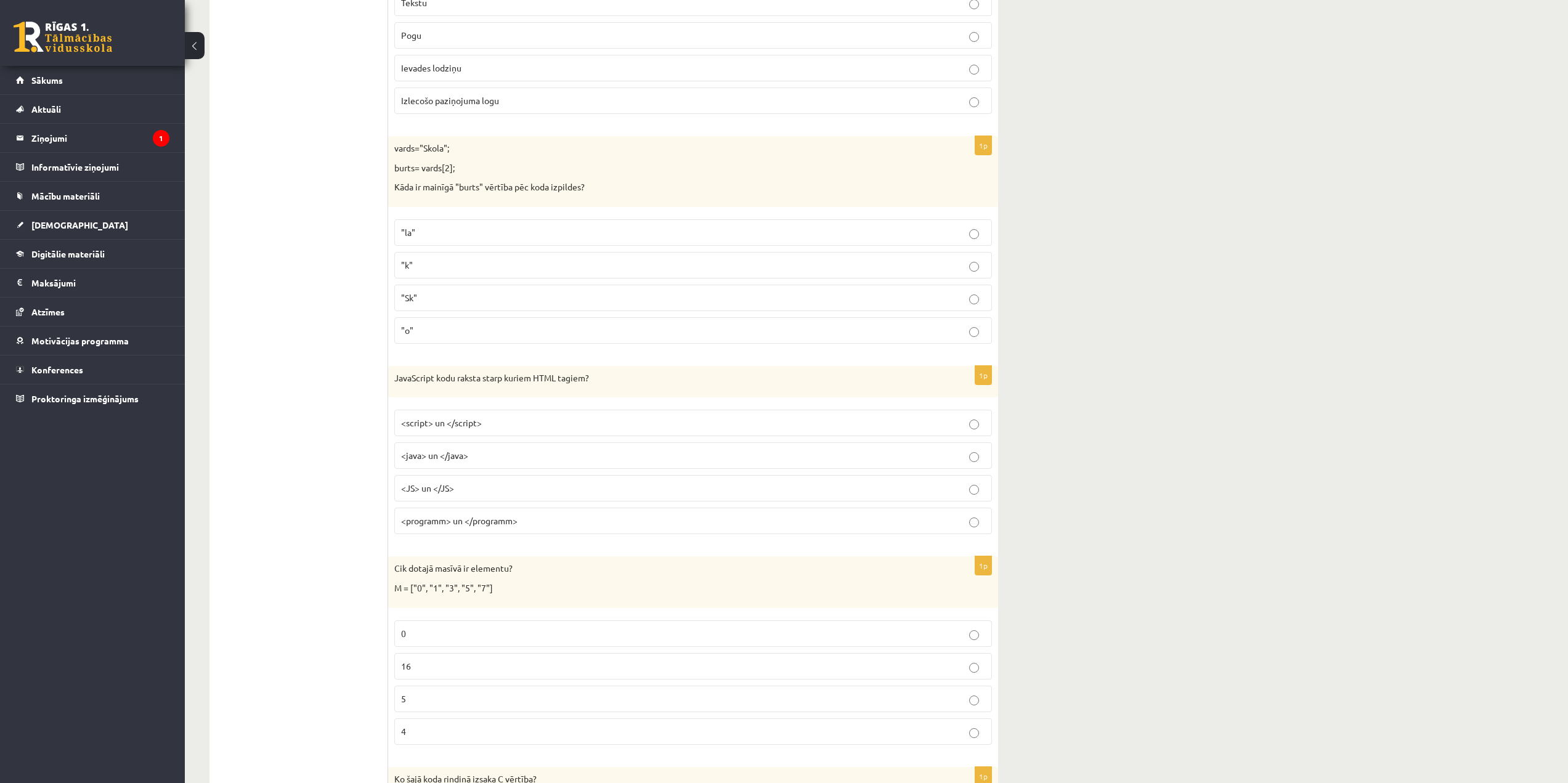
click at [487, 426] on p "<script> un </script>" at bounding box center [693, 422] width 584 height 13
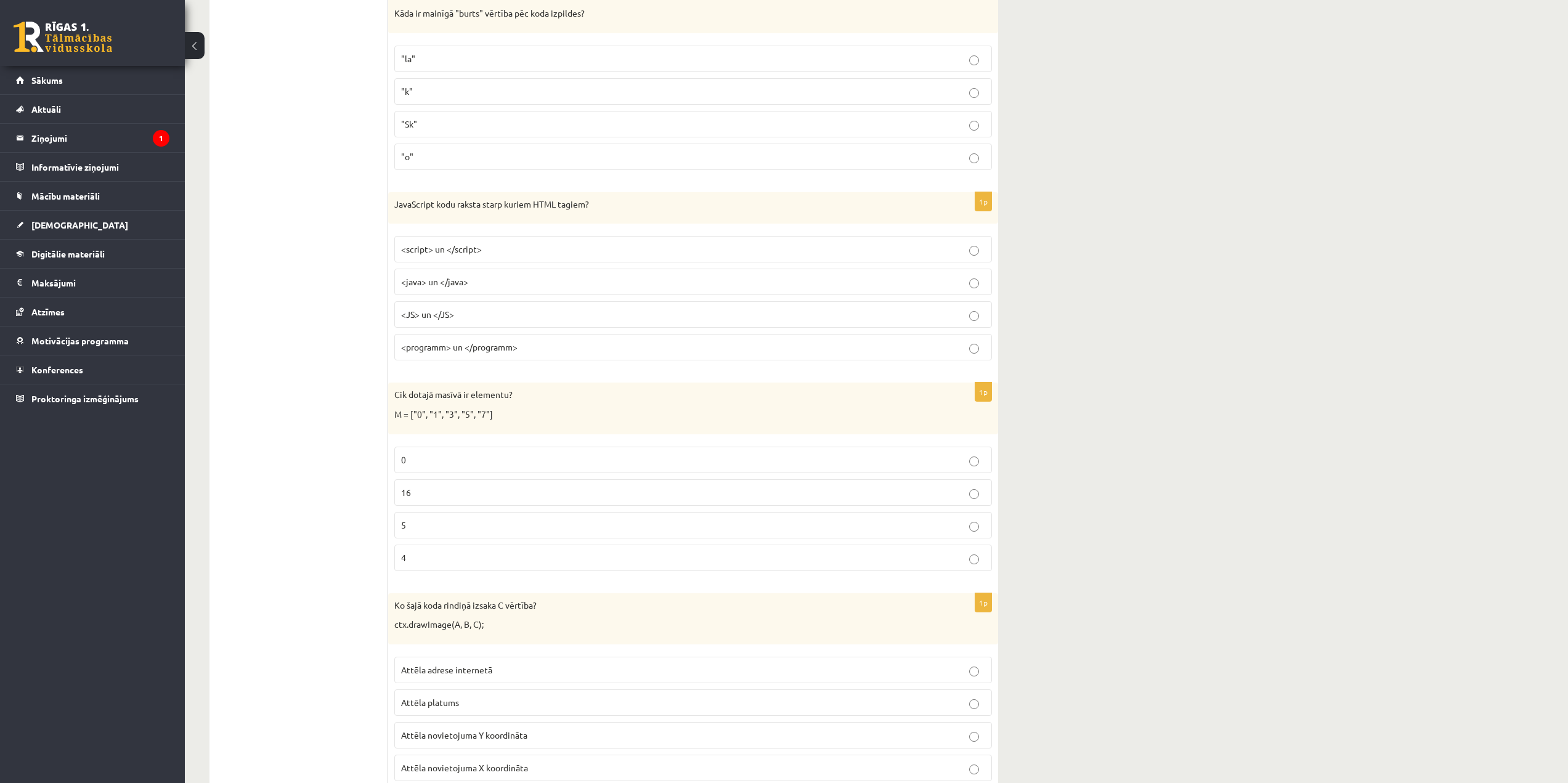
scroll to position [4126, 0]
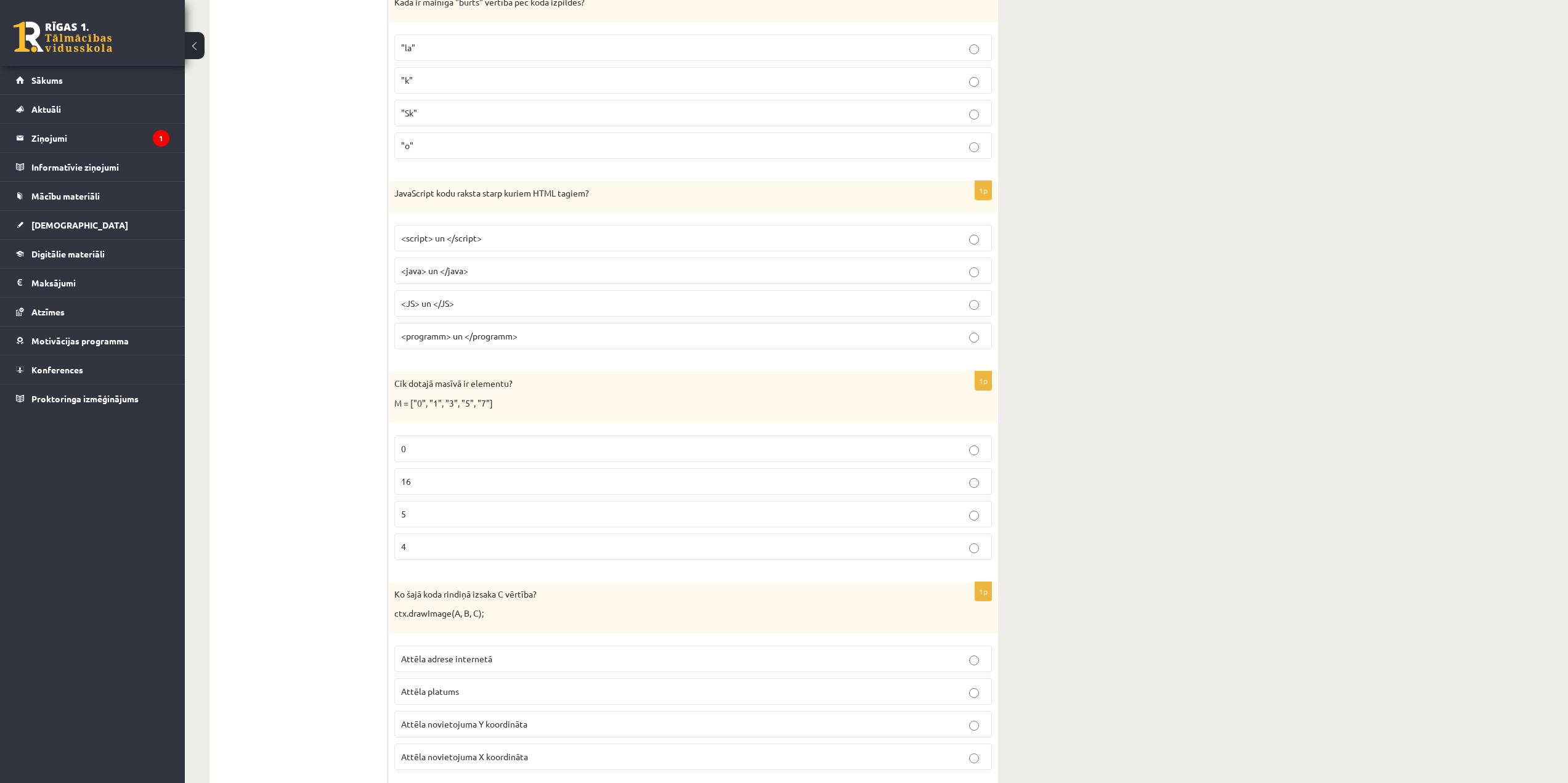
click at [431, 514] on p "5" at bounding box center [693, 513] width 584 height 13
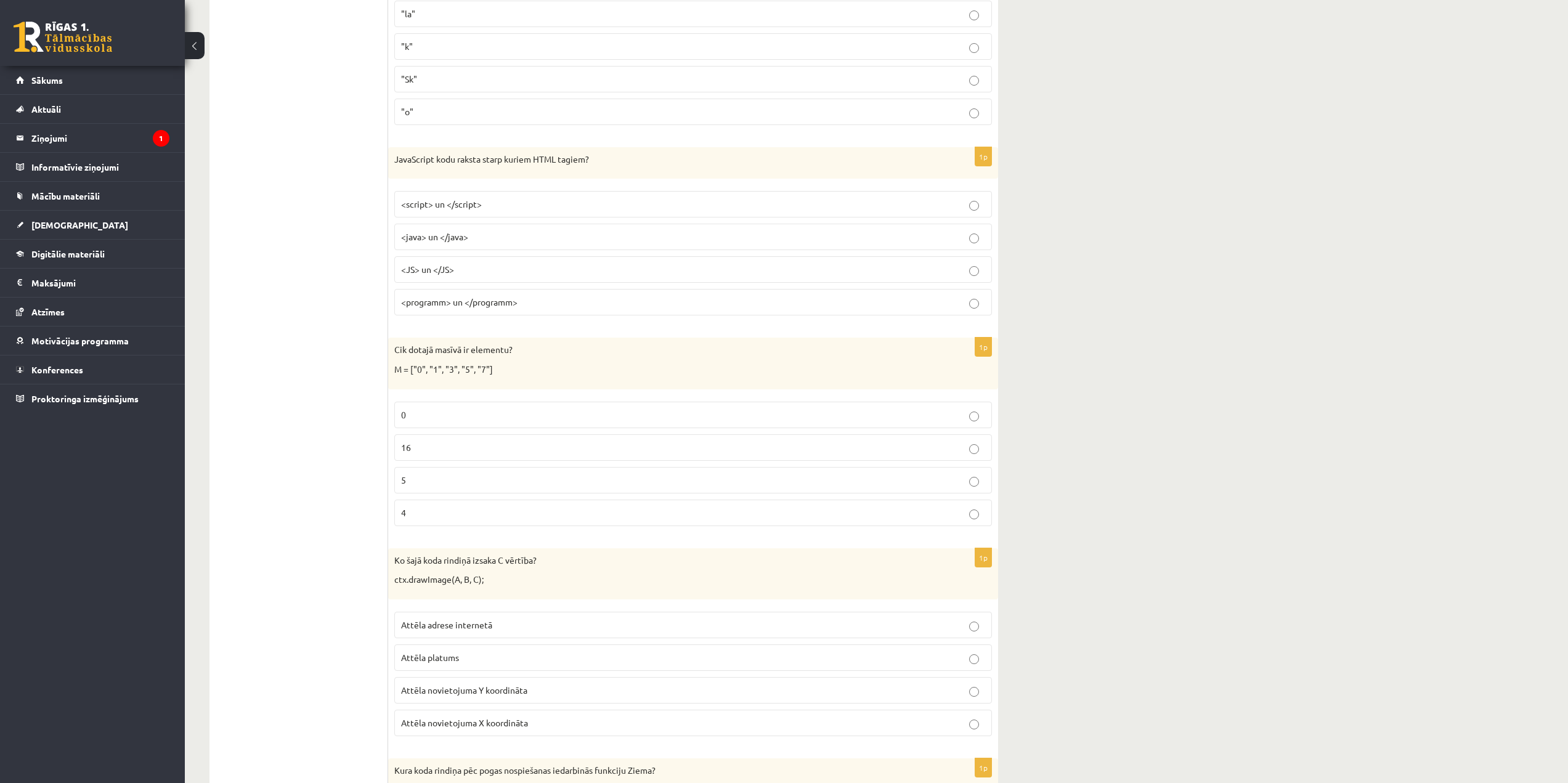
scroll to position [4310, 0]
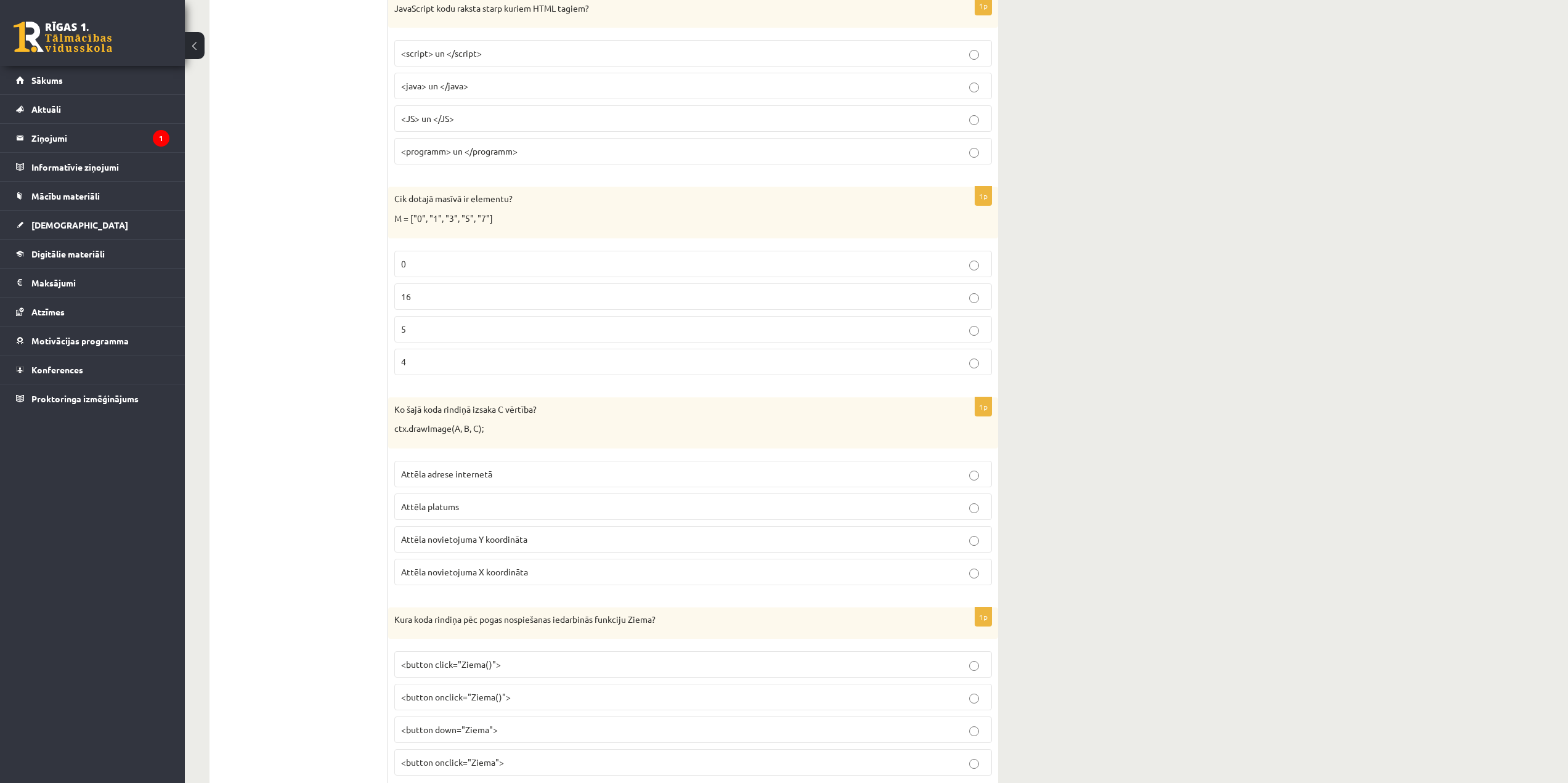
click at [531, 568] on p "Attēla novietojuma X koordināta" at bounding box center [693, 571] width 584 height 13
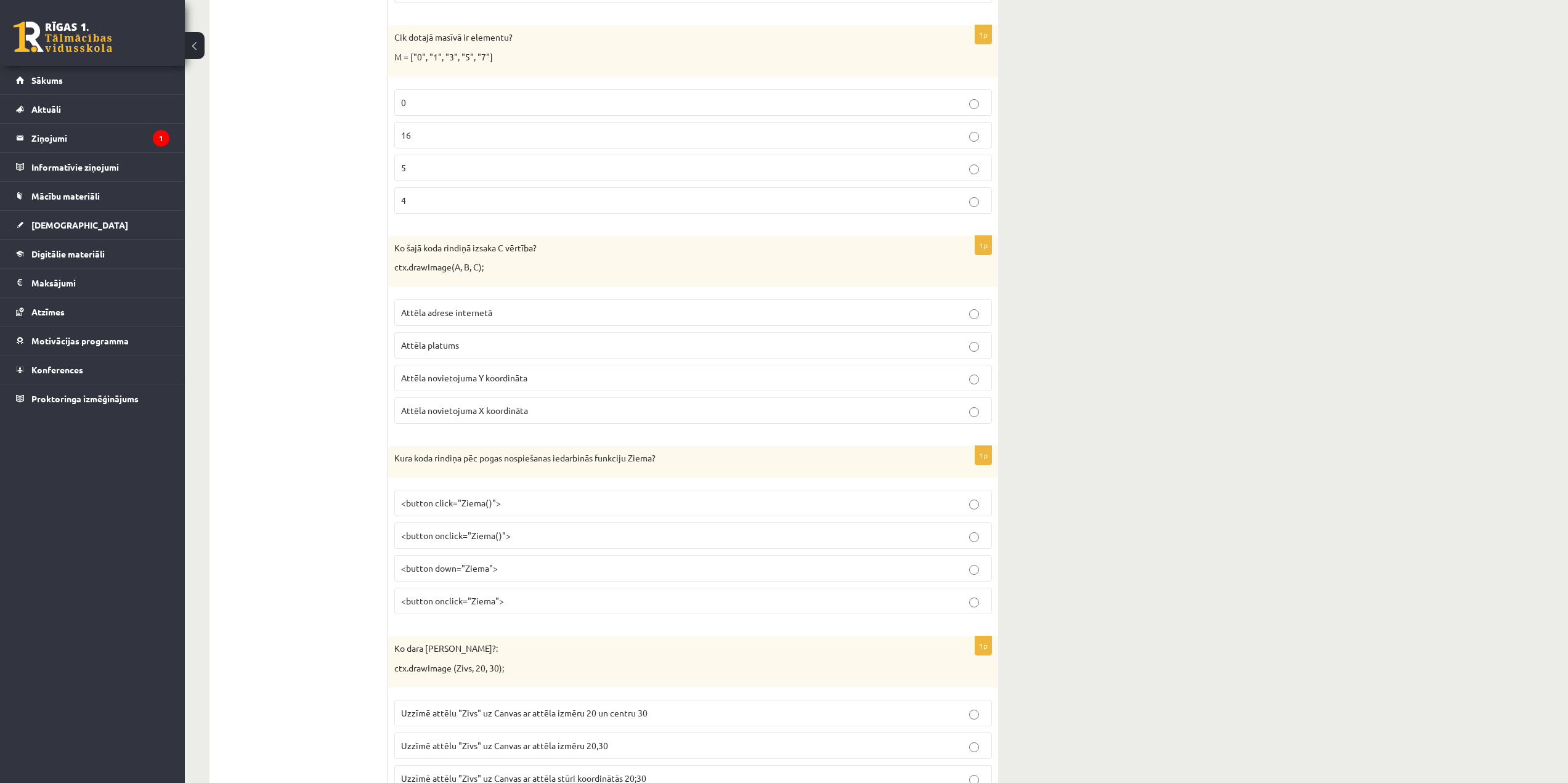
scroll to position [4495, 0]
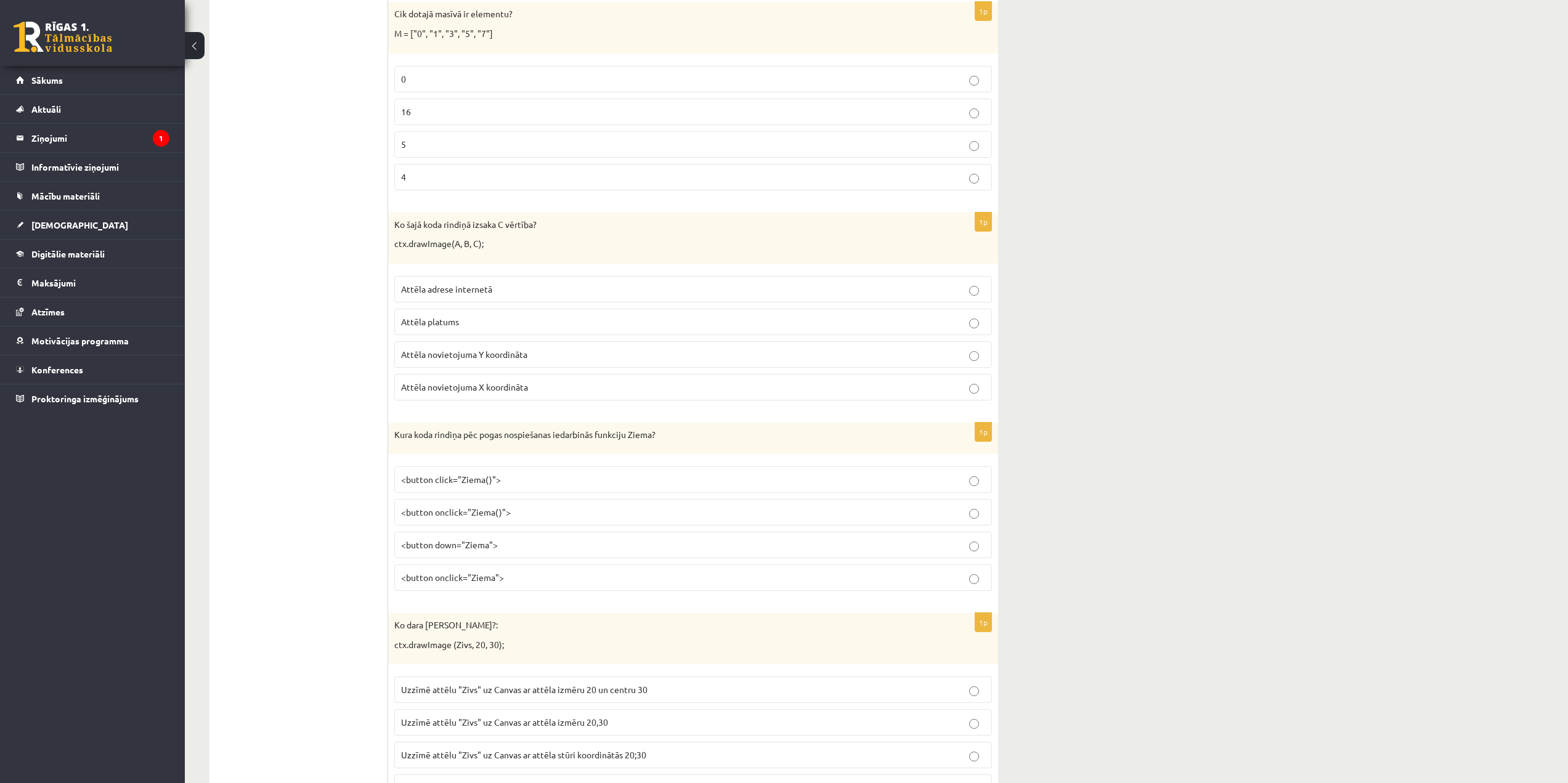
click at [426, 577] on span "<button onclick="Ziema">" at bounding box center [452, 577] width 103 height 11
click at [449, 508] on span "<button onclick="Ziema()">" at bounding box center [455, 512] width 110 height 11
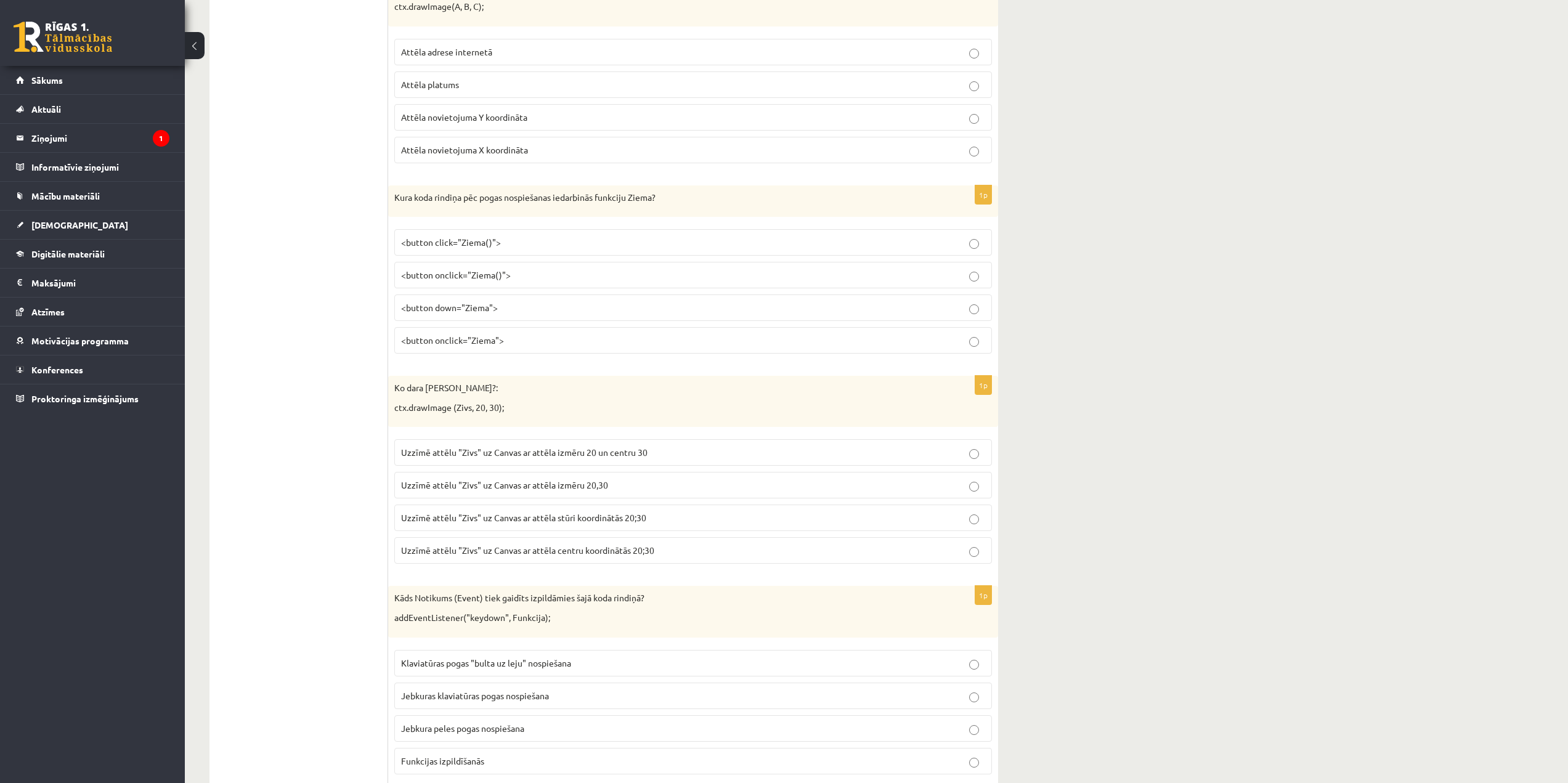
scroll to position [4742, 0]
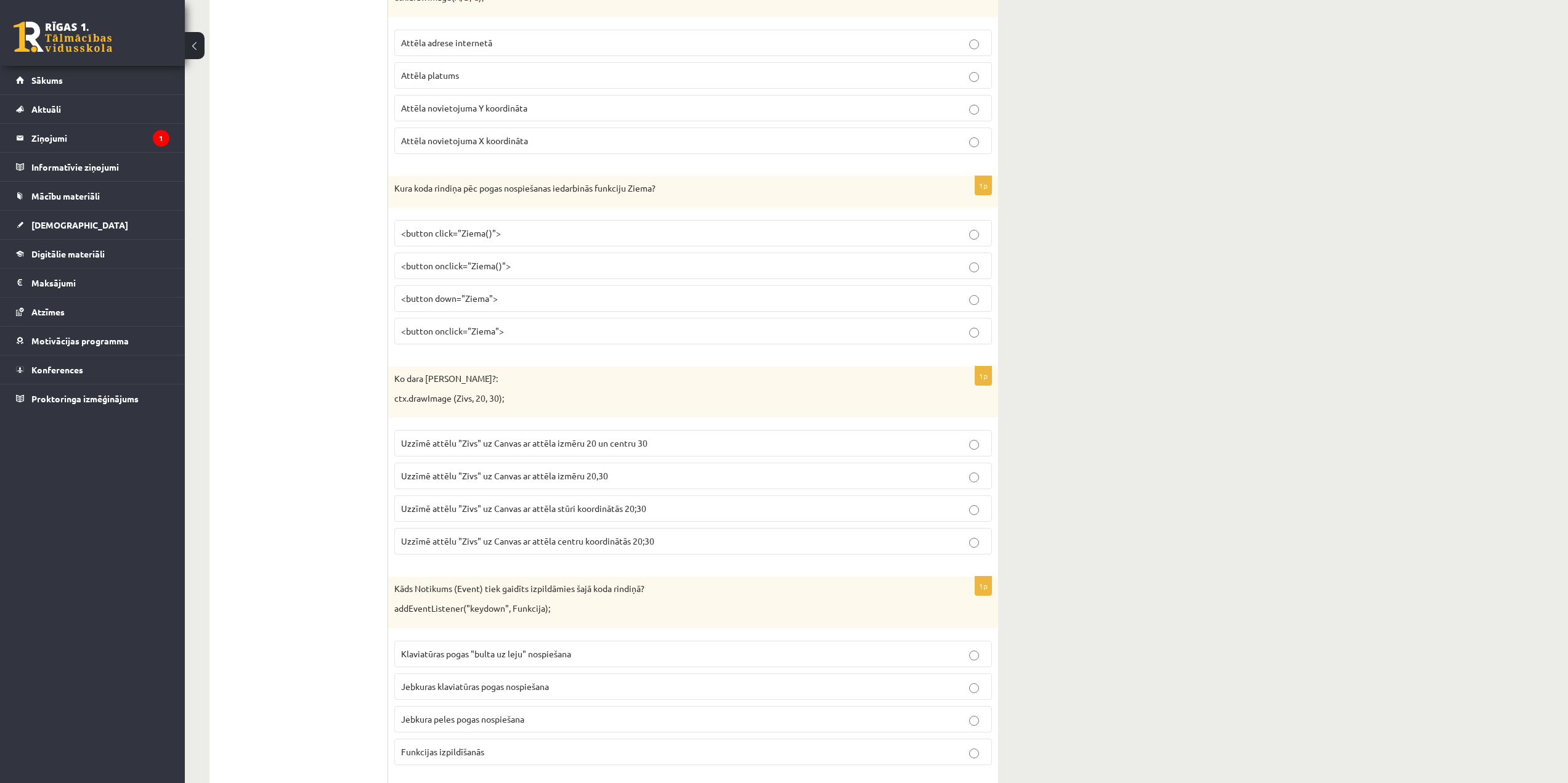
click at [566, 503] on span "Uzzīmē attēlu "Zivs" uz Canvas ar attēla stūri koordinātās 20;30" at bounding box center [523, 508] width 245 height 11
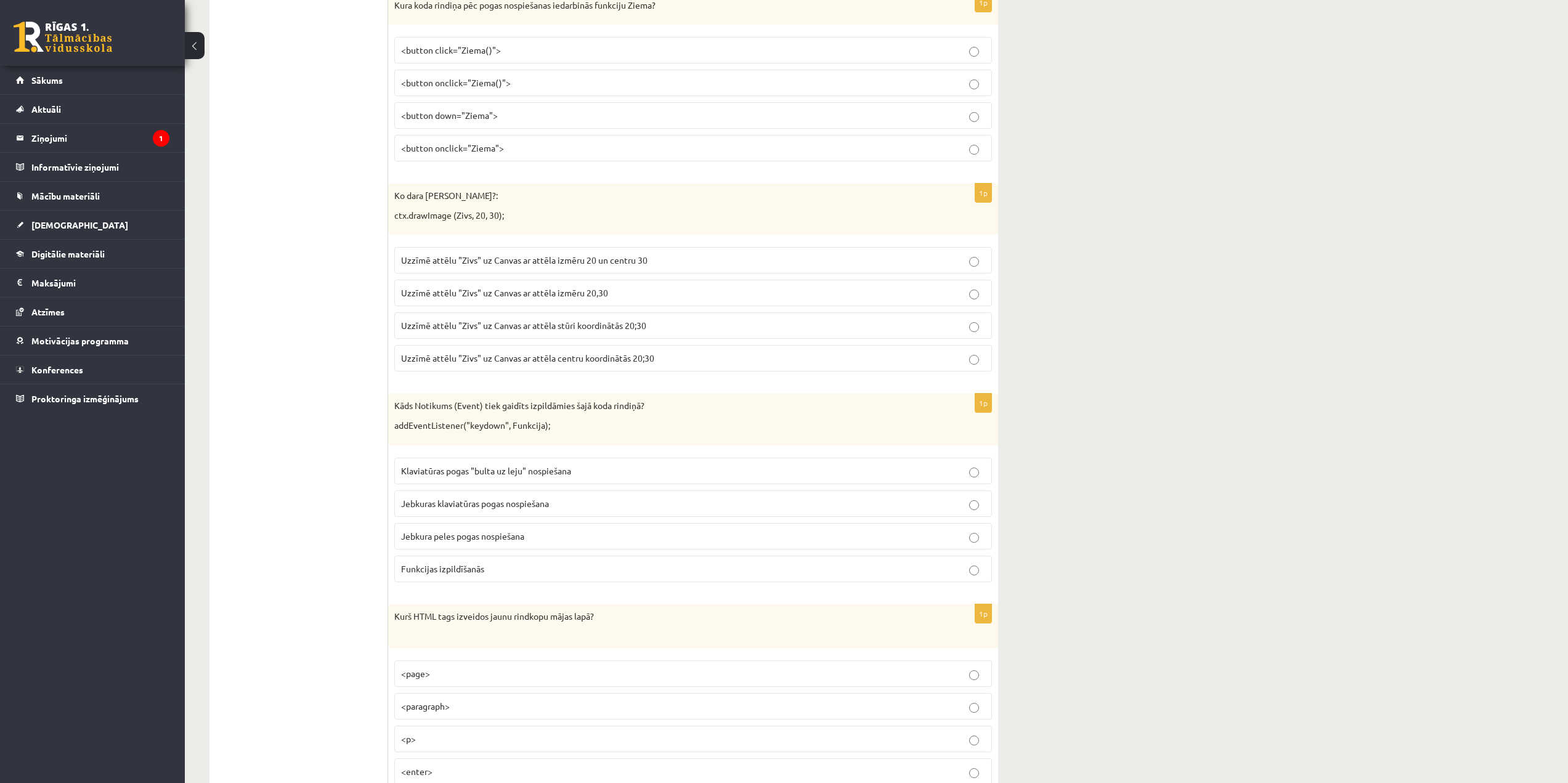
scroll to position [4926, 0]
click at [456, 507] on p "Jebkuras klaviatūras pogas nospiešana" at bounding box center [693, 501] width 584 height 13
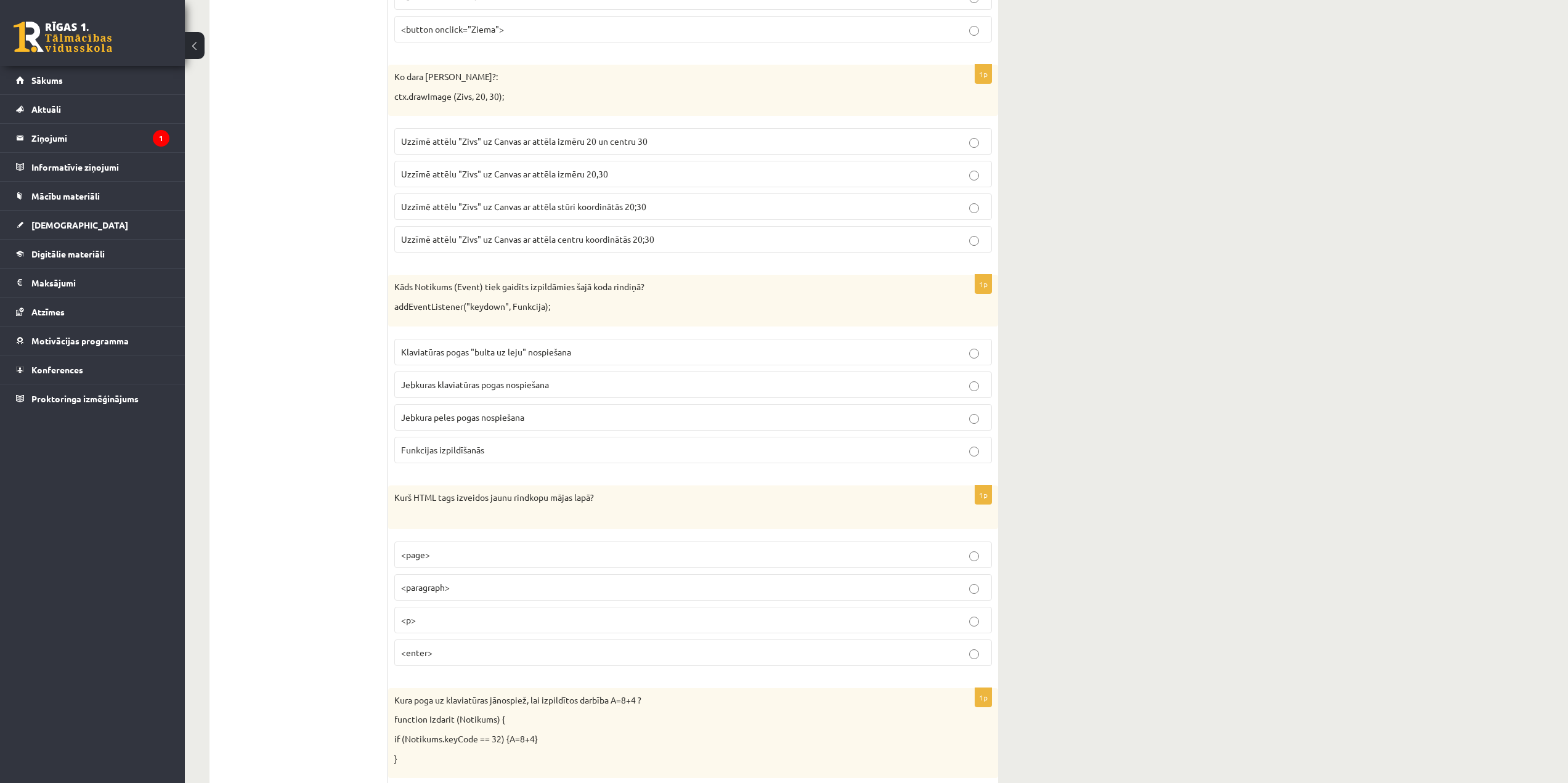
scroll to position [5049, 0]
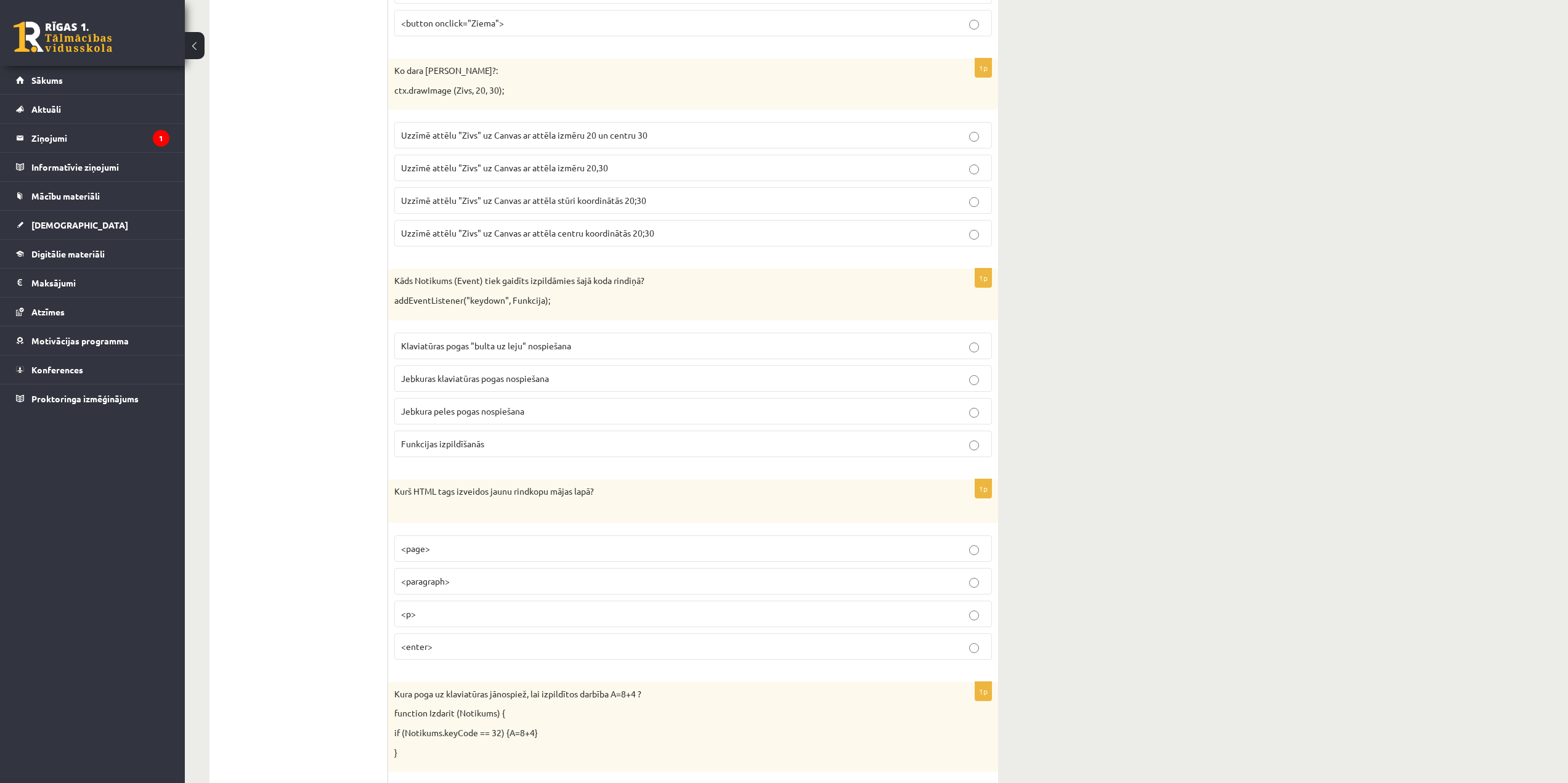
click at [464, 546] on p "<page>" at bounding box center [693, 548] width 584 height 13
click at [457, 611] on p "<p>" at bounding box center [693, 613] width 584 height 13
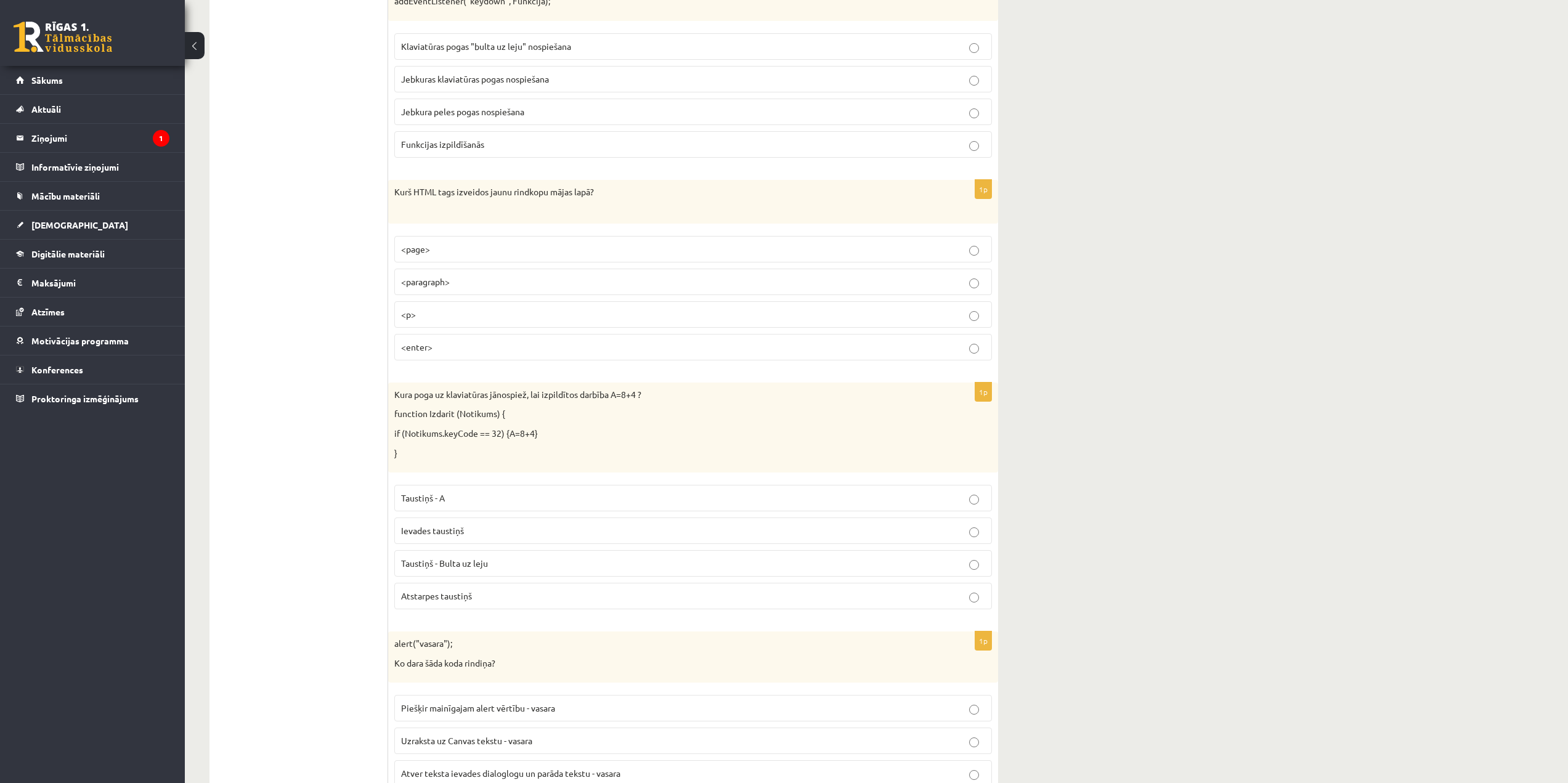
scroll to position [5357, 0]
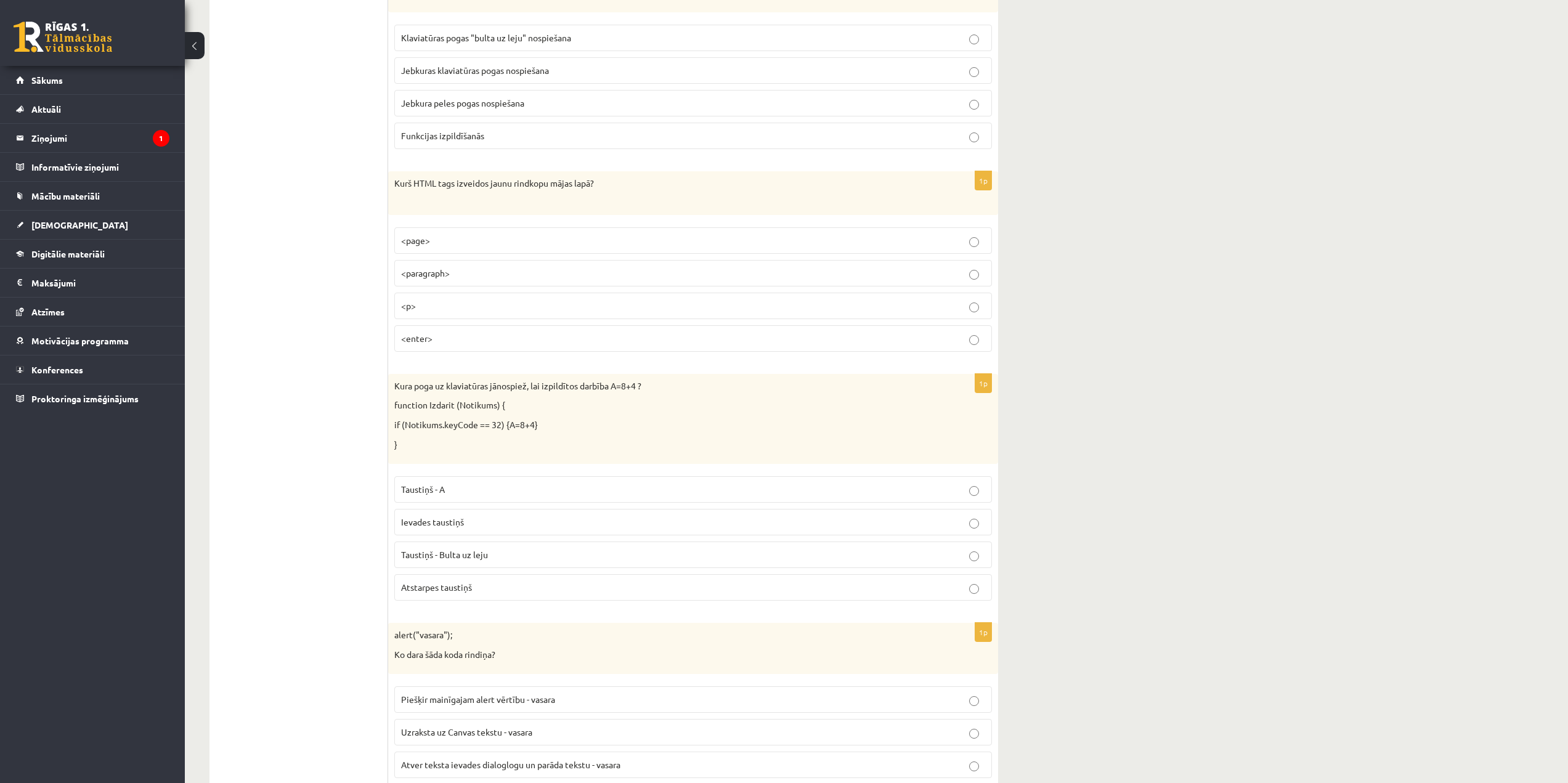
click at [528, 587] on p "Atstarpes taustiņš" at bounding box center [693, 586] width 584 height 13
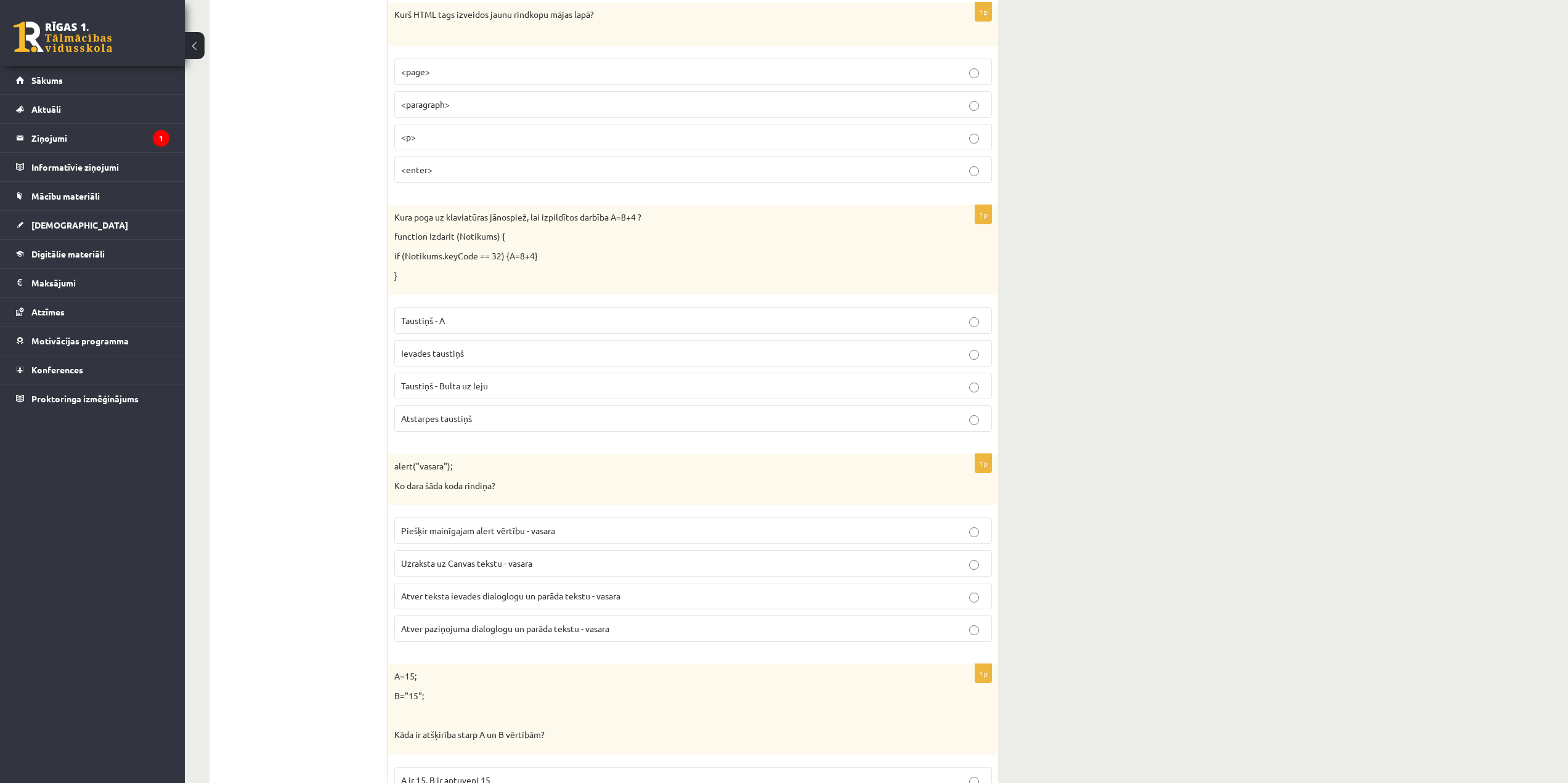
scroll to position [5542, 0]
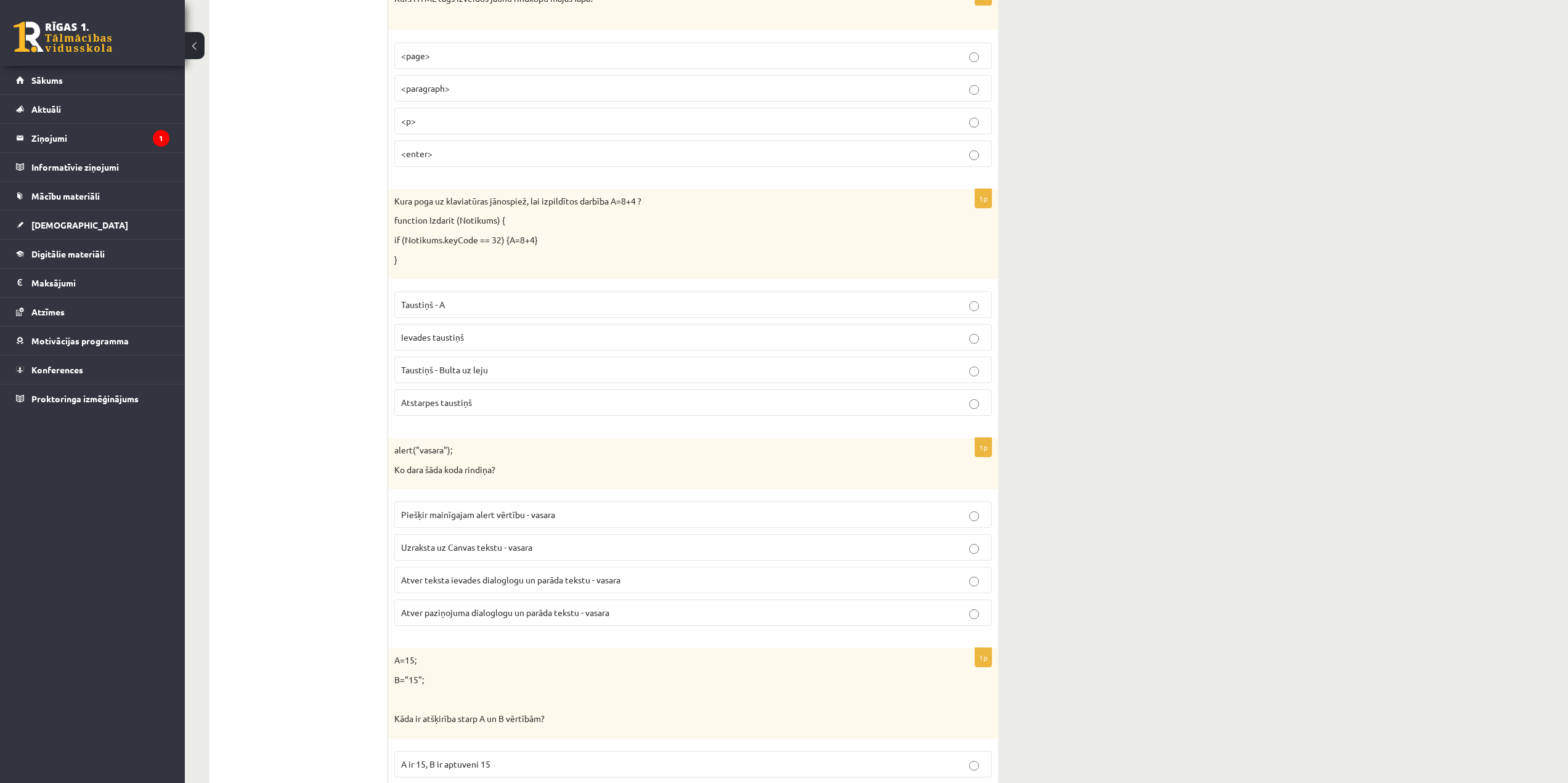
click at [525, 617] on span "Atver paziņojuma dialoglogu un parāda tekstu - vasara" at bounding box center [504, 612] width 208 height 11
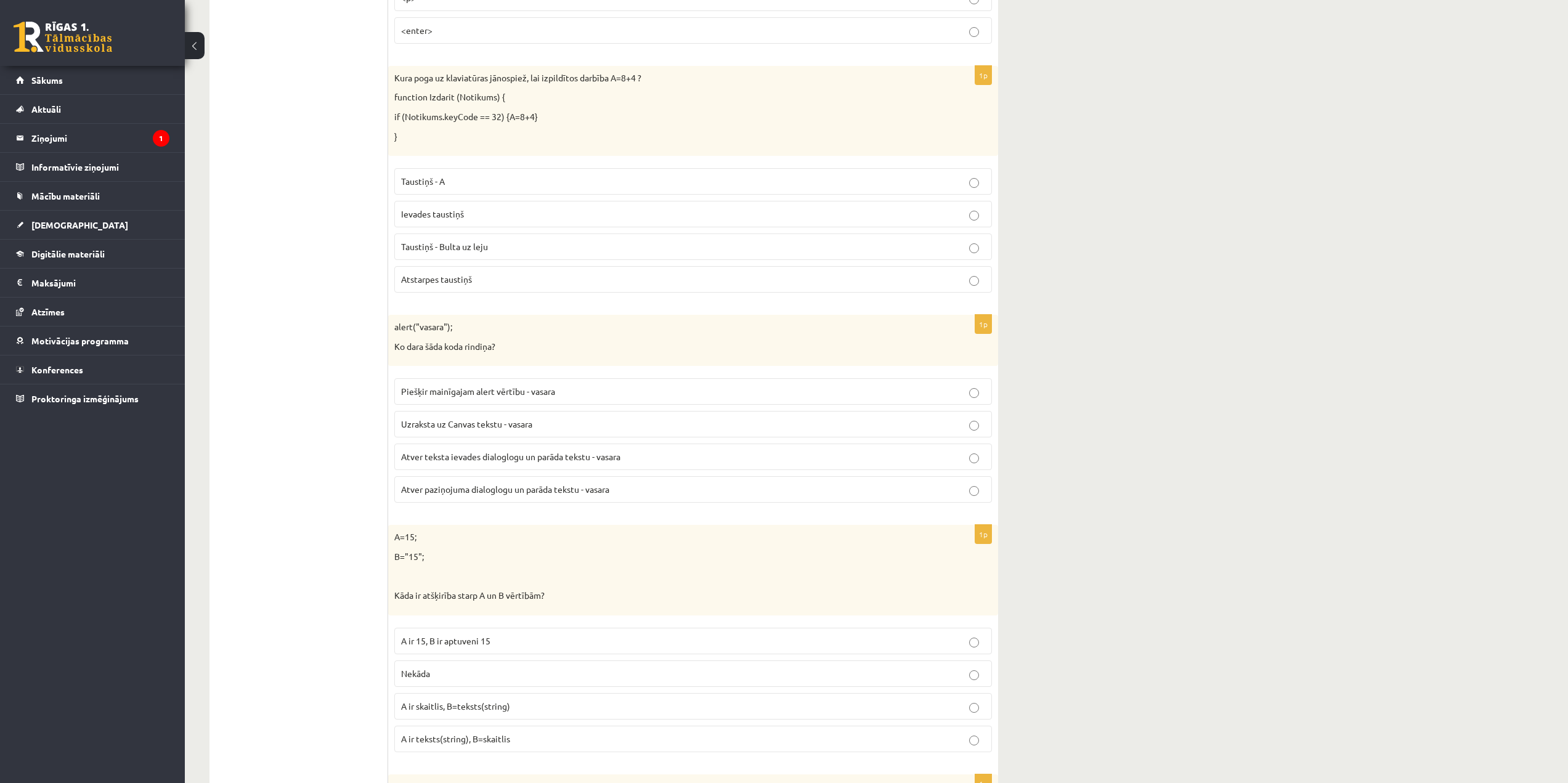
scroll to position [5727, 0]
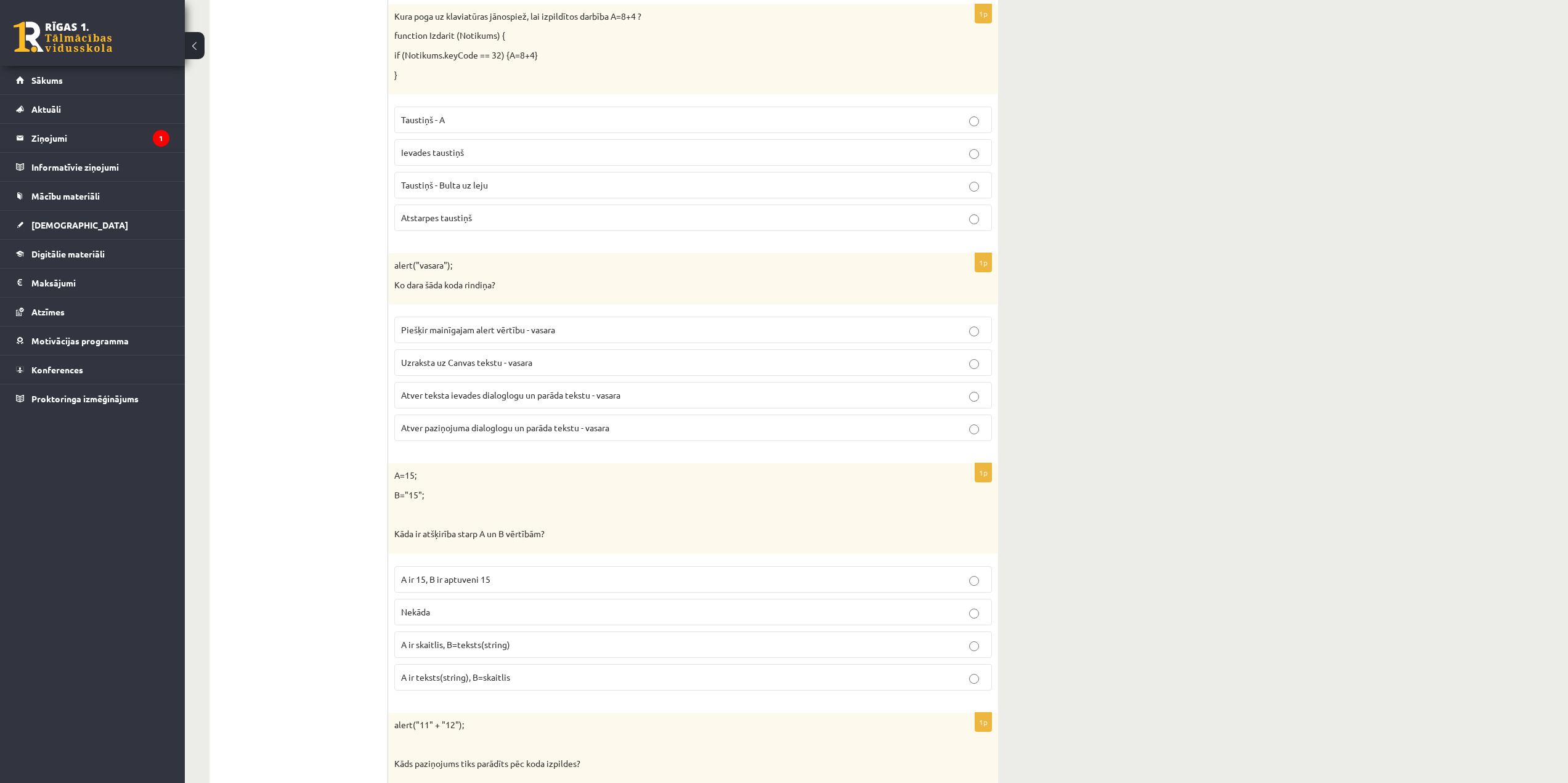
click at [575, 645] on p "A ir skaitlis, B=teksts(string)" at bounding box center [693, 644] width 584 height 13
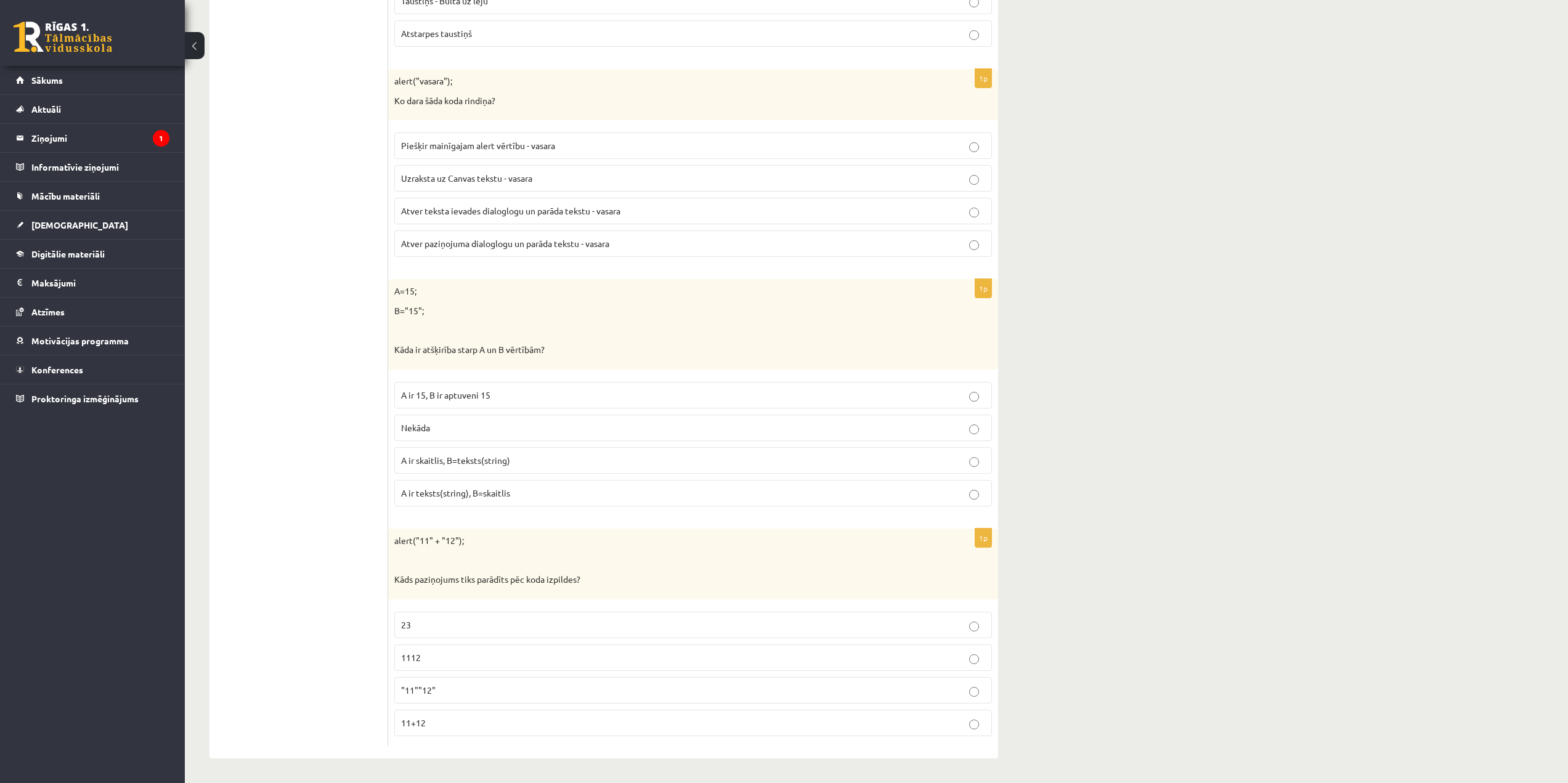
scroll to position [5912, 0]
click at [532, 721] on p "11+12" at bounding box center [693, 723] width 584 height 13
click at [569, 657] on p "1112" at bounding box center [693, 657] width 584 height 13
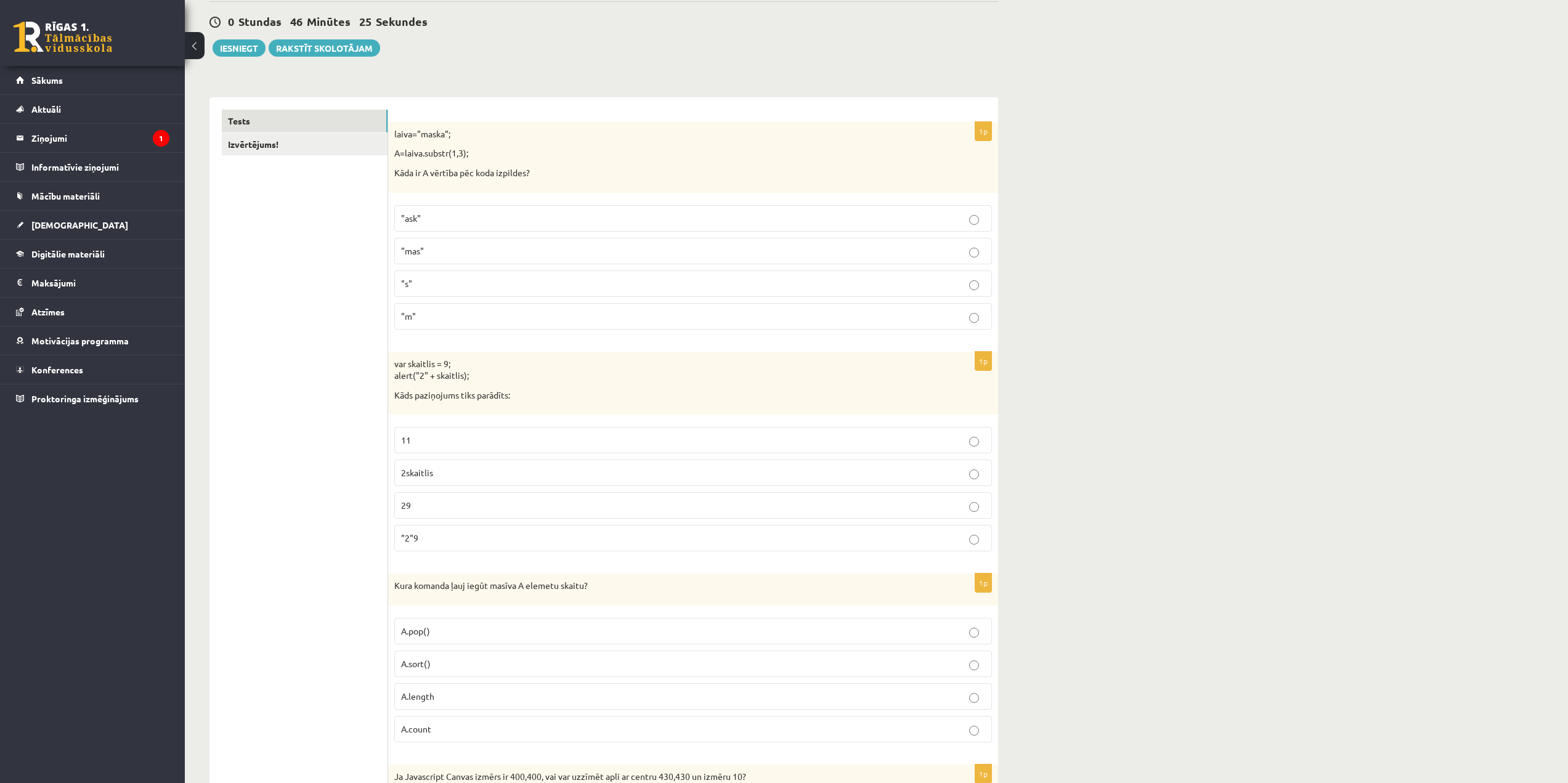
scroll to position [0, 0]
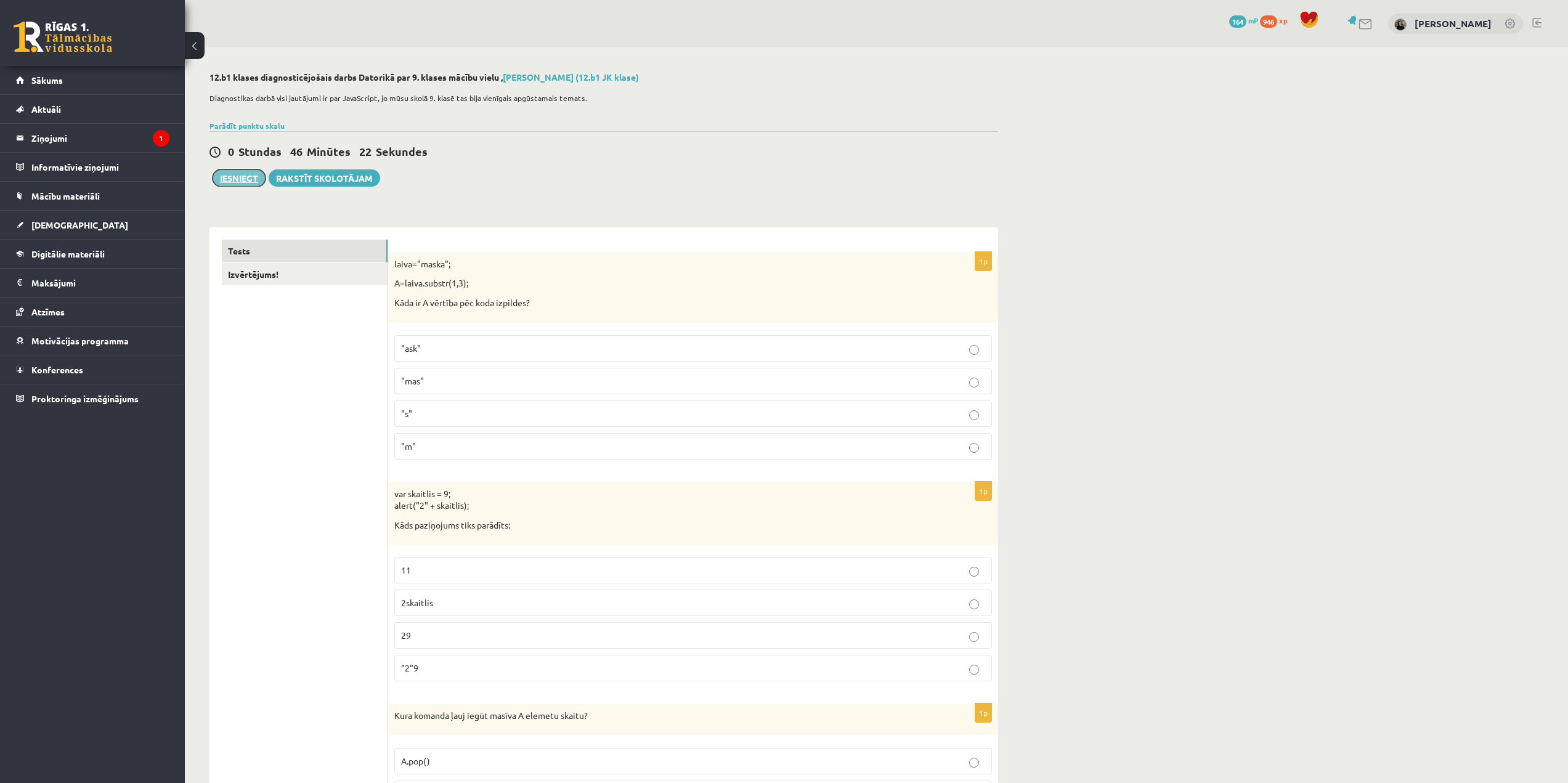
click at [245, 177] on button "Iesniegt" at bounding box center [239, 178] width 53 height 17
